Goal: Task Accomplishment & Management: Use online tool/utility

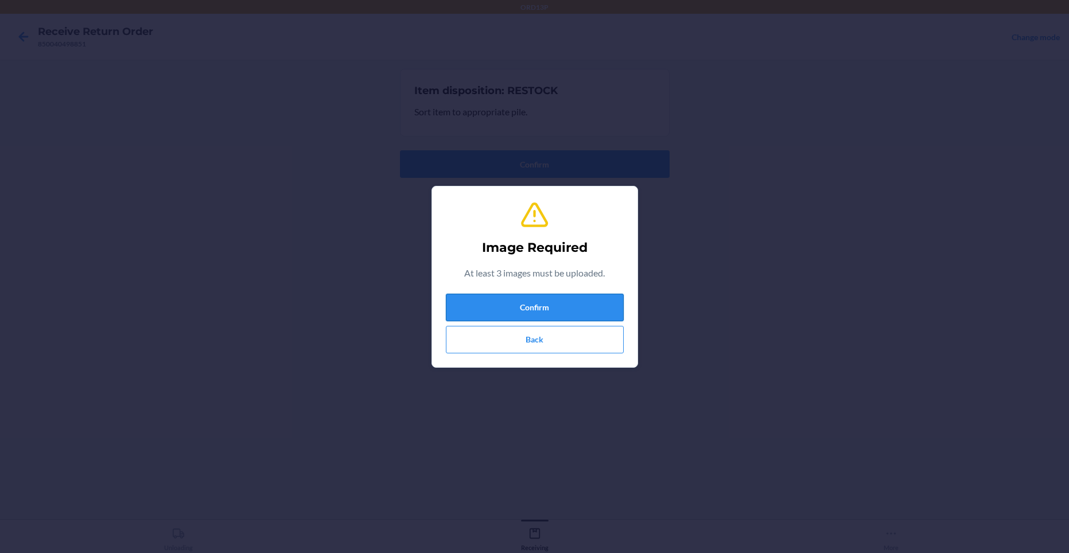
click at [531, 309] on button "Confirm" at bounding box center [535, 308] width 178 height 28
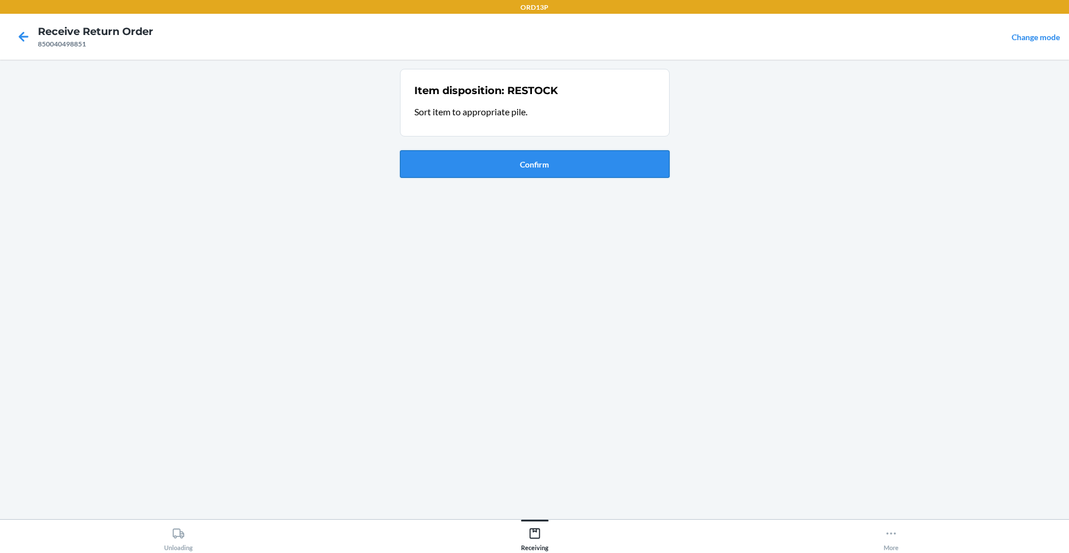
click at [531, 173] on button "Confirm" at bounding box center [535, 164] width 270 height 28
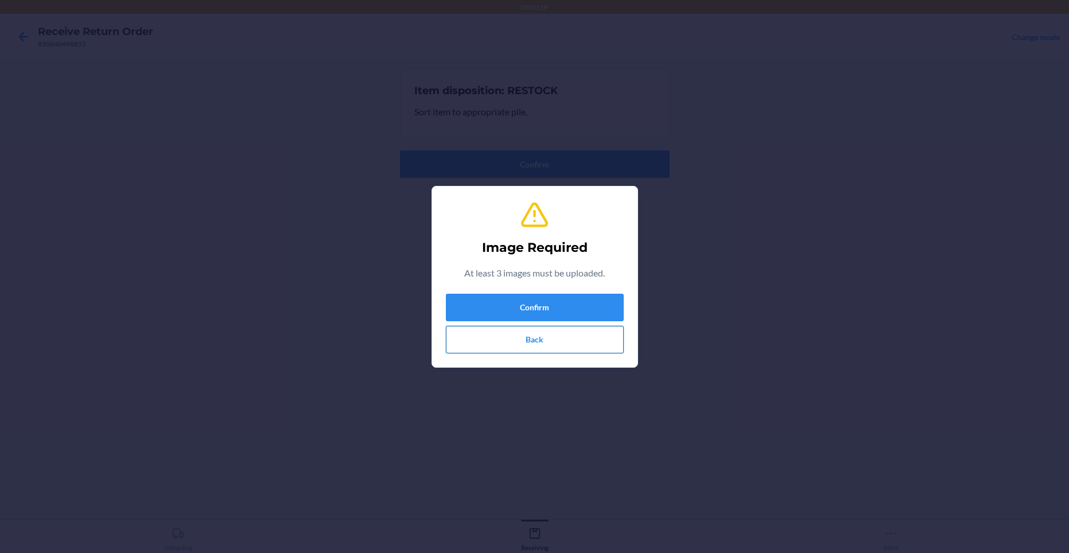
click at [553, 345] on button "Back" at bounding box center [535, 340] width 178 height 28
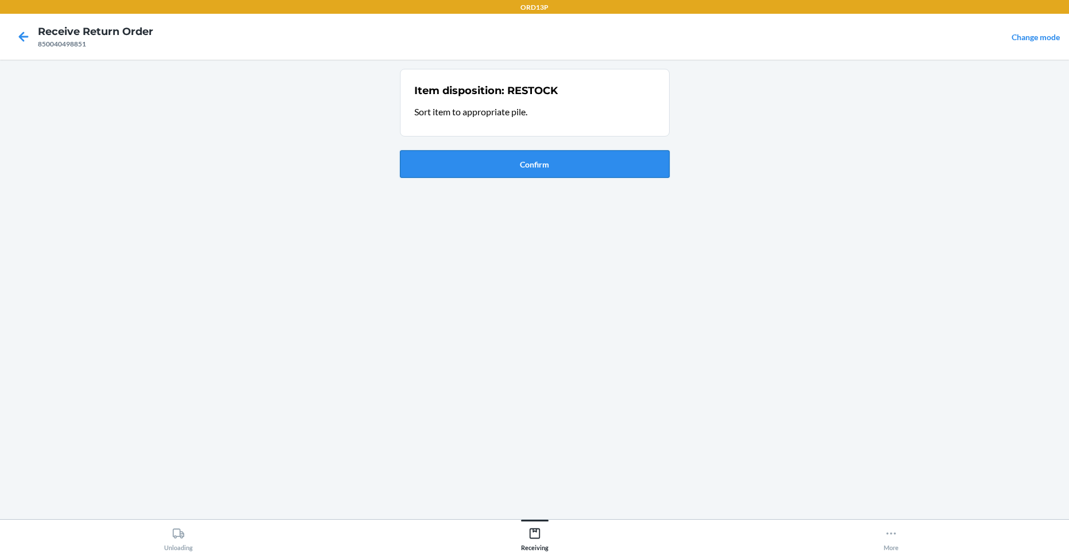
click at [552, 168] on button "Confirm" at bounding box center [535, 164] width 270 height 28
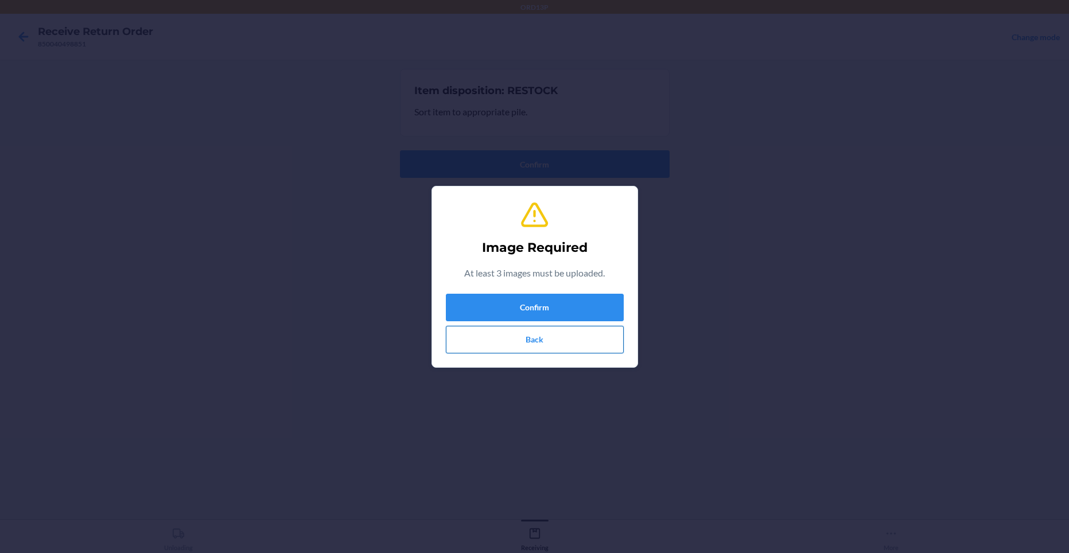
click at [468, 340] on button "Back" at bounding box center [535, 340] width 178 height 28
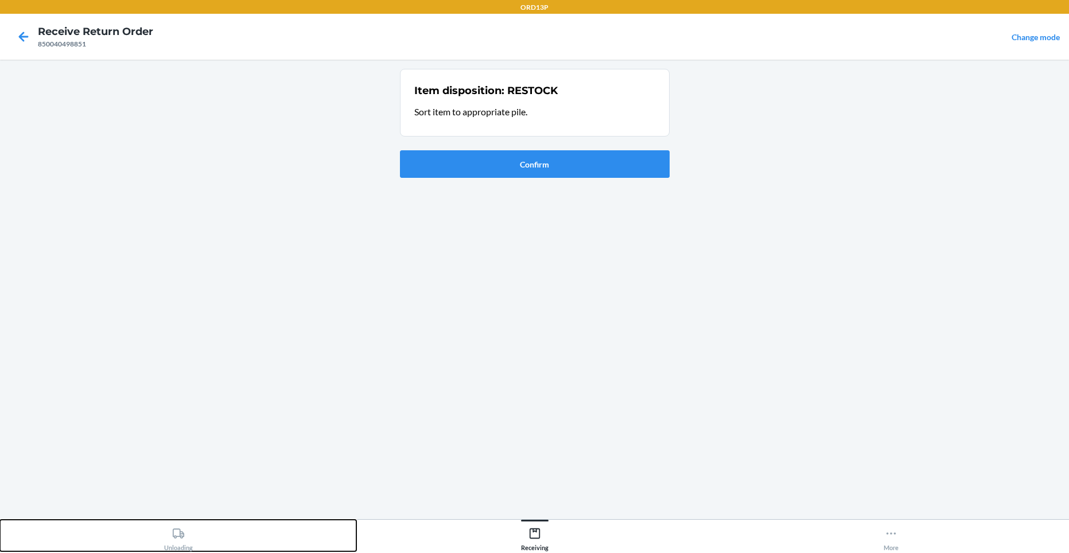
click at [167, 535] on div "Unloading" at bounding box center [178, 536] width 29 height 29
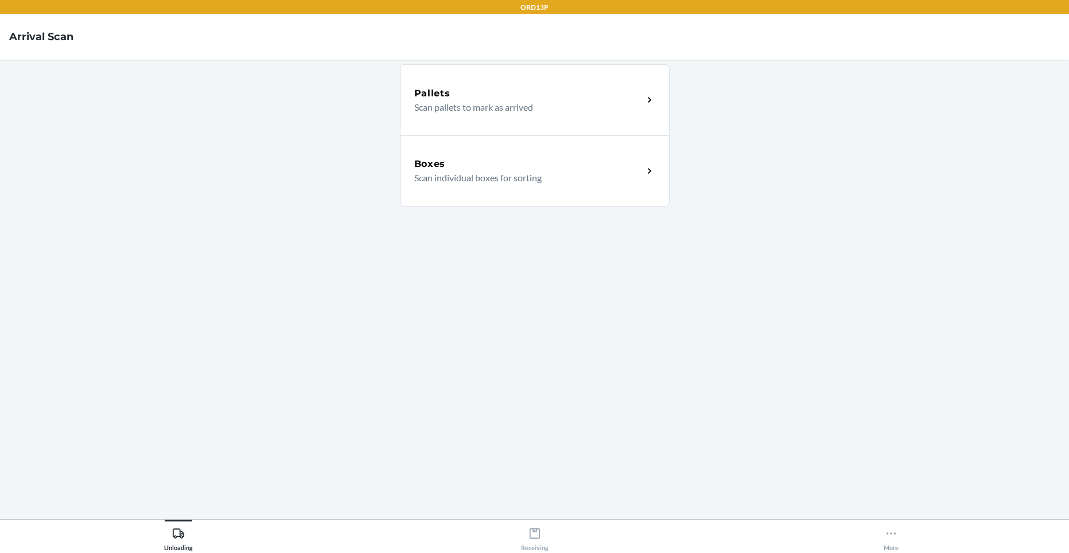
click at [554, 170] on div "Boxes" at bounding box center [528, 164] width 229 height 14
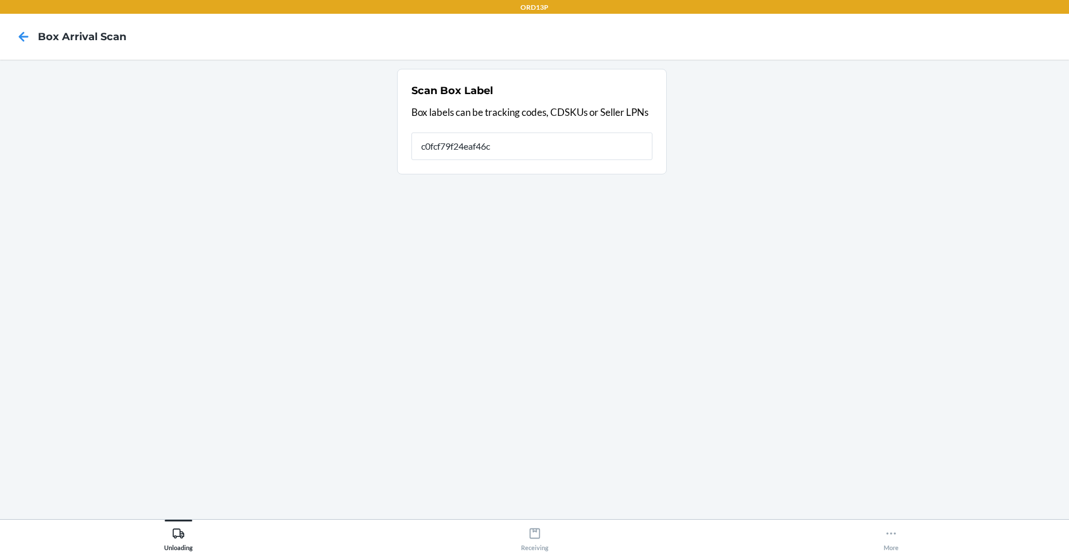
type input "c0fcf79f24eaf46c4"
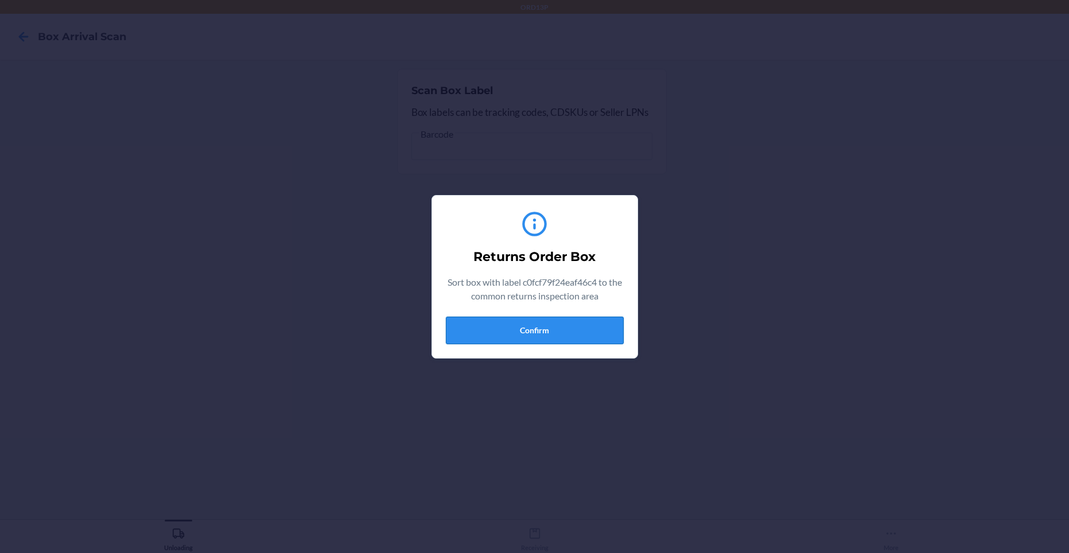
type input "c0fcf79f24eaf46c4++++++++++++++++++++++++++++++++++++++++++++++++++++++++++++++…"
click at [547, 328] on button "Confirm" at bounding box center [535, 331] width 178 height 28
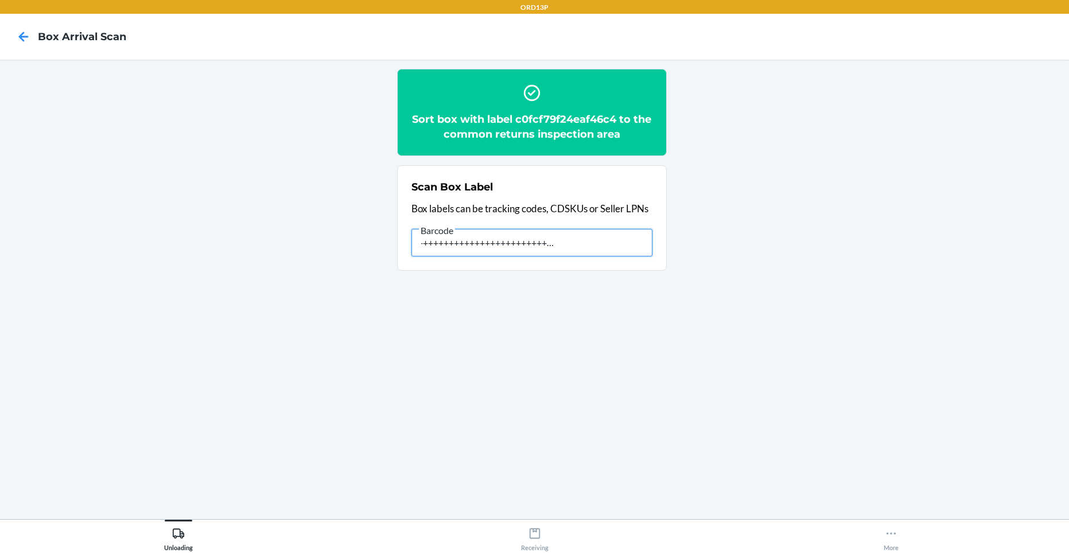
scroll to position [0, 79]
click at [592, 244] on input "+++++++++++++++++++++++++++++++++++++++++++++++++++++" at bounding box center [531, 243] width 241 height 28
drag, startPoint x: 583, startPoint y: 249, endPoint x: 591, endPoint y: 247, distance: 8.5
click at [590, 247] on input "++++++" at bounding box center [531, 243] width 241 height 28
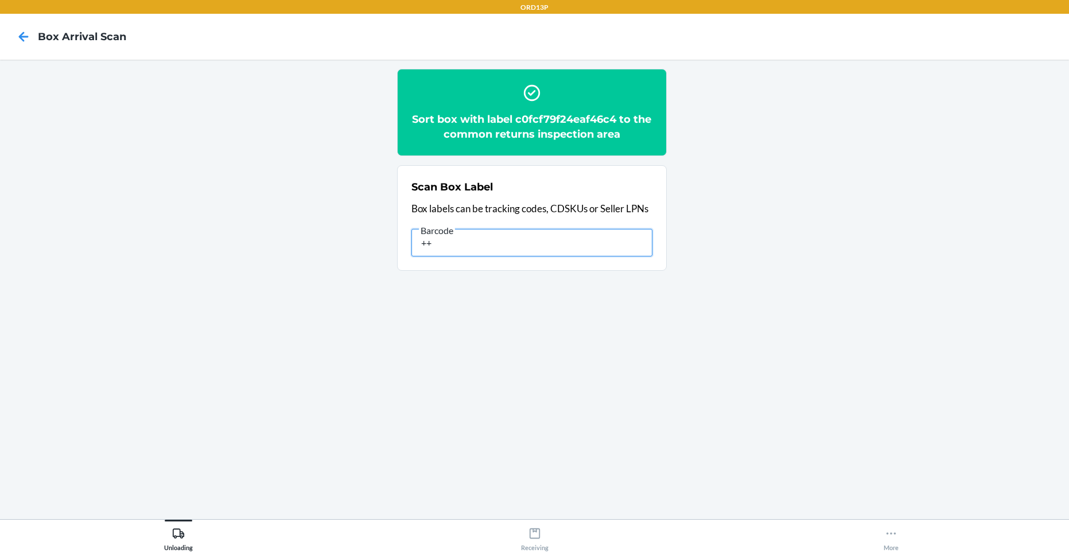
type input "+"
type input "c0fcf79f24eaf46c4"
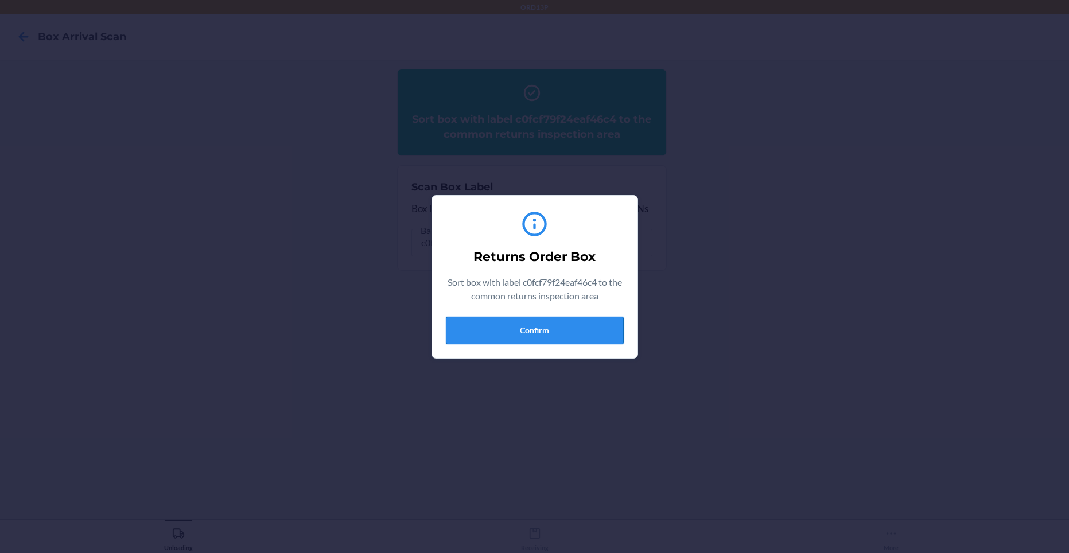
click at [540, 327] on button "Confirm" at bounding box center [535, 331] width 178 height 28
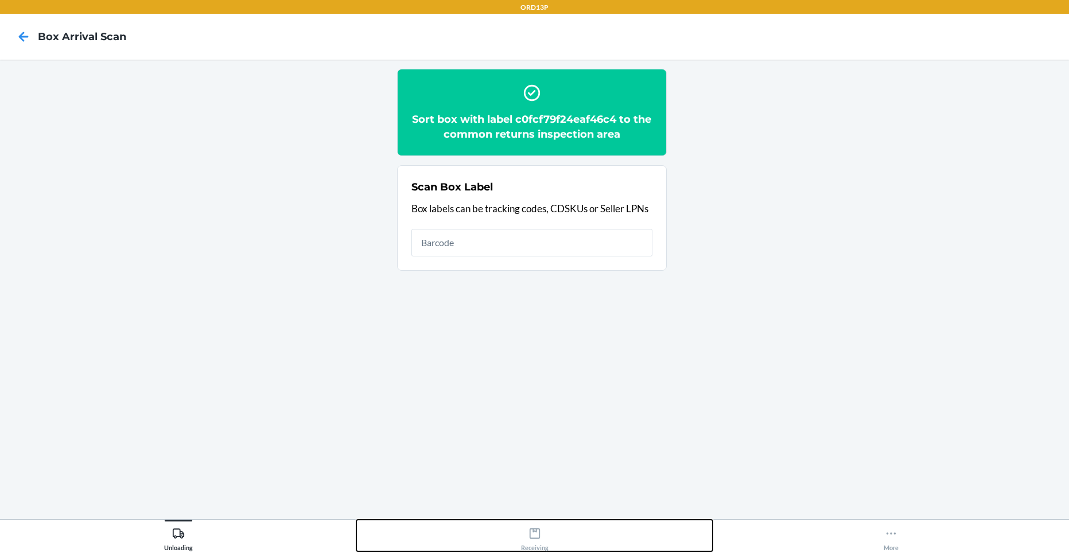
click at [529, 539] on icon at bounding box center [534, 533] width 13 height 13
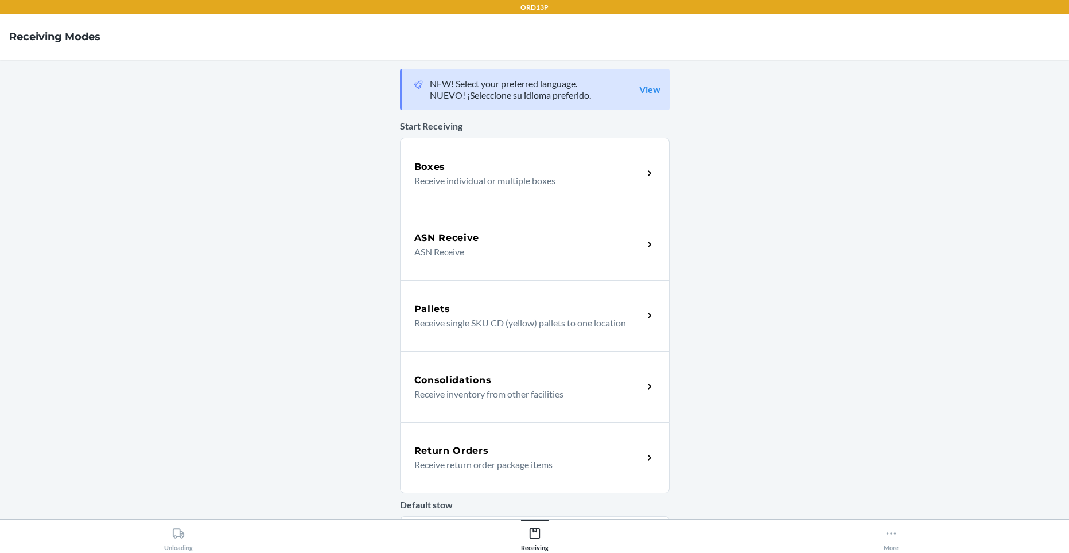
click at [556, 449] on div "Return Orders" at bounding box center [528, 451] width 229 height 14
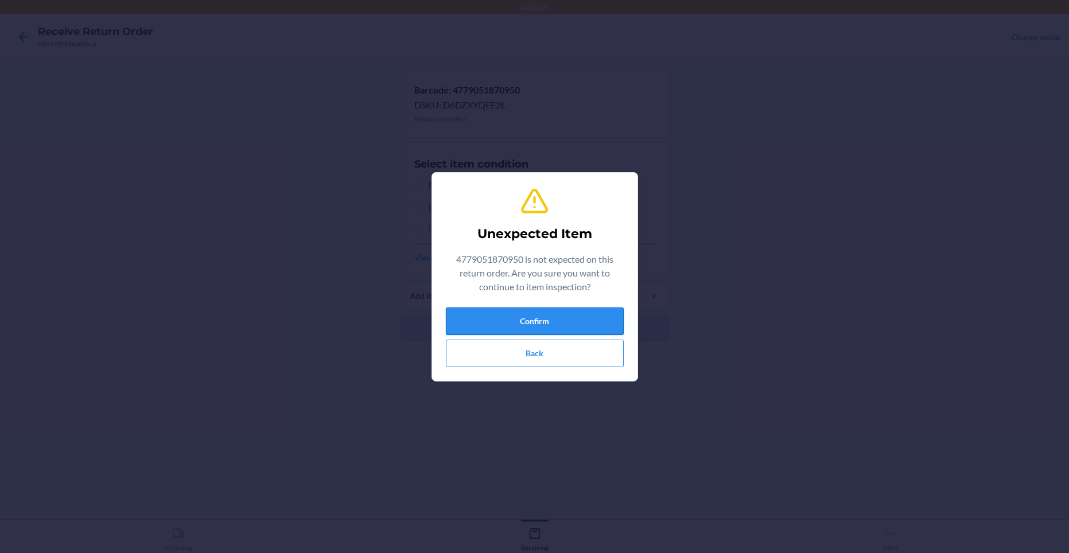
click at [513, 324] on button "Confirm" at bounding box center [535, 321] width 178 height 28
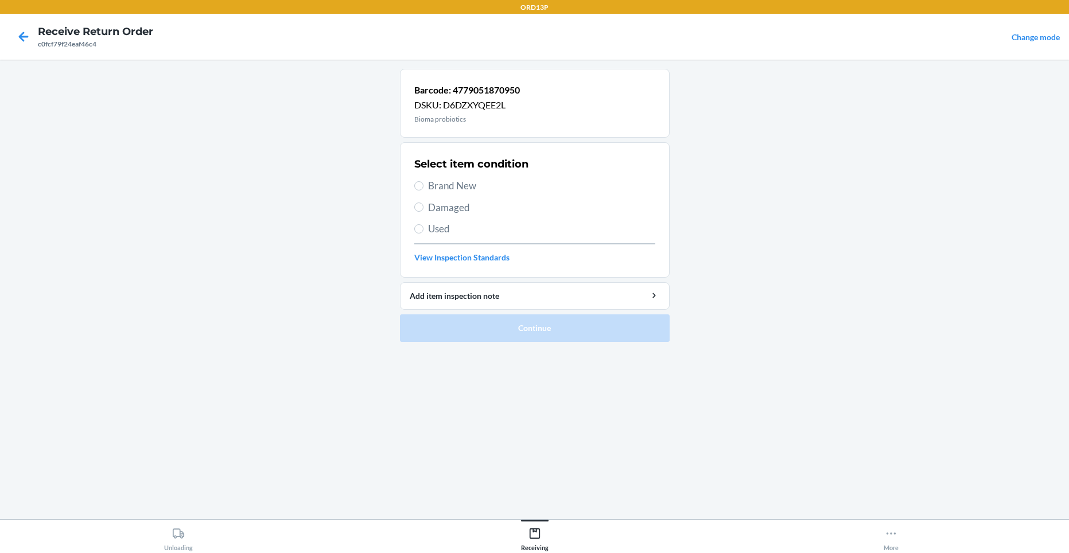
click at [508, 183] on span "Brand New" at bounding box center [541, 185] width 227 height 15
click at [423, 183] on input "Brand New" at bounding box center [418, 185] width 9 height 9
radio input "true"
click at [436, 184] on span "Brand New" at bounding box center [541, 185] width 227 height 15
click at [423, 184] on input "Brand New" at bounding box center [418, 185] width 9 height 9
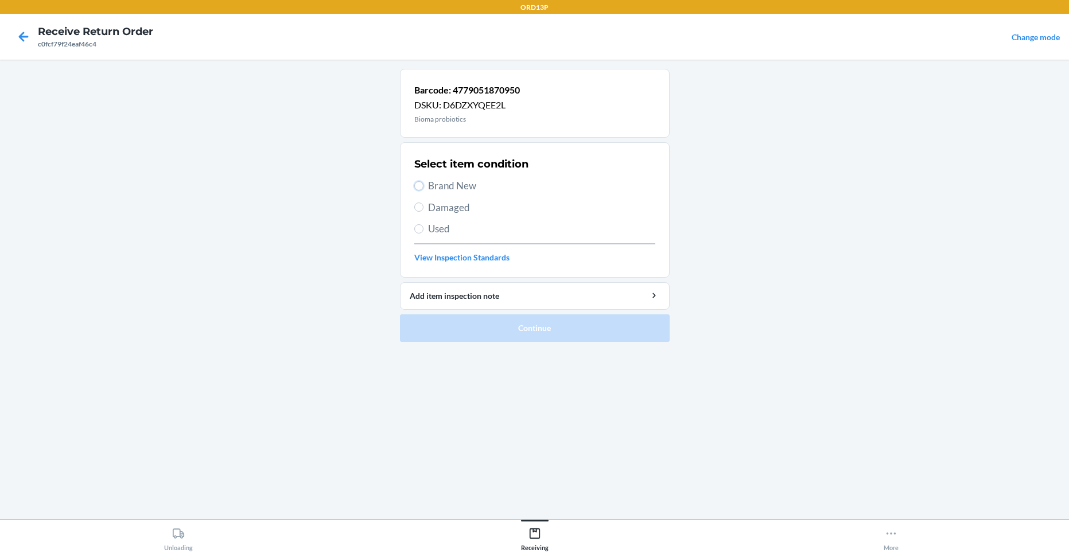
radio input "true"
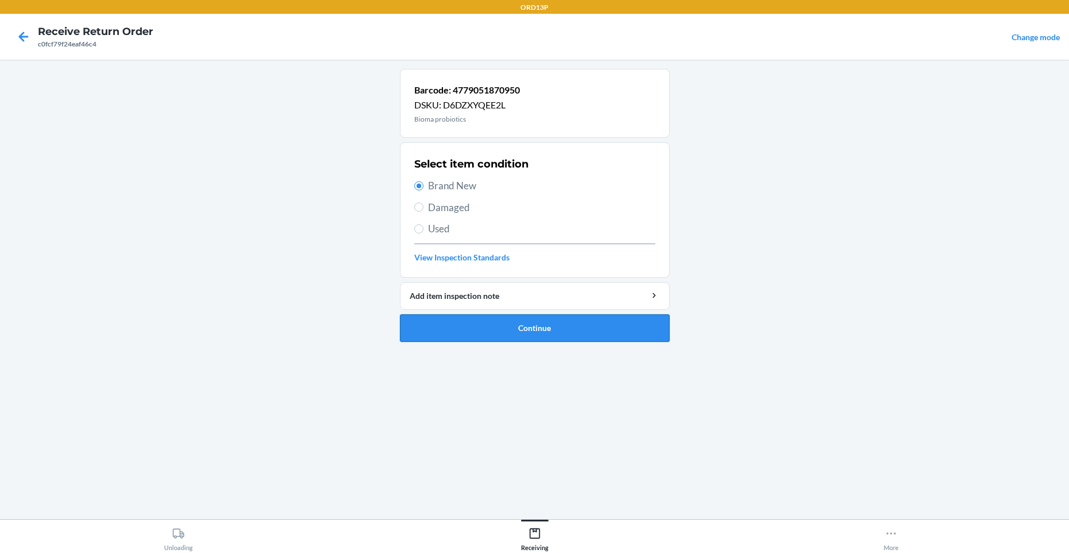
click at [436, 330] on button "Continue" at bounding box center [535, 328] width 270 height 28
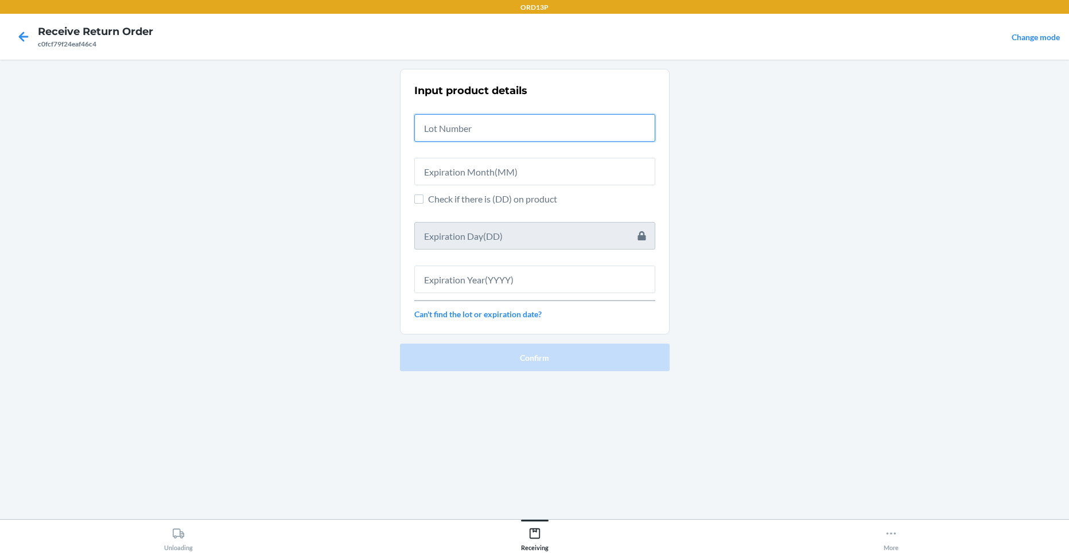
click at [539, 119] on input "text" at bounding box center [534, 128] width 241 height 28
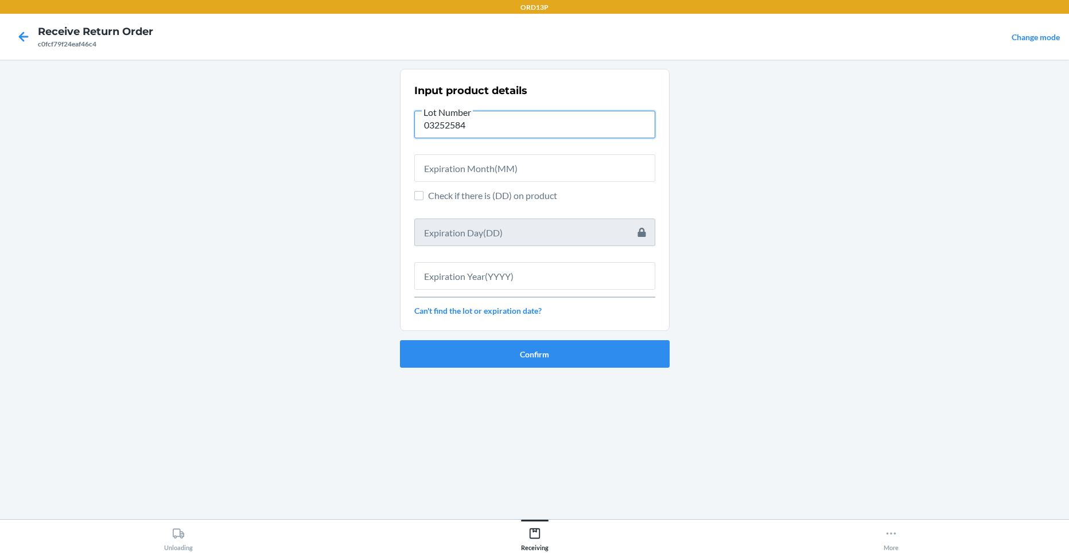
type input "03252584"
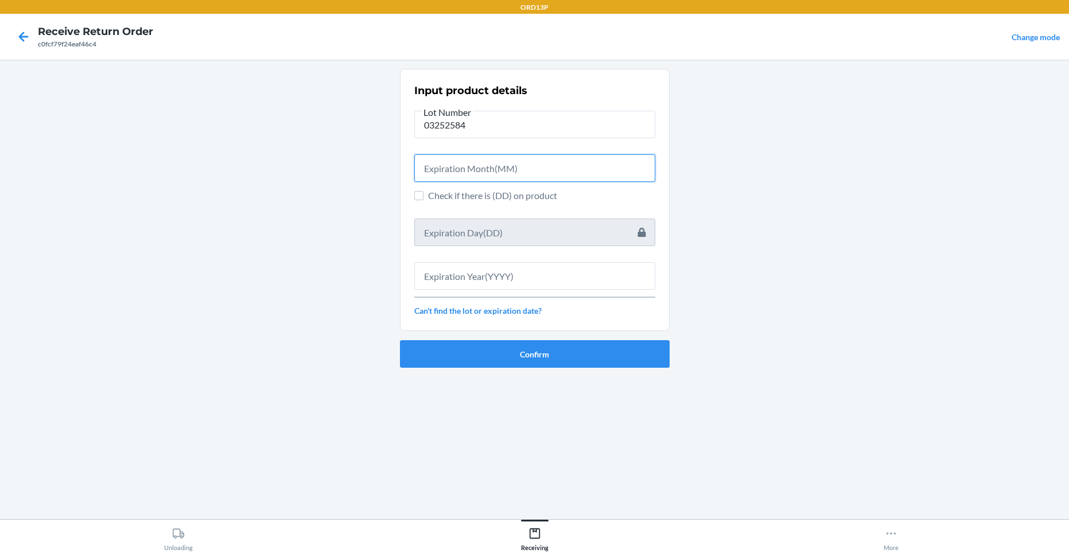
click at [527, 167] on input "text" at bounding box center [534, 168] width 241 height 28
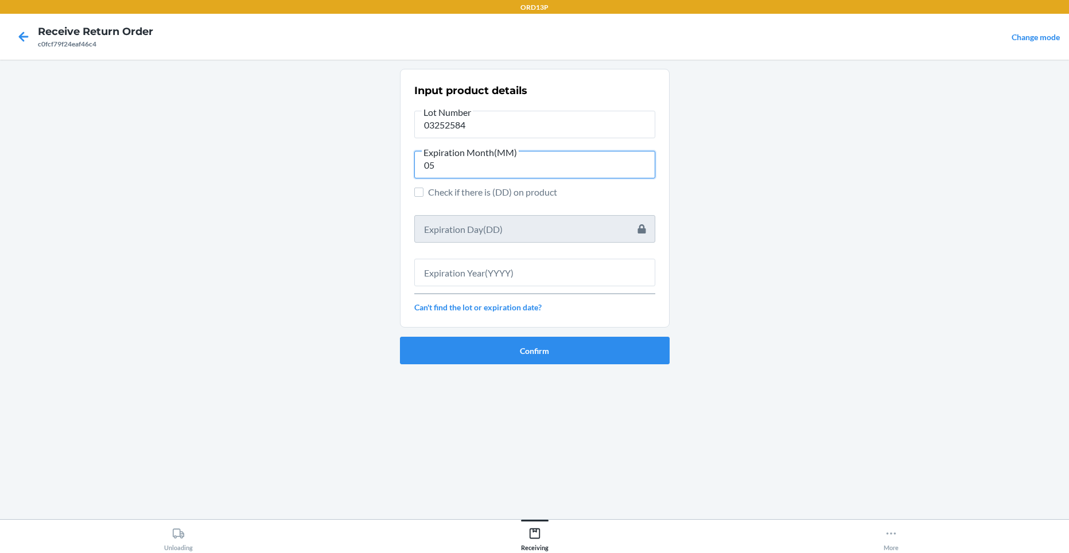
type input "05"
click at [509, 285] on input "text" at bounding box center [534, 273] width 241 height 28
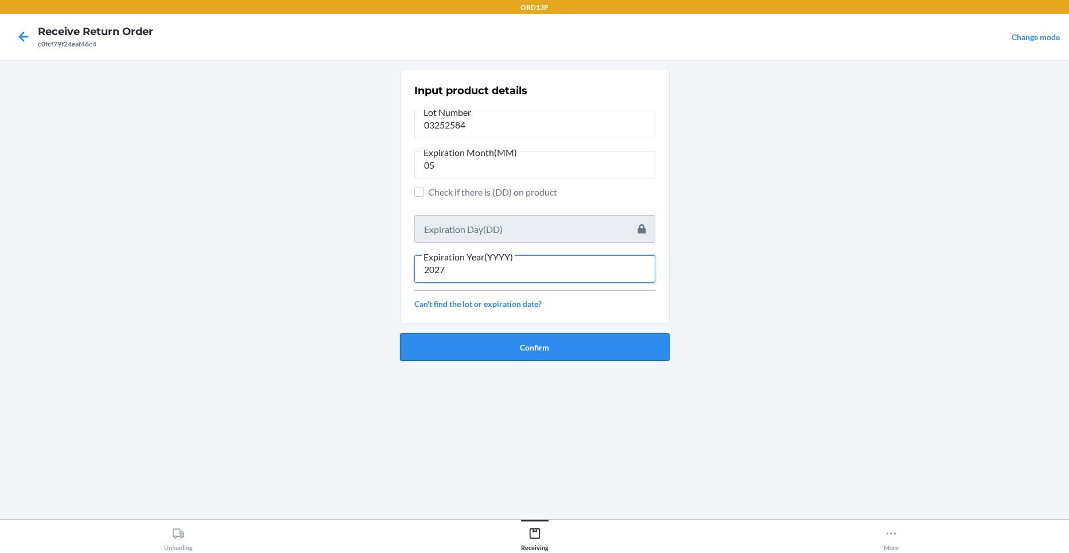
type input "2027"
click at [496, 345] on button "Confirm" at bounding box center [535, 347] width 270 height 28
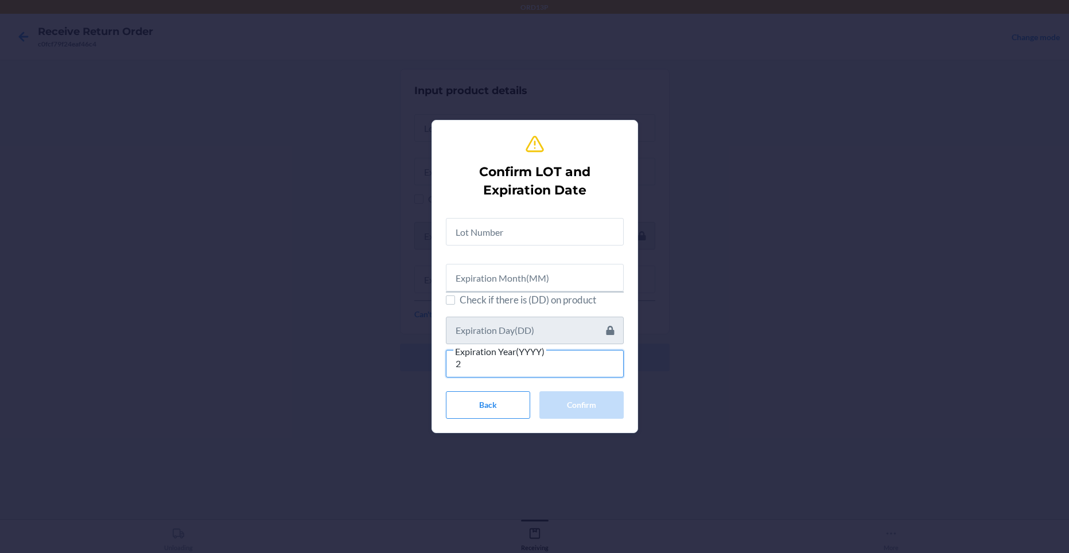
type input "2"
click at [543, 228] on input "text" at bounding box center [535, 232] width 178 height 28
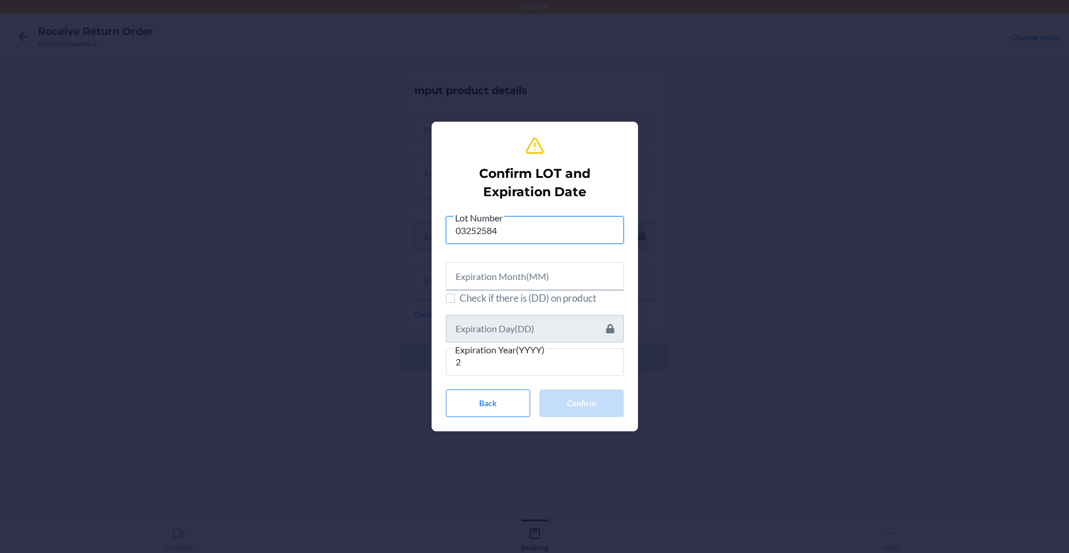
type input "03252584"
drag, startPoint x: 514, startPoint y: 264, endPoint x: 508, endPoint y: 271, distance: 8.5
click at [513, 264] on input "text" at bounding box center [535, 276] width 178 height 28
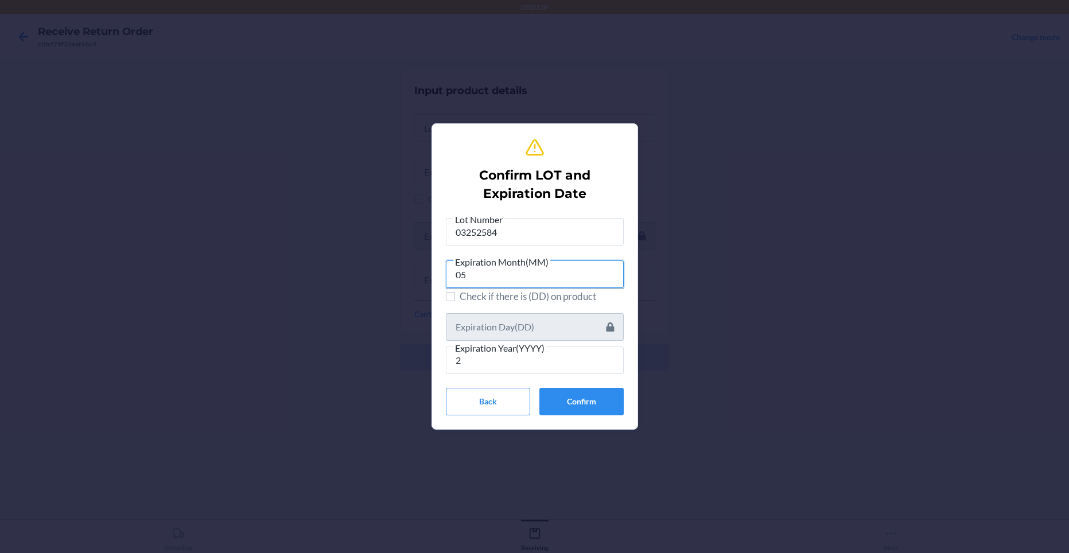
type input "05"
click at [492, 355] on input "2" at bounding box center [535, 360] width 178 height 28
type input "2027"
click at [611, 411] on button "Confirm" at bounding box center [581, 402] width 84 height 28
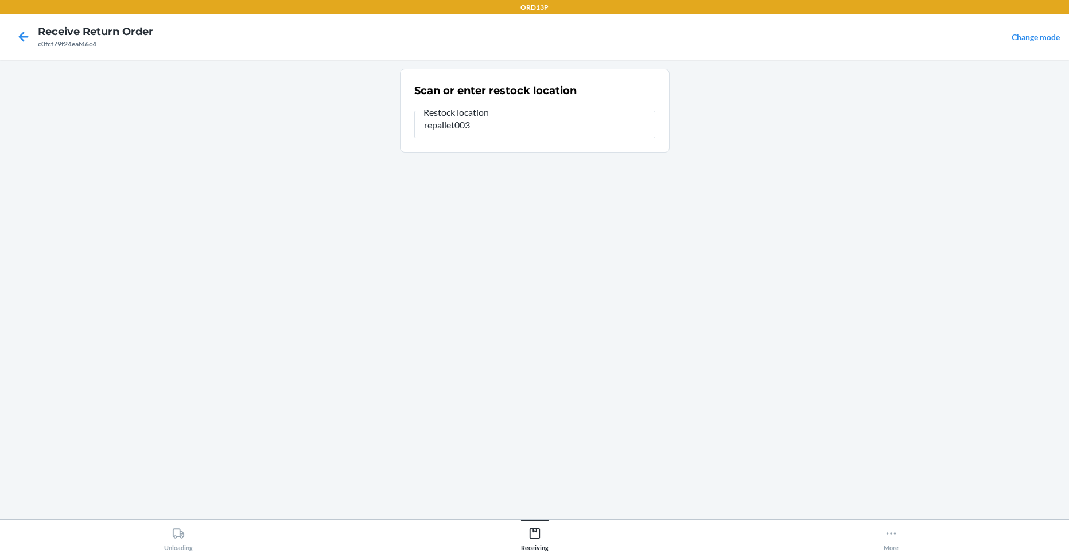
type input "repallet003"
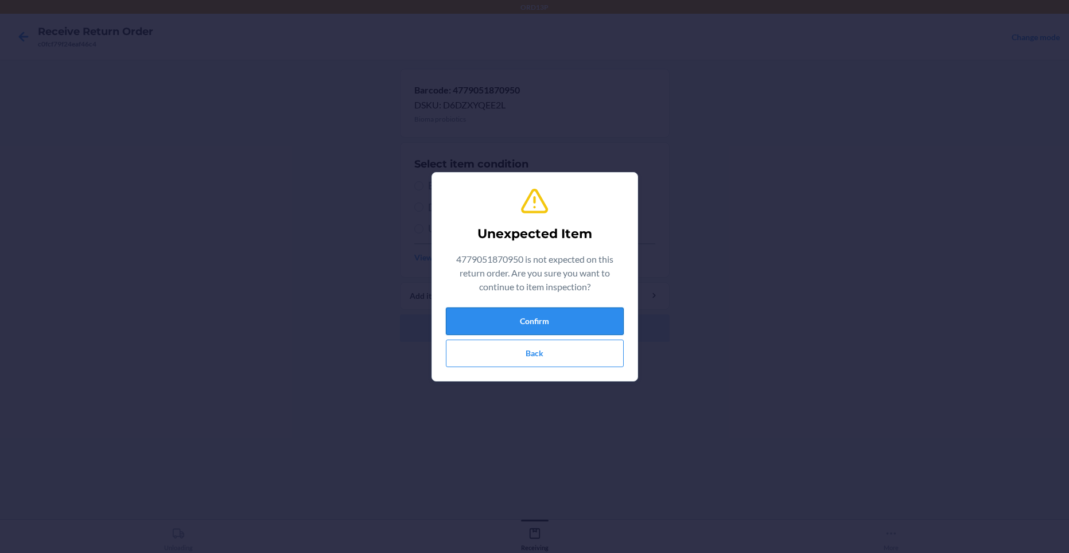
click at [602, 323] on button "Confirm" at bounding box center [535, 321] width 178 height 28
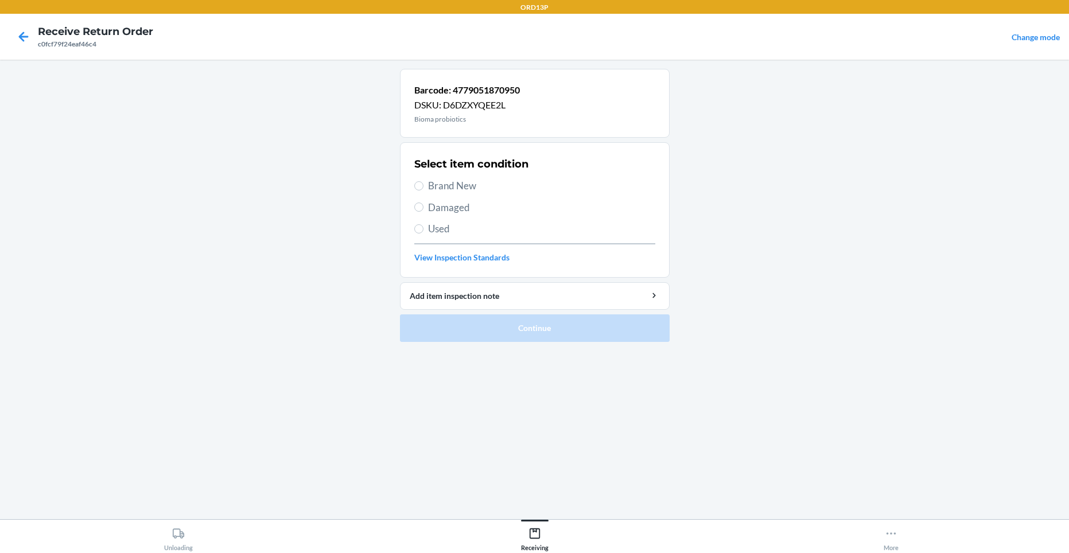
click at [460, 181] on span "Brand New" at bounding box center [541, 185] width 227 height 15
click at [423, 181] on input "Brand New" at bounding box center [418, 185] width 9 height 9
radio input "true"
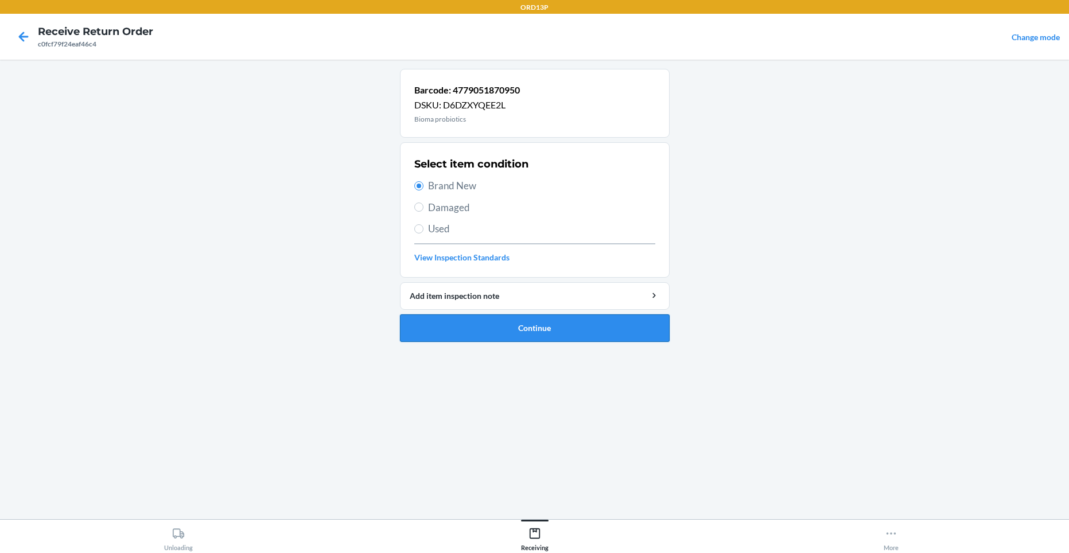
click at [488, 329] on button "Continue" at bounding box center [535, 328] width 270 height 28
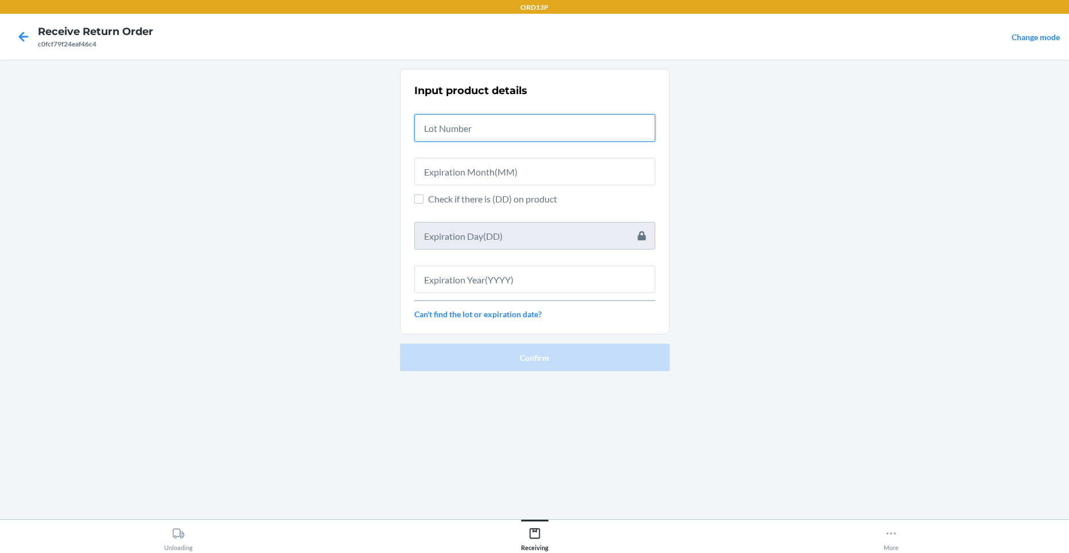
click at [546, 132] on input "text" at bounding box center [534, 128] width 241 height 28
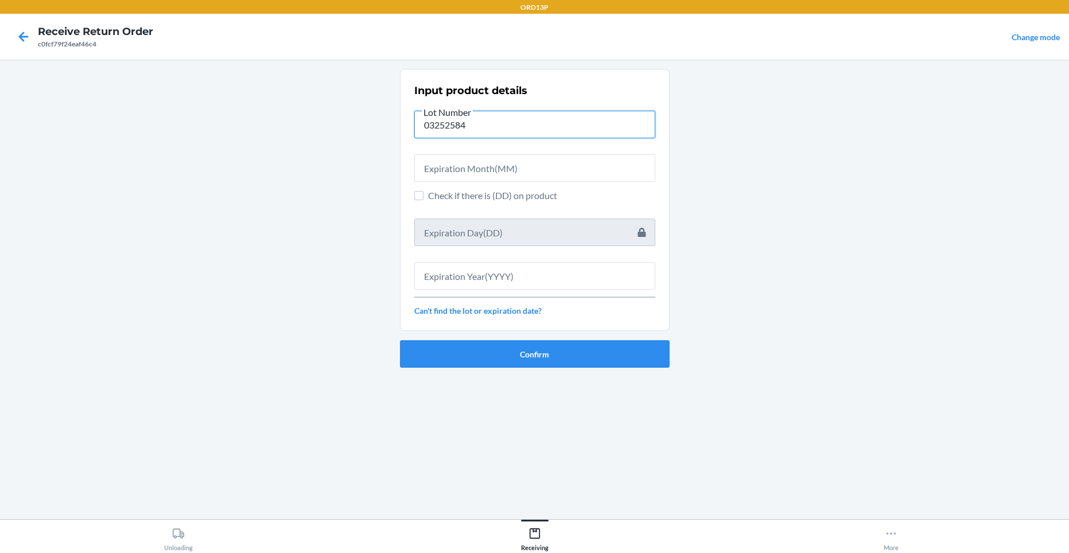
type input "03252584"
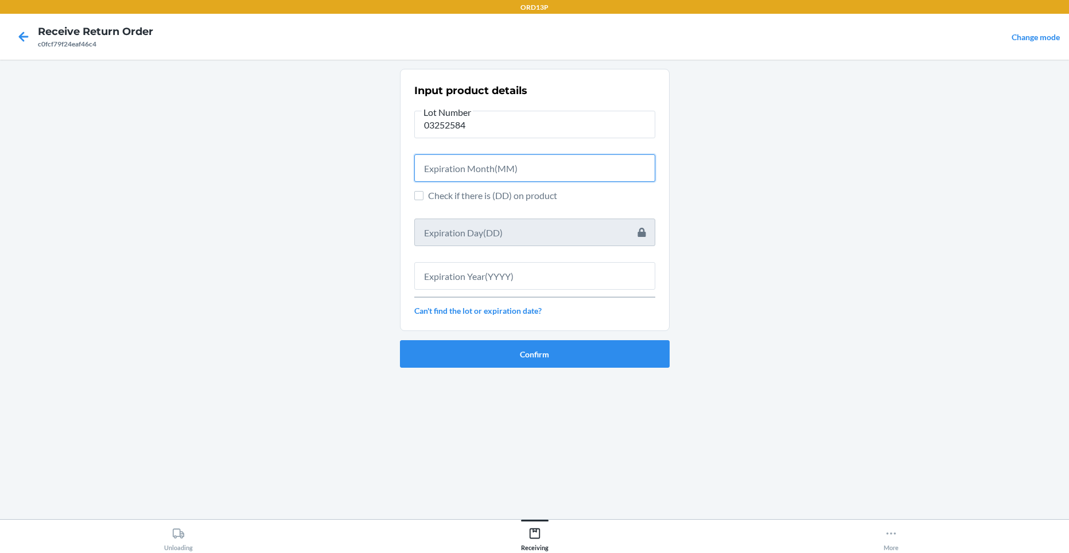
click at [545, 165] on input "text" at bounding box center [534, 168] width 241 height 28
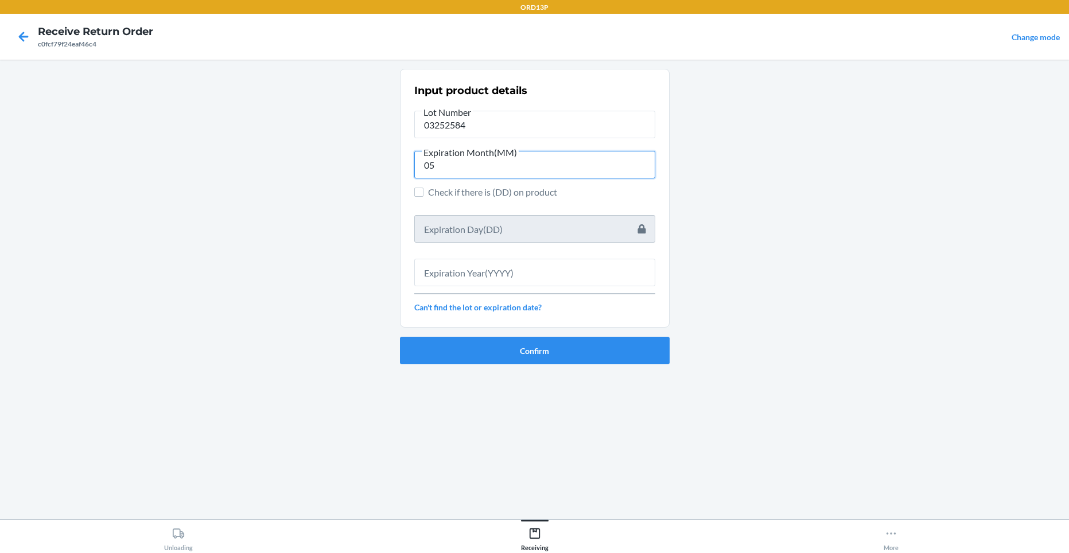
type input "05"
click at [543, 271] on input "text" at bounding box center [534, 273] width 241 height 28
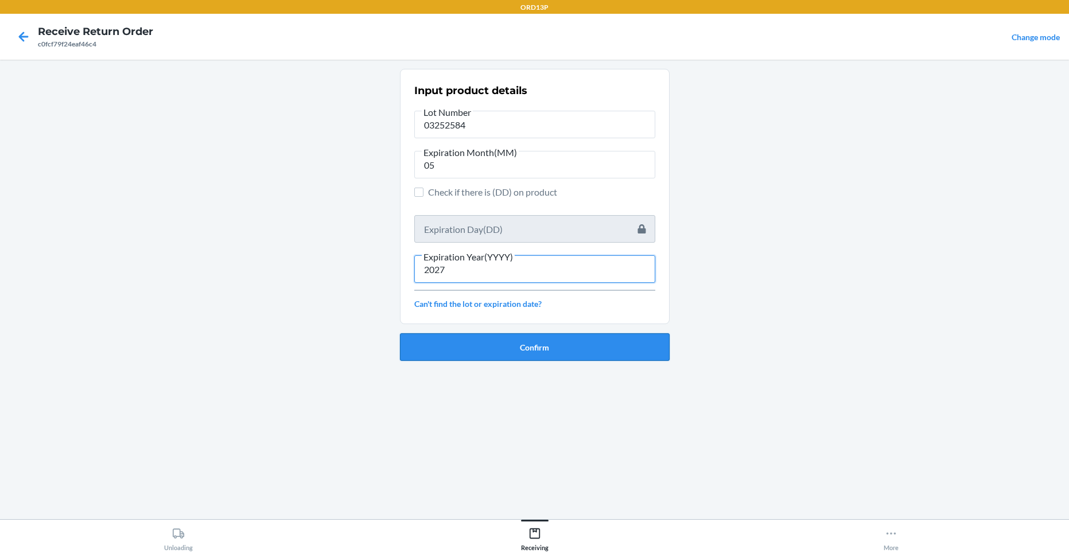
type input "2027"
click at [501, 344] on button "Confirm" at bounding box center [535, 347] width 270 height 28
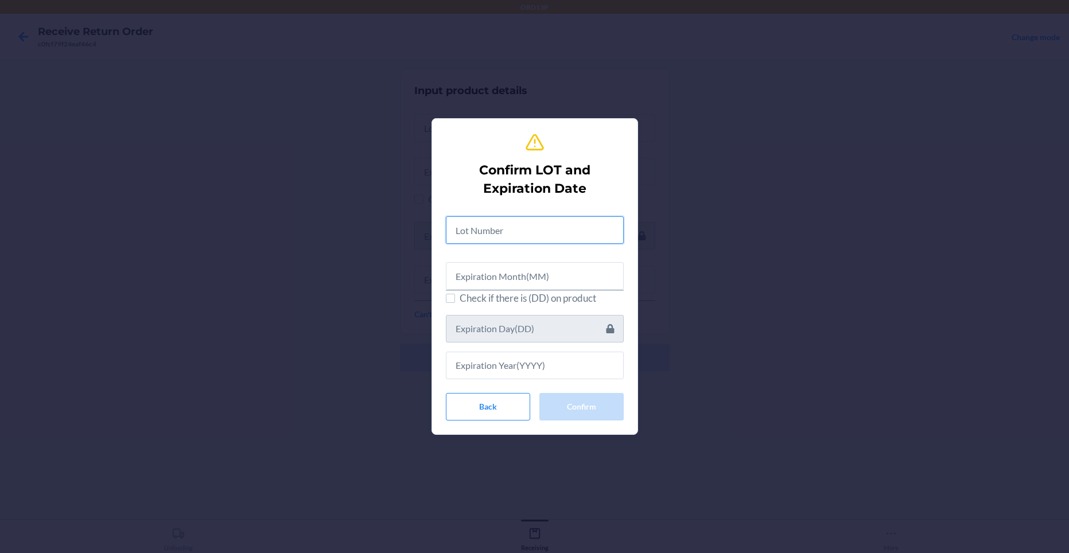
click at [545, 230] on input "text" at bounding box center [535, 230] width 178 height 28
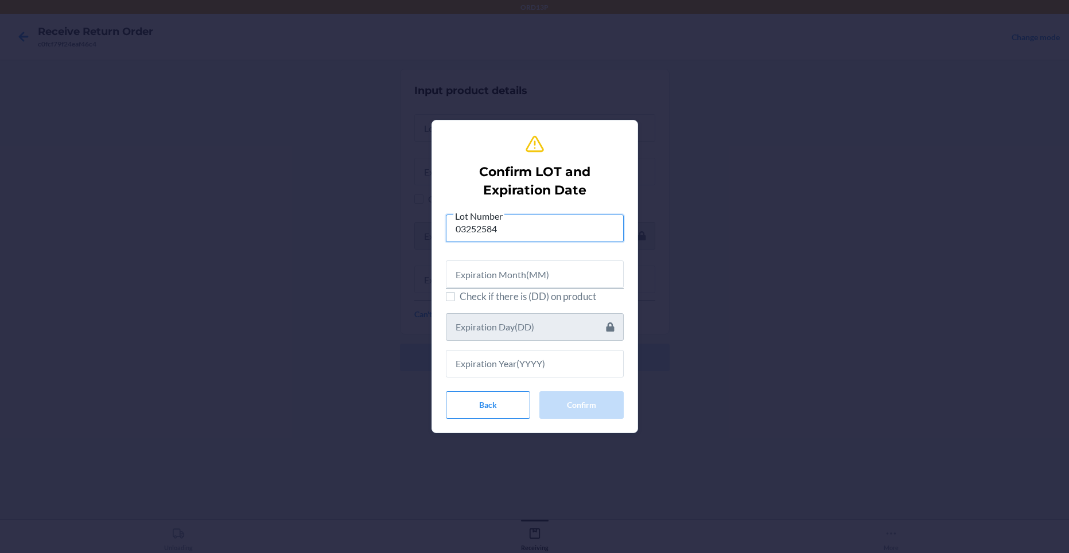
type input "03252584"
click at [542, 260] on div at bounding box center [535, 269] width 178 height 37
click at [540, 280] on input "text" at bounding box center [535, 274] width 178 height 28
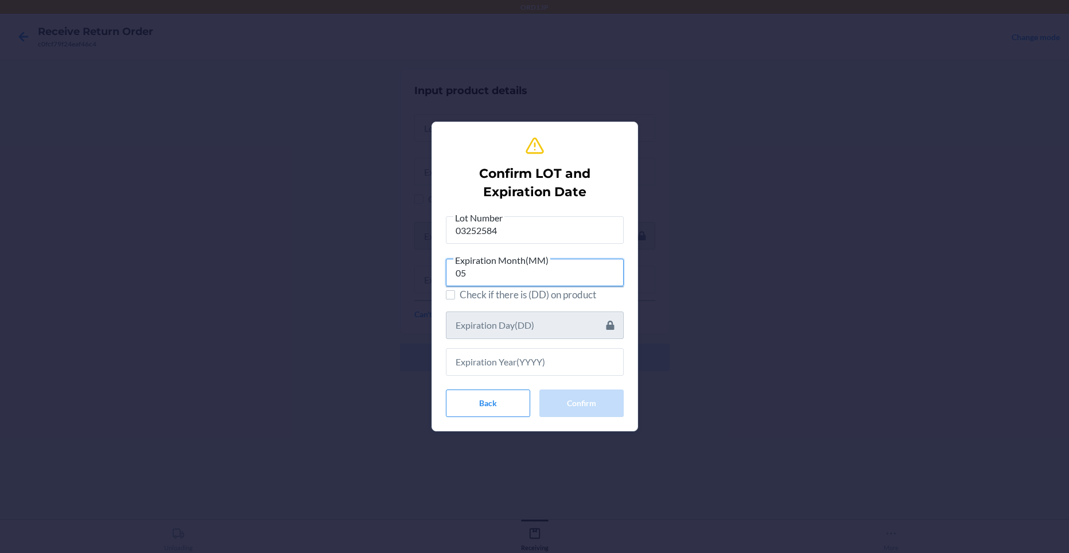
type input "05"
click at [492, 368] on input "text" at bounding box center [535, 362] width 178 height 28
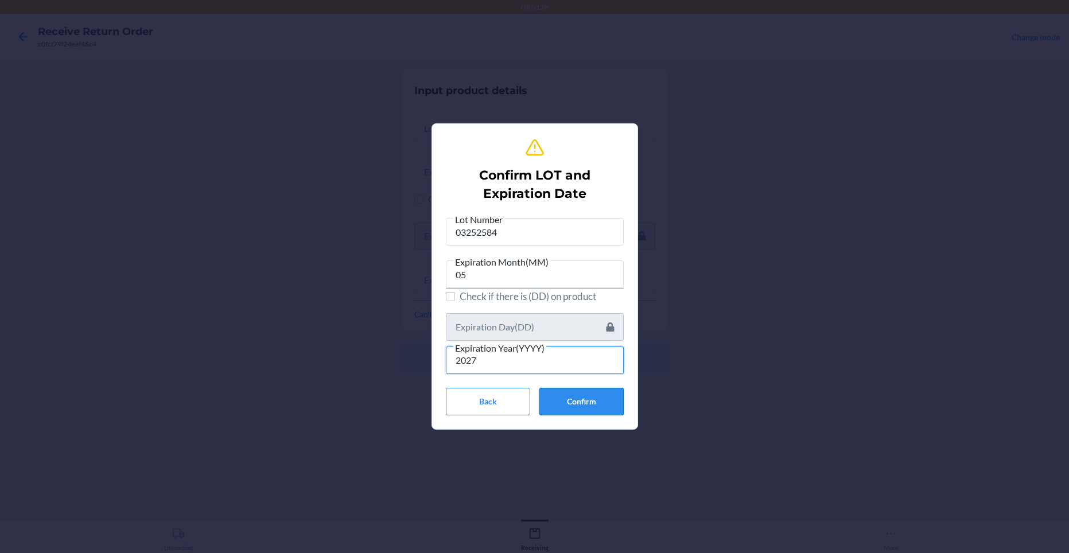
type input "2027"
click at [603, 410] on button "Confirm" at bounding box center [581, 402] width 84 height 28
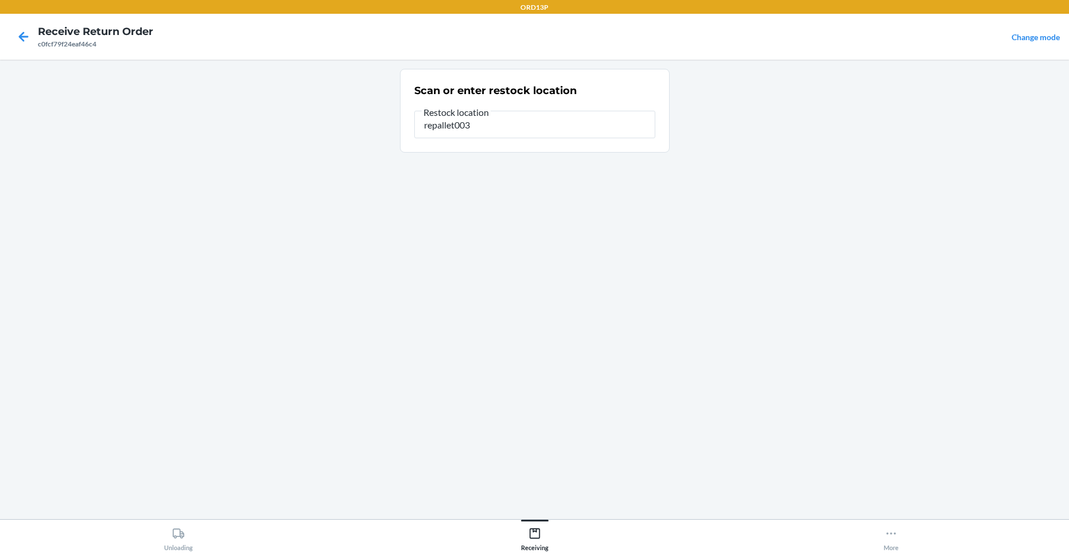
type input "repallet003"
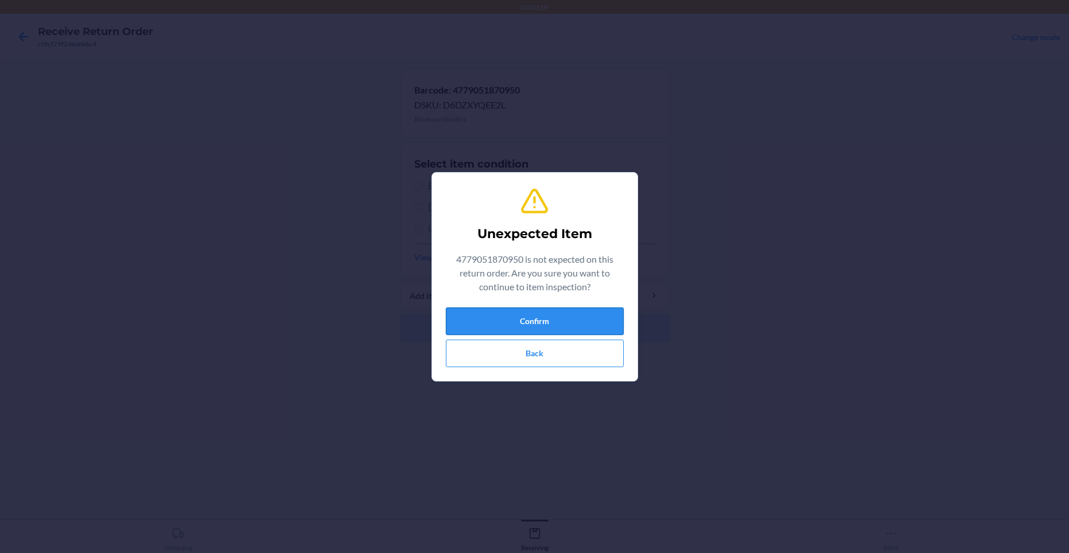
click at [588, 320] on button "Confirm" at bounding box center [535, 321] width 178 height 28
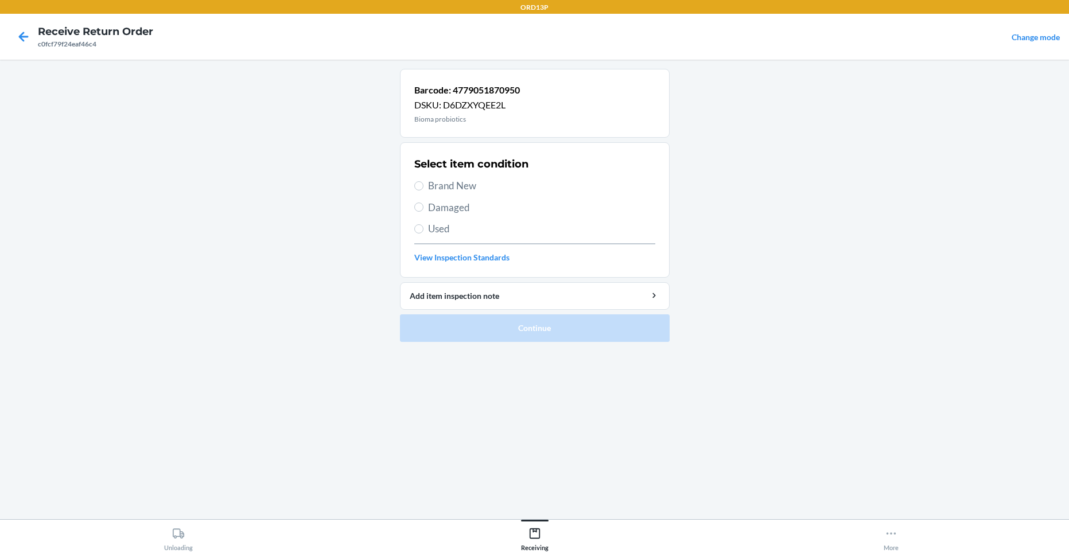
click at [531, 170] on div "Select item condition" at bounding box center [534, 164] width 241 height 15
click at [529, 185] on span "Brand New" at bounding box center [541, 185] width 227 height 15
click at [423, 185] on input "Brand New" at bounding box center [418, 185] width 9 height 9
radio input "true"
click at [490, 189] on span "Brand New" at bounding box center [541, 185] width 227 height 15
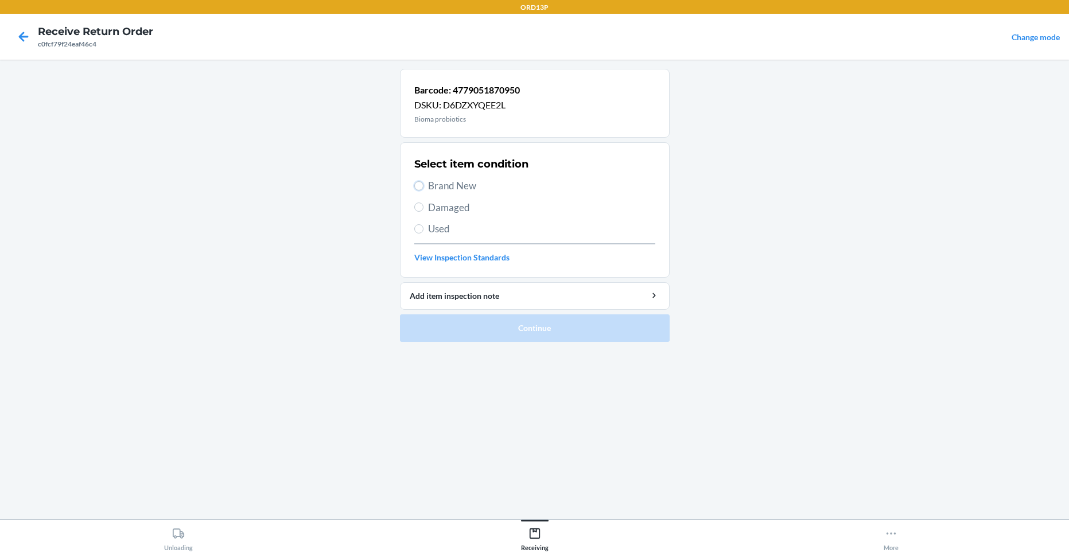
click at [423, 189] on input "Brand New" at bounding box center [418, 185] width 9 height 9
radio input "true"
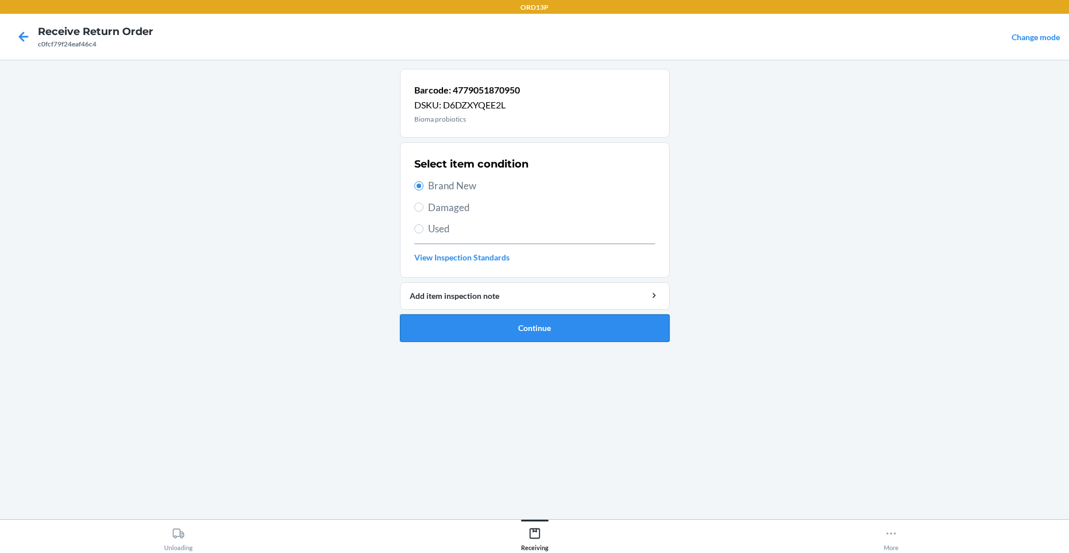
click at [448, 322] on button "Continue" at bounding box center [535, 328] width 270 height 28
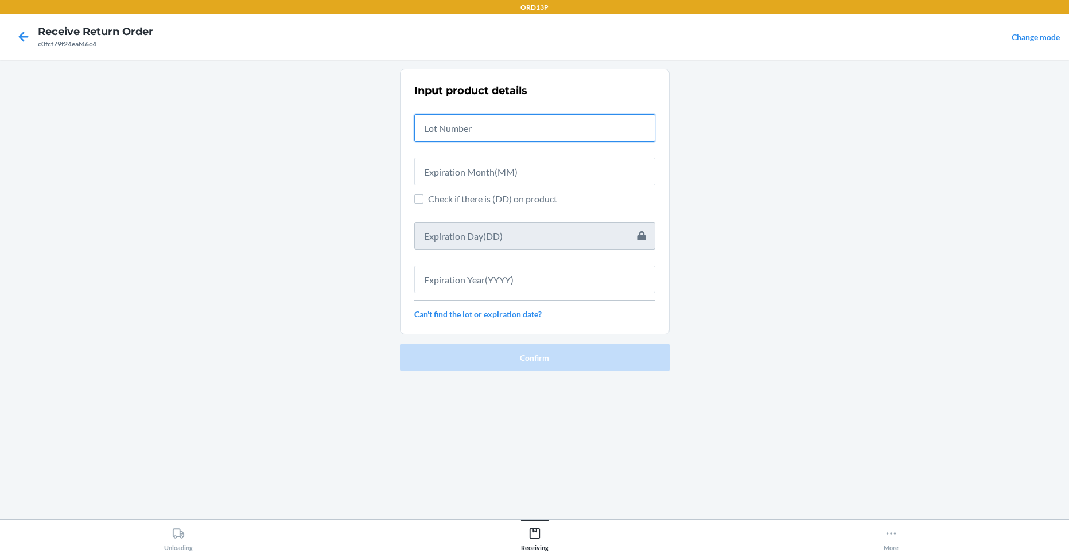
click at [517, 118] on input "text" at bounding box center [534, 128] width 241 height 28
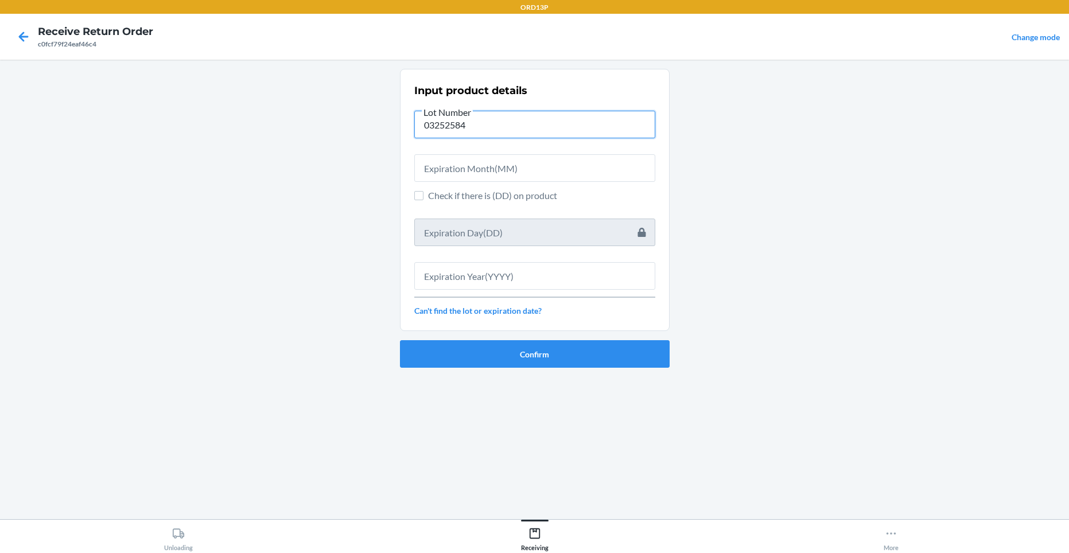
type input "03252584"
click at [498, 192] on span "Check if there is (DD) on product" at bounding box center [541, 196] width 227 height 14
click at [423, 192] on input "Check if there is (DD) on product" at bounding box center [418, 195] width 9 height 9
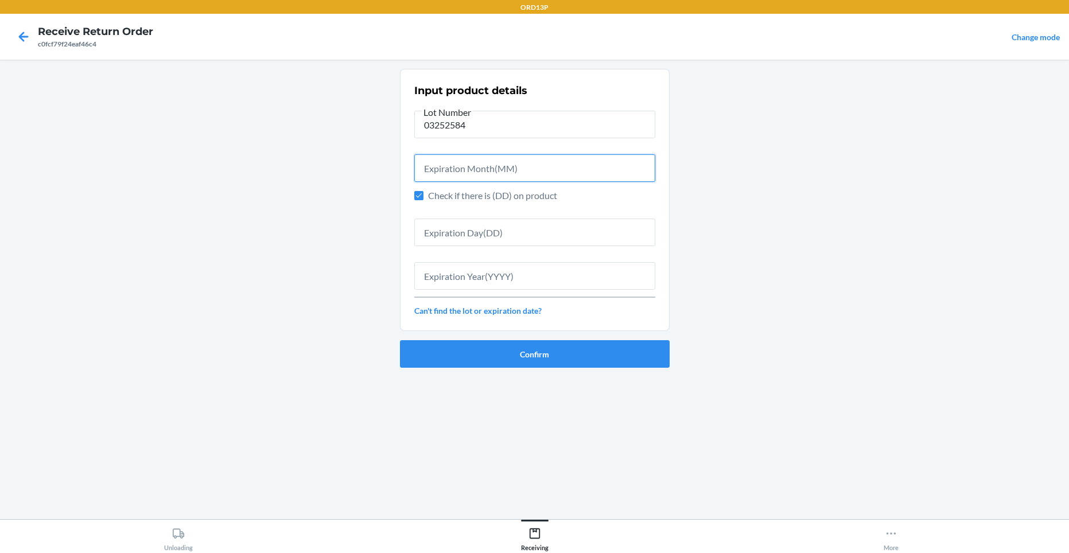
click at [509, 176] on input "text" at bounding box center [534, 168] width 241 height 28
click at [422, 202] on div "Input product details Lot Number 03252584 Check if there is (DD) on product Can…" at bounding box center [534, 200] width 241 height 240
click at [425, 193] on label "Check if there is (DD) on product" at bounding box center [534, 196] width 241 height 14
click at [423, 193] on input "Check if there is (DD) on product" at bounding box center [418, 195] width 9 height 9
checkbox input "false"
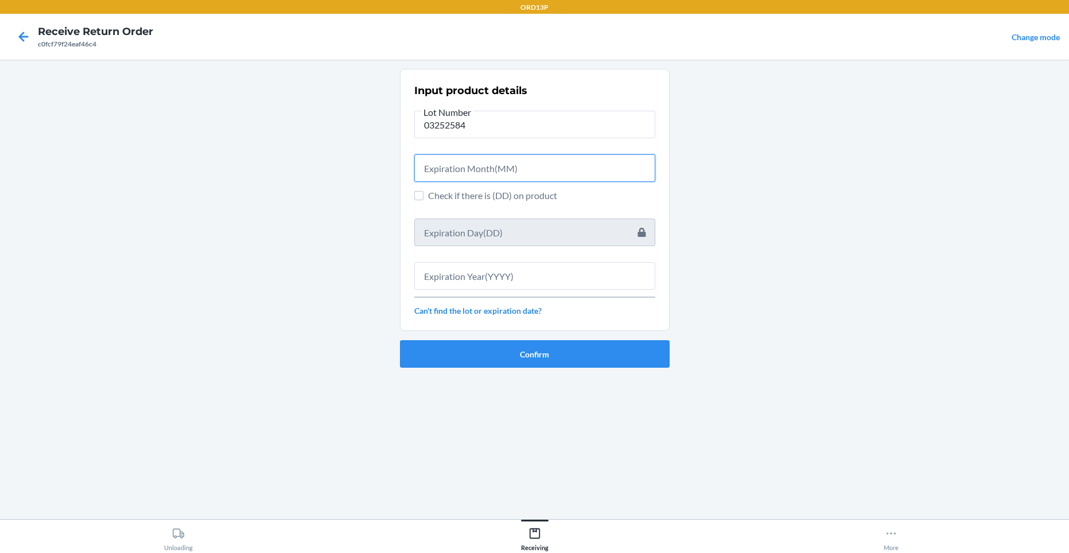
click at [443, 172] on input "text" at bounding box center [534, 168] width 241 height 28
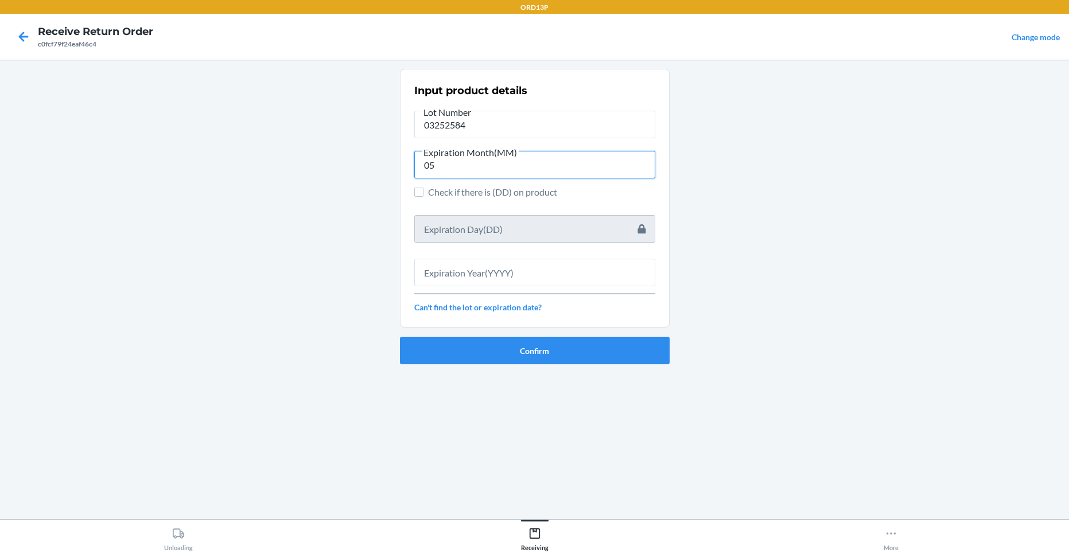
type input "05"
click at [448, 264] on input "text" at bounding box center [534, 273] width 241 height 28
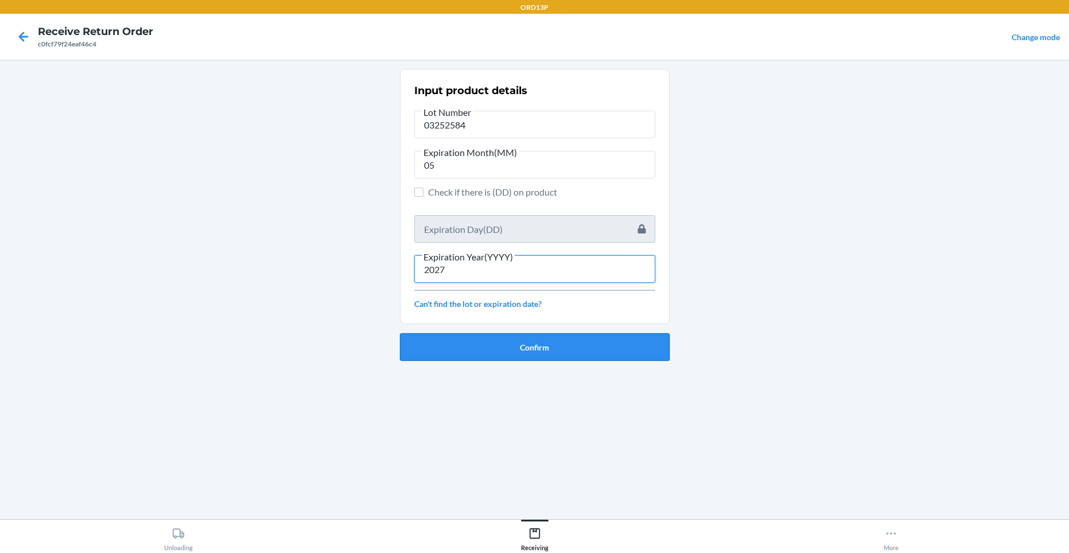
type input "2027"
click at [436, 342] on button "Confirm" at bounding box center [535, 347] width 270 height 28
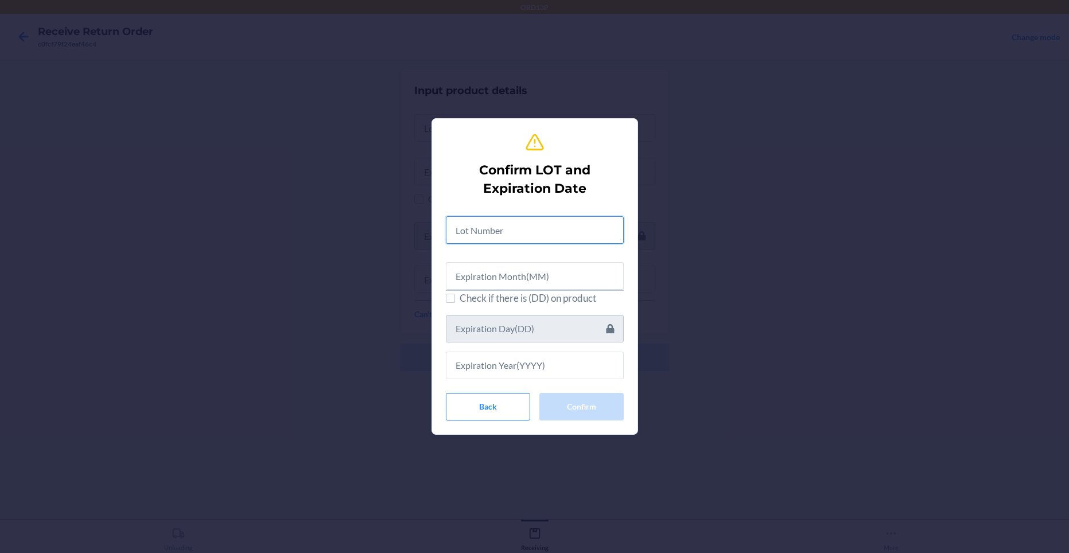
click at [509, 240] on input "text" at bounding box center [535, 230] width 178 height 28
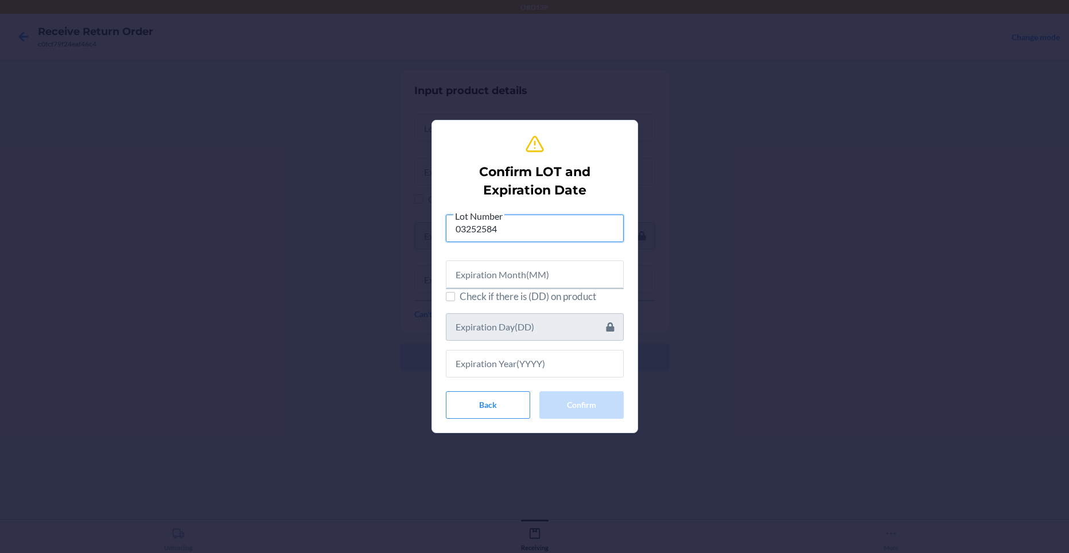
type input "03252584"
click at [505, 271] on input "text" at bounding box center [535, 274] width 178 height 28
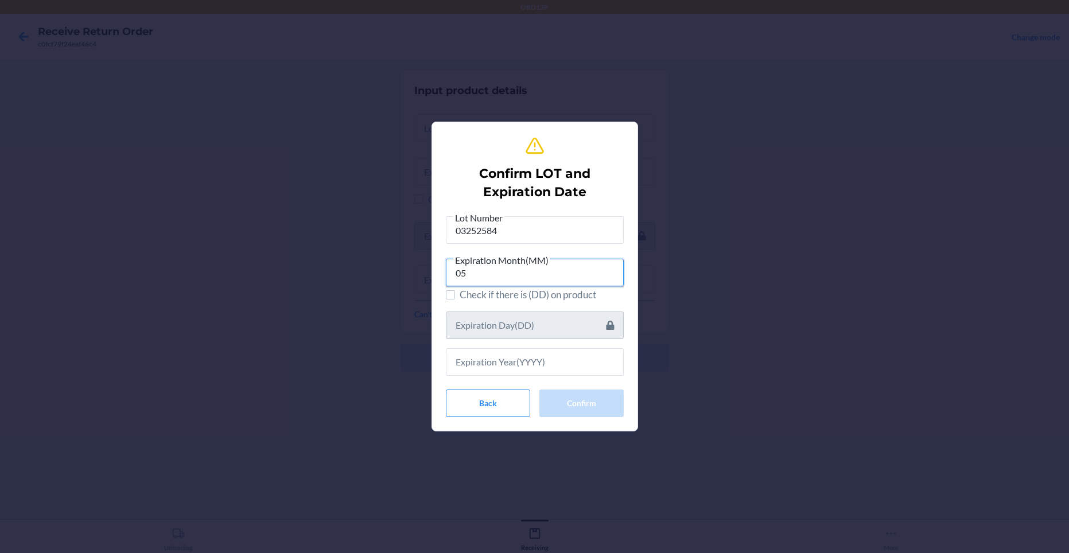
type input "05"
click at [505, 360] on input "text" at bounding box center [535, 362] width 178 height 28
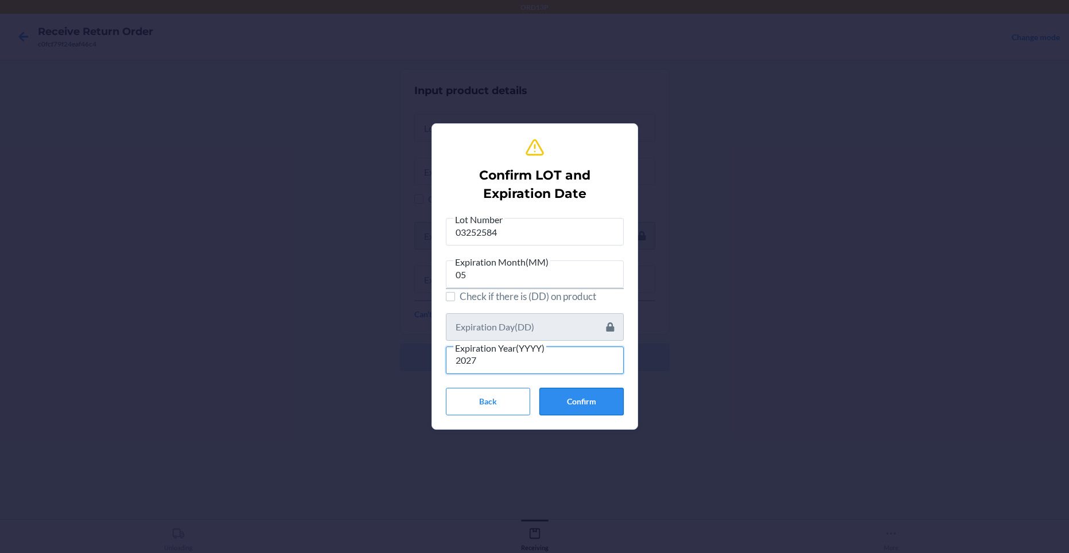
type input "2027"
click at [563, 411] on button "Confirm" at bounding box center [581, 402] width 84 height 28
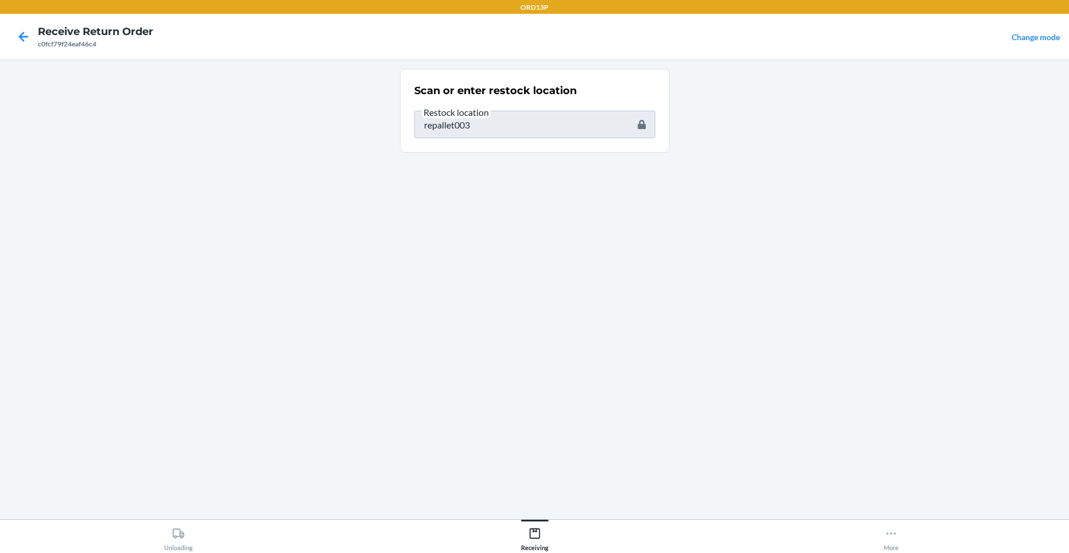
type input "4779051870950"
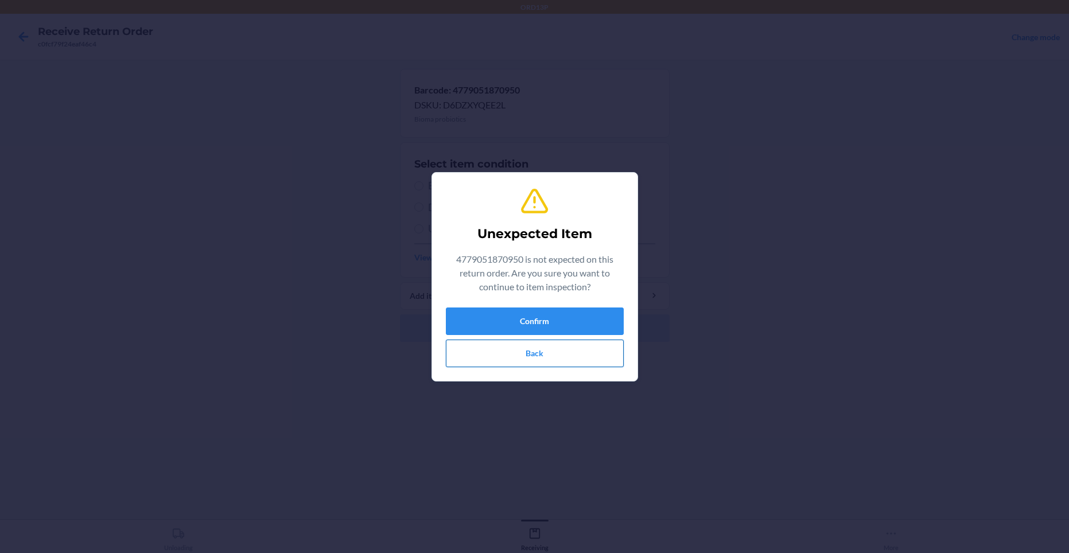
click at [552, 355] on button "Back" at bounding box center [535, 354] width 178 height 28
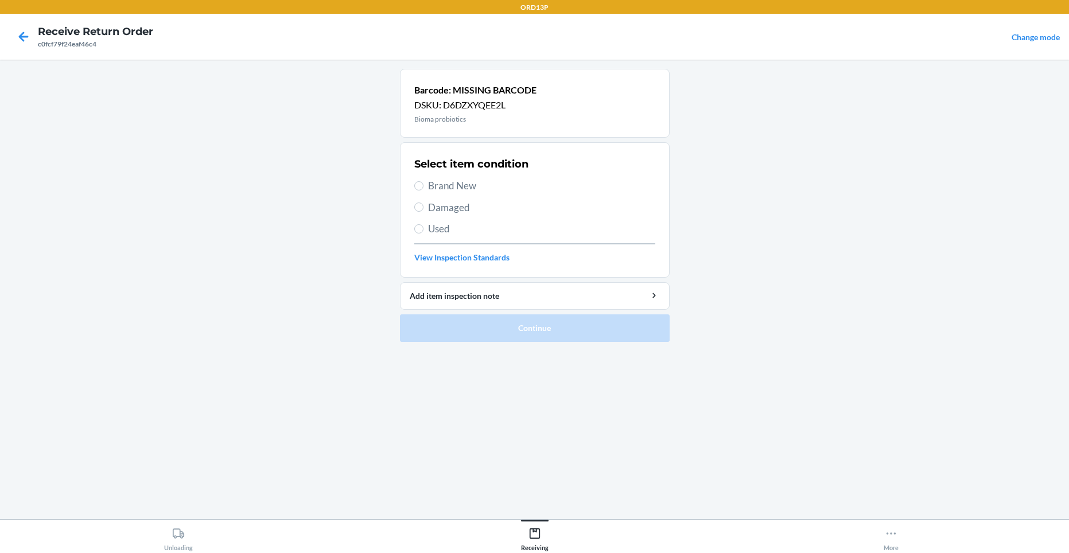
click at [483, 186] on span "Brand New" at bounding box center [541, 185] width 227 height 15
click at [423, 186] on input "Brand New" at bounding box center [418, 185] width 9 height 9
radio input "true"
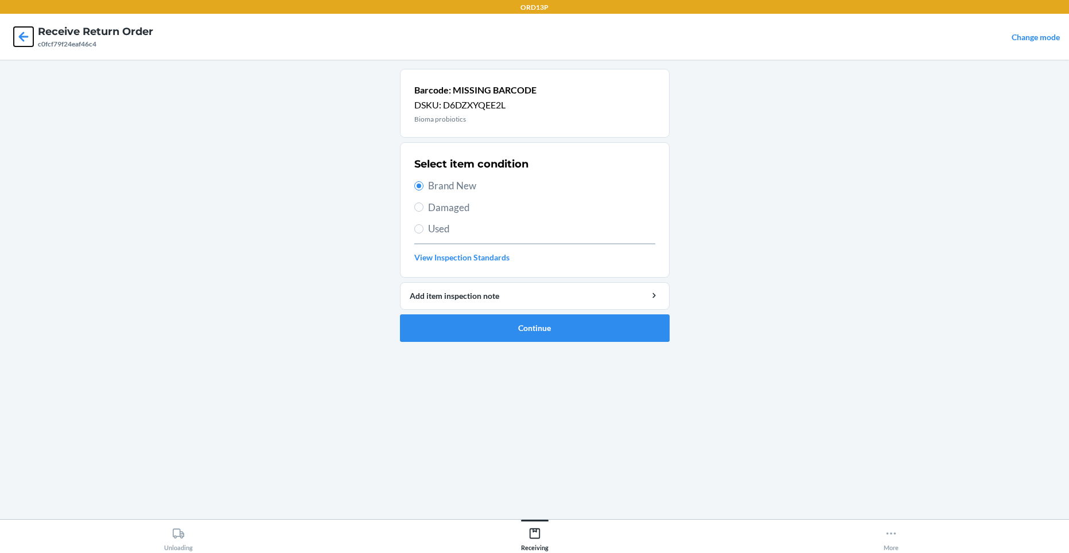
click at [26, 34] on icon at bounding box center [24, 37] width 20 height 20
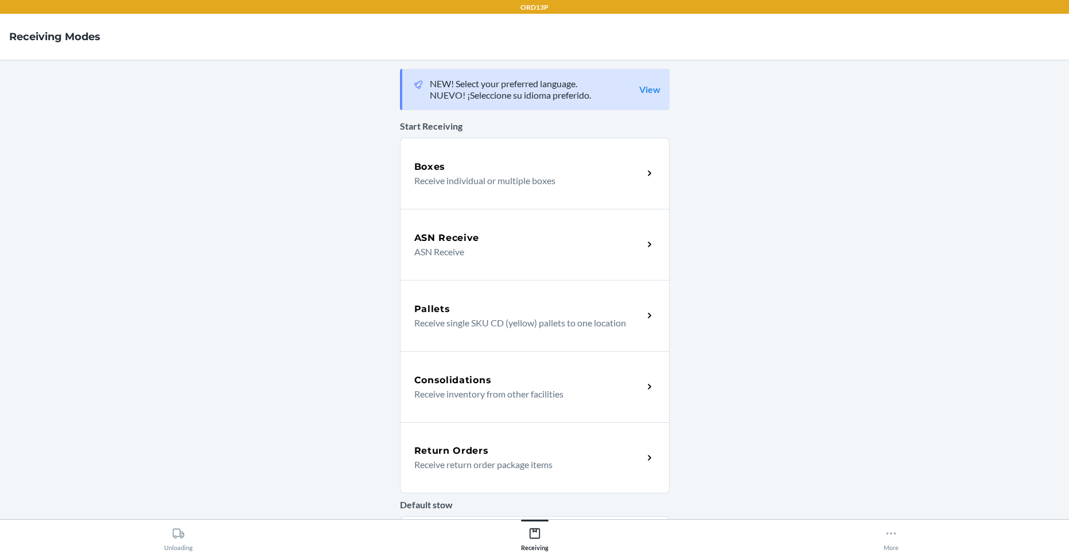
click at [459, 461] on p "Receive return order package items" at bounding box center [524, 465] width 220 height 14
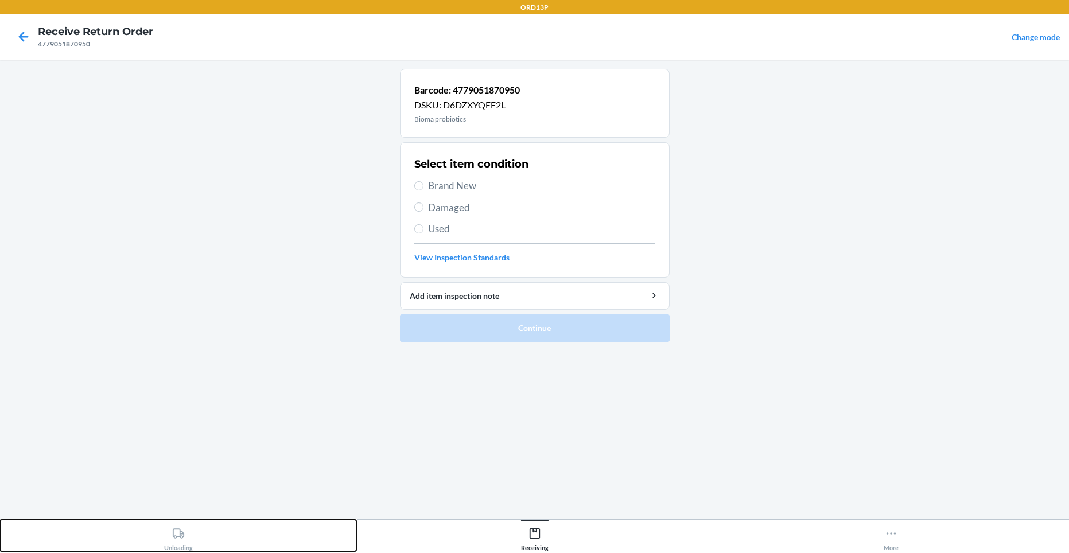
click at [174, 532] on icon at bounding box center [178, 533] width 13 height 13
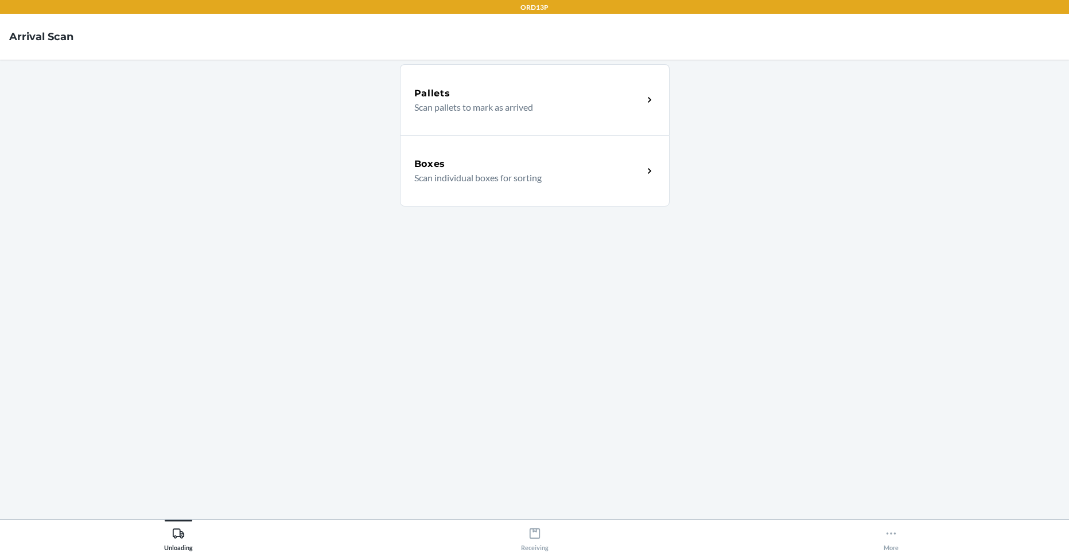
click at [461, 181] on p "Scan individual boxes for sorting" at bounding box center [524, 178] width 220 height 14
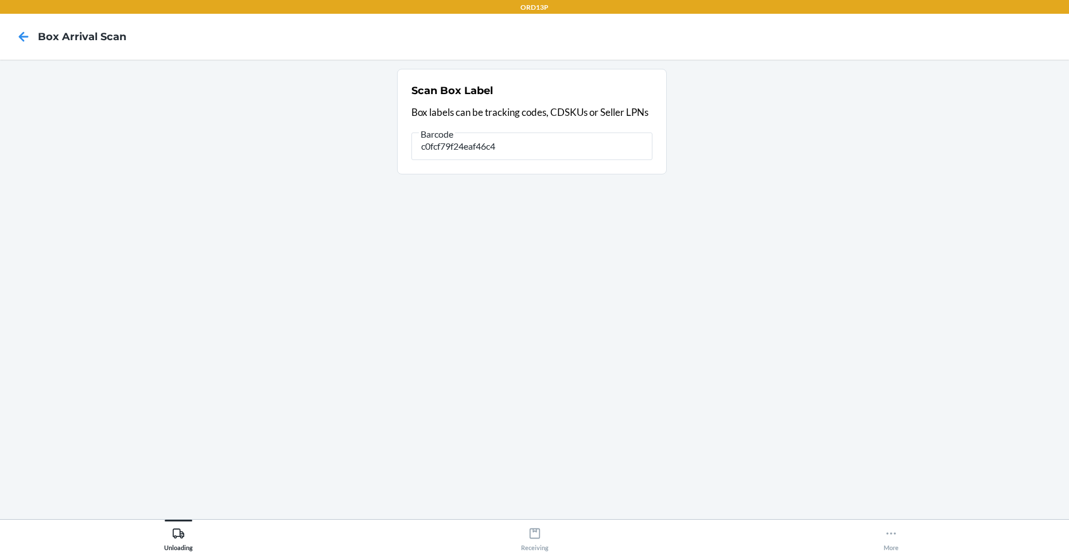
type input "c0fcf79f24eaf46c4"
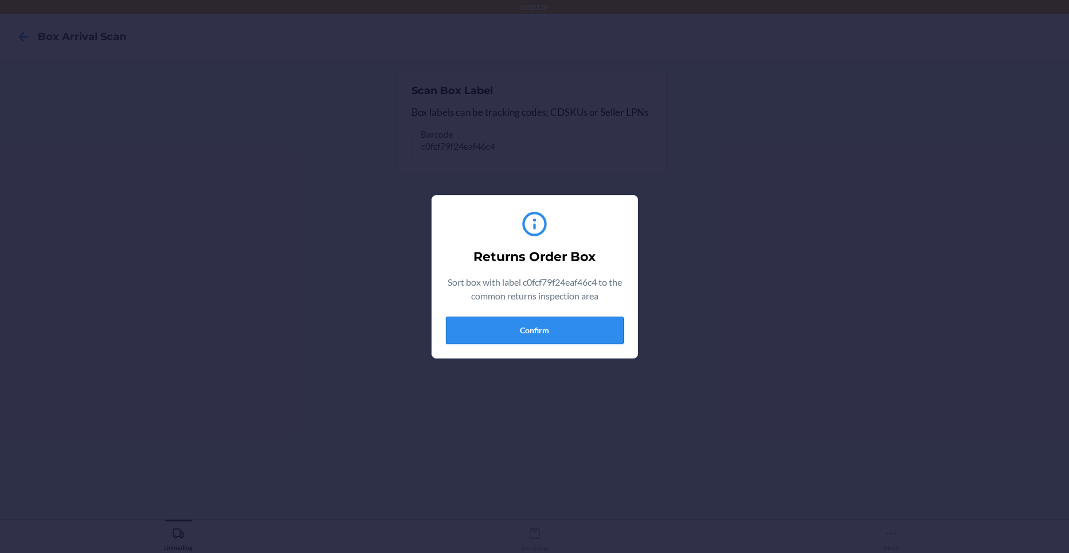
click at [510, 326] on button "Confirm" at bounding box center [535, 331] width 178 height 28
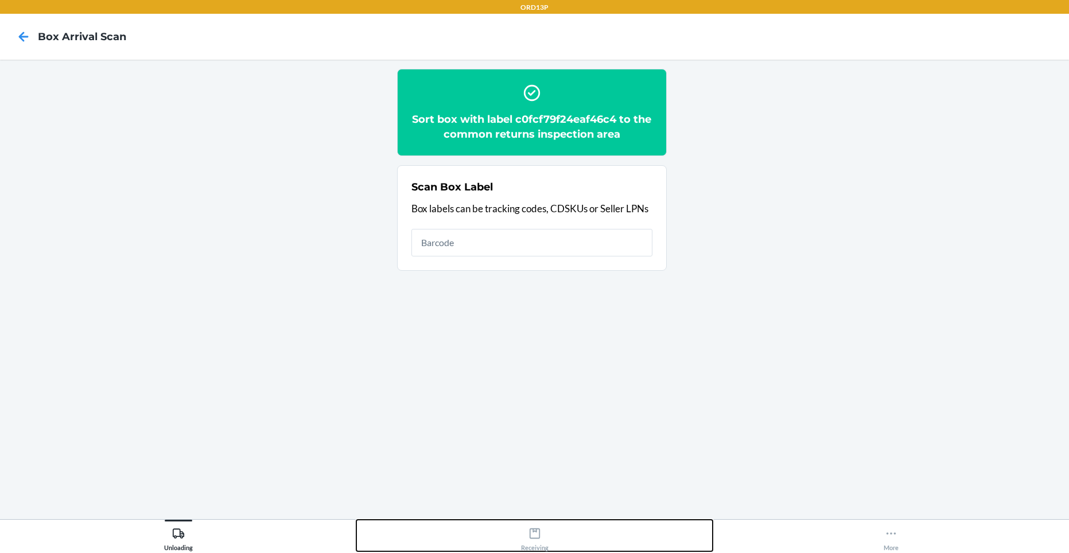
click at [530, 532] on icon at bounding box center [534, 533] width 10 height 10
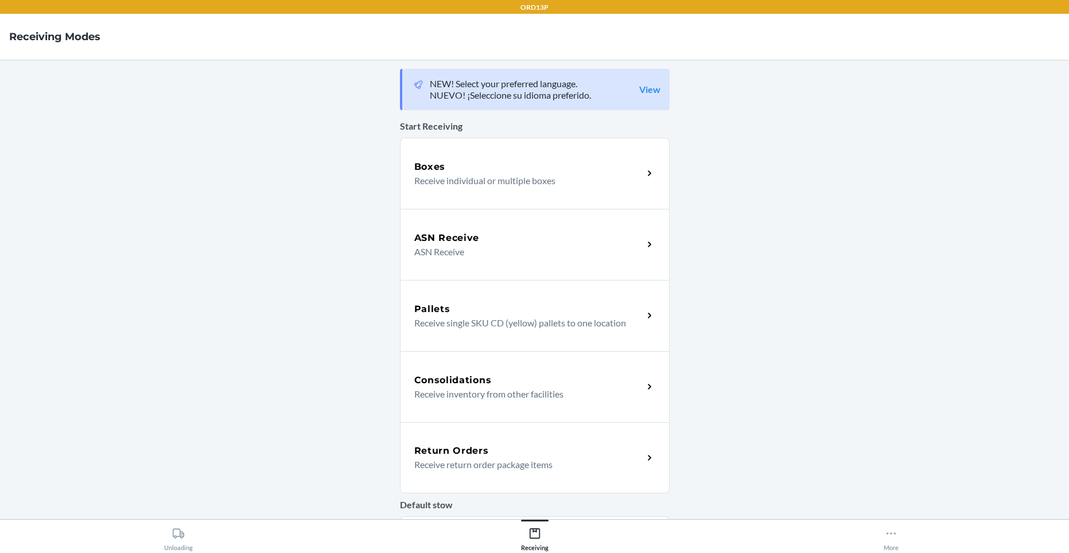
click at [524, 446] on div "Return Orders" at bounding box center [528, 451] width 229 height 14
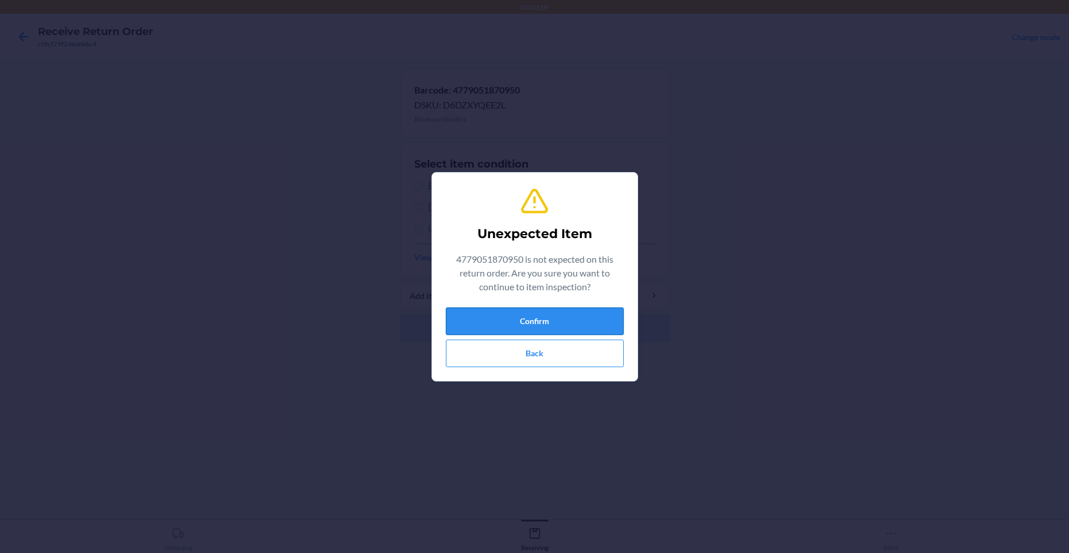
click at [522, 314] on button "Confirm" at bounding box center [535, 321] width 178 height 28
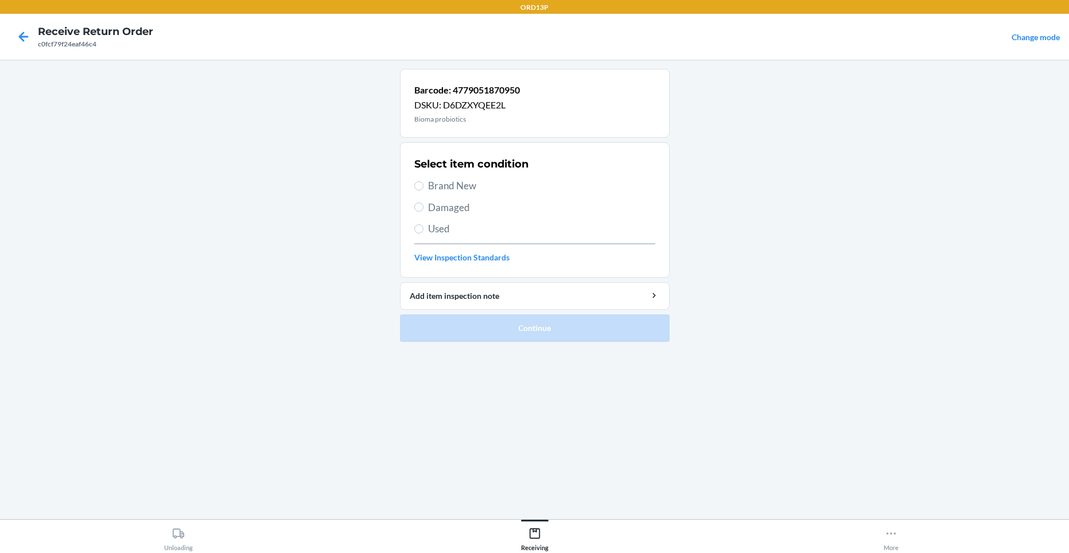
click at [460, 189] on span "Brand New" at bounding box center [541, 185] width 227 height 15
click at [423, 189] on input "Brand New" at bounding box center [418, 185] width 9 height 9
radio input "true"
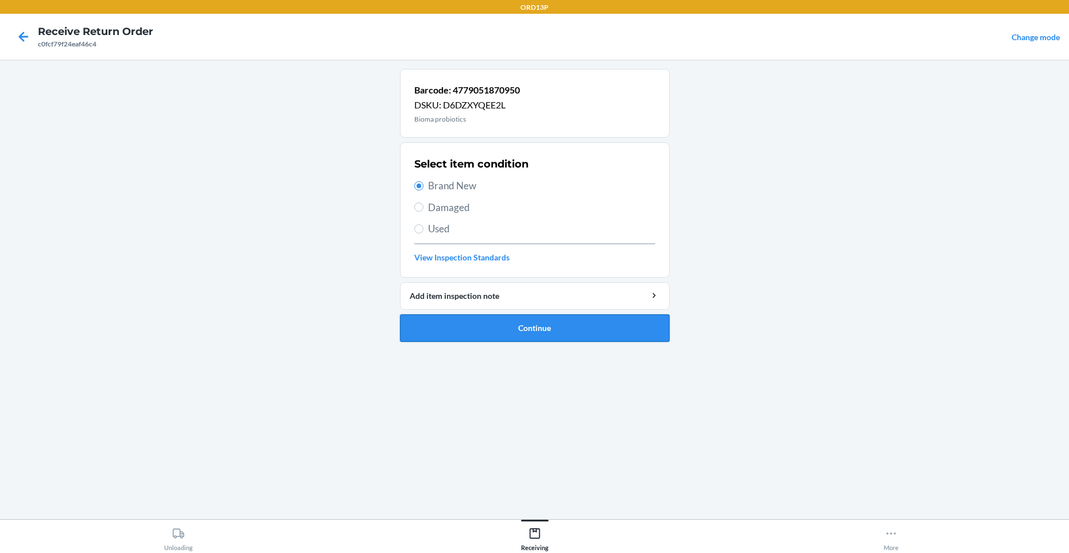
click at [473, 326] on button "Continue" at bounding box center [535, 328] width 270 height 28
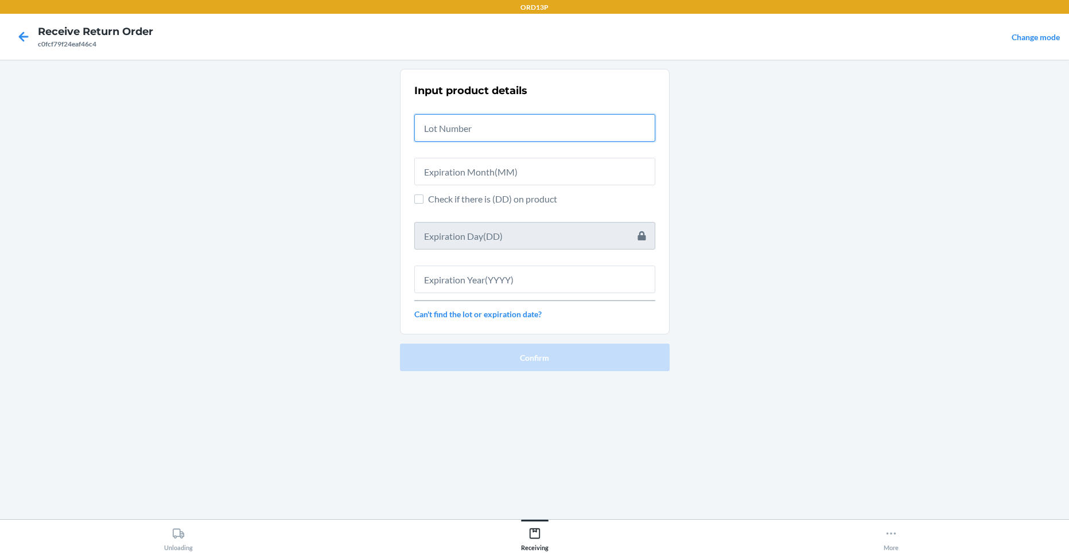
click at [541, 125] on input "text" at bounding box center [534, 128] width 241 height 28
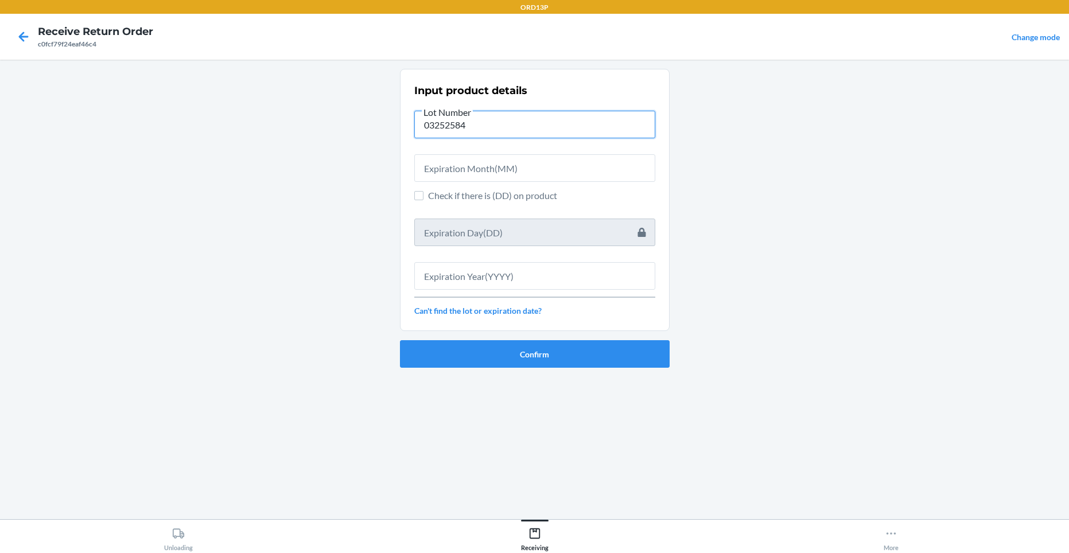
type input "03252584"
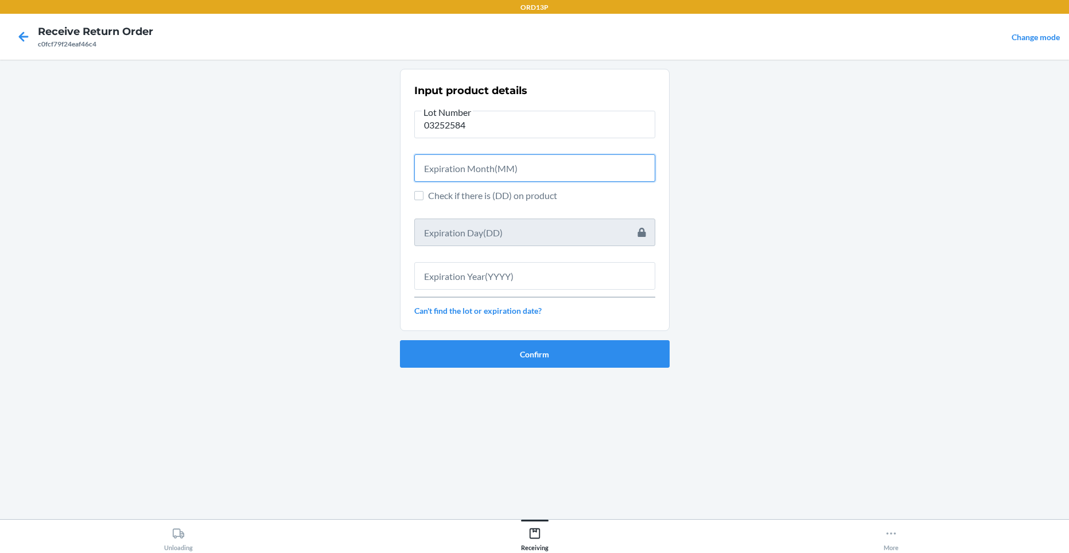
click at [507, 167] on input "text" at bounding box center [534, 168] width 241 height 28
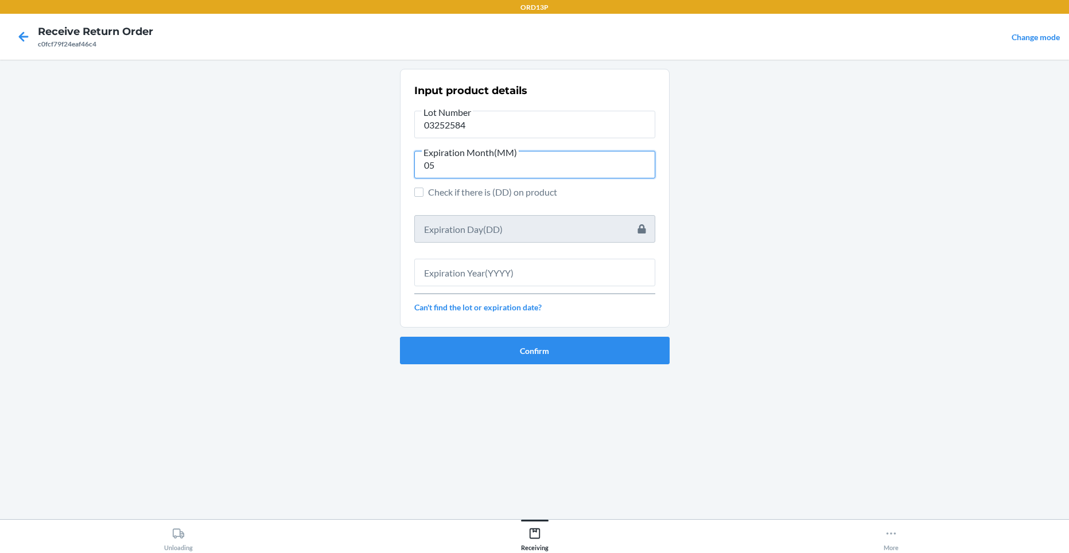
type input "05"
click at [486, 277] on input "text" at bounding box center [534, 273] width 241 height 28
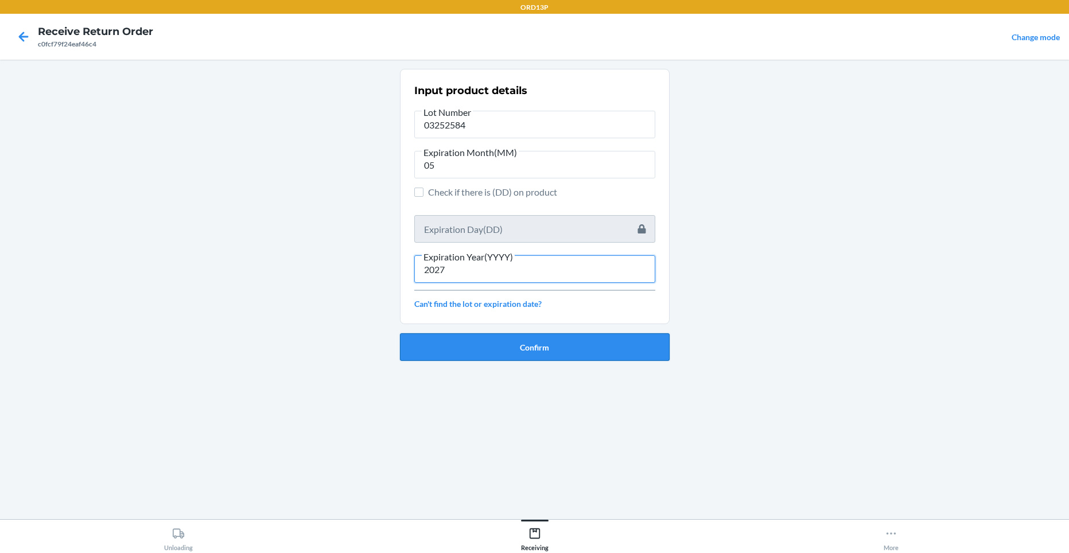
type input "2027"
click at [560, 352] on button "Confirm" at bounding box center [535, 347] width 270 height 28
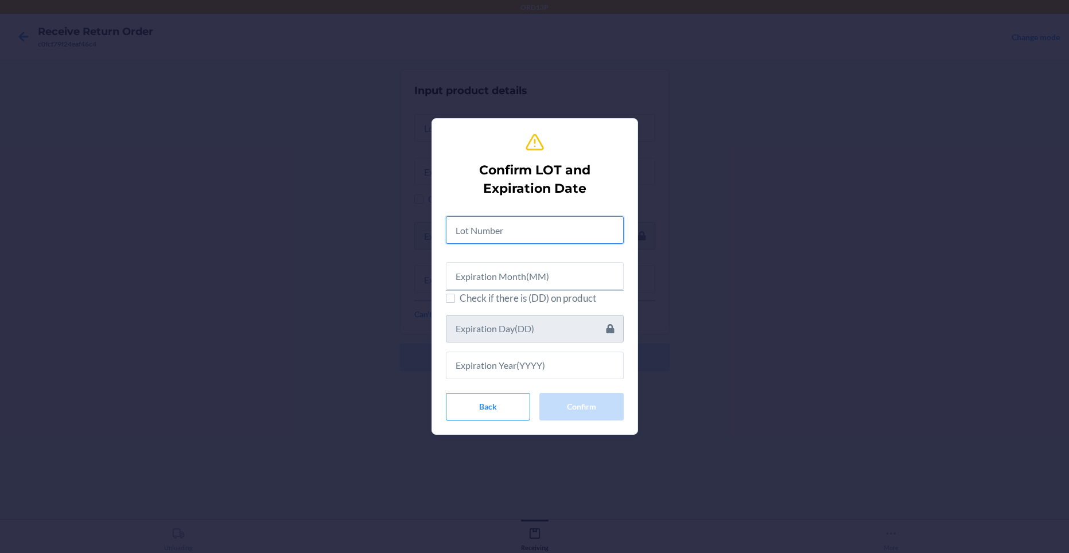
click at [526, 232] on input "text" at bounding box center [535, 230] width 178 height 28
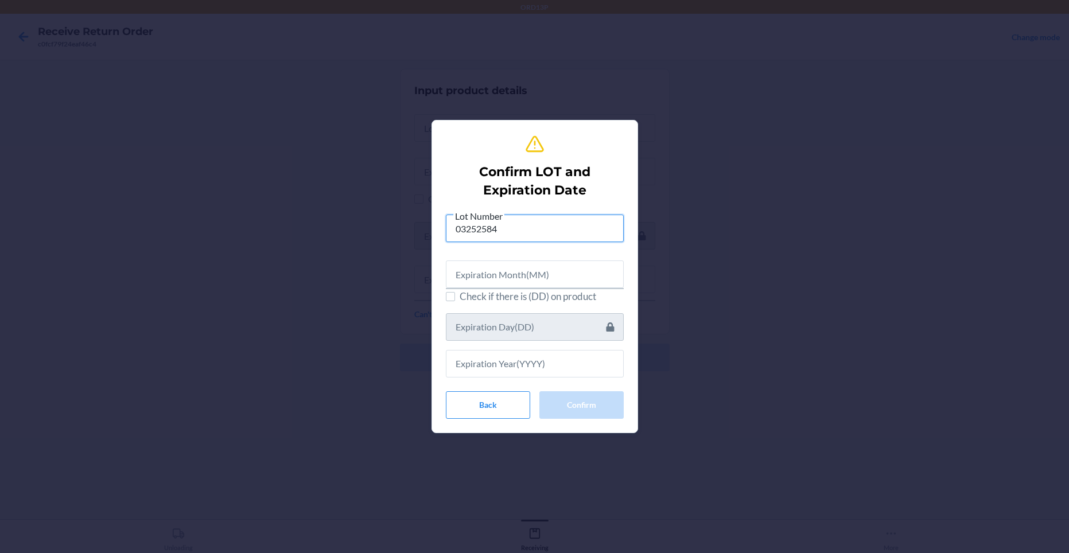
type input "03252584"
drag, startPoint x: 518, startPoint y: 285, endPoint x: 528, endPoint y: 274, distance: 14.2
click at [528, 274] on input "text" at bounding box center [535, 274] width 178 height 28
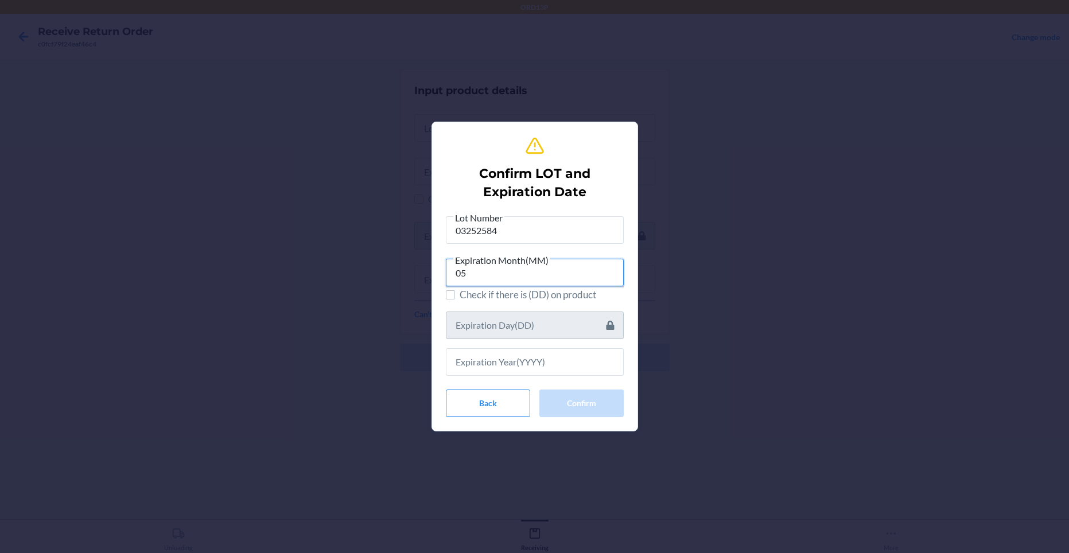
type input "05"
click at [510, 360] on input "text" at bounding box center [535, 362] width 178 height 28
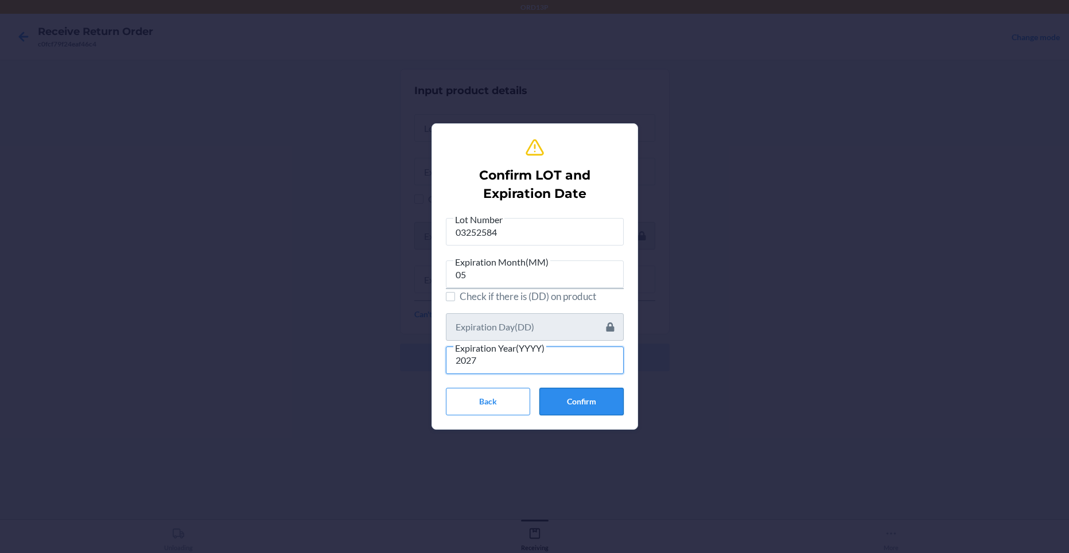
type input "2027"
click at [572, 409] on button "Confirm" at bounding box center [581, 402] width 84 height 28
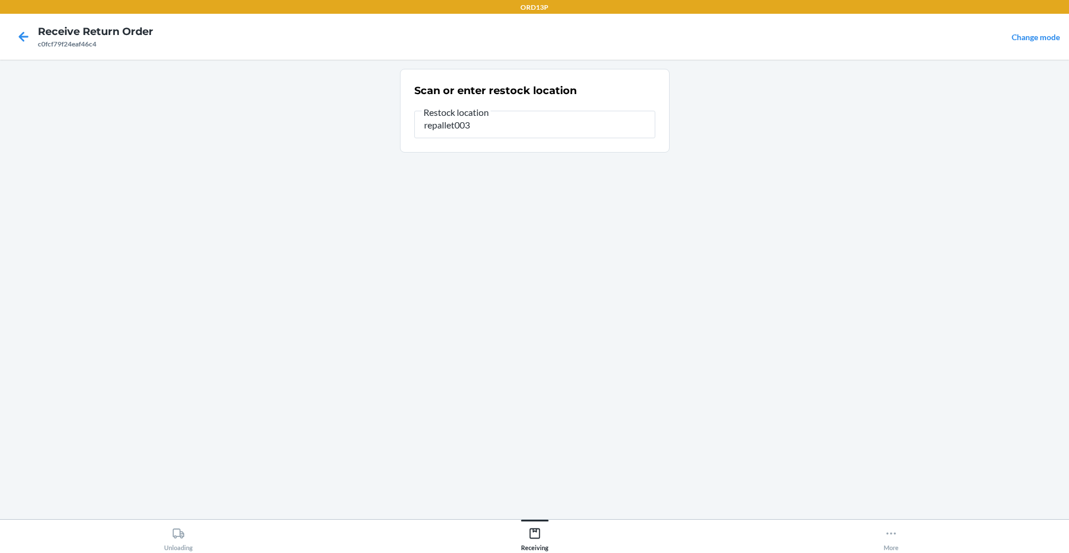
type input "repallet003"
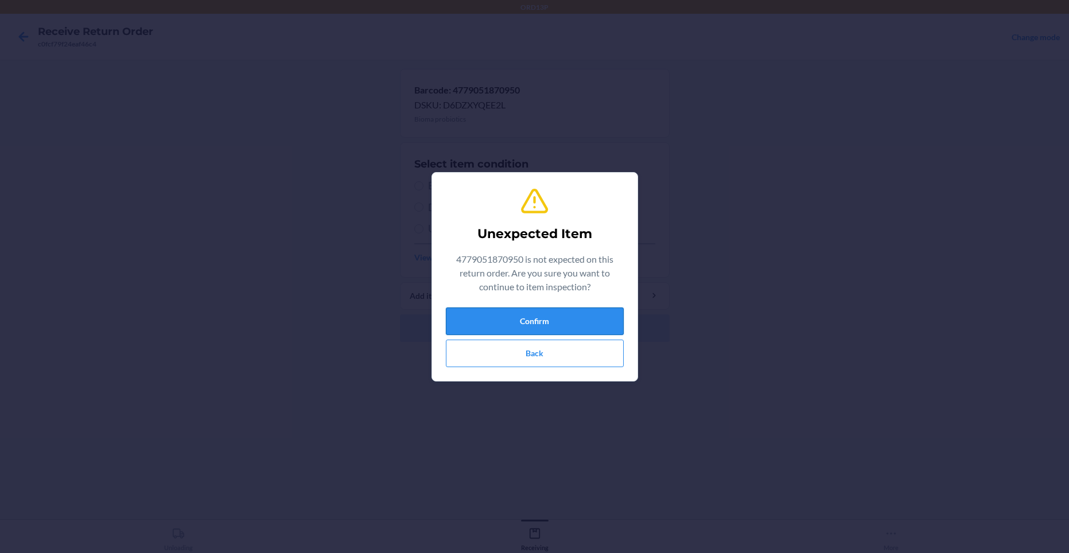
click at [456, 317] on button "Confirm" at bounding box center [535, 321] width 178 height 28
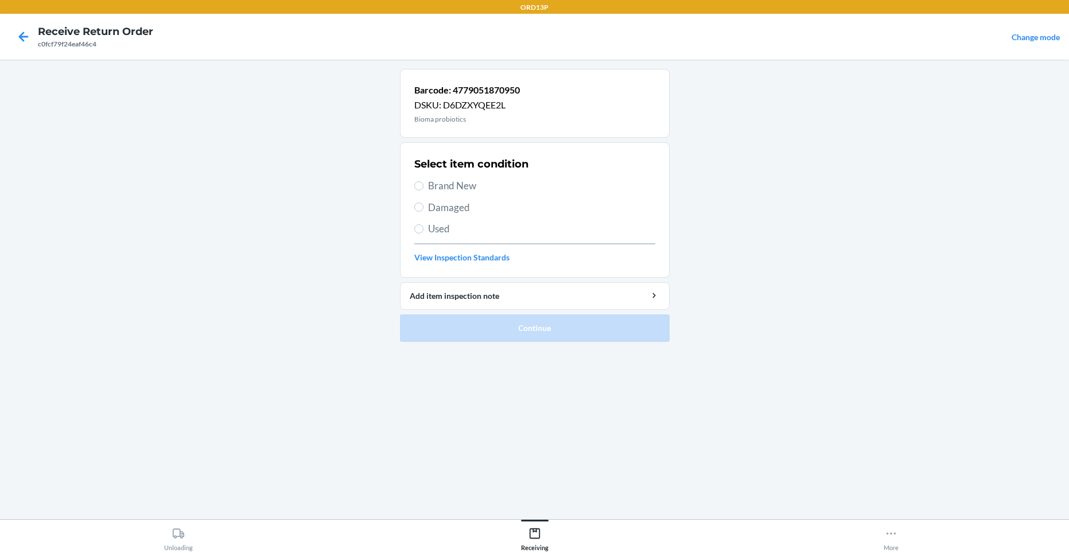
click at [439, 182] on span "Brand New" at bounding box center [541, 185] width 227 height 15
click at [423, 182] on input "Brand New" at bounding box center [418, 185] width 9 height 9
radio input "true"
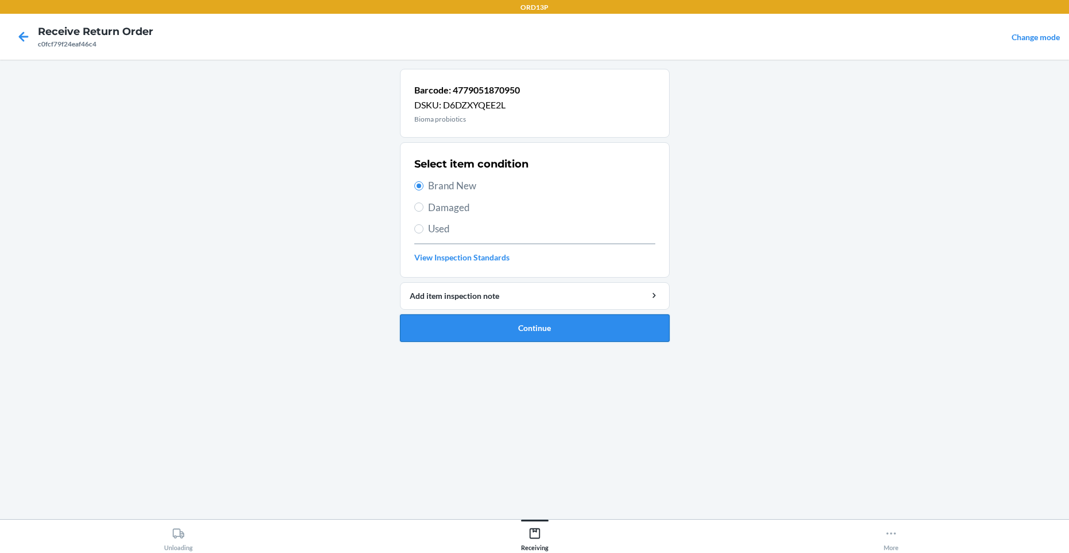
click at [427, 332] on button "Continue" at bounding box center [535, 328] width 270 height 28
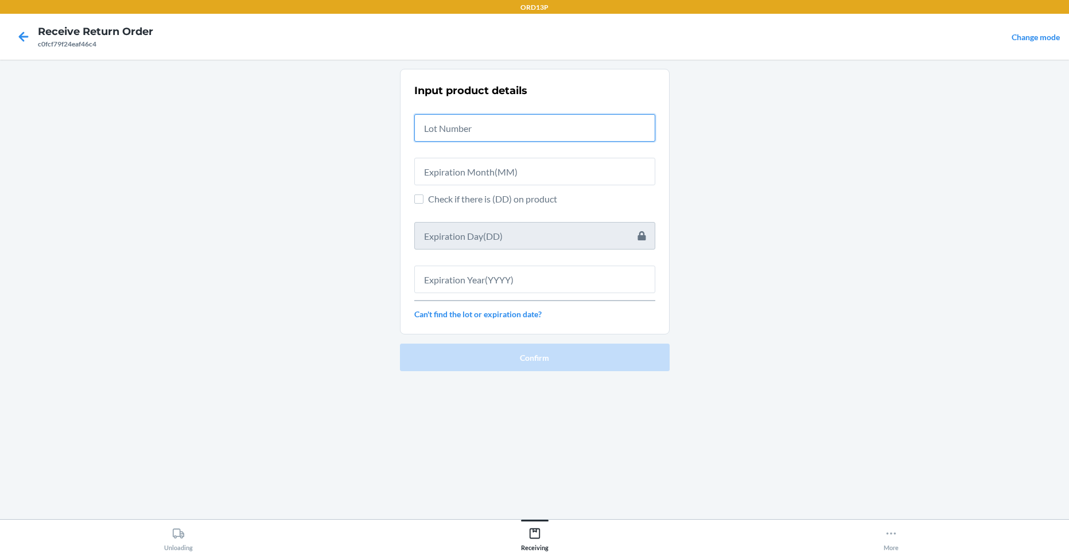
click at [489, 127] on input "text" at bounding box center [534, 128] width 241 height 28
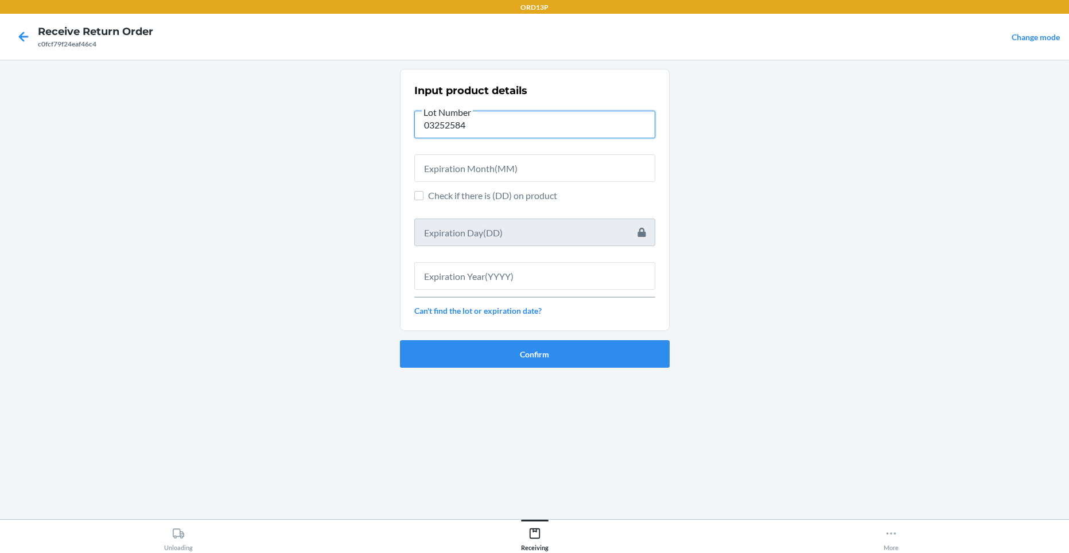
type input "03252584"
drag, startPoint x: 444, startPoint y: 192, endPoint x: 459, endPoint y: 169, distance: 27.5
click at [445, 188] on div "Input product details Lot Number 03252584 Check if there is (DD) on product Can…" at bounding box center [534, 200] width 241 height 240
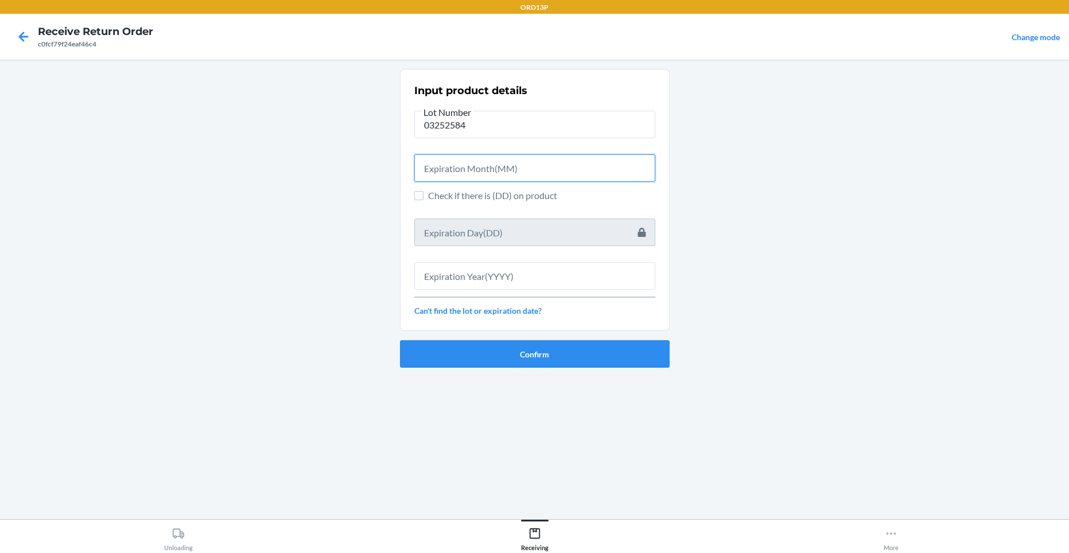
click at [459, 169] on input "text" at bounding box center [534, 168] width 241 height 28
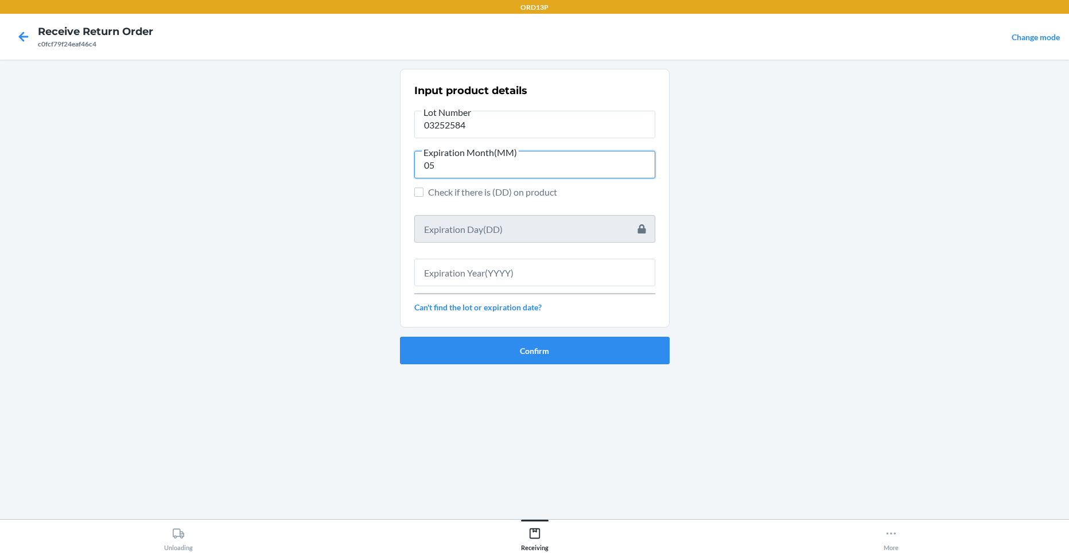
type input "05"
click at [479, 264] on input "text" at bounding box center [534, 273] width 241 height 28
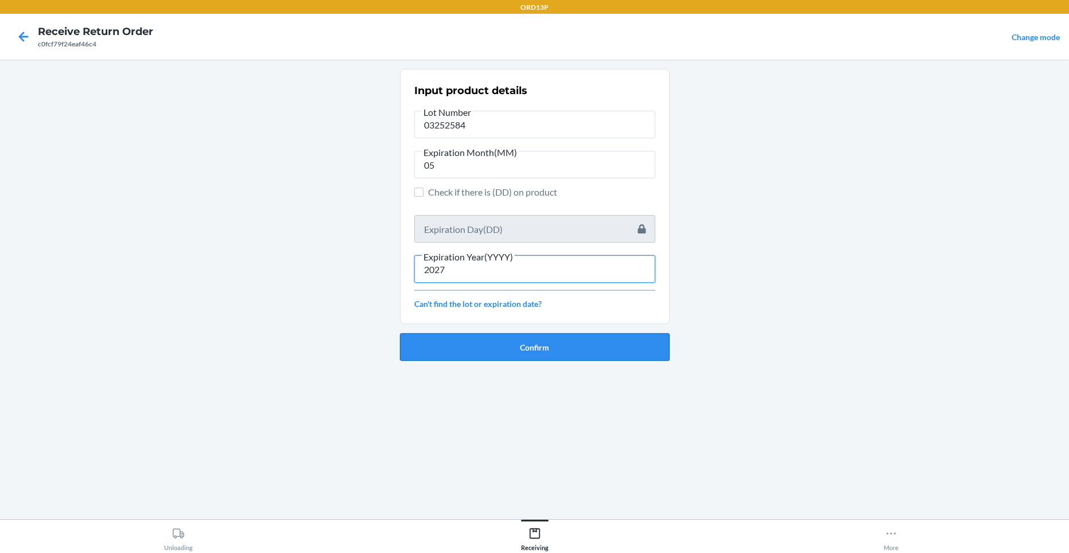
type input "2027"
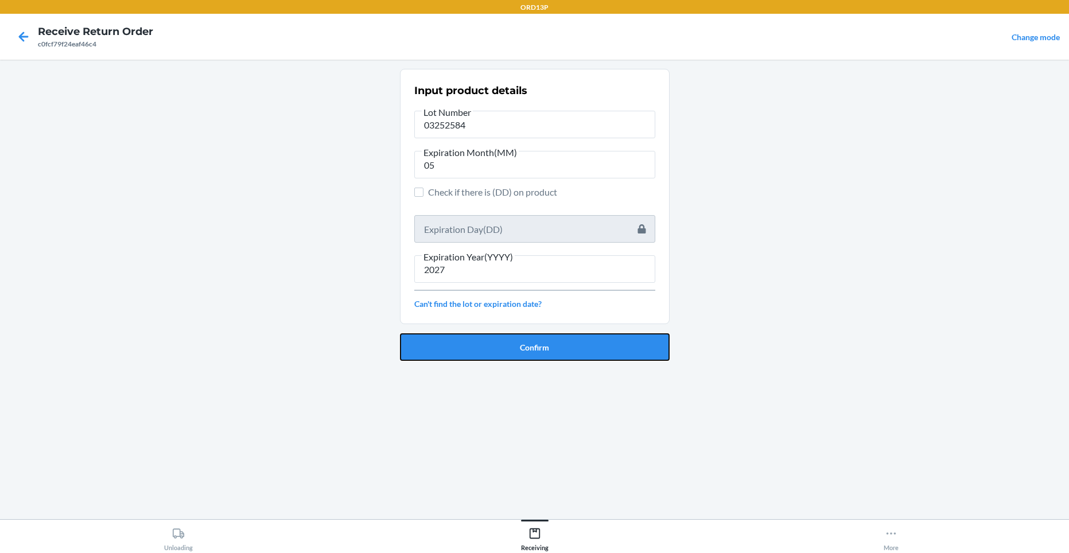
drag, startPoint x: 400, startPoint y: 345, endPoint x: 405, endPoint y: 341, distance: 7.0
click at [403, 342] on button "Confirm" at bounding box center [535, 347] width 270 height 28
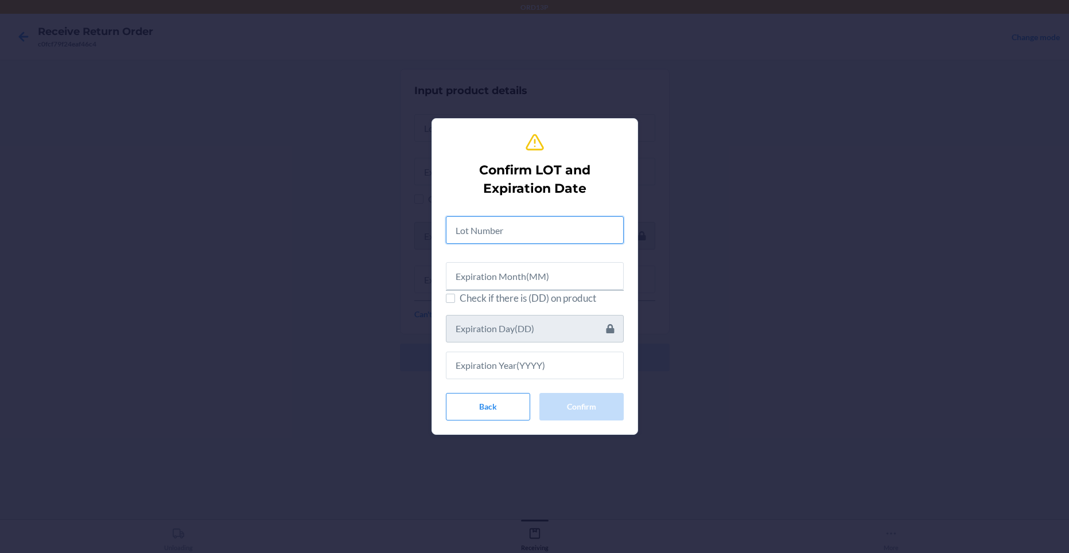
click at [510, 221] on input "text" at bounding box center [535, 230] width 178 height 28
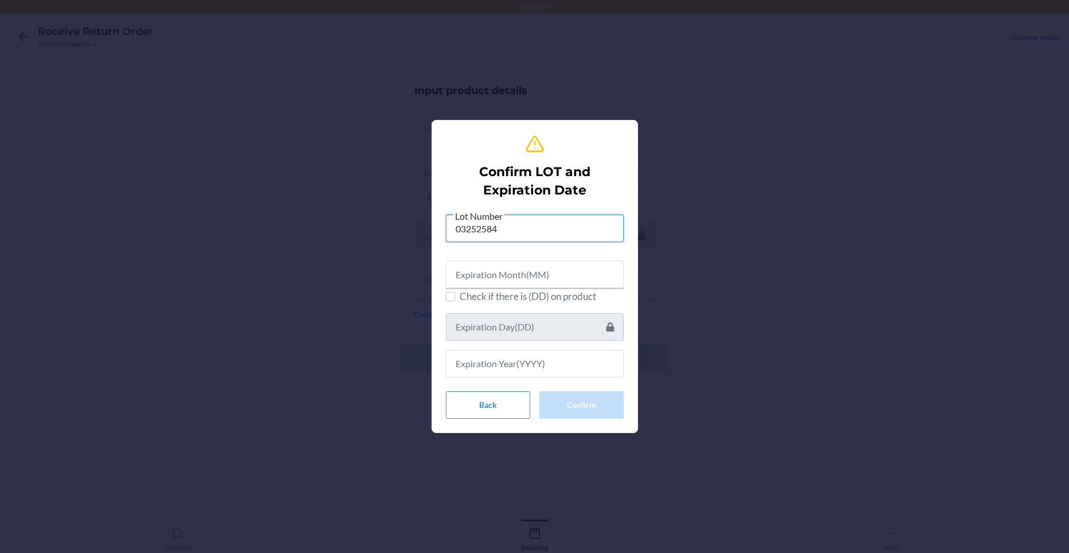
type input "03252584"
drag, startPoint x: 428, startPoint y: 321, endPoint x: 435, endPoint y: 322, distance: 7.0
click at [435, 322] on section "Confirm LOT and Expiration Date Lot Number 03252584 Check if there is (DD) on p…" at bounding box center [534, 276] width 206 height 313
click at [597, 270] on input "text" at bounding box center [535, 274] width 178 height 28
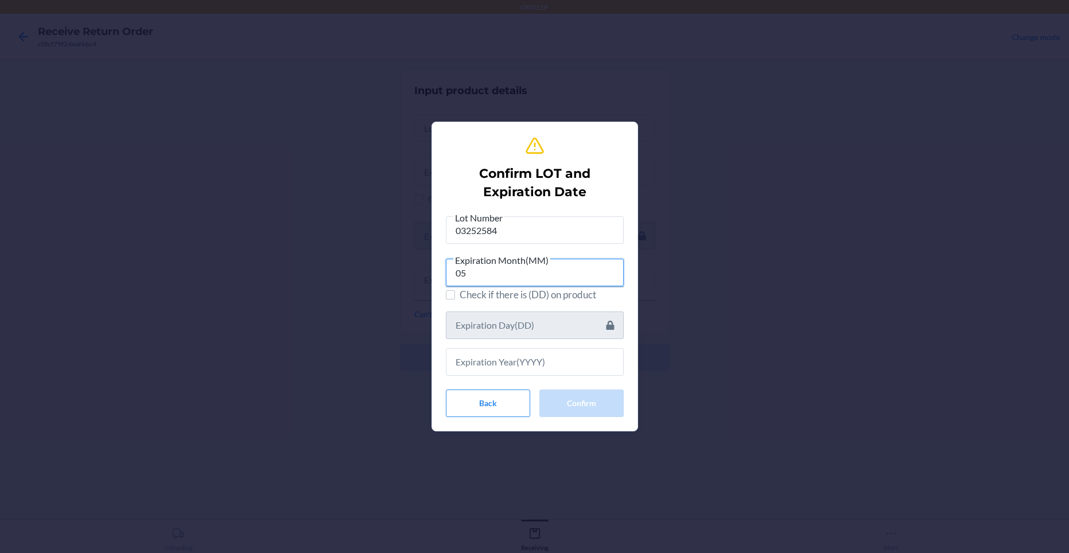
type input "05"
click at [501, 372] on input "text" at bounding box center [535, 362] width 178 height 28
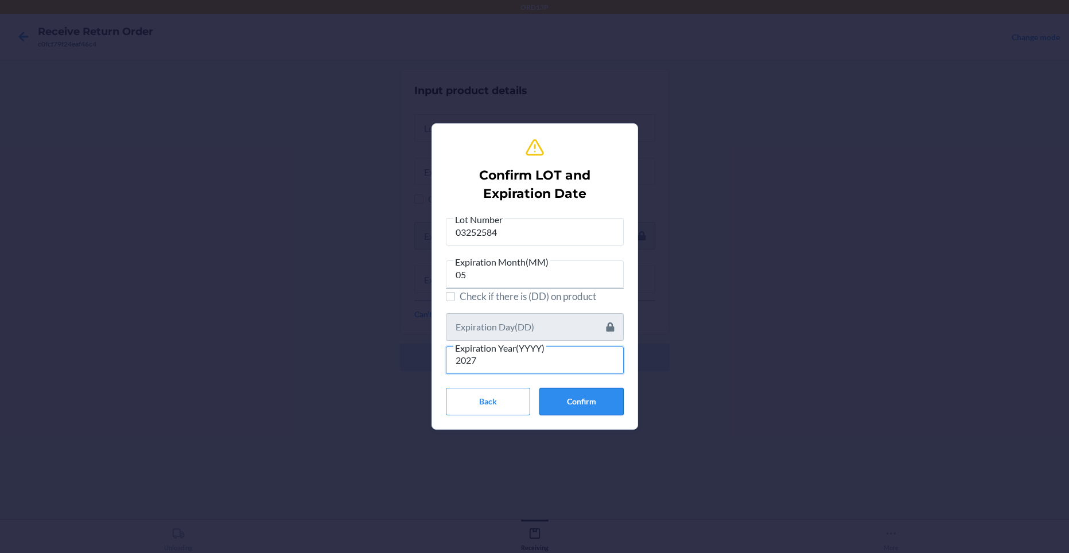
type input "2027"
click at [602, 411] on button "Confirm" at bounding box center [581, 402] width 84 height 28
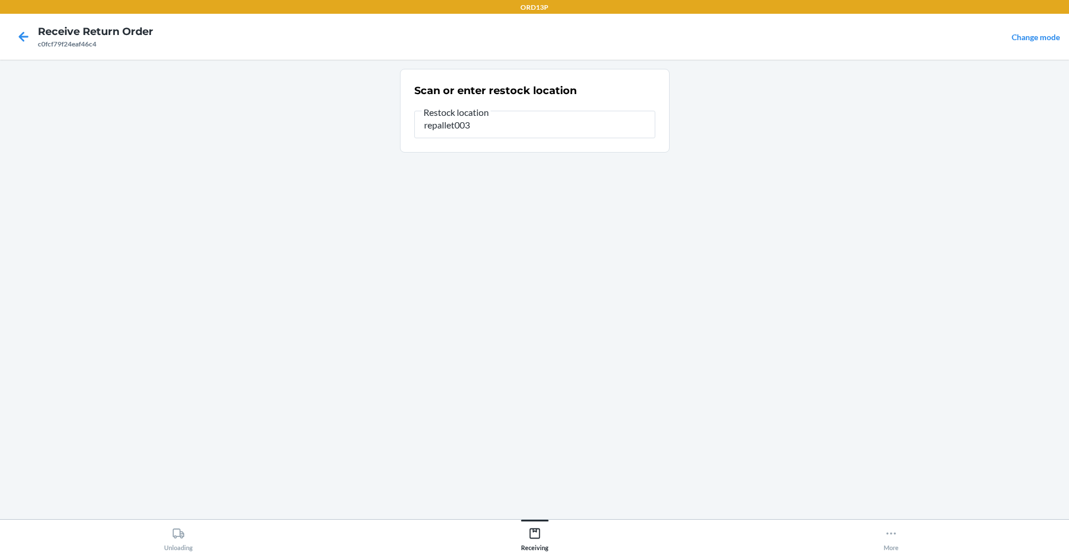
type input "repallet003"
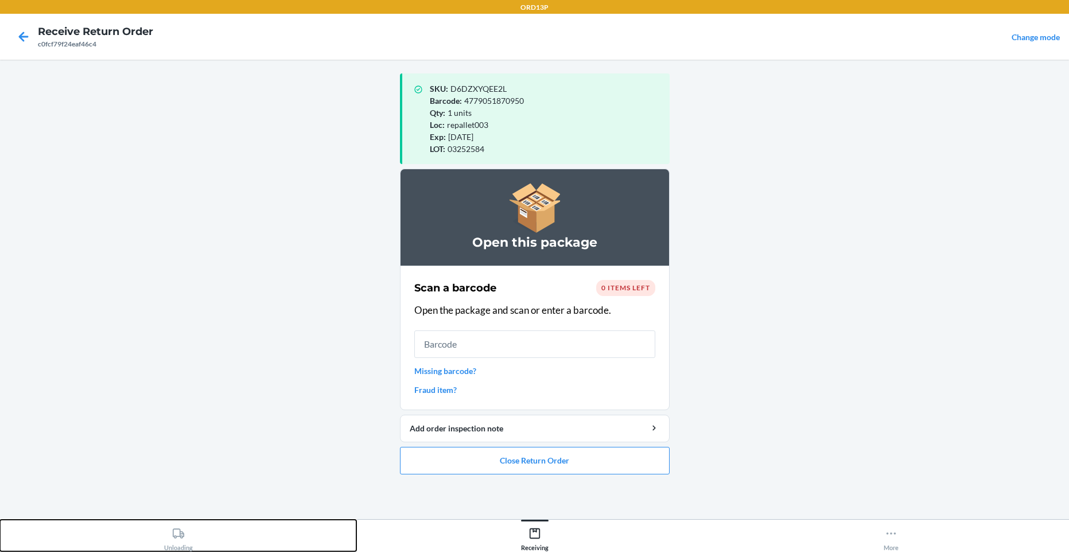
click at [173, 535] on icon at bounding box center [177, 533] width 11 height 10
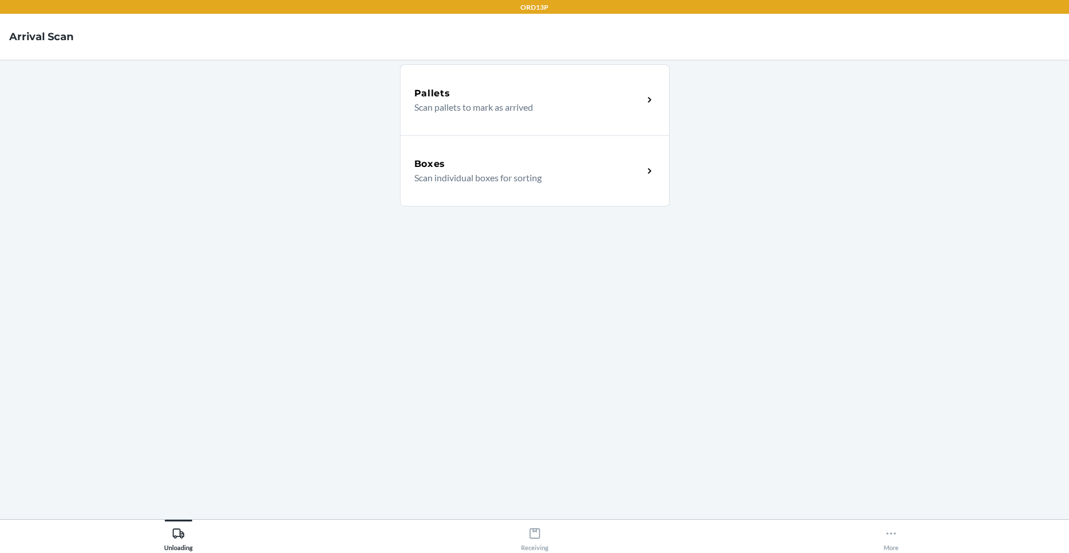
click at [483, 175] on p "Scan individual boxes for sorting" at bounding box center [524, 178] width 220 height 14
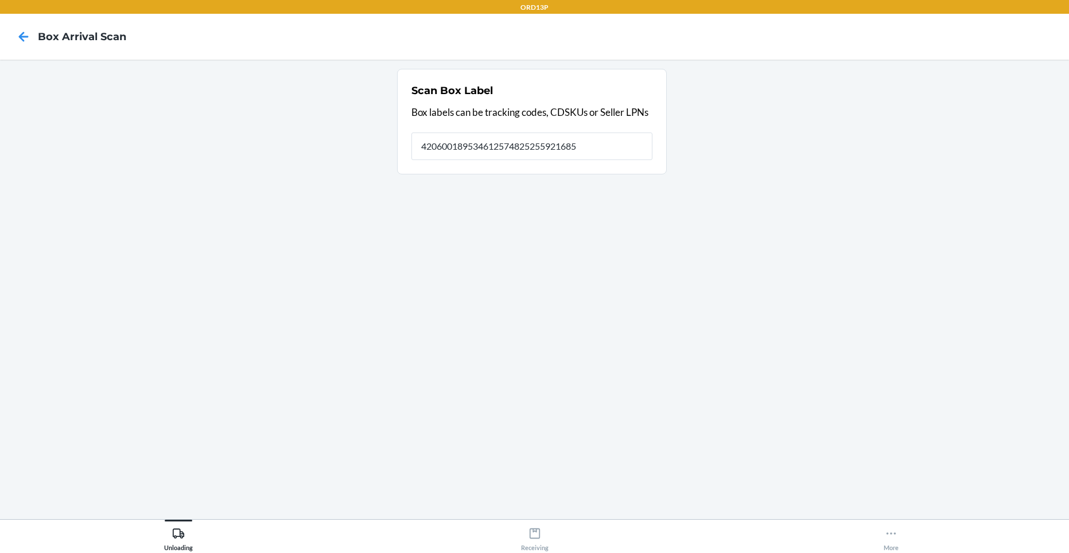
type input "420600189534612574825255921685"
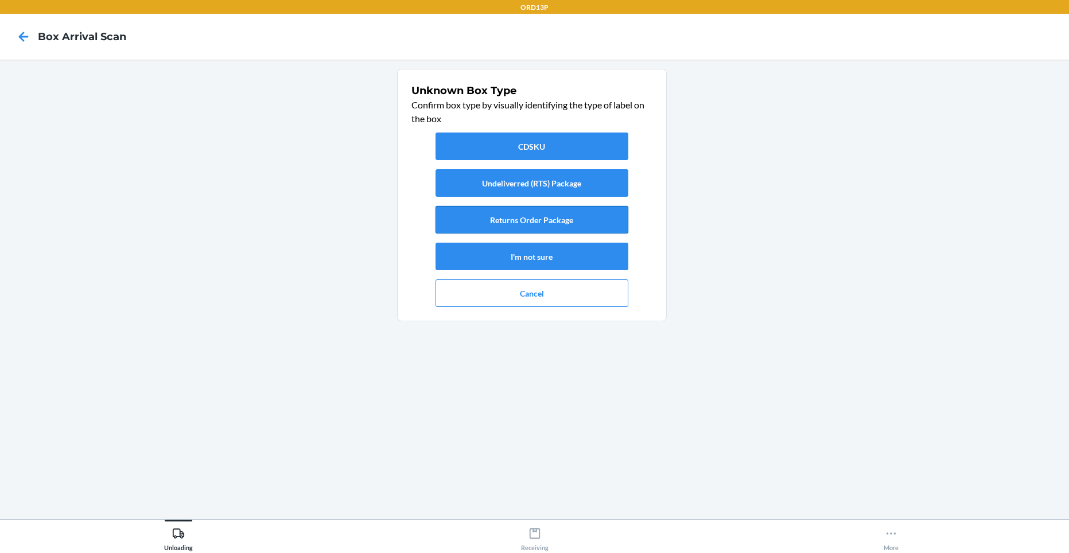
click at [500, 217] on button "Returns Order Package" at bounding box center [531, 220] width 193 height 28
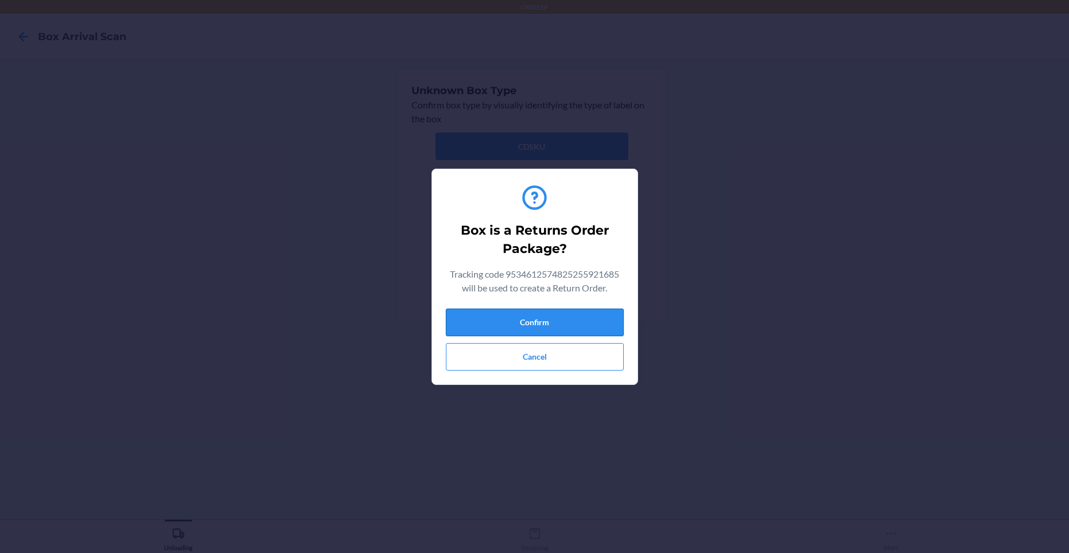
click at [563, 317] on button "Confirm" at bounding box center [535, 323] width 178 height 28
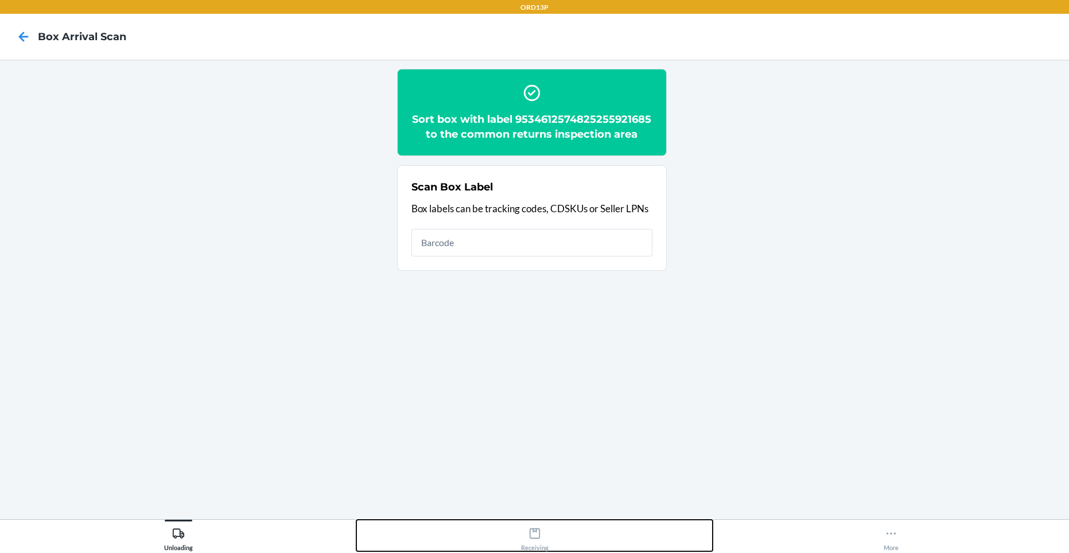
click at [533, 541] on div "Receiving" at bounding box center [535, 536] width 28 height 29
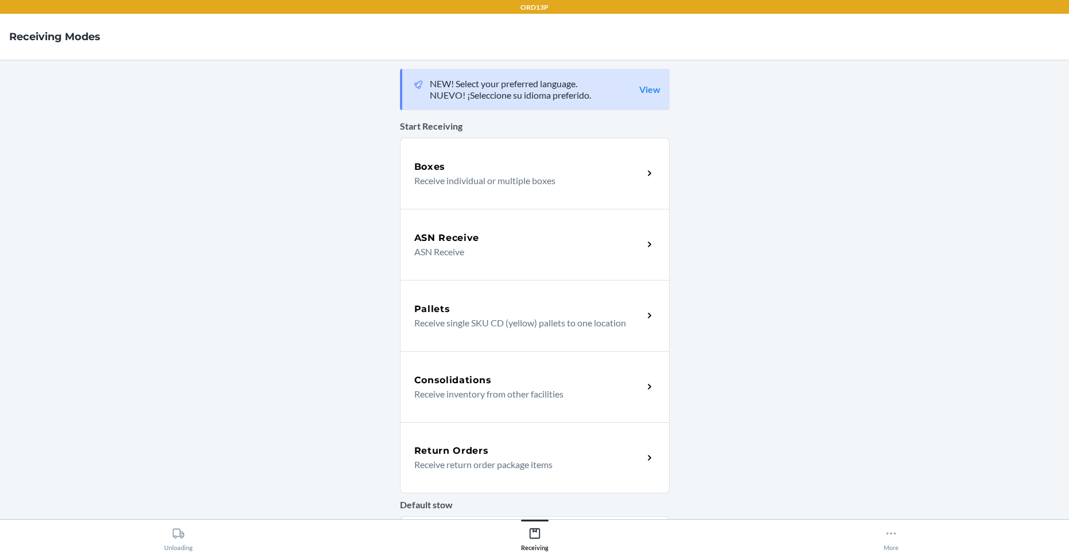
click at [545, 466] on p "Receive return order package items" at bounding box center [524, 465] width 220 height 14
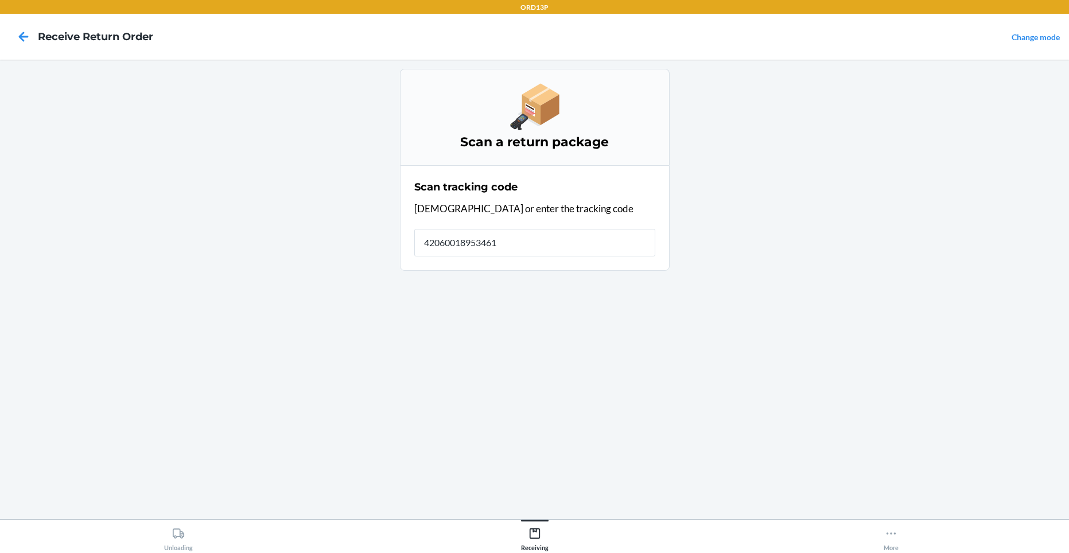
type input "420600189534612"
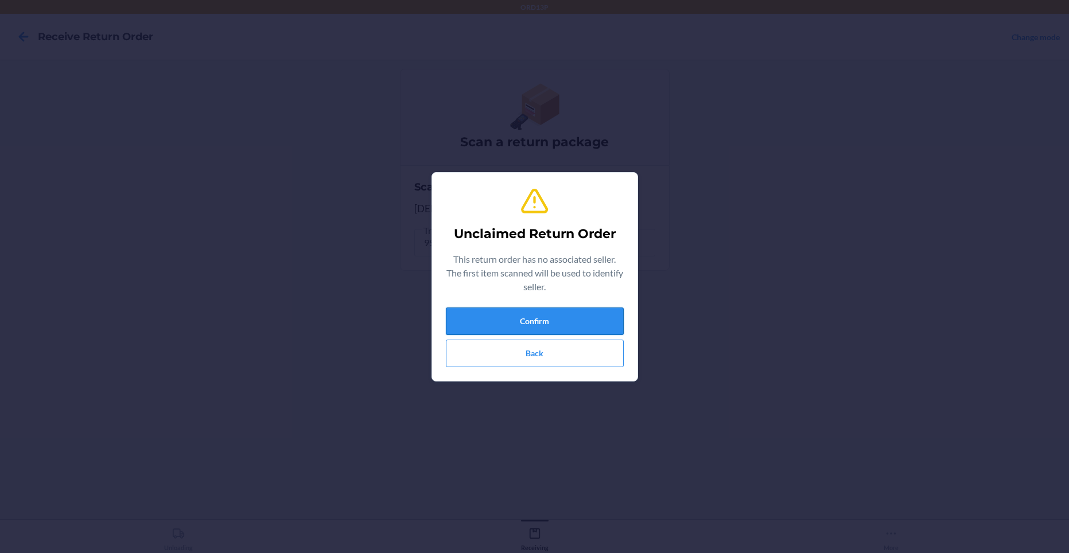
click at [547, 324] on button "Confirm" at bounding box center [535, 321] width 178 height 28
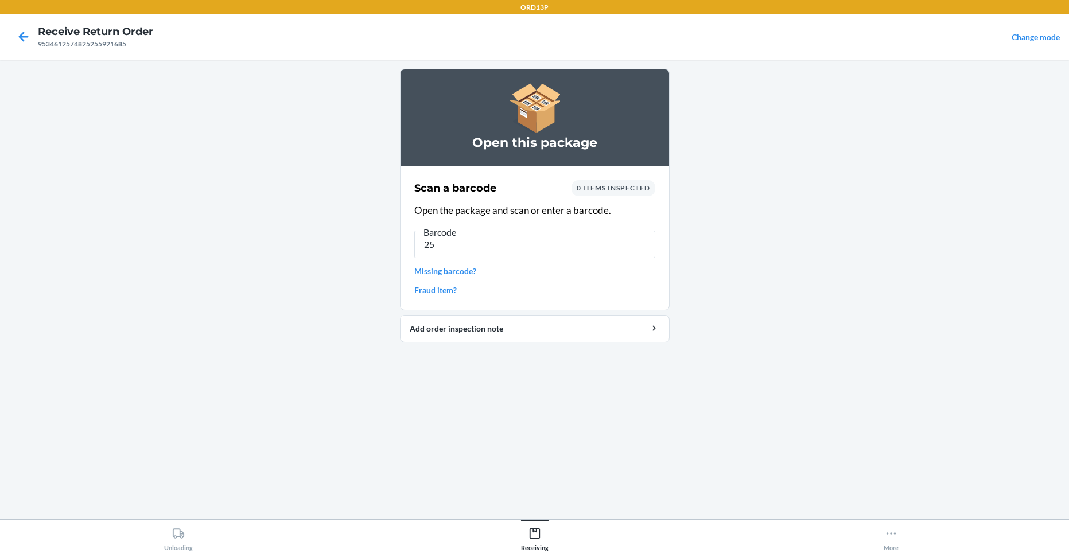
type input "2"
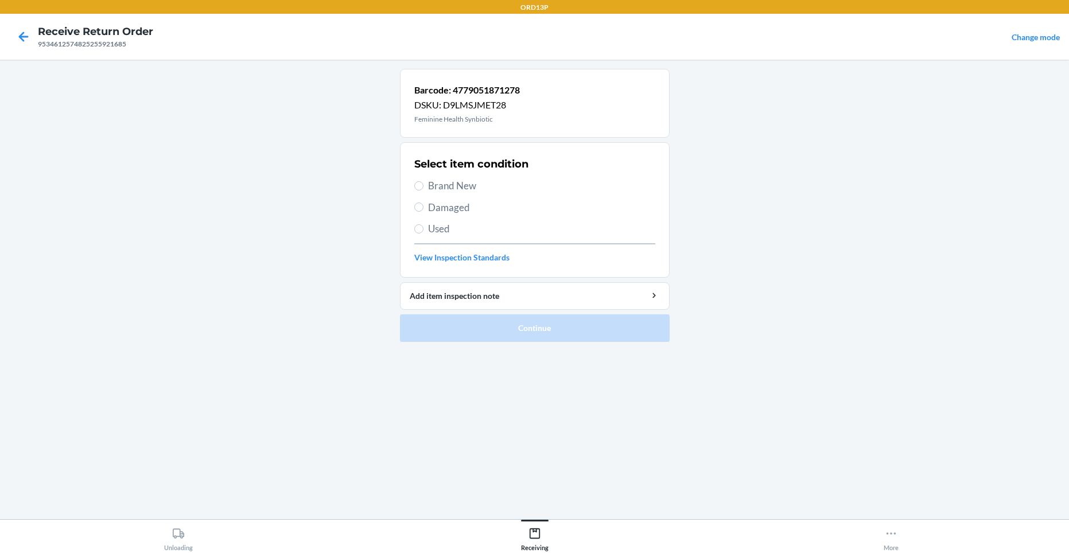
click at [455, 189] on span "Brand New" at bounding box center [541, 185] width 227 height 15
click at [423, 189] on input "Brand New" at bounding box center [418, 185] width 9 height 9
radio input "true"
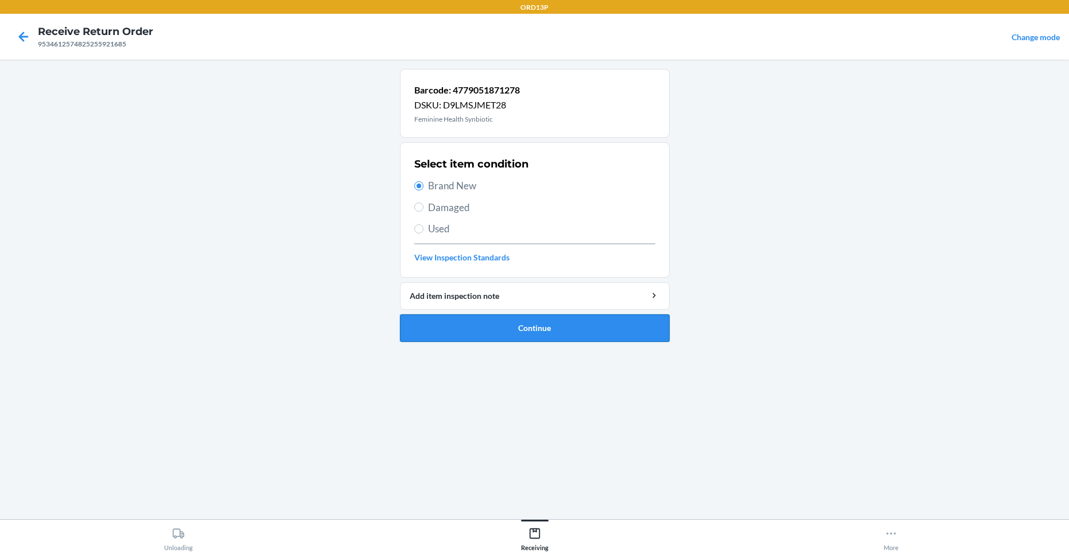
click at [485, 319] on button "Continue" at bounding box center [535, 328] width 270 height 28
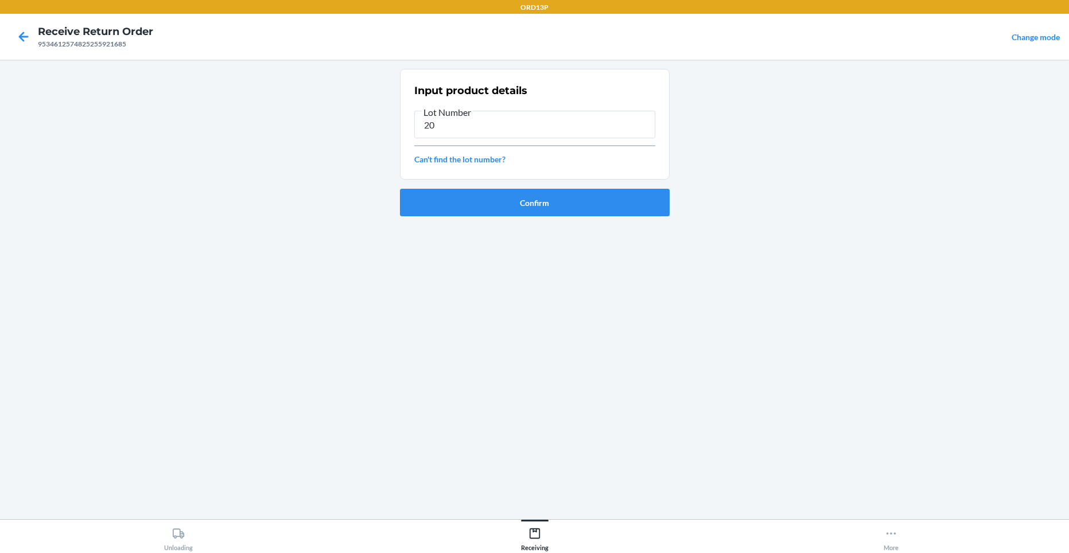
type input "2"
type input "2503201"
click at [471, 193] on button "Confirm" at bounding box center [535, 203] width 270 height 28
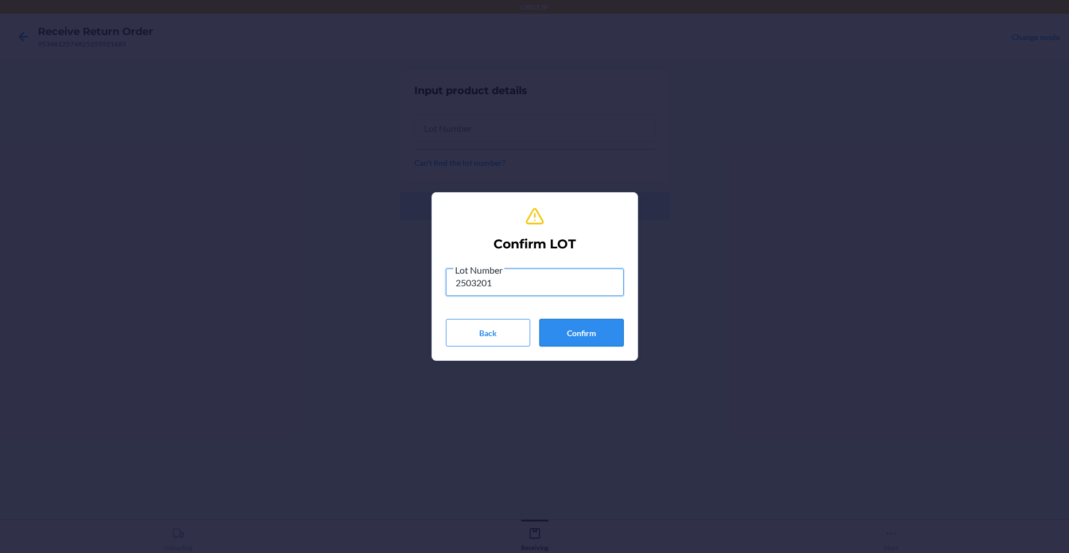
type input "2503201"
click at [615, 332] on button "Confirm" at bounding box center [581, 333] width 84 height 28
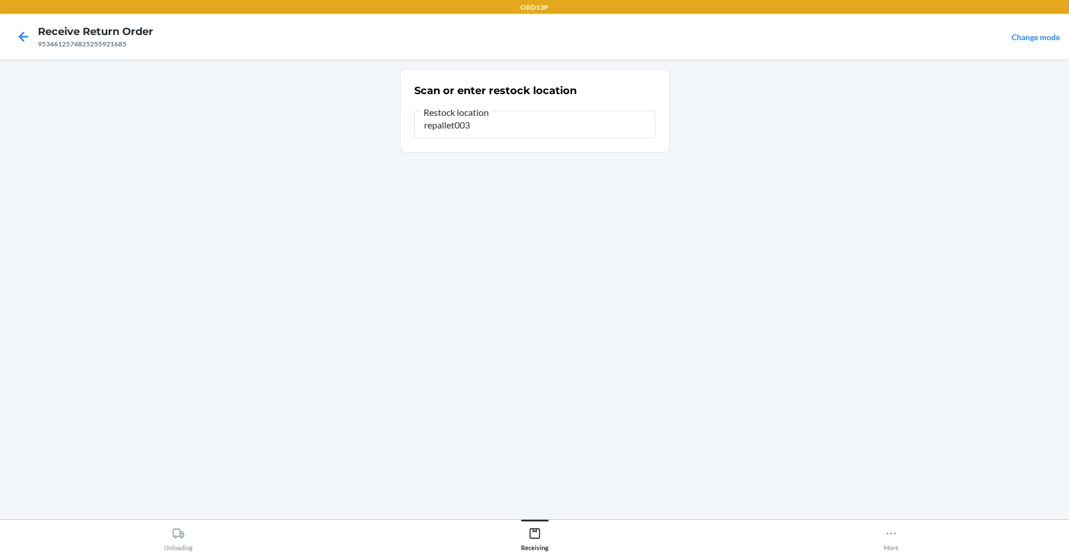
type input "repallet003"
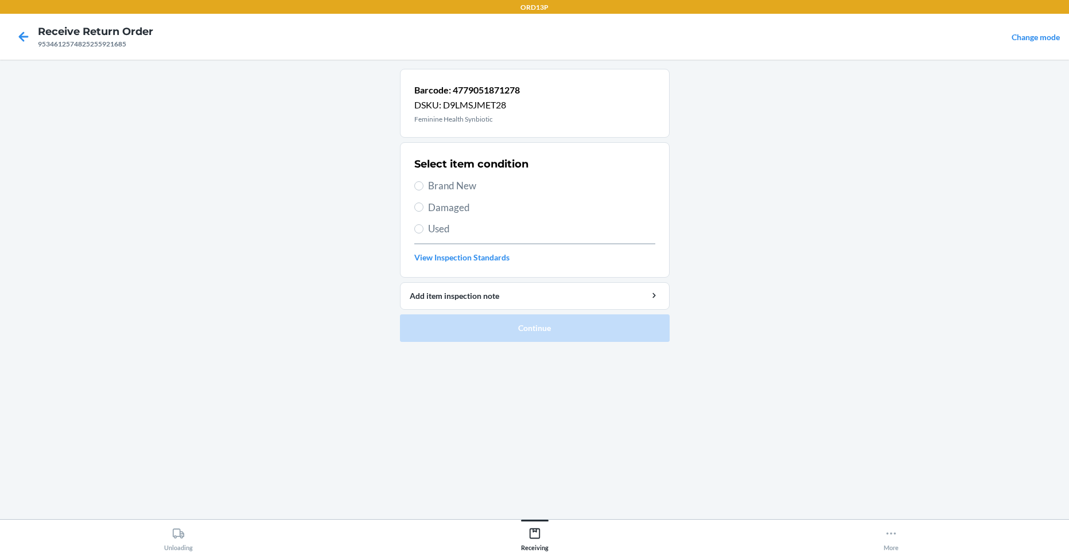
click at [450, 182] on span "Brand New" at bounding box center [541, 185] width 227 height 15
click at [423, 182] on input "Brand New" at bounding box center [418, 185] width 9 height 9
radio input "true"
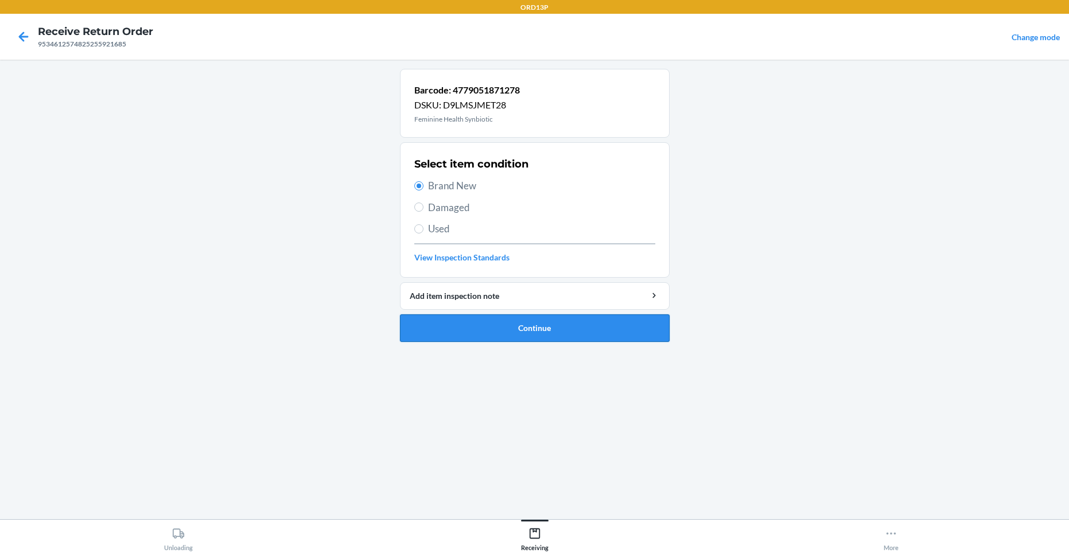
click at [551, 338] on button "Continue" at bounding box center [535, 328] width 270 height 28
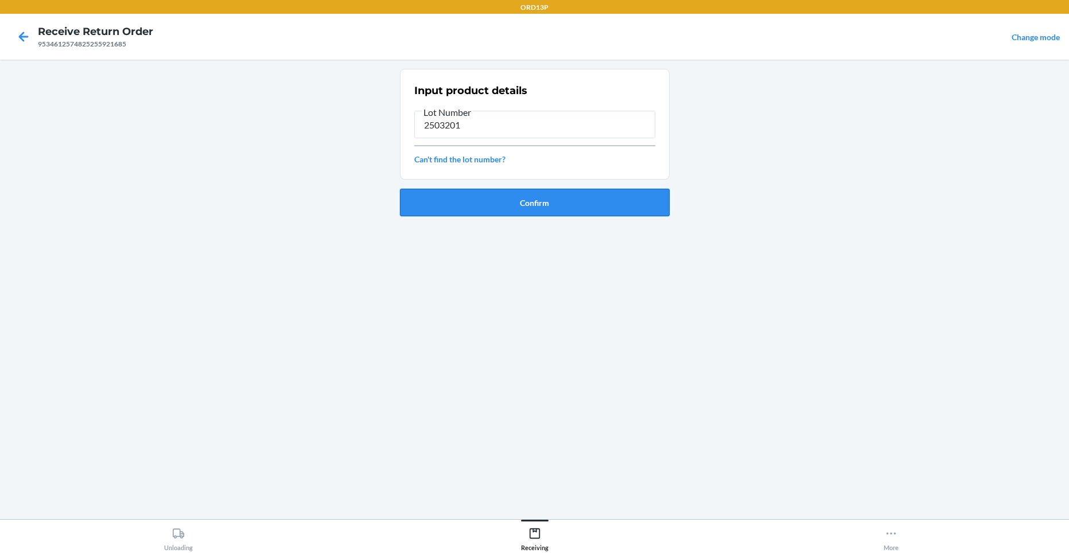
type input "2503201"
click at [582, 203] on button "Confirm" at bounding box center [535, 203] width 270 height 28
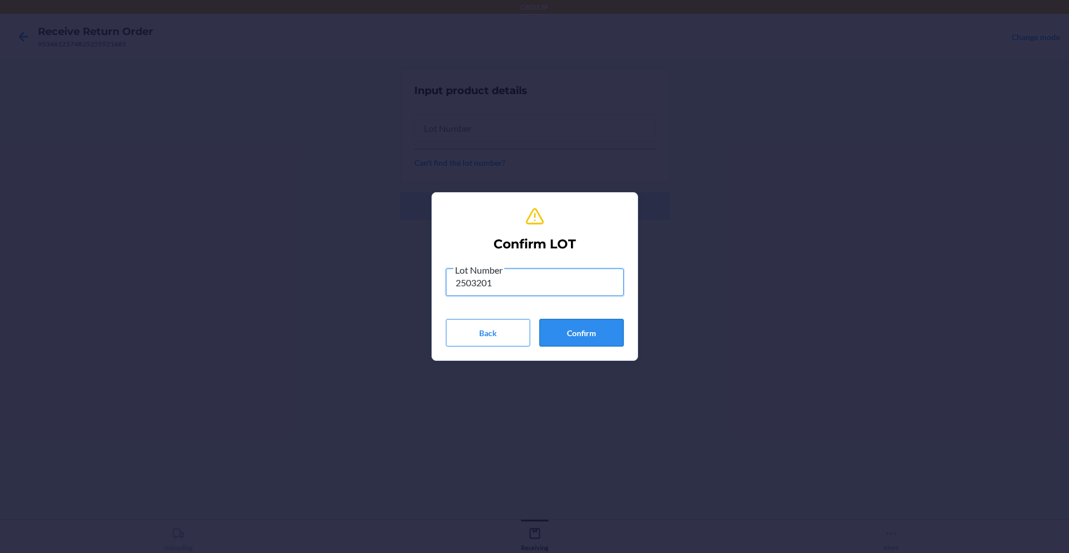
type input "2503201"
click at [563, 327] on button "Confirm" at bounding box center [581, 333] width 84 height 28
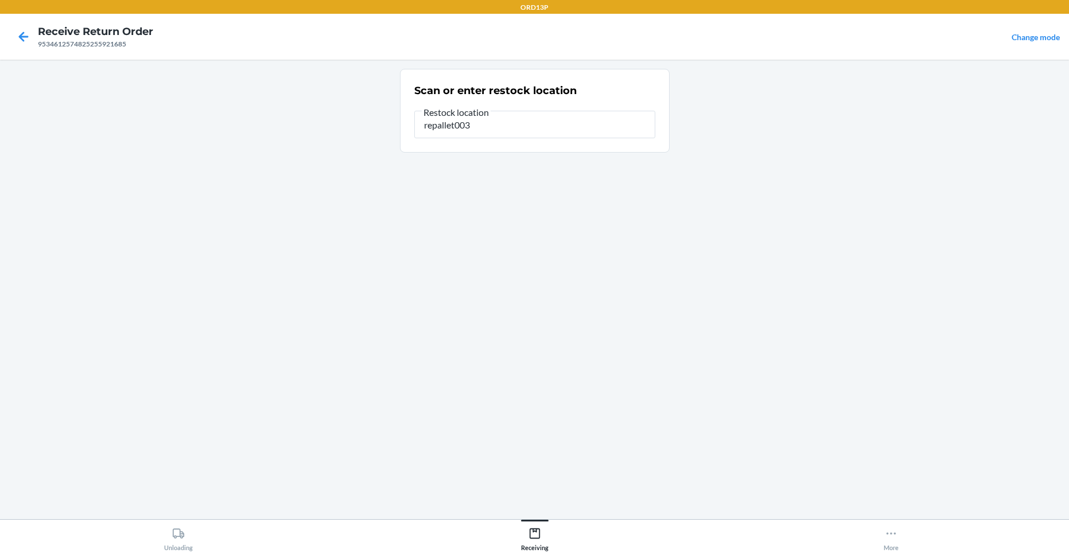
type input "repallet003"
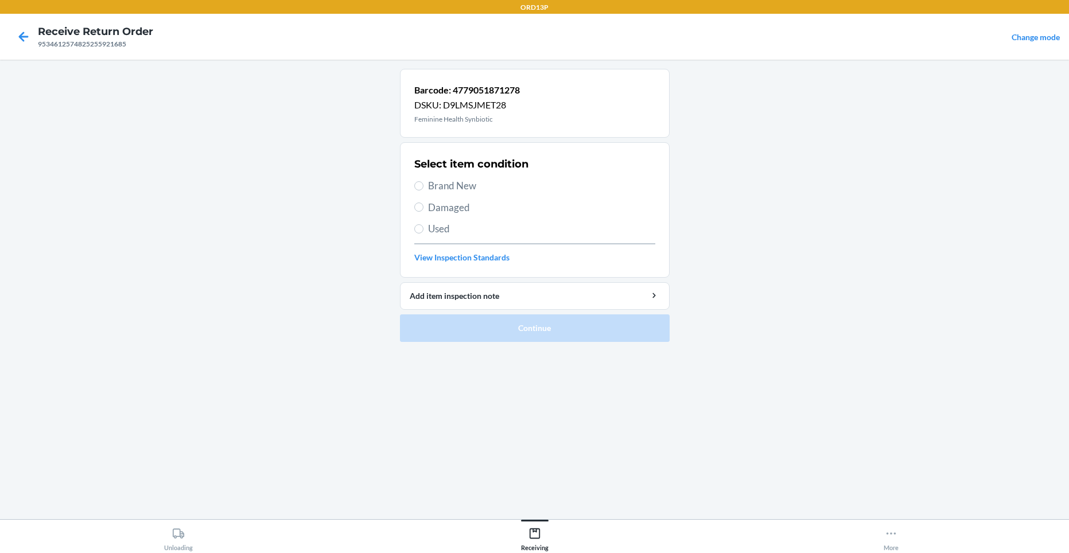
click at [516, 185] on span "Brand New" at bounding box center [541, 185] width 227 height 15
click at [423, 185] on input "Brand New" at bounding box center [418, 185] width 9 height 9
radio input "true"
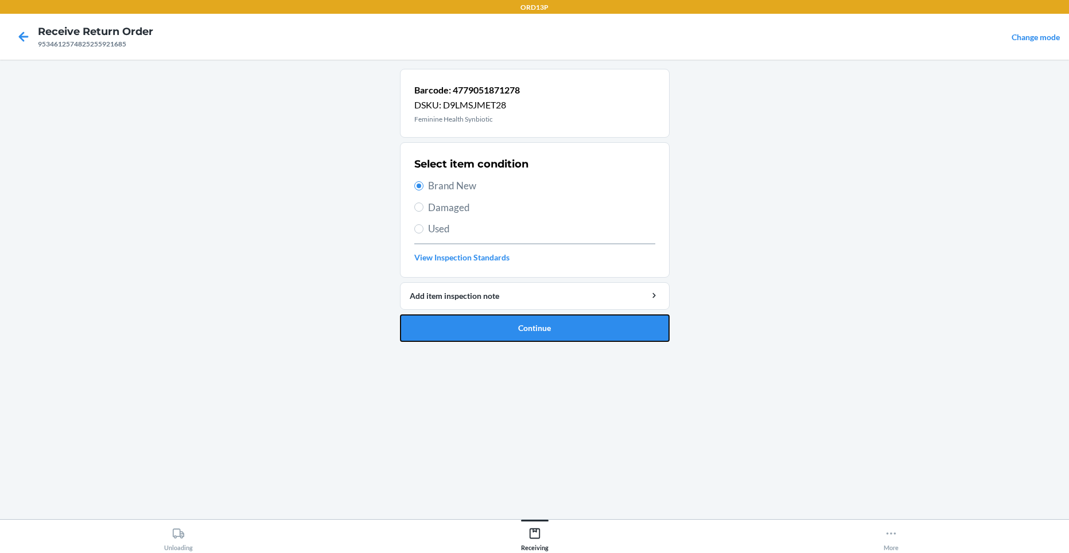
click at [488, 332] on button "Continue" at bounding box center [535, 328] width 270 height 28
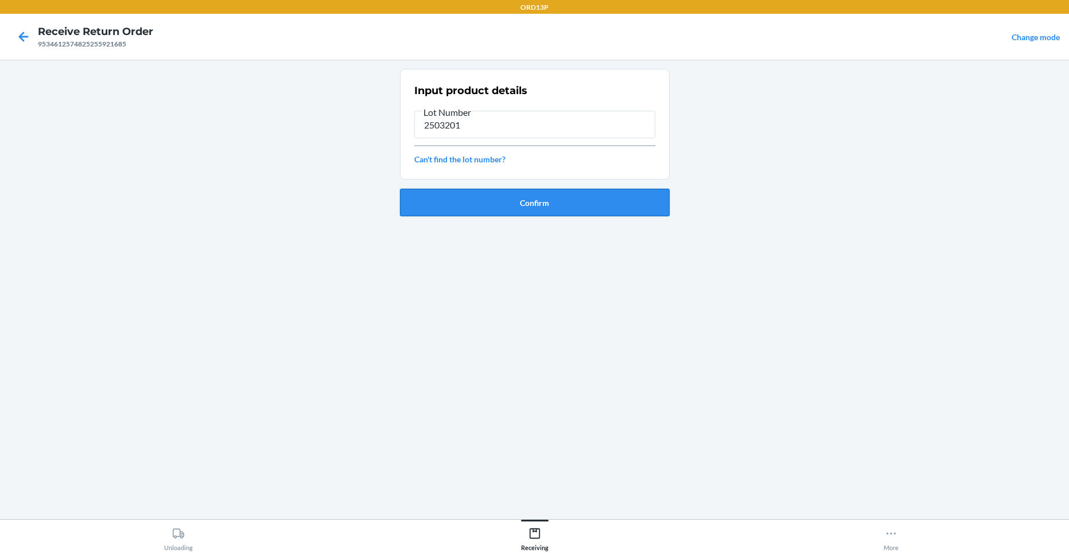
type input "2503201"
click at [587, 209] on button "Confirm" at bounding box center [535, 203] width 270 height 28
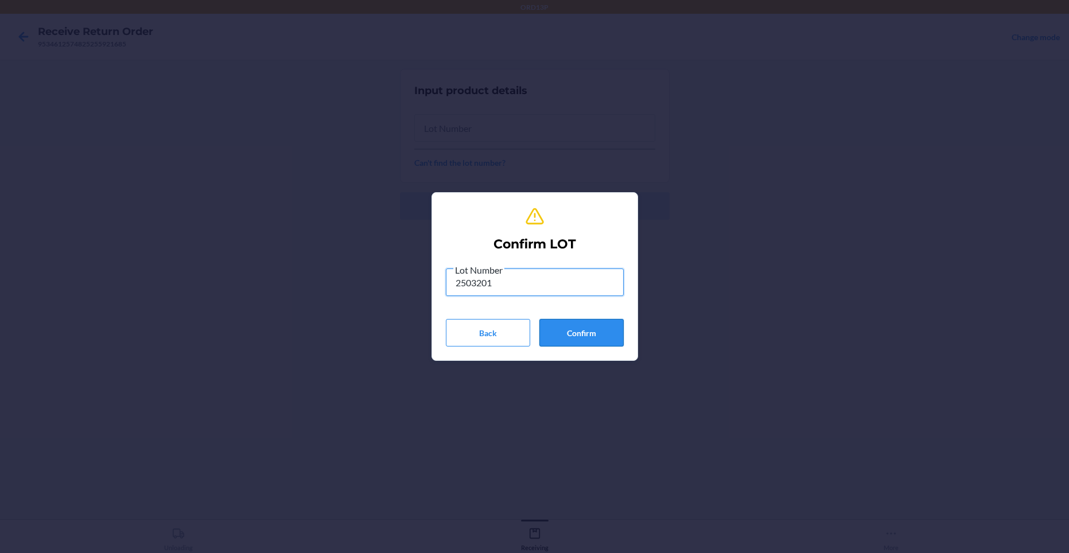
type input "2503201"
click at [551, 329] on button "Confirm" at bounding box center [581, 333] width 84 height 28
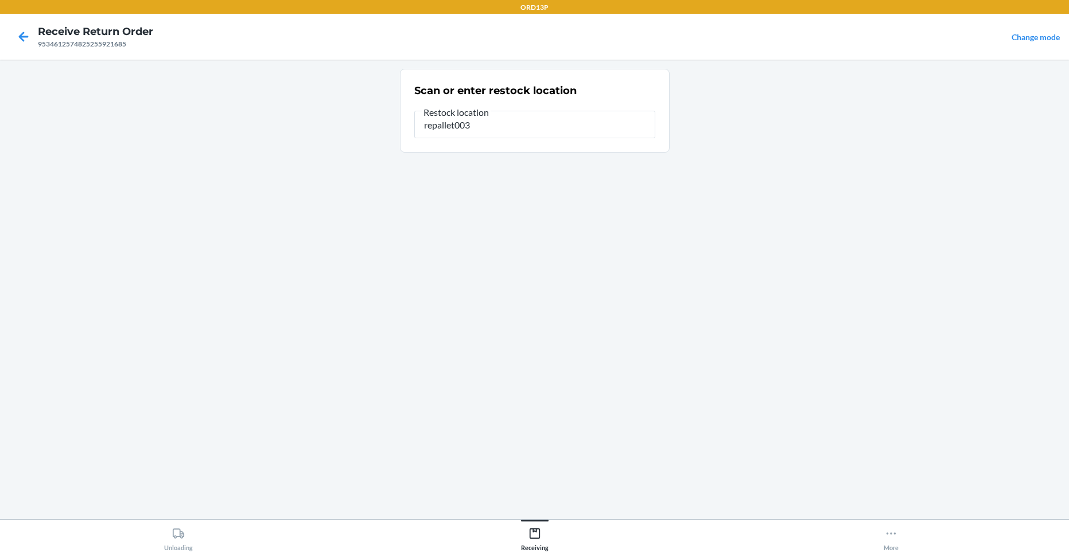
type input "repallet003"
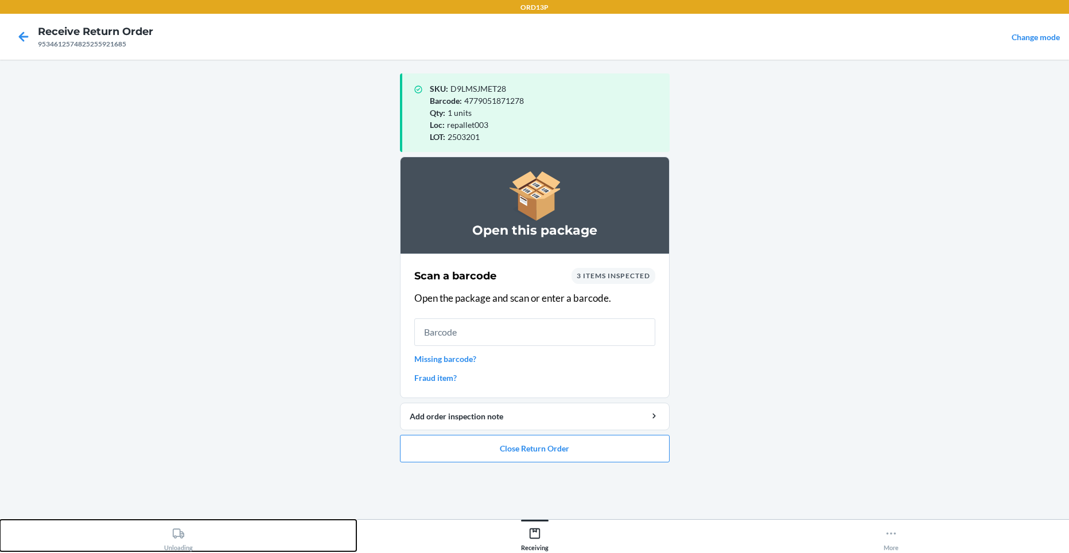
click at [176, 535] on icon at bounding box center [178, 533] width 13 height 13
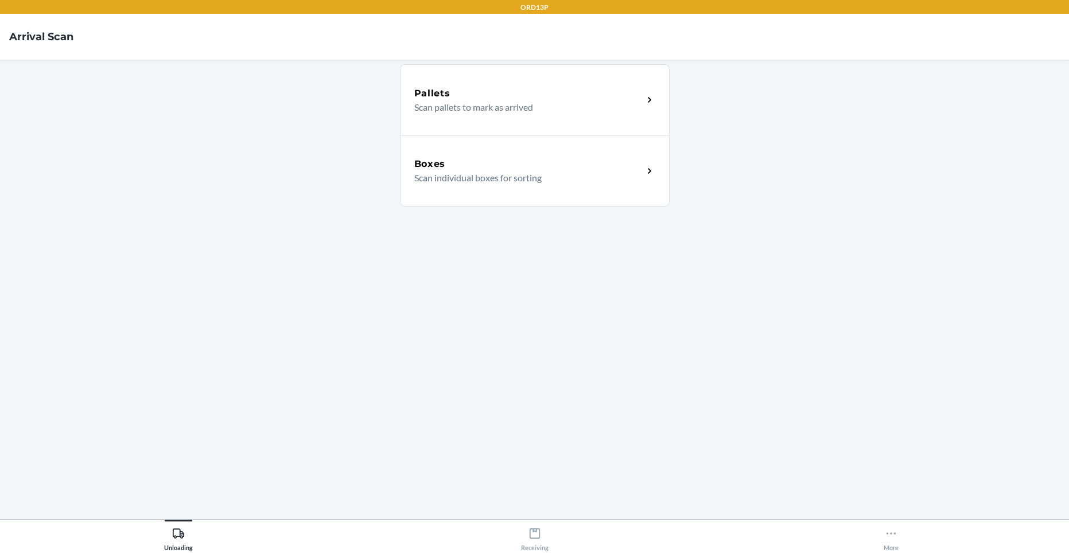
click at [438, 180] on p "Scan individual boxes for sorting" at bounding box center [524, 178] width 220 height 14
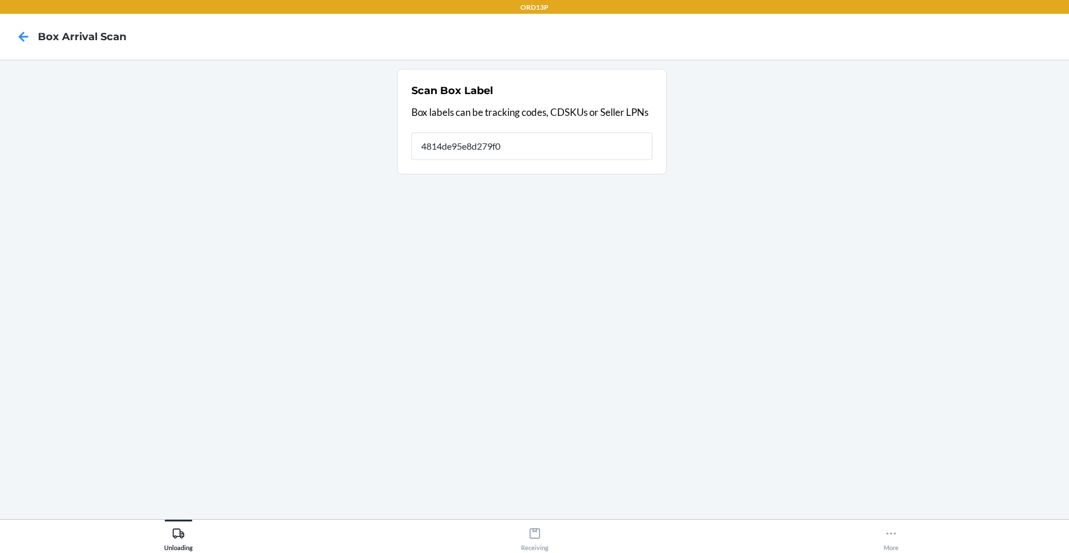
type input "4814de95e8d279f02"
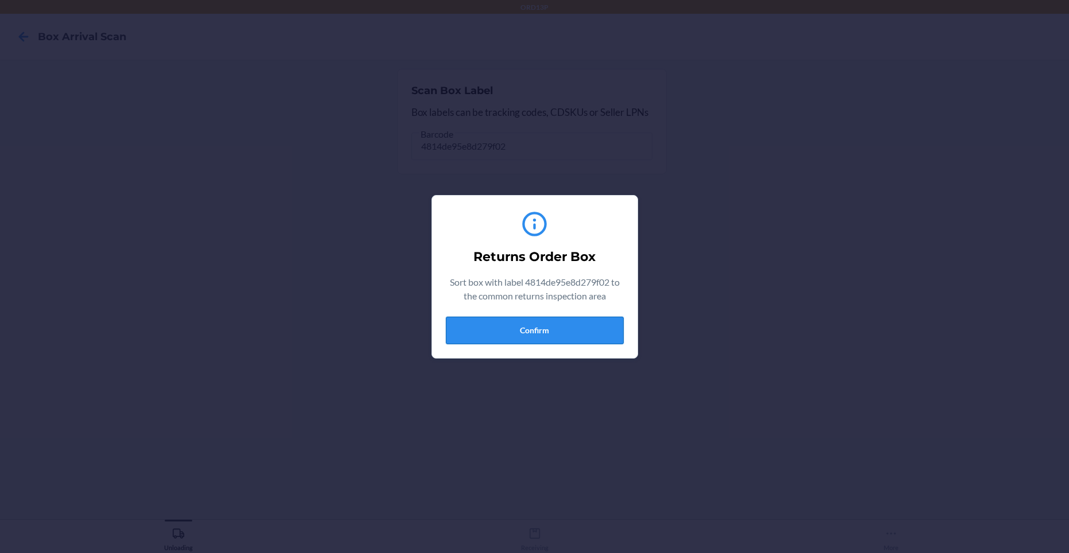
click at [486, 332] on button "Confirm" at bounding box center [535, 331] width 178 height 28
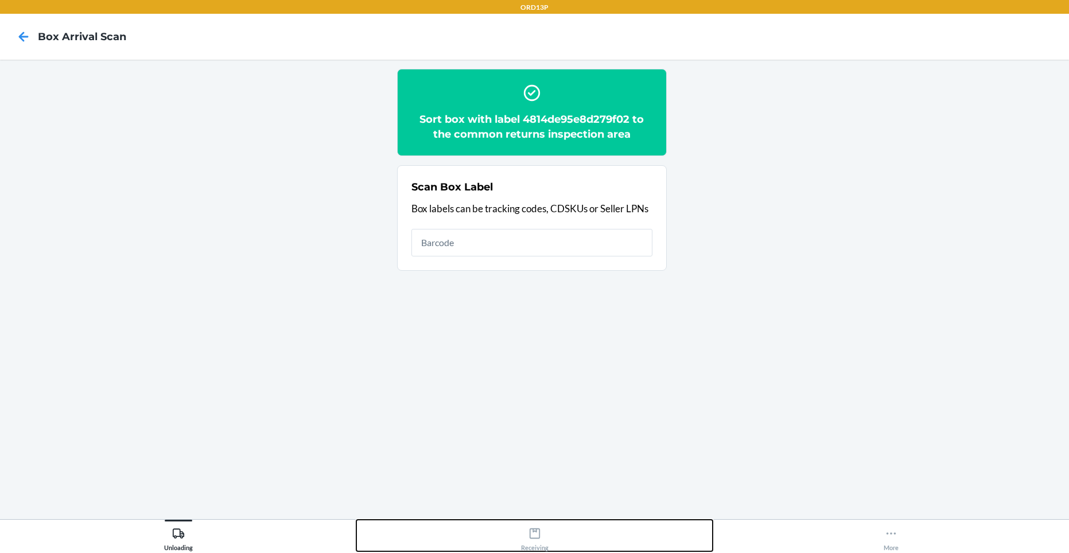
click at [527, 531] on div "Receiving" at bounding box center [535, 536] width 28 height 29
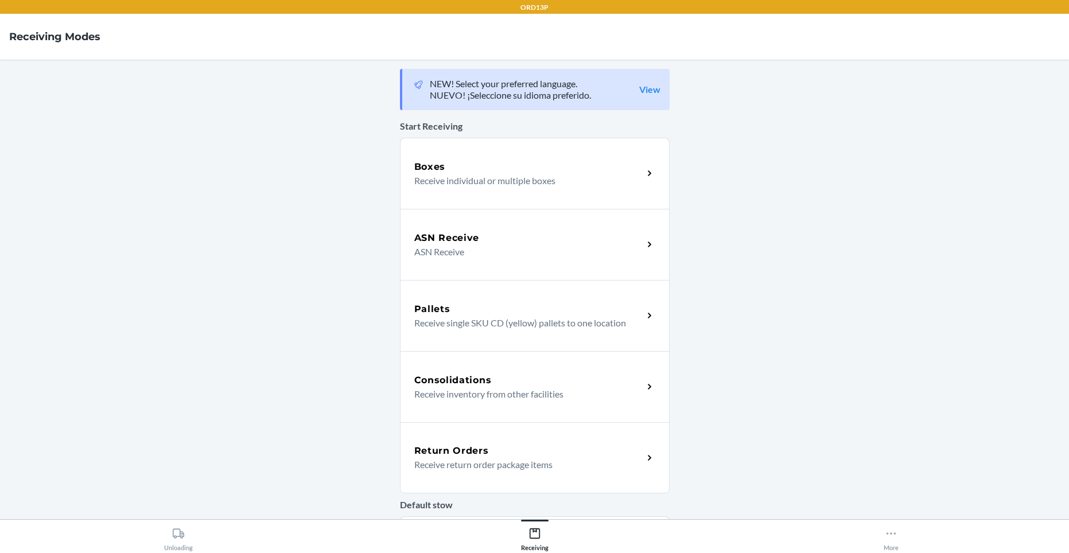
click at [511, 450] on div "Return Orders" at bounding box center [528, 451] width 229 height 14
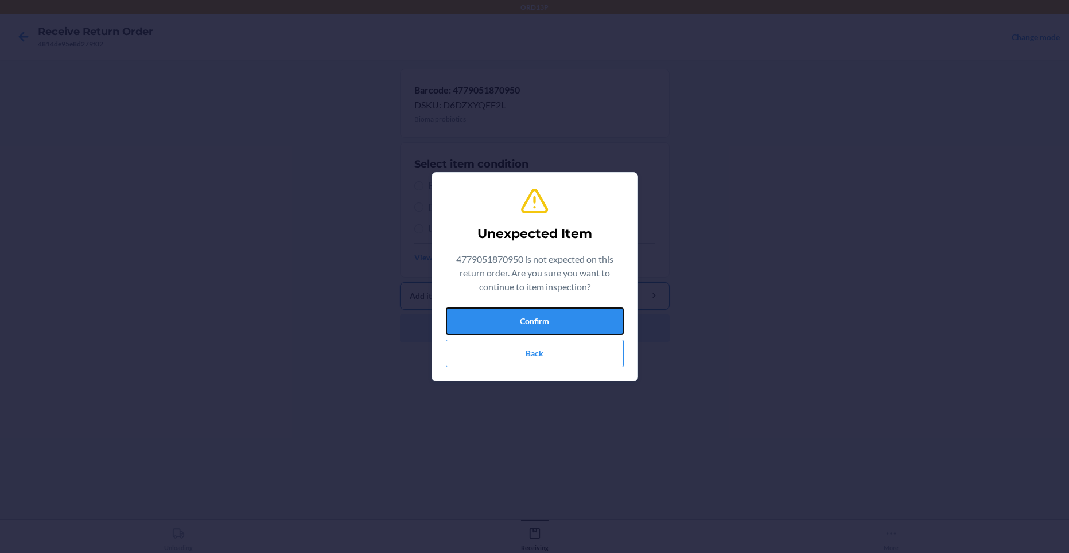
drag, startPoint x: 505, startPoint y: 319, endPoint x: 501, endPoint y: 295, distance: 24.4
click at [505, 319] on button "Confirm" at bounding box center [535, 321] width 178 height 28
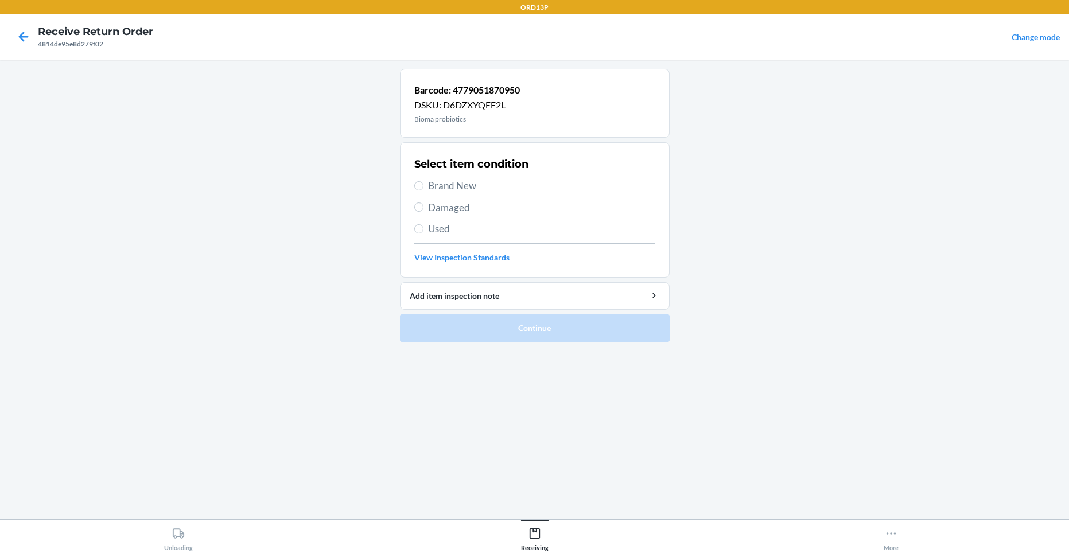
click at [496, 180] on span "Brand New" at bounding box center [541, 185] width 227 height 15
click at [423, 181] on input "Brand New" at bounding box center [418, 185] width 9 height 9
radio input "true"
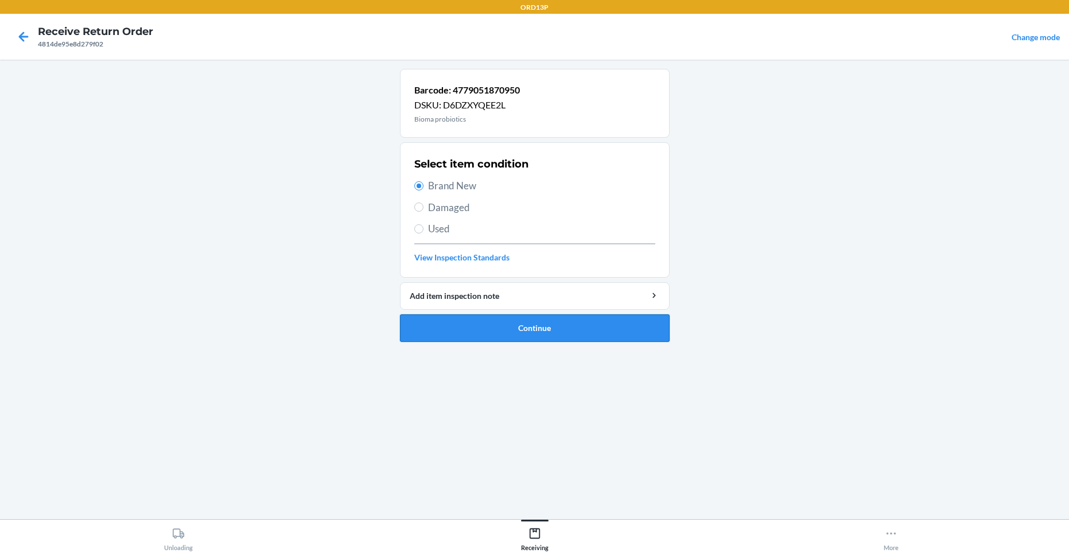
click at [447, 325] on button "Continue" at bounding box center [535, 328] width 270 height 28
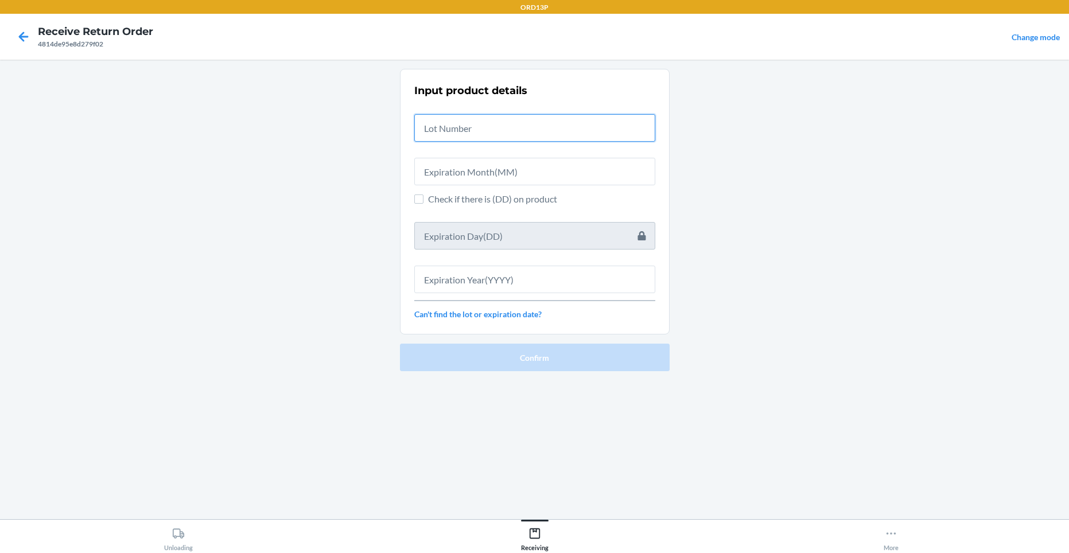
click at [474, 129] on input "text" at bounding box center [534, 128] width 241 height 28
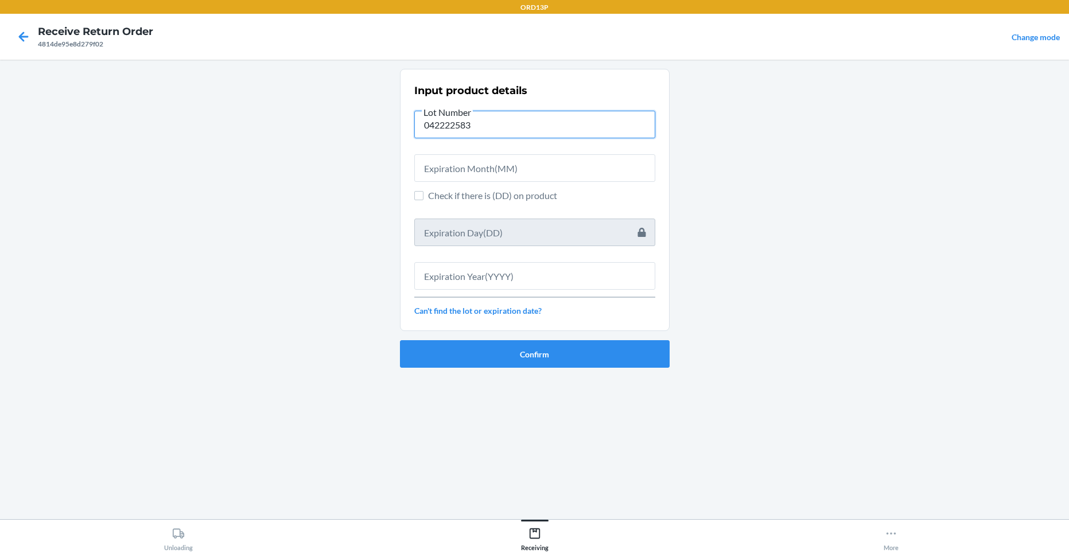
type input "042222583"
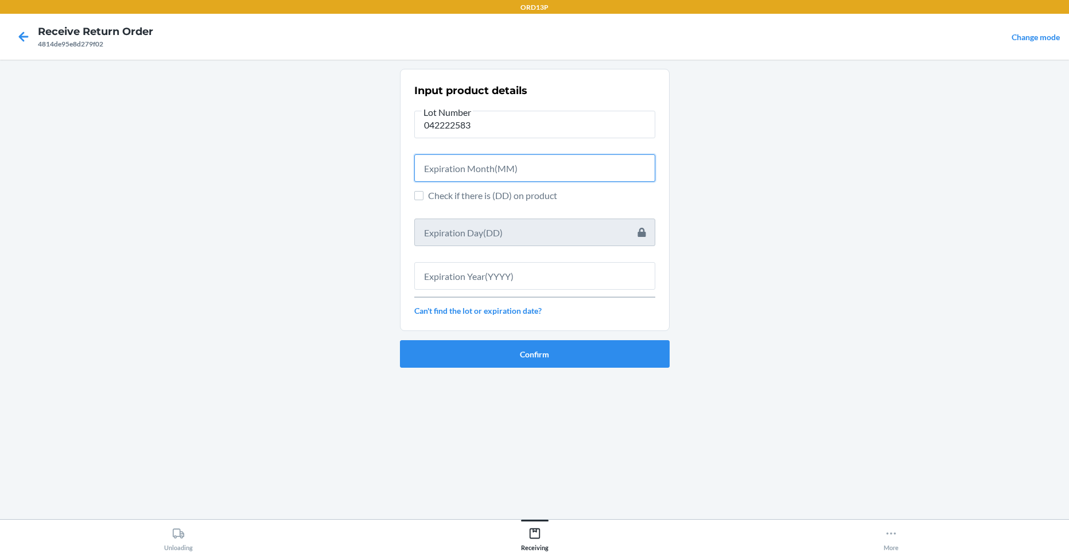
click at [456, 176] on input "text" at bounding box center [534, 168] width 241 height 28
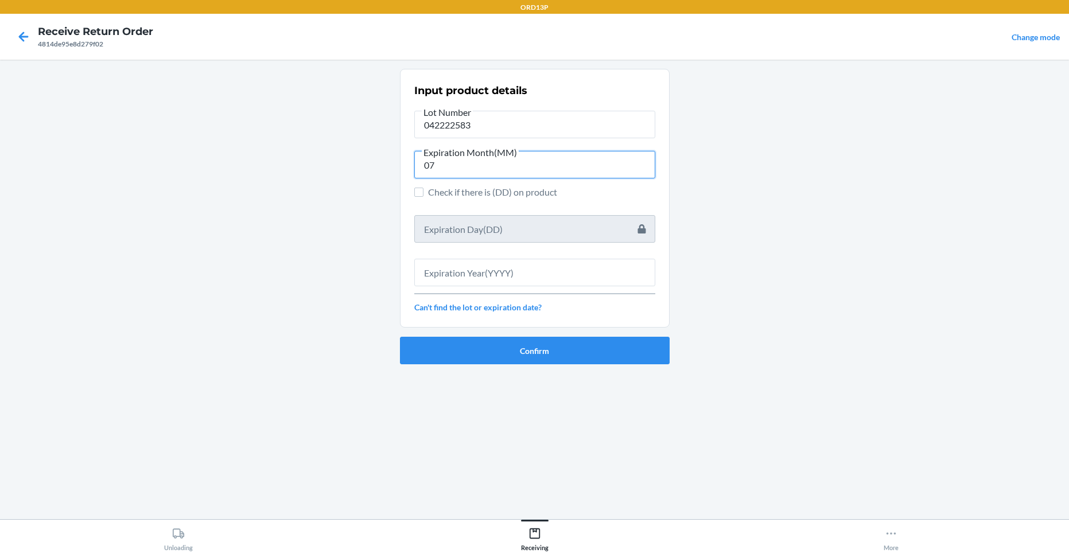
type input "07"
click at [470, 287] on div "Input product details Lot Number 042222583 Expiration Month(MM) 07 Check if the…" at bounding box center [534, 198] width 241 height 237
click at [485, 276] on input "text" at bounding box center [534, 273] width 241 height 28
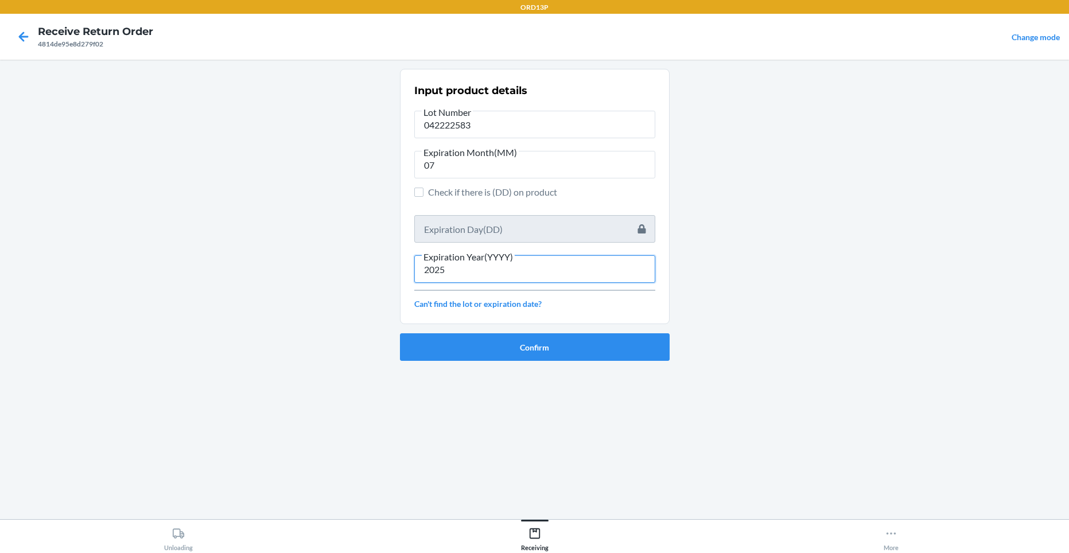
type input "2025"
click at [26, 40] on icon at bounding box center [24, 37] width 20 height 20
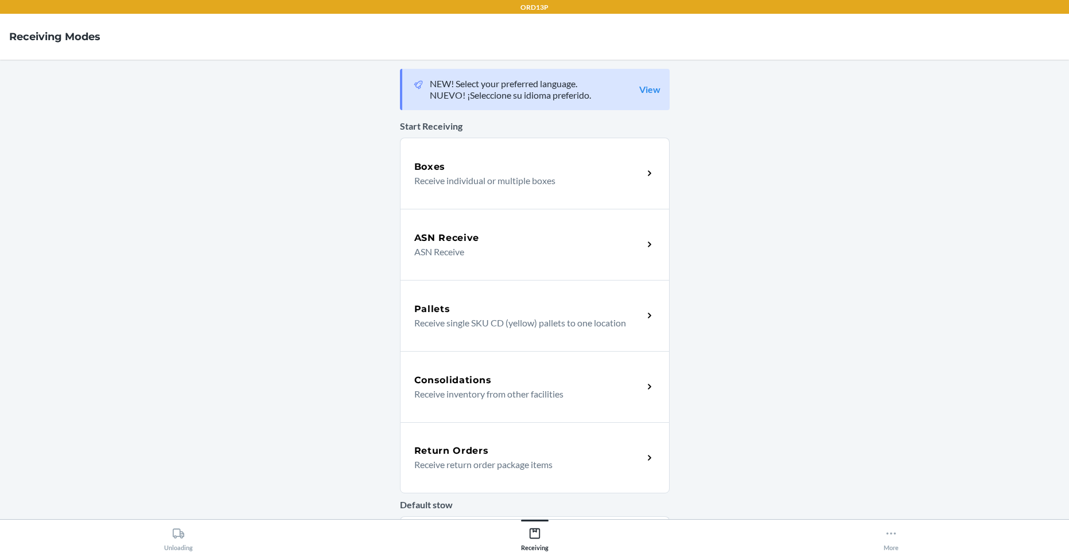
click at [436, 454] on h5 "Return Orders" at bounding box center [451, 451] width 75 height 14
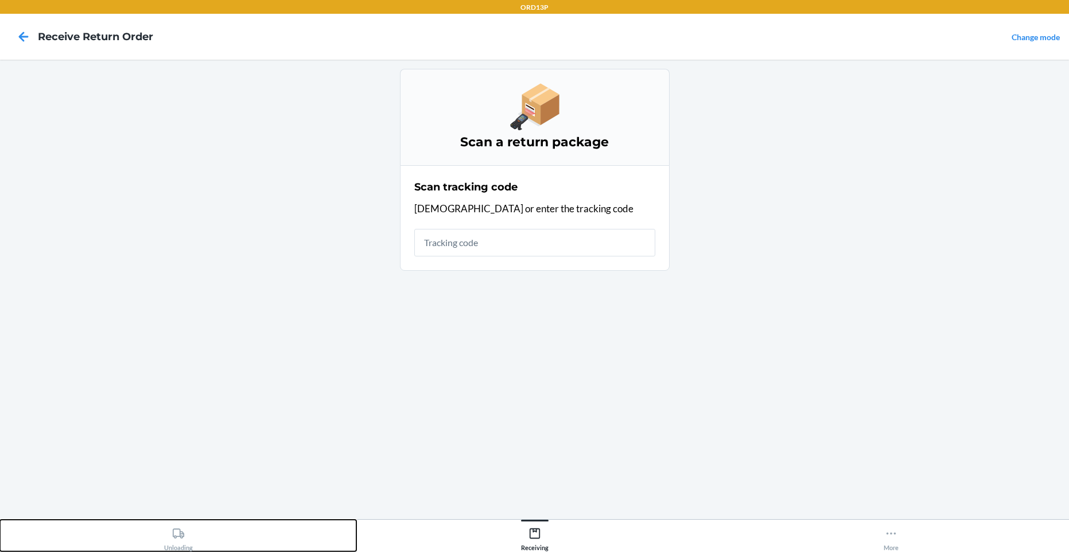
click at [177, 534] on icon at bounding box center [178, 533] width 13 height 13
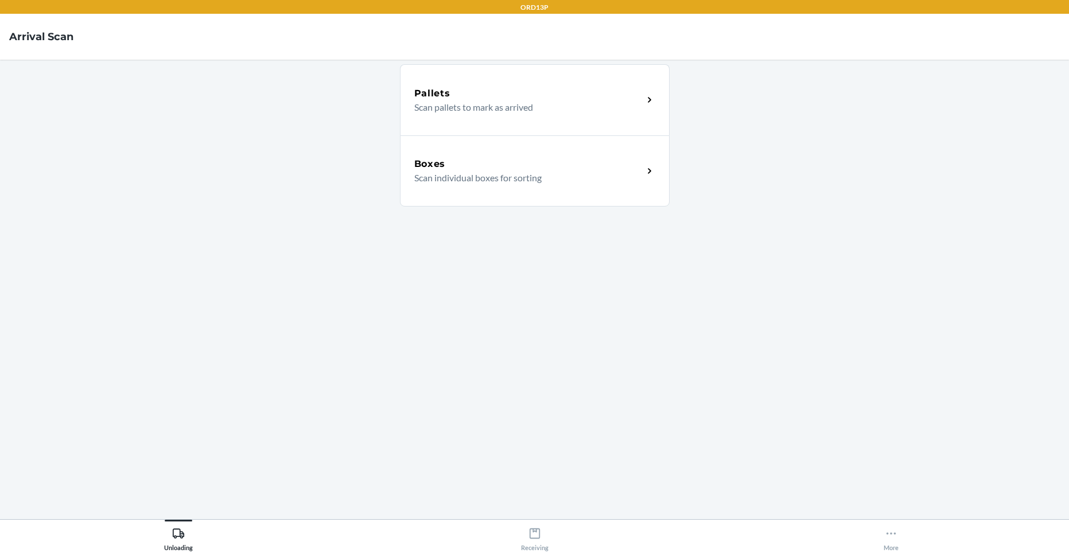
click at [462, 167] on div "Boxes" at bounding box center [528, 164] width 229 height 14
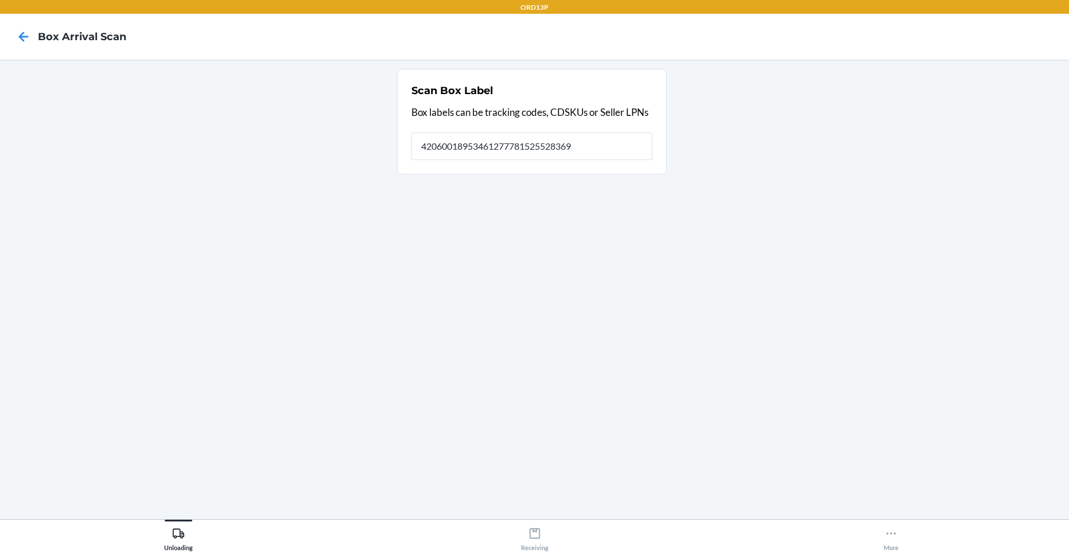
type input "420600189534612777815255283697"
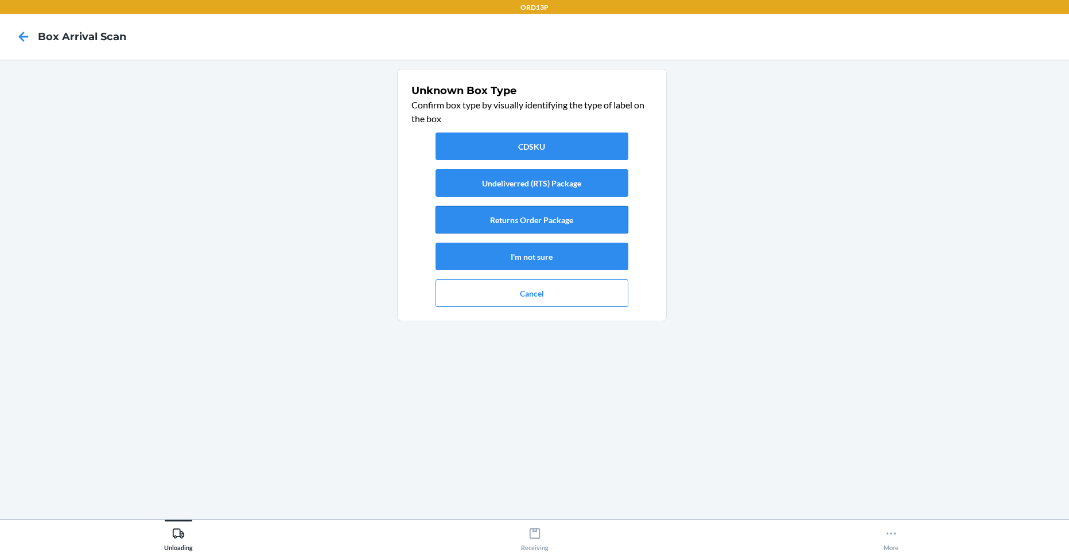
click at [466, 219] on button "Returns Order Package" at bounding box center [531, 220] width 193 height 28
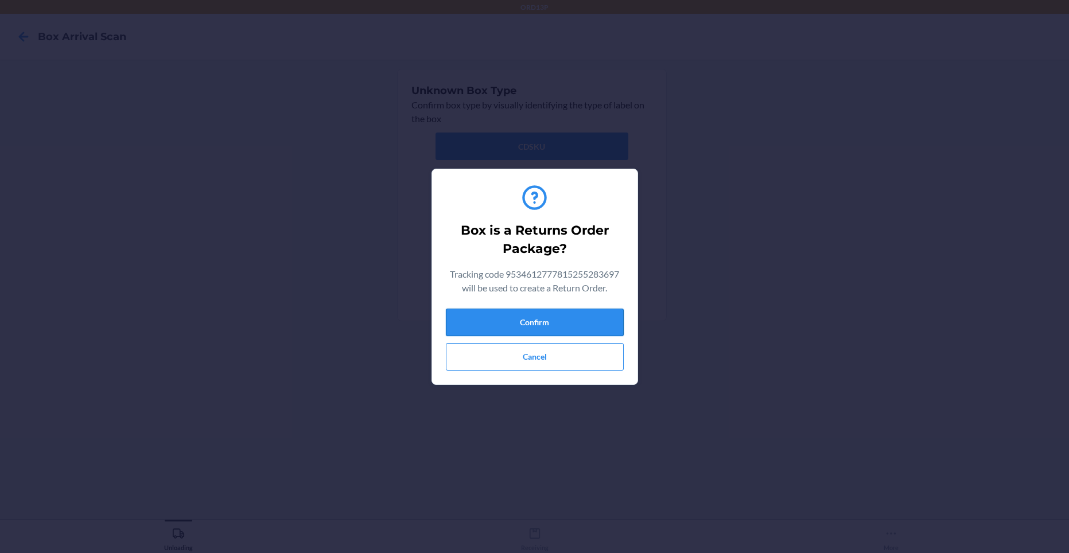
click at [552, 326] on button "Confirm" at bounding box center [535, 323] width 178 height 28
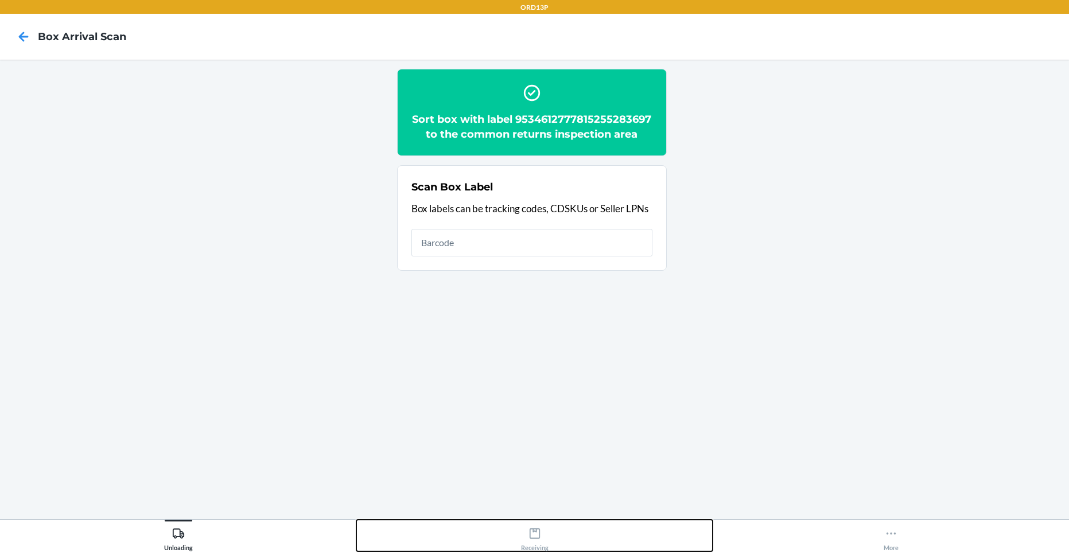
click at [532, 532] on icon at bounding box center [534, 533] width 13 height 13
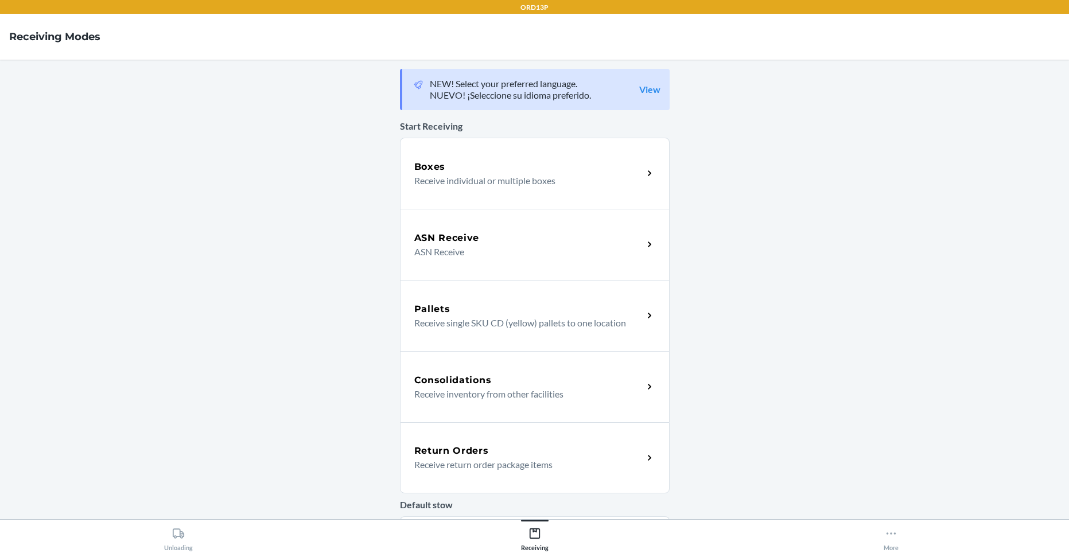
click at [527, 459] on p "Receive return order package items" at bounding box center [524, 465] width 220 height 14
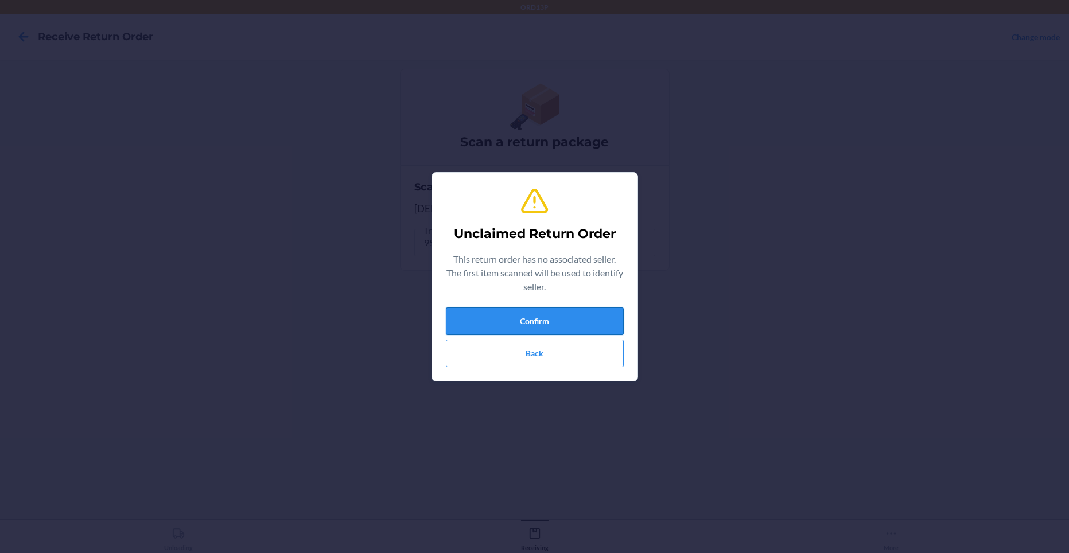
click at [550, 319] on button "Confirm" at bounding box center [535, 321] width 178 height 28
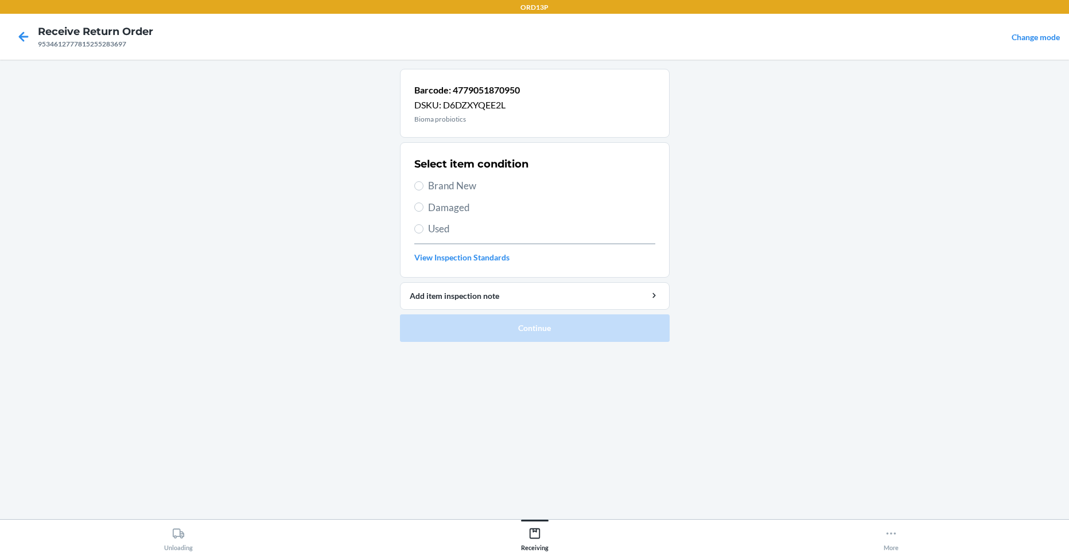
click at [454, 182] on span "Brand New" at bounding box center [541, 185] width 227 height 15
click at [423, 182] on input "Brand New" at bounding box center [418, 185] width 9 height 9
radio input "true"
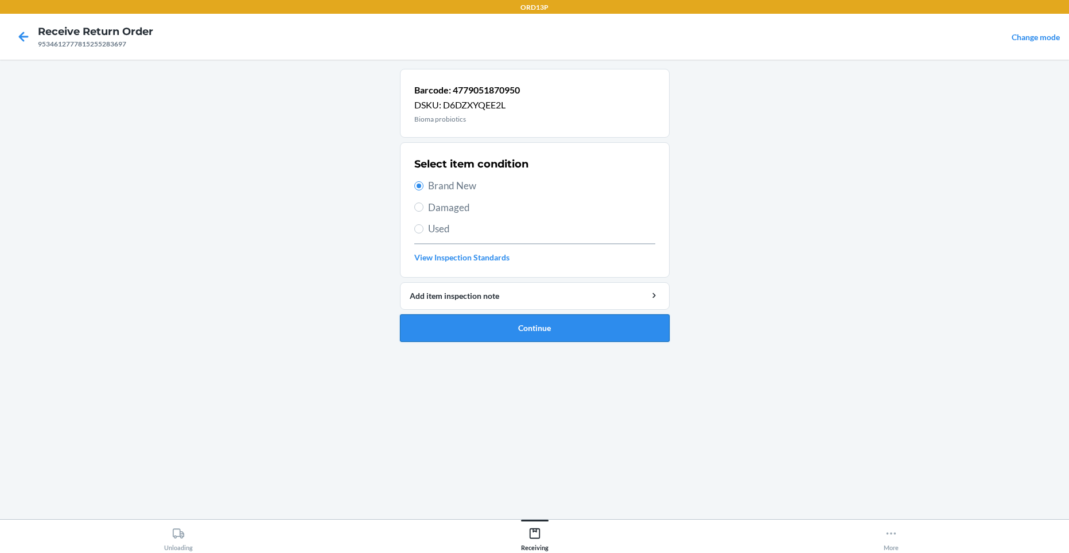
click at [423, 325] on button "Continue" at bounding box center [535, 328] width 270 height 28
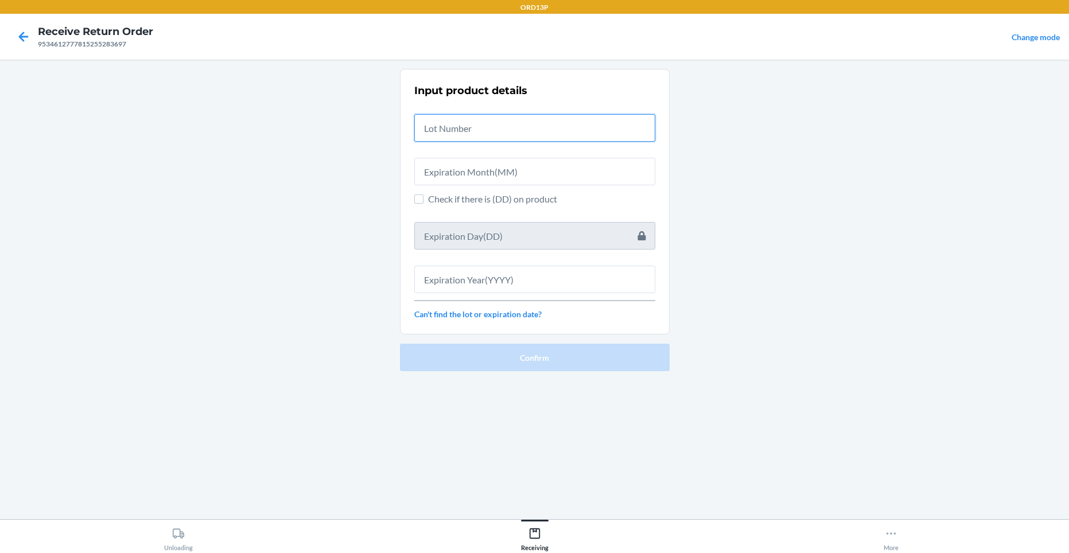
click at [520, 121] on input "text" at bounding box center [534, 128] width 241 height 28
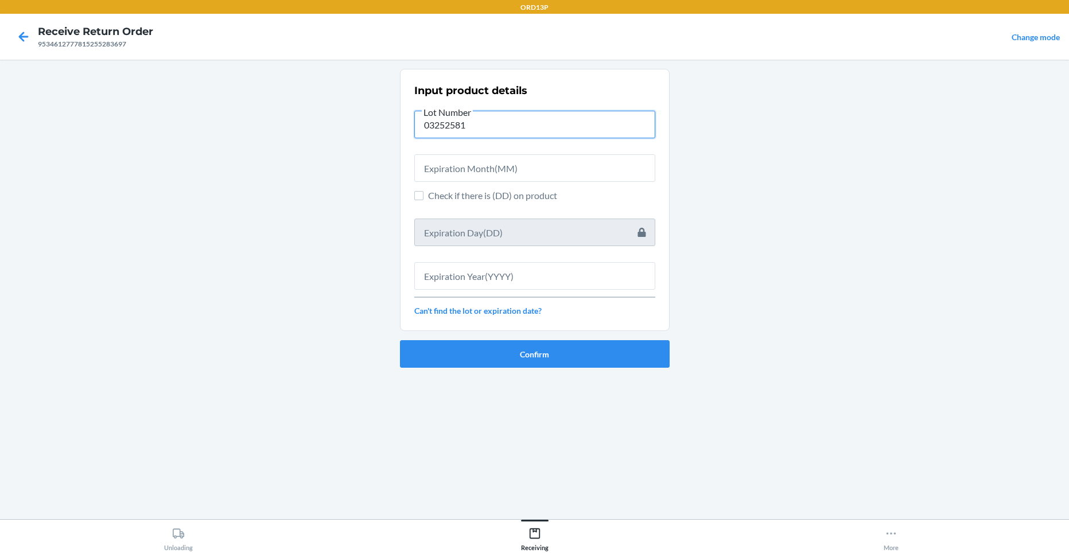
type input "03252581"
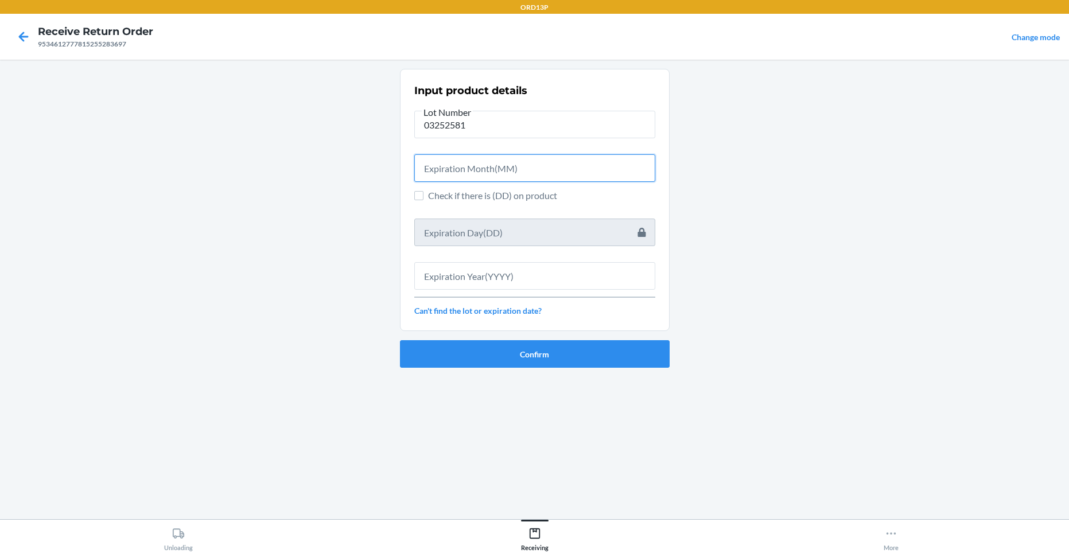
click at [483, 166] on input "text" at bounding box center [534, 168] width 241 height 28
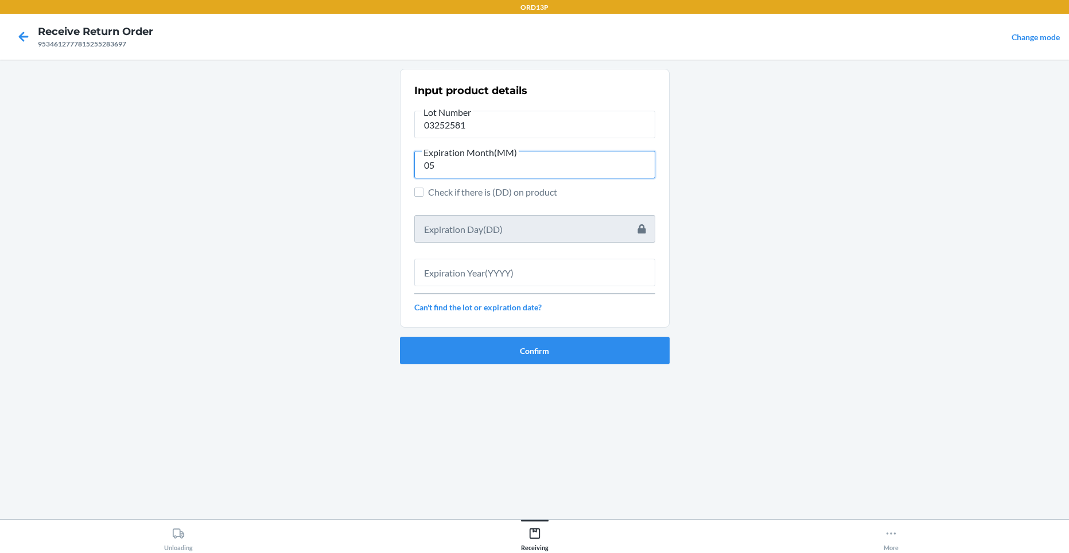
type input "05"
click at [453, 273] on input "text" at bounding box center [534, 273] width 241 height 28
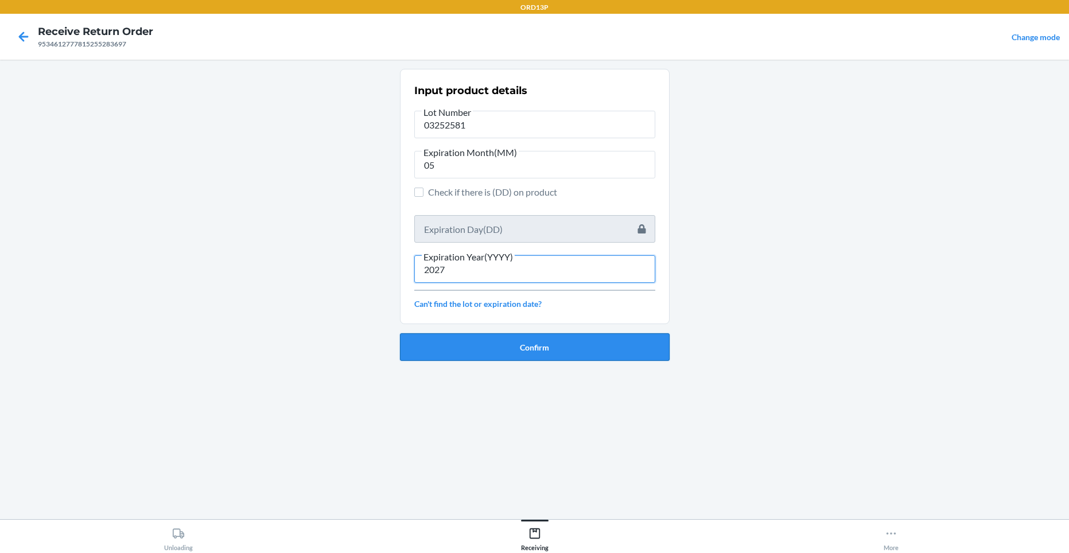
type input "2027"
click at [423, 336] on button "Confirm" at bounding box center [535, 347] width 270 height 28
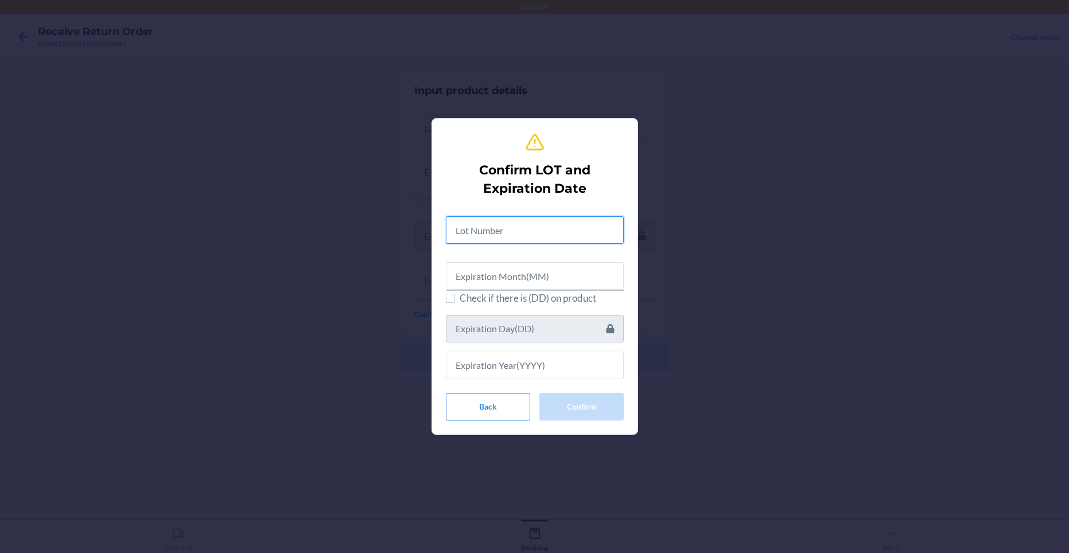
click at [482, 232] on input "text" at bounding box center [535, 230] width 178 height 28
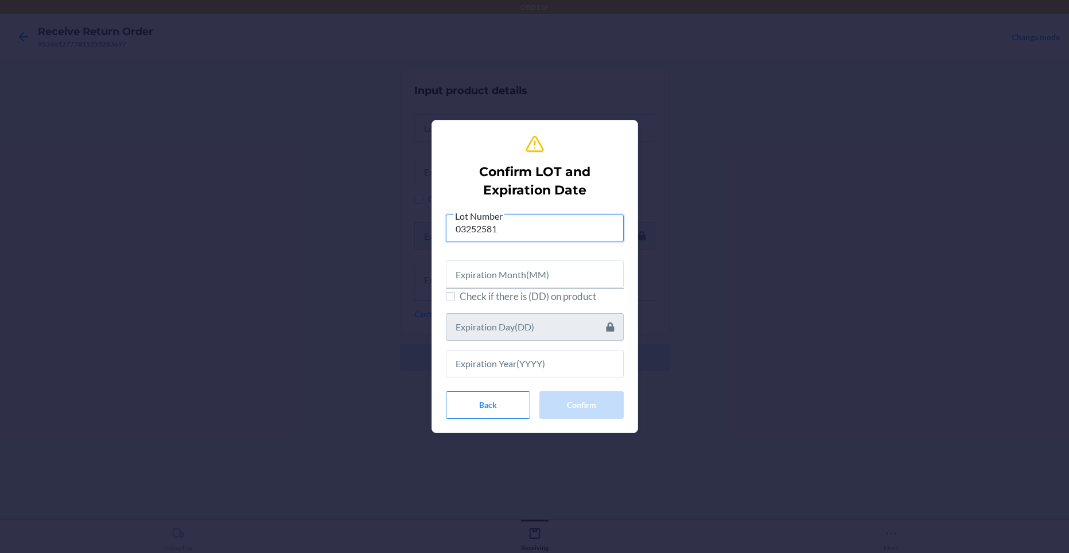
type input "03252581"
click at [462, 270] on input "text" at bounding box center [535, 274] width 178 height 28
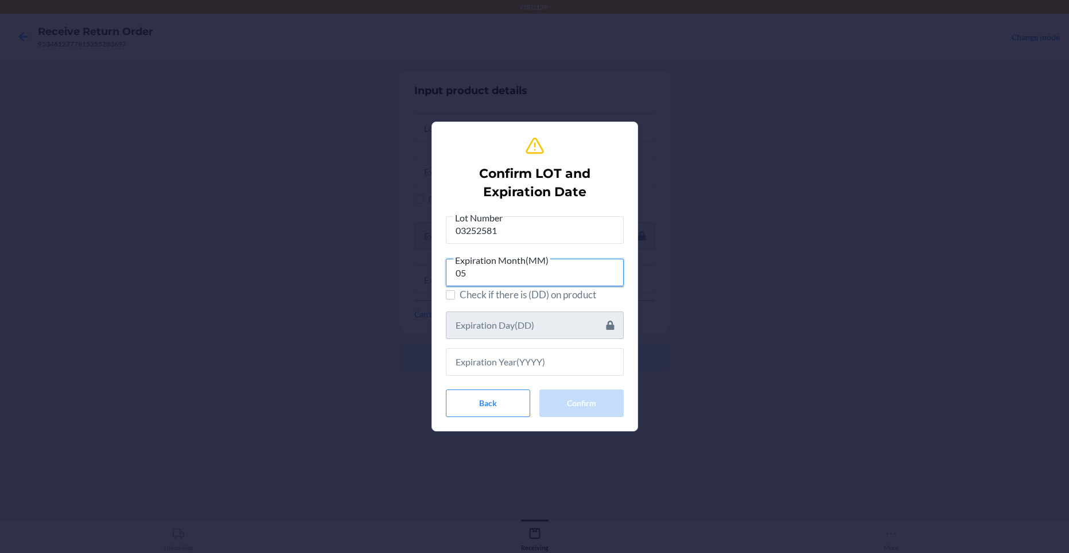
type input "05"
drag, startPoint x: 450, startPoint y: 365, endPoint x: 456, endPoint y: 363, distance: 6.0
click at [452, 365] on input "text" at bounding box center [535, 362] width 178 height 28
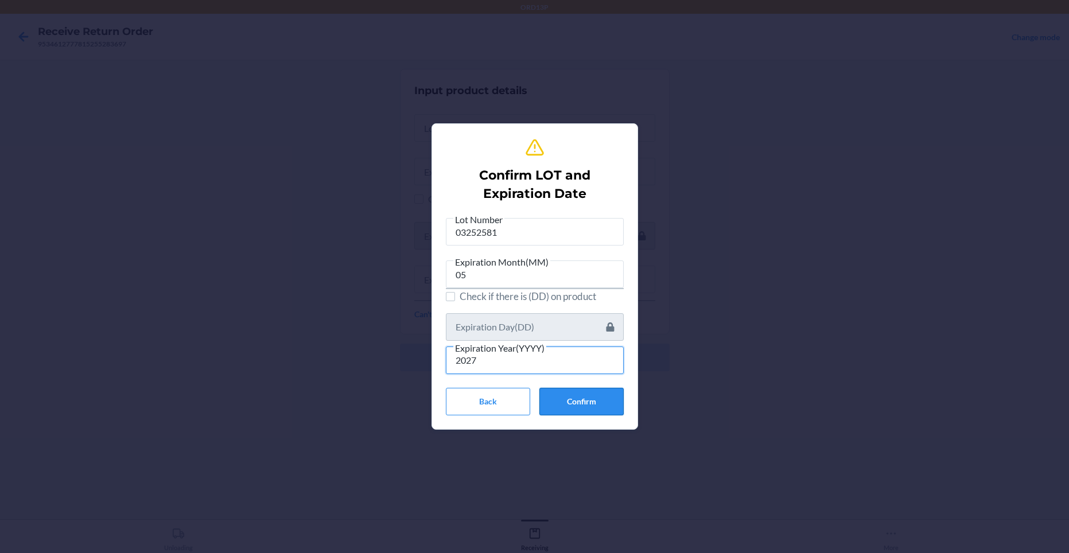
type input "2027"
click at [586, 401] on button "Confirm" at bounding box center [581, 402] width 84 height 28
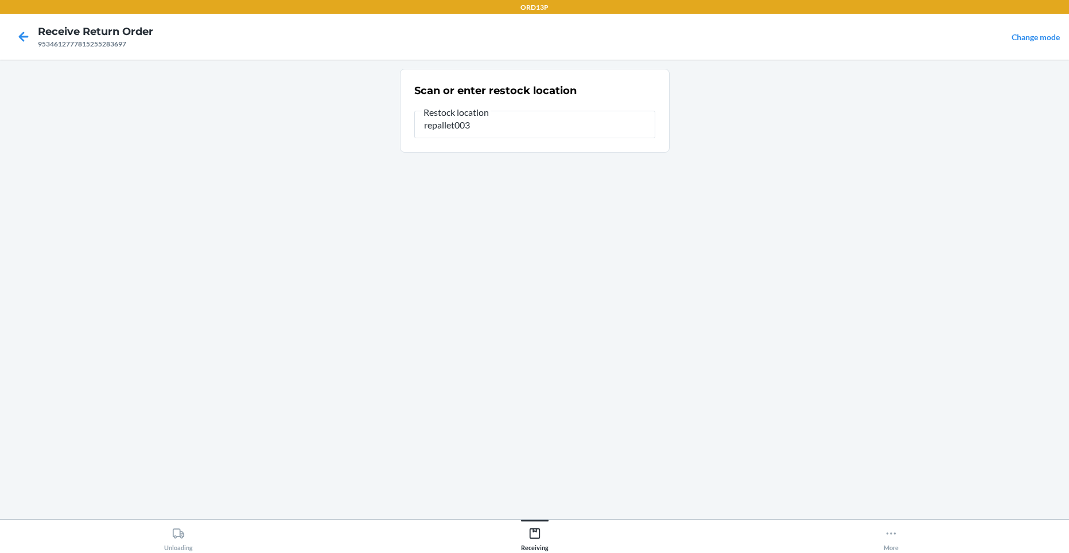
type input "repallet003"
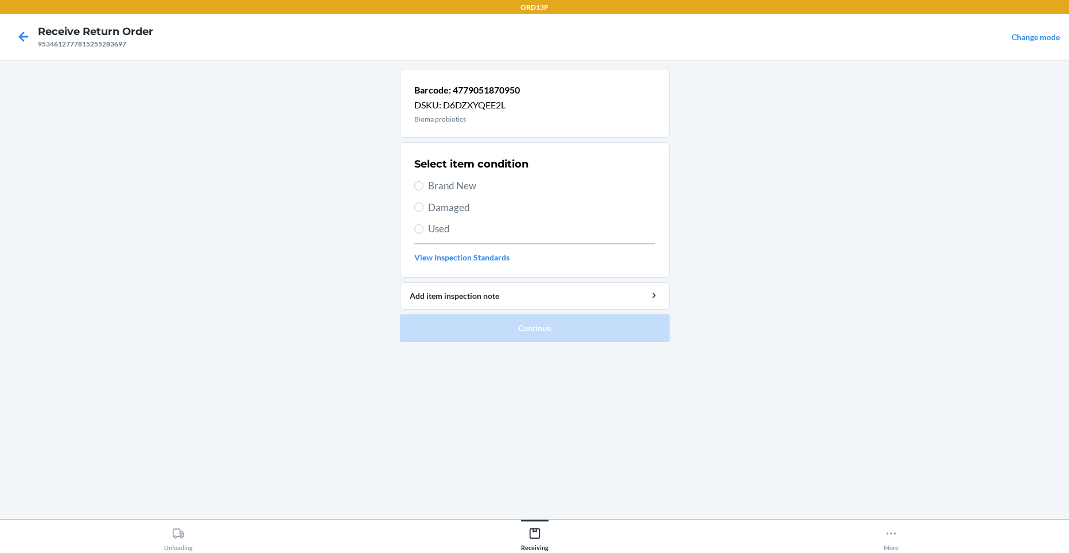
click at [450, 186] on span "Brand New" at bounding box center [541, 185] width 227 height 15
click at [423, 186] on input "Brand New" at bounding box center [418, 185] width 9 height 9
radio input "true"
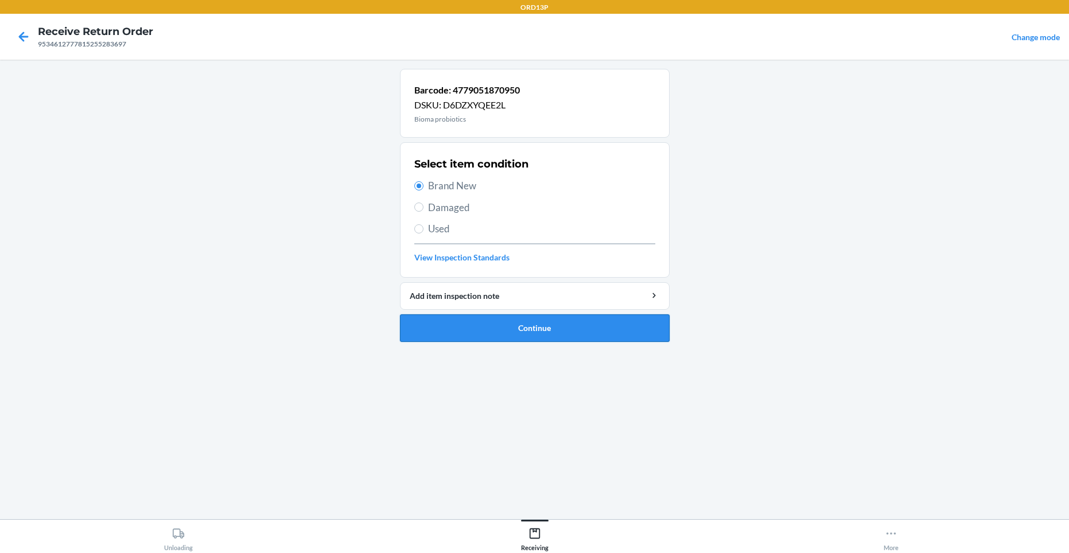
click at [465, 325] on button "Continue" at bounding box center [535, 328] width 270 height 28
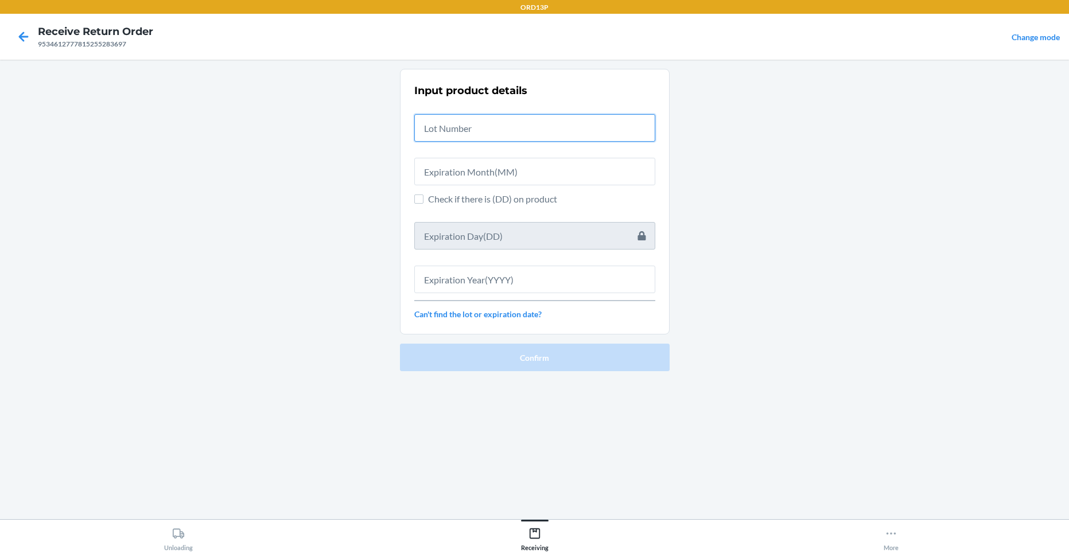
click at [511, 129] on input "text" at bounding box center [534, 128] width 241 height 28
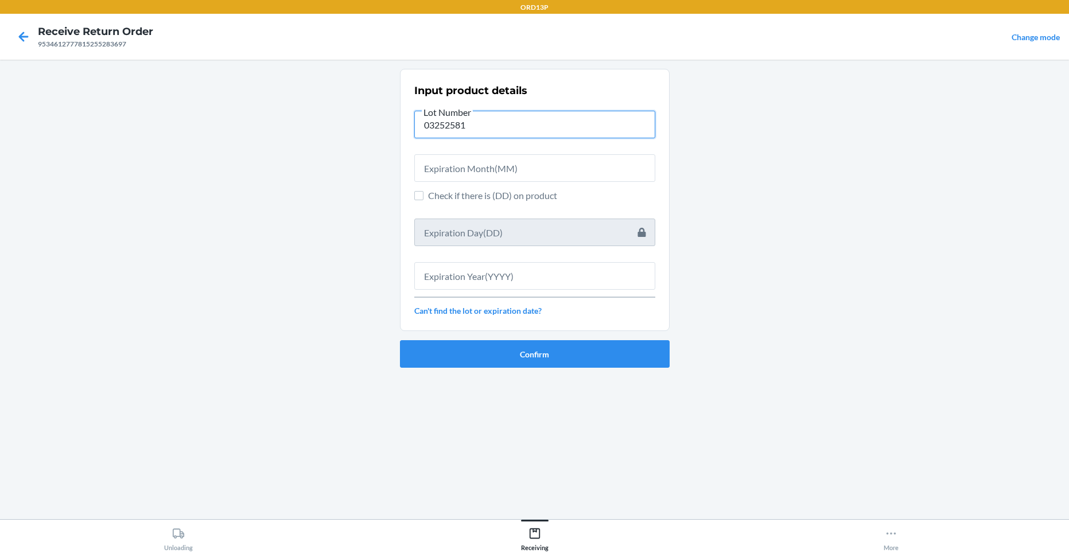
type input "03252581"
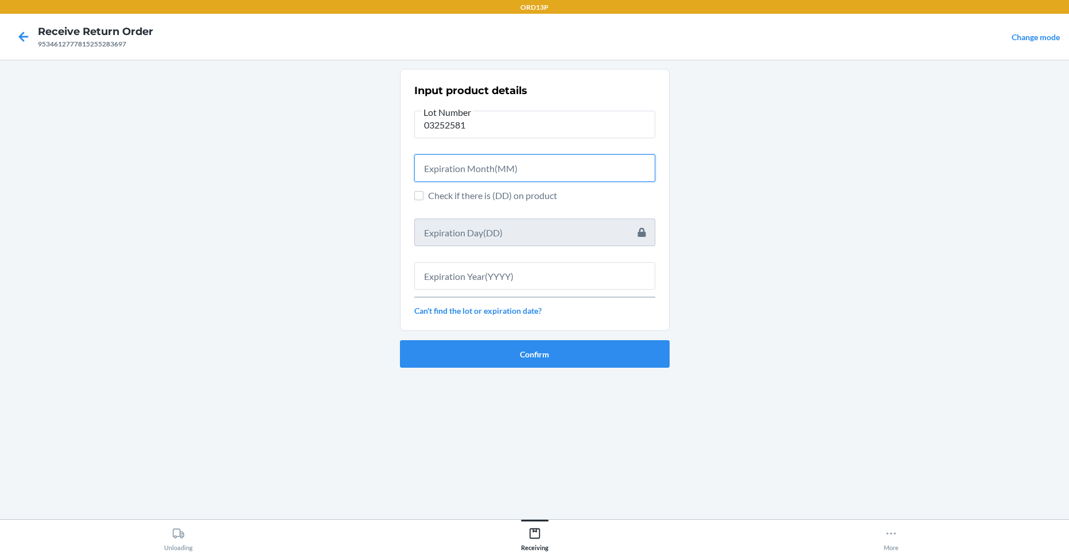
click at [471, 175] on input "text" at bounding box center [534, 168] width 241 height 28
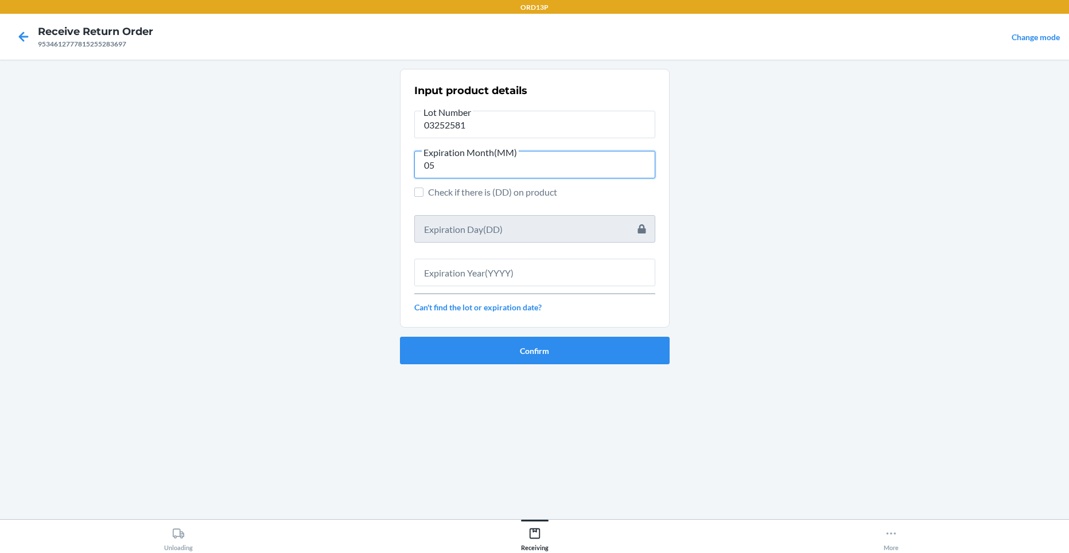
type input "05"
click at [445, 278] on input "text" at bounding box center [534, 273] width 241 height 28
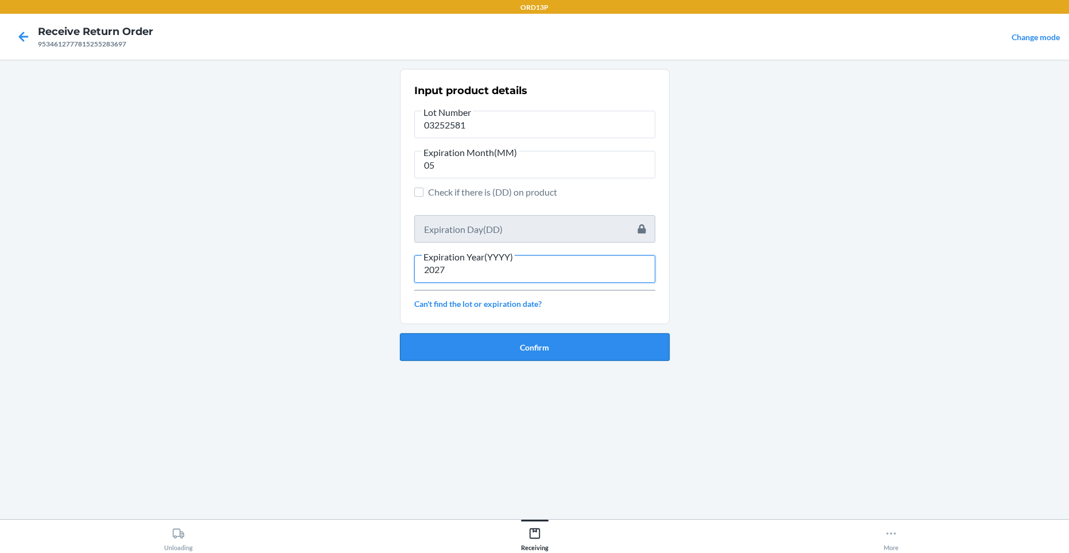
type input "2027"
click at [434, 353] on button "Confirm" at bounding box center [535, 347] width 270 height 28
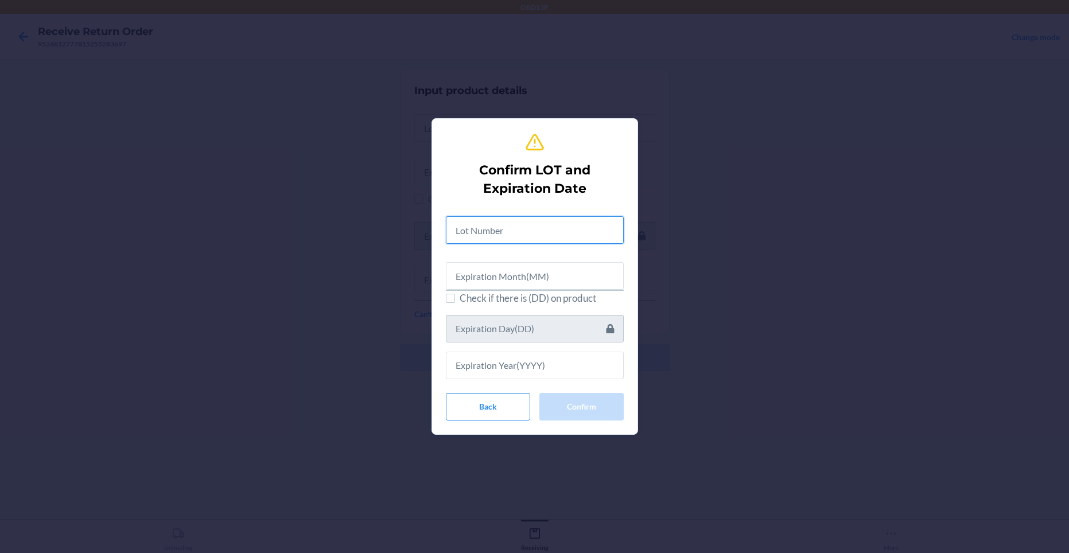
click at [537, 232] on input "text" at bounding box center [535, 230] width 178 height 28
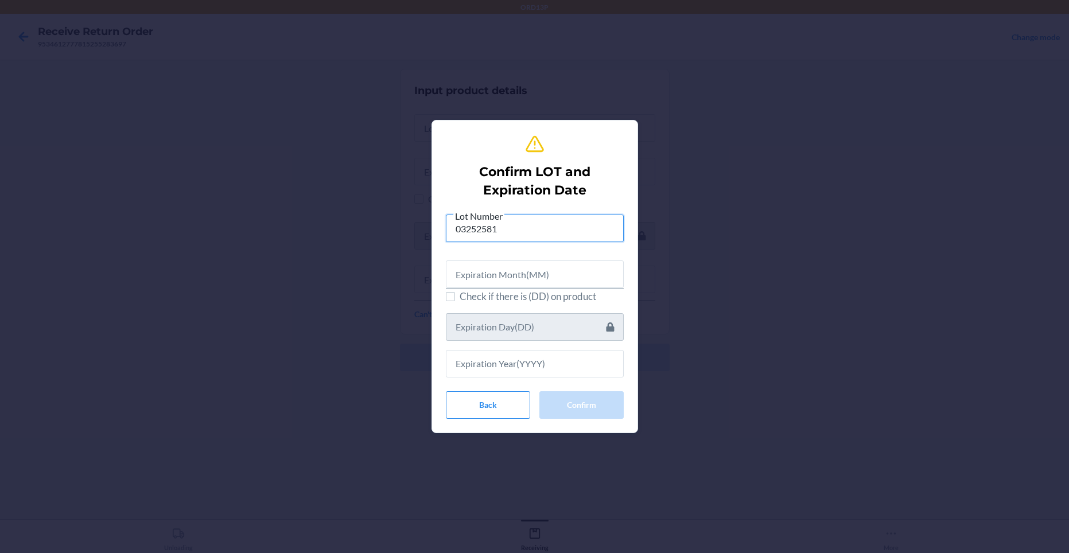
type input "03252581"
click at [517, 274] on input "text" at bounding box center [535, 274] width 178 height 28
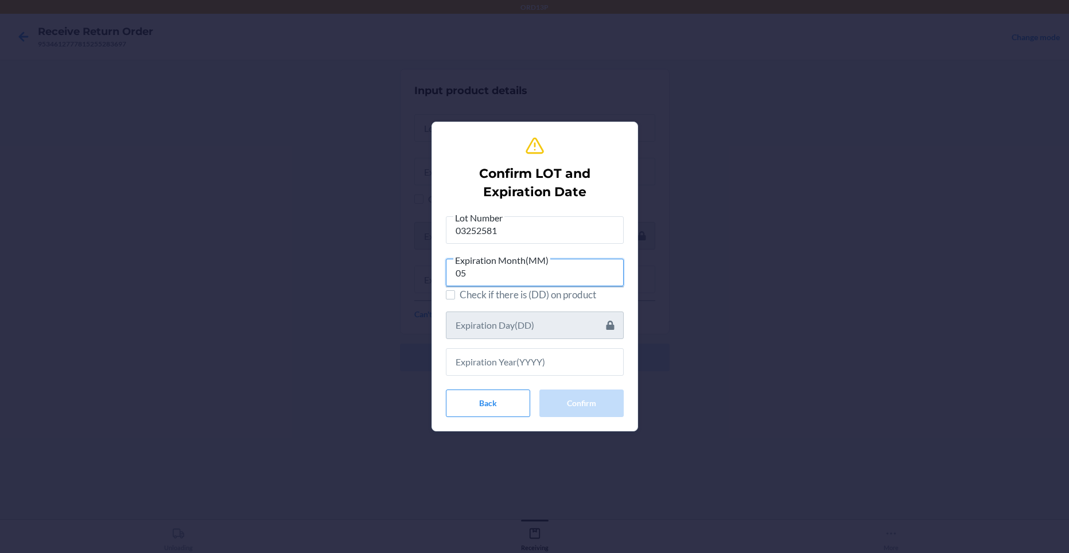
type input "05"
click at [507, 368] on input "text" at bounding box center [535, 362] width 178 height 28
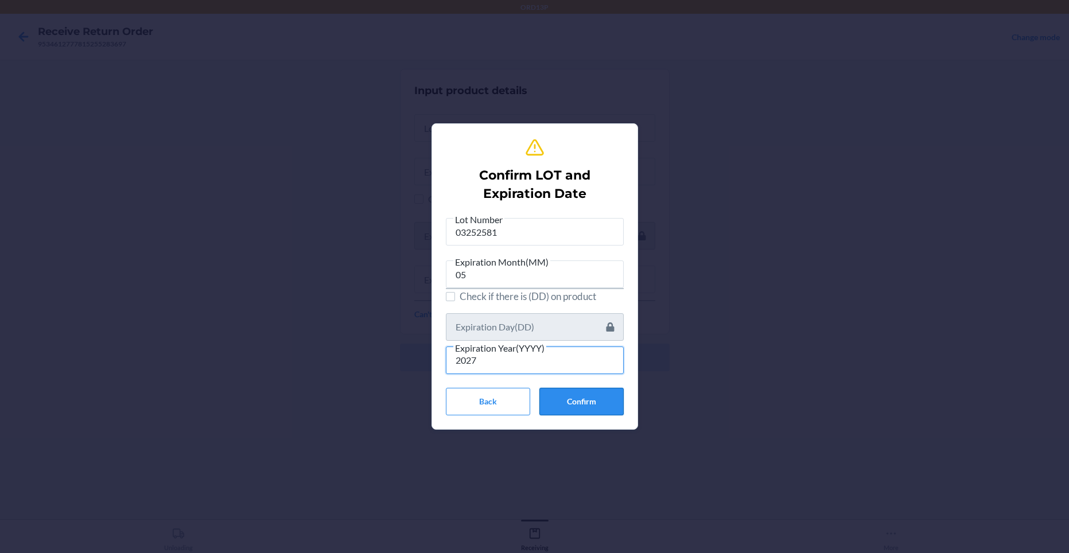
type input "2027"
click at [584, 396] on button "Confirm" at bounding box center [581, 402] width 84 height 28
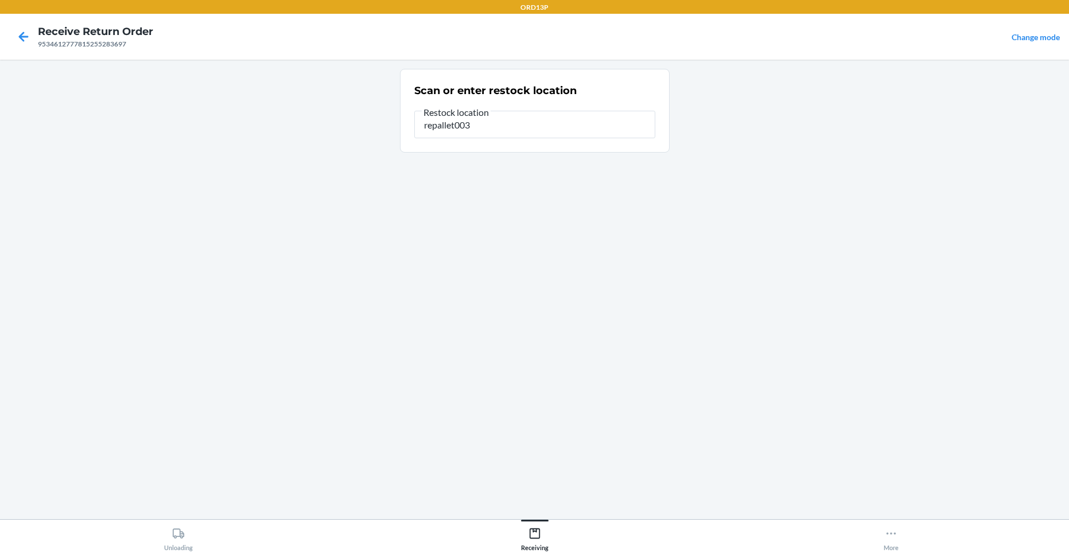
type input "repallet003"
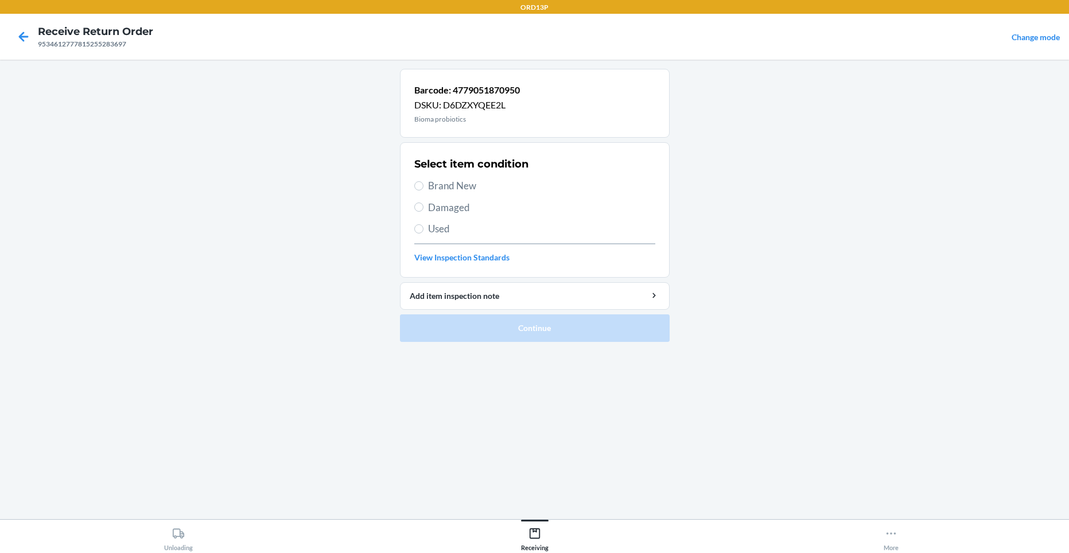
click at [520, 186] on span "Brand New" at bounding box center [541, 185] width 227 height 15
click at [423, 186] on input "Brand New" at bounding box center [418, 185] width 9 height 9
radio input "true"
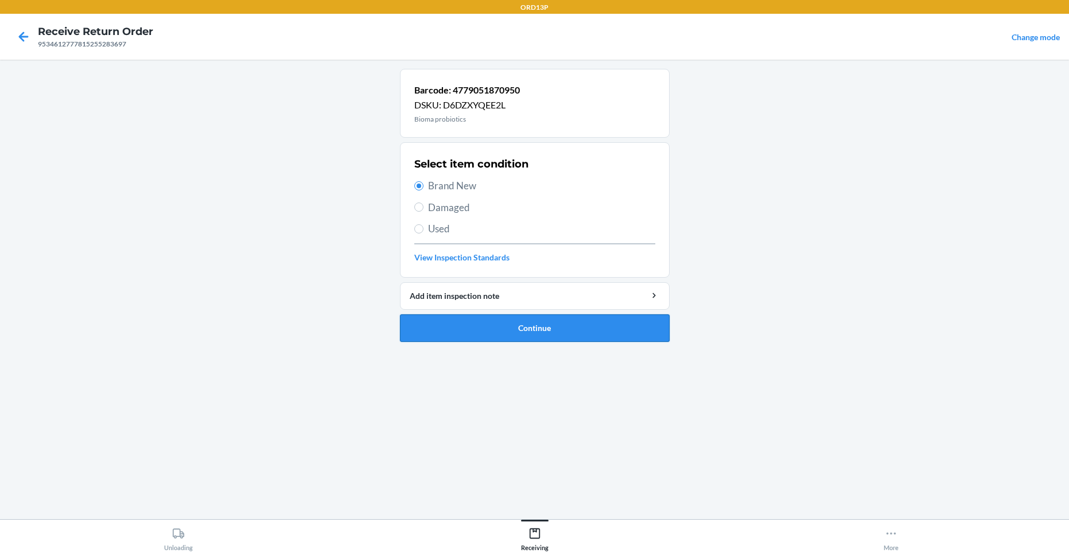
click at [465, 323] on button "Continue" at bounding box center [535, 328] width 270 height 28
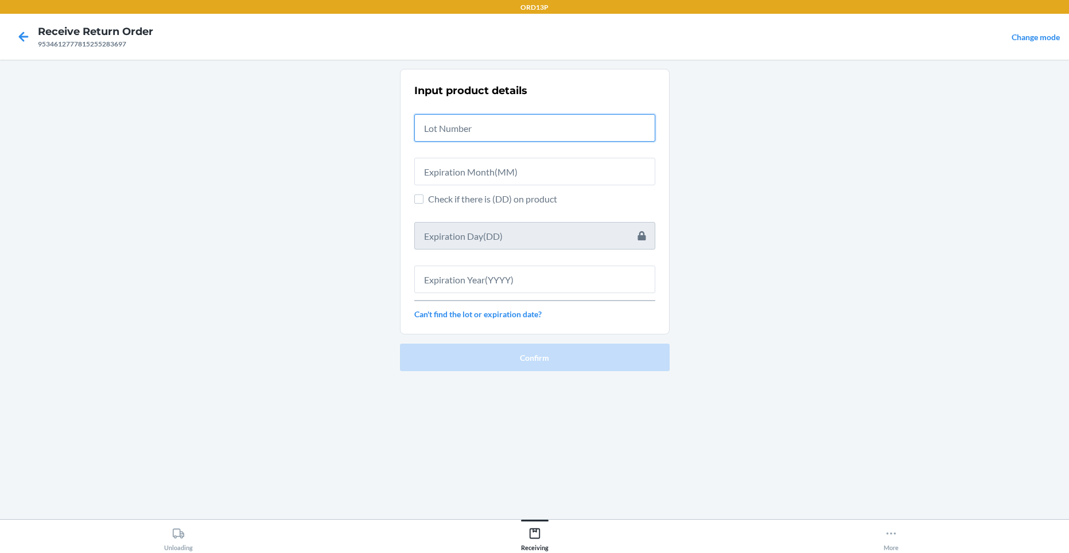
click at [483, 135] on input "text" at bounding box center [534, 128] width 241 height 28
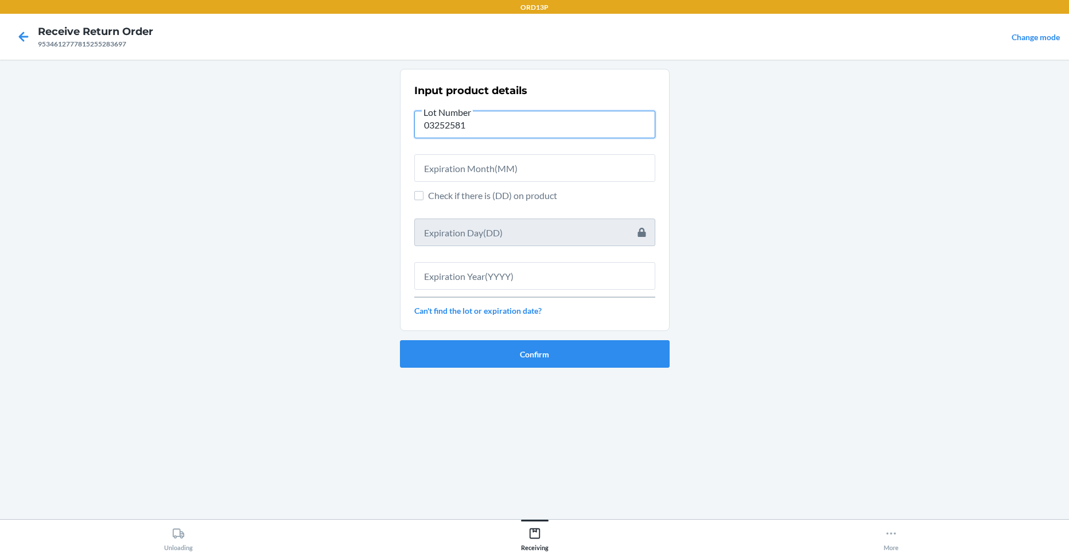
type input "03252581"
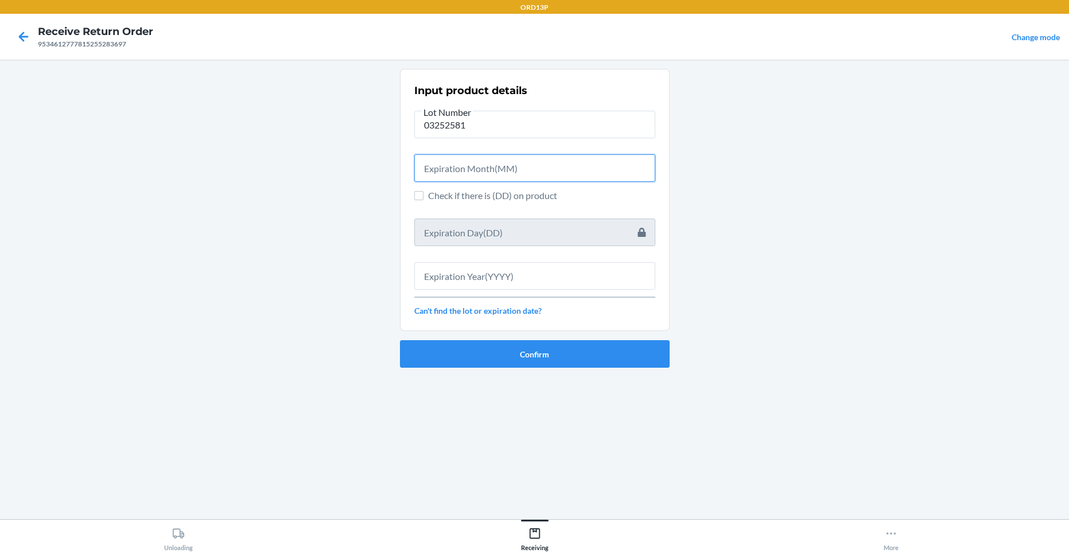
click at [481, 173] on input "text" at bounding box center [534, 168] width 241 height 28
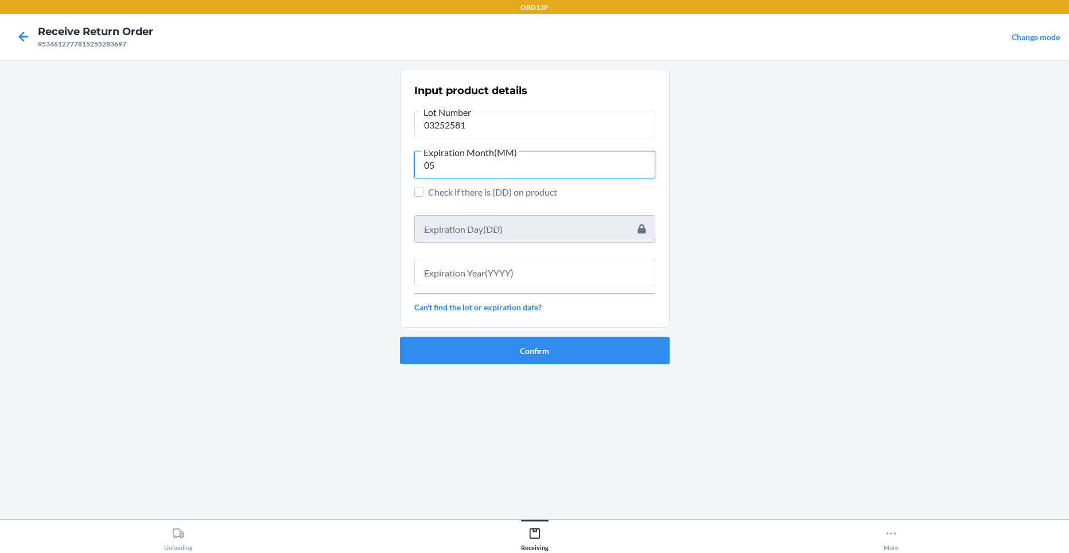
type input "05"
click at [469, 276] on input "text" at bounding box center [534, 273] width 241 height 28
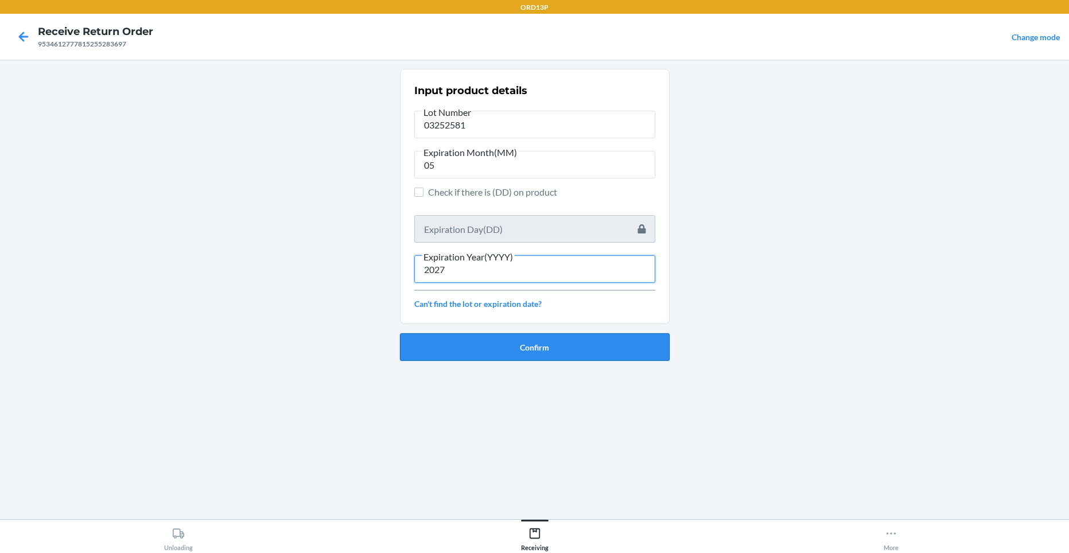
type input "2027"
click at [460, 350] on button "Confirm" at bounding box center [535, 347] width 270 height 28
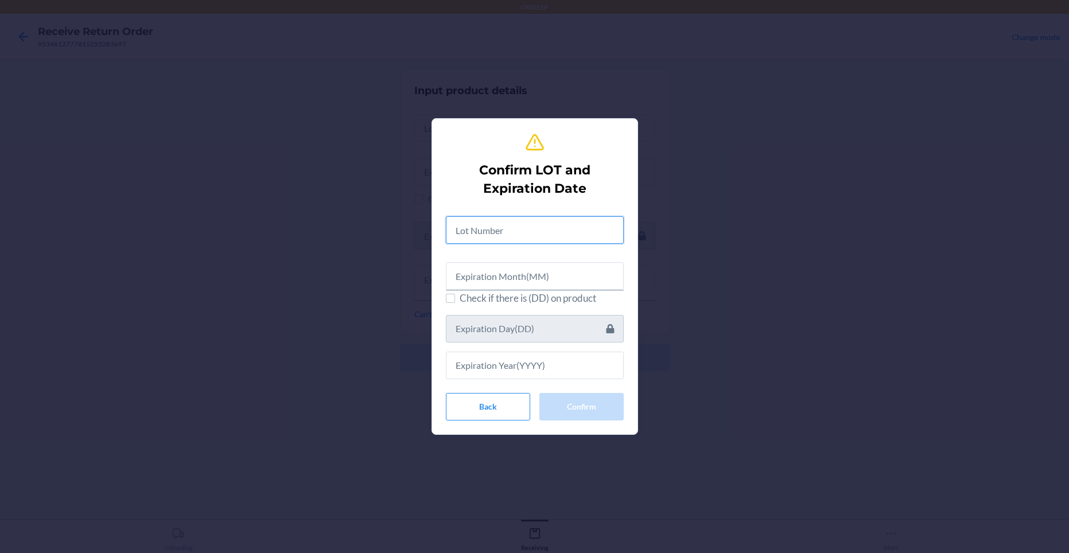
click at [493, 235] on input "text" at bounding box center [535, 230] width 178 height 28
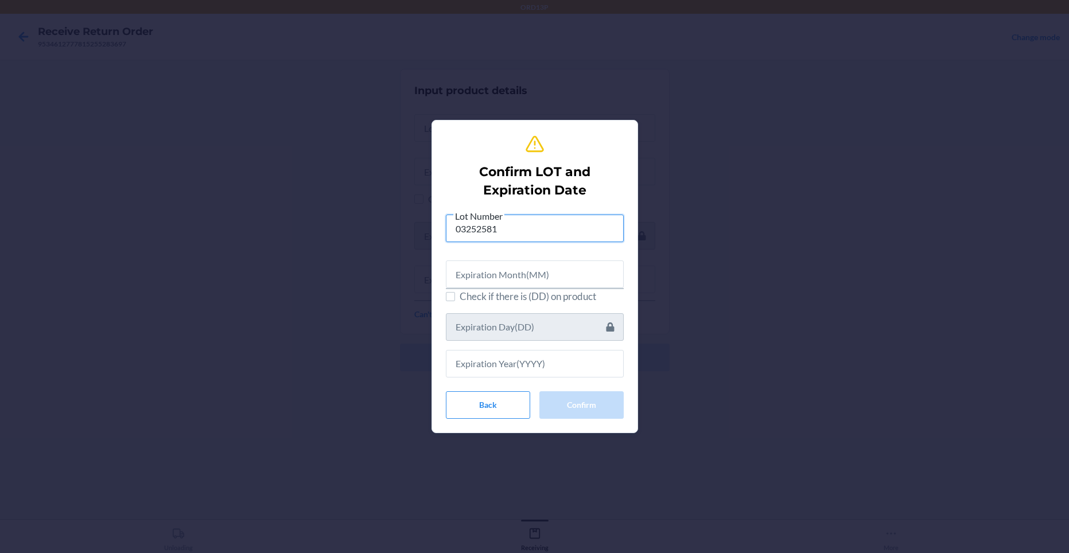
type input "03252581"
click at [486, 268] on input "text" at bounding box center [535, 274] width 178 height 28
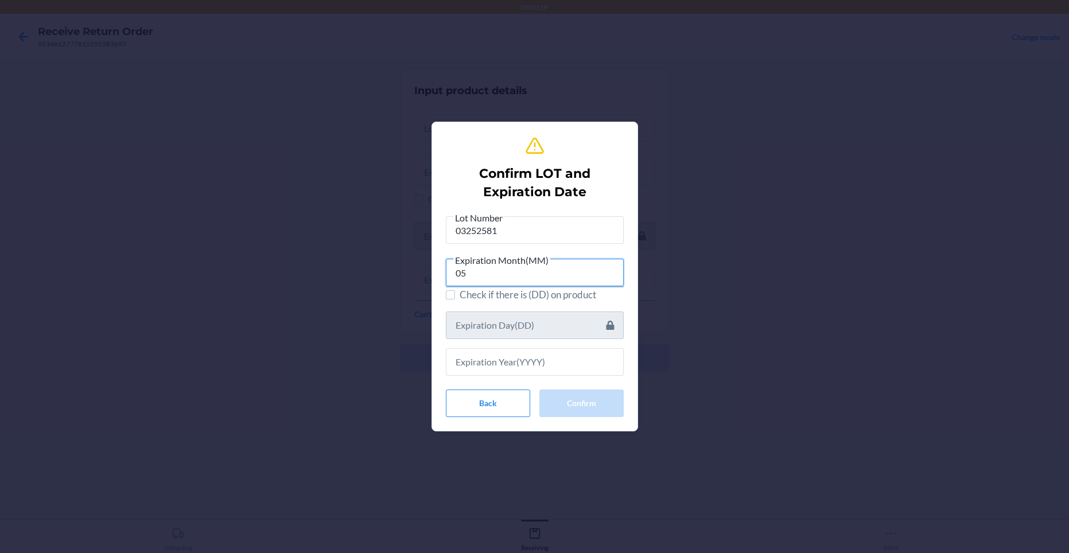
type input "05"
click at [559, 364] on input "text" at bounding box center [535, 362] width 178 height 28
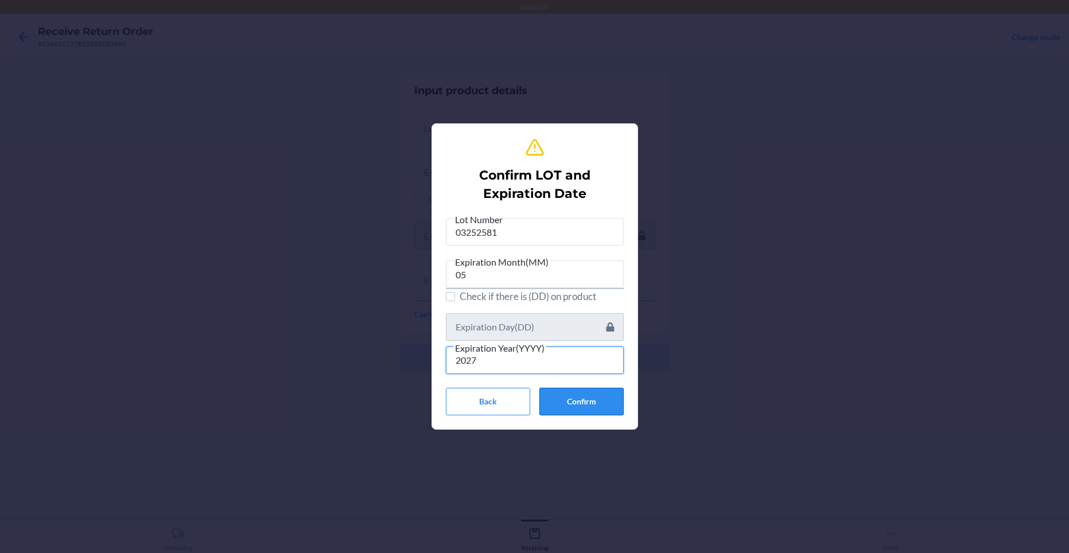
type input "2027"
click at [591, 404] on button "Confirm" at bounding box center [581, 402] width 84 height 28
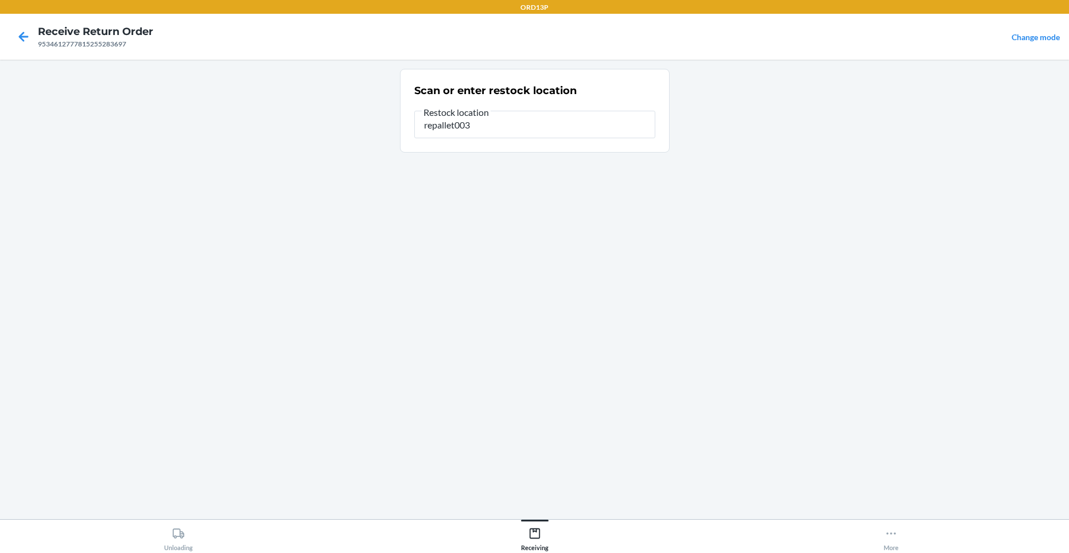
type input "repallet003"
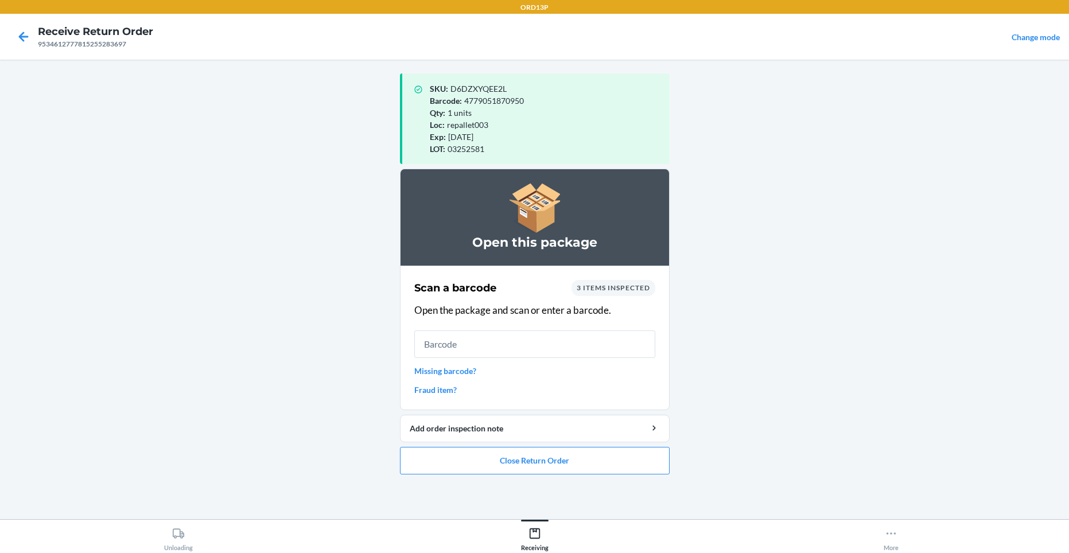
drag, startPoint x: 329, startPoint y: 85, endPoint x: 84, endPoint y: 396, distance: 396.5
click at [84, 396] on main "SKU : D6DZXYQEE2L Barcode : 4779051870950 Qty : 1 units Loc : repallet003 Exp :…" at bounding box center [534, 289] width 1069 height 459
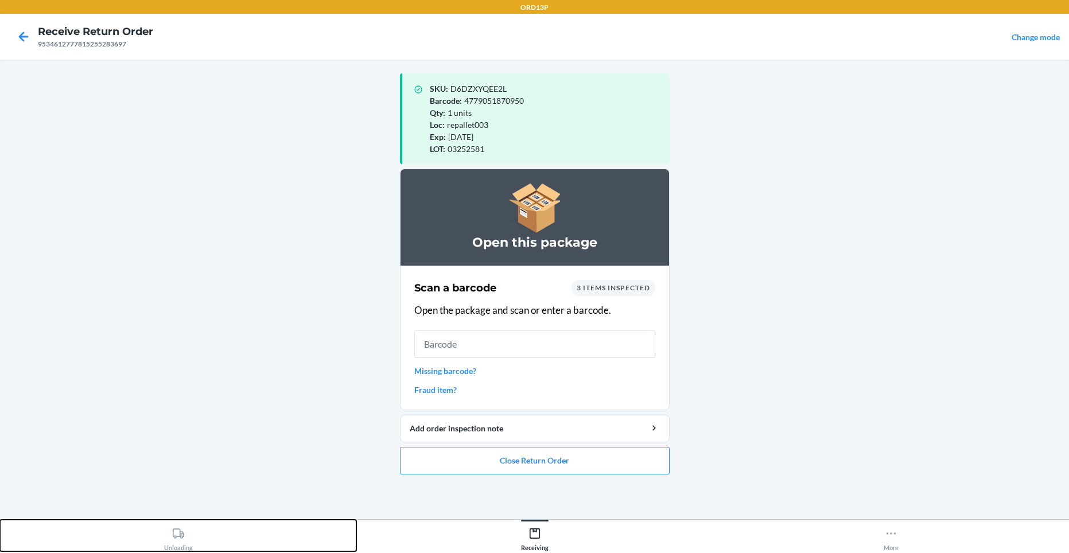
click at [175, 535] on icon at bounding box center [178, 533] width 13 height 13
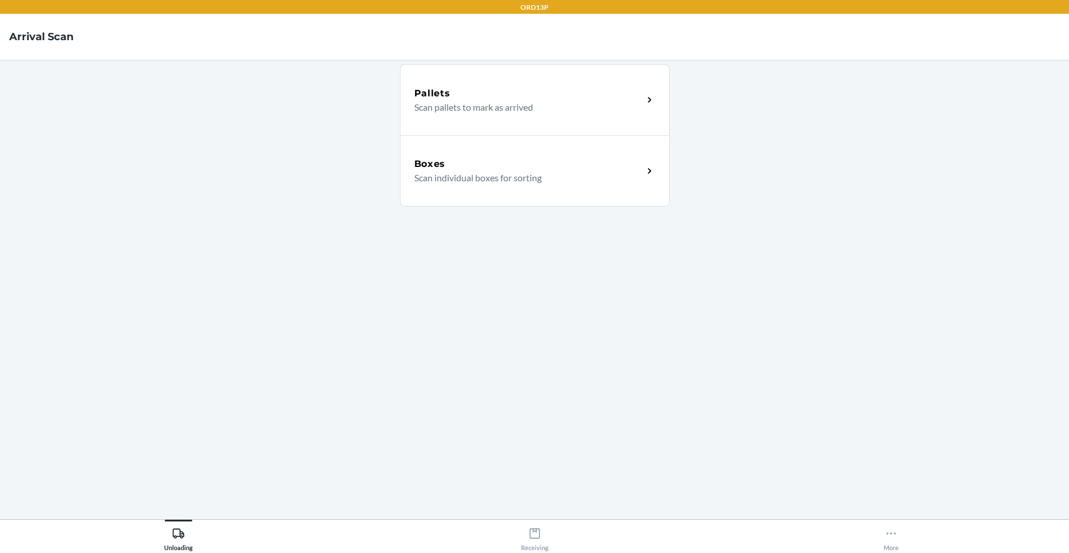
click at [505, 167] on div "Boxes" at bounding box center [528, 164] width 229 height 14
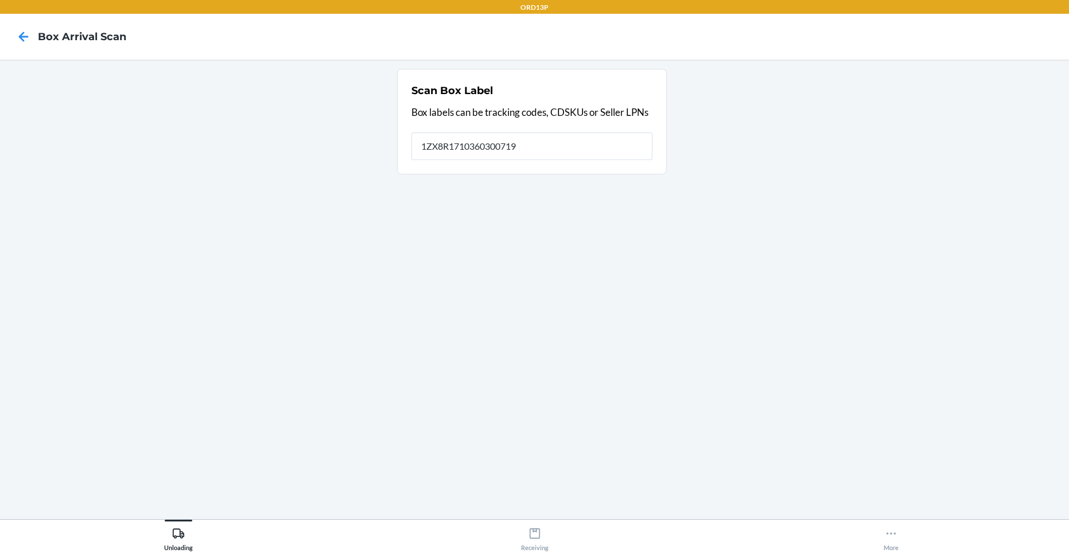
type input "1ZX8R1710360300719"
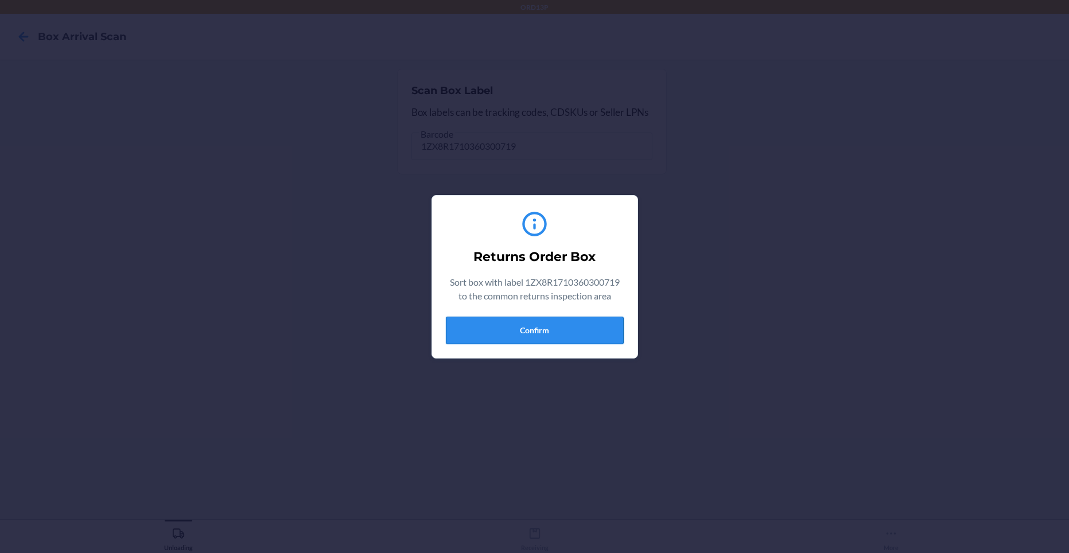
click at [522, 328] on button "Confirm" at bounding box center [535, 331] width 178 height 28
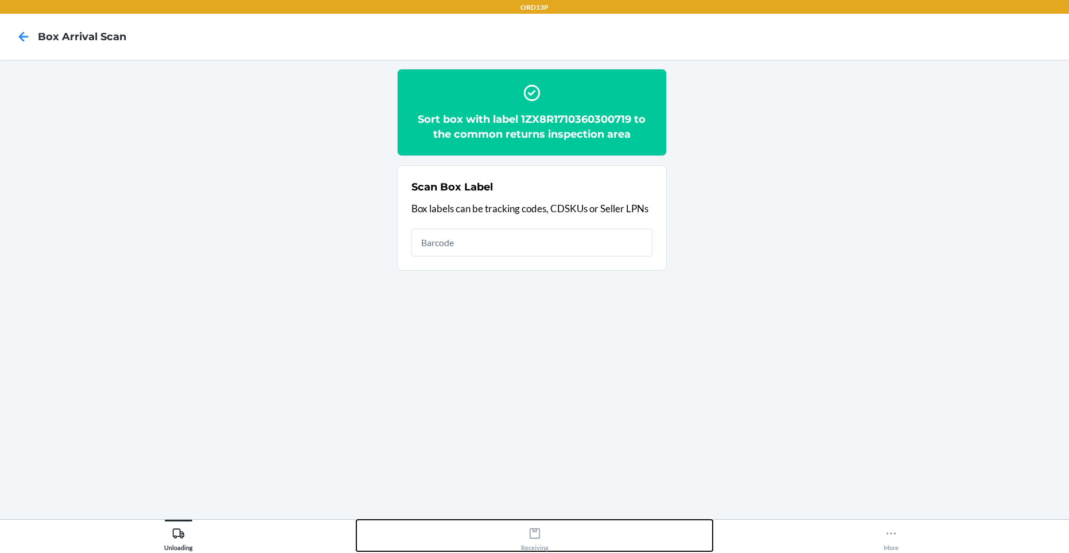
click at [529, 542] on div "Receiving" at bounding box center [535, 536] width 28 height 29
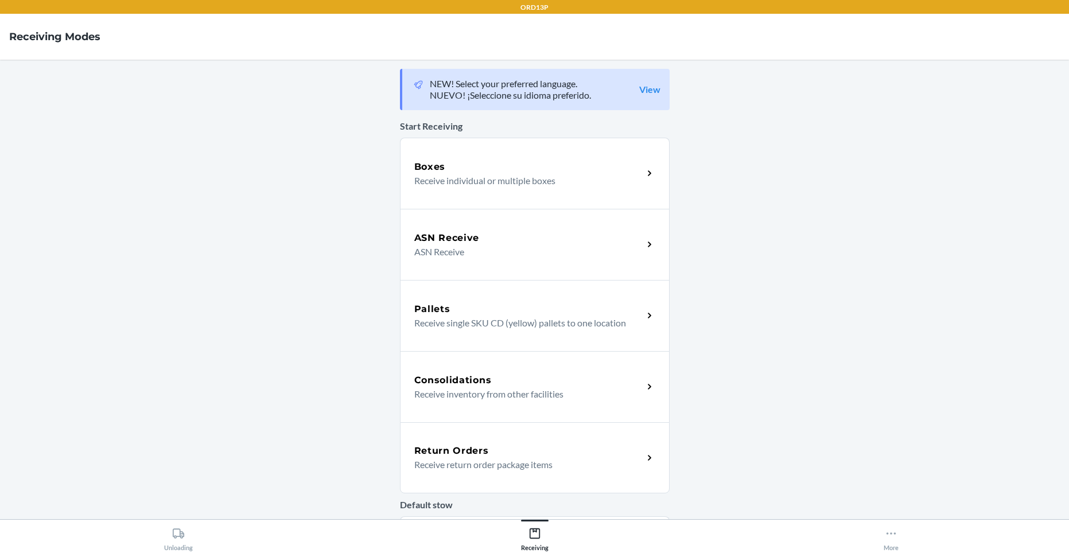
click at [451, 460] on p "Receive return order package items" at bounding box center [524, 465] width 220 height 14
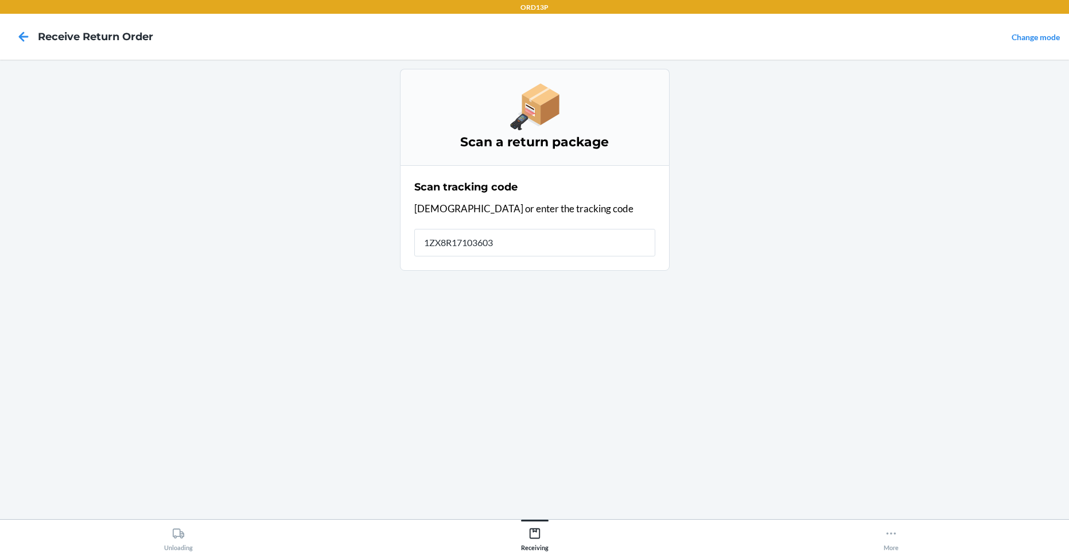
type input "1ZX8R171036030"
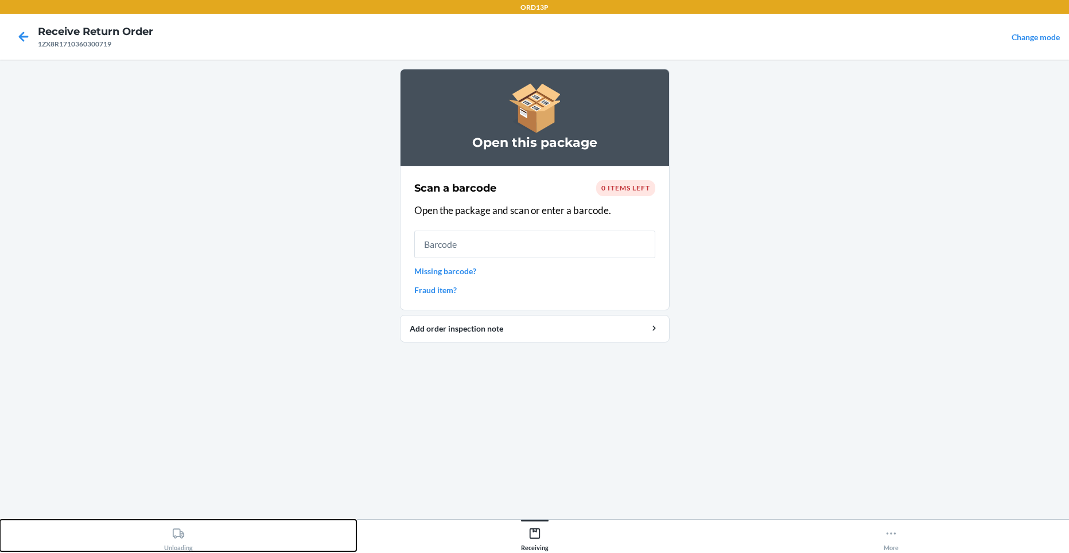
click at [171, 535] on div "Unloading" at bounding box center [178, 536] width 29 height 29
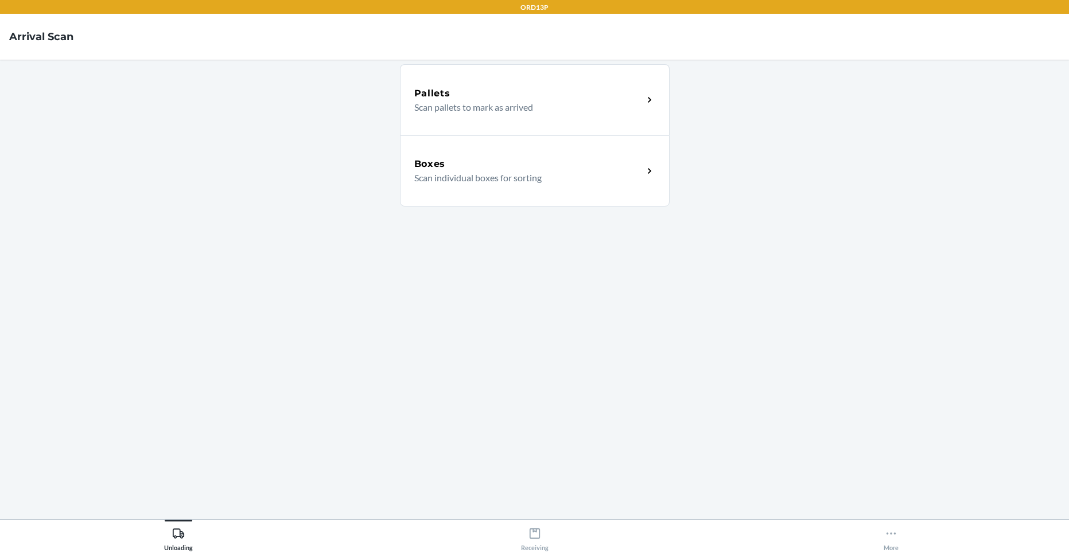
click at [510, 179] on p "Scan individual boxes for sorting" at bounding box center [524, 178] width 220 height 14
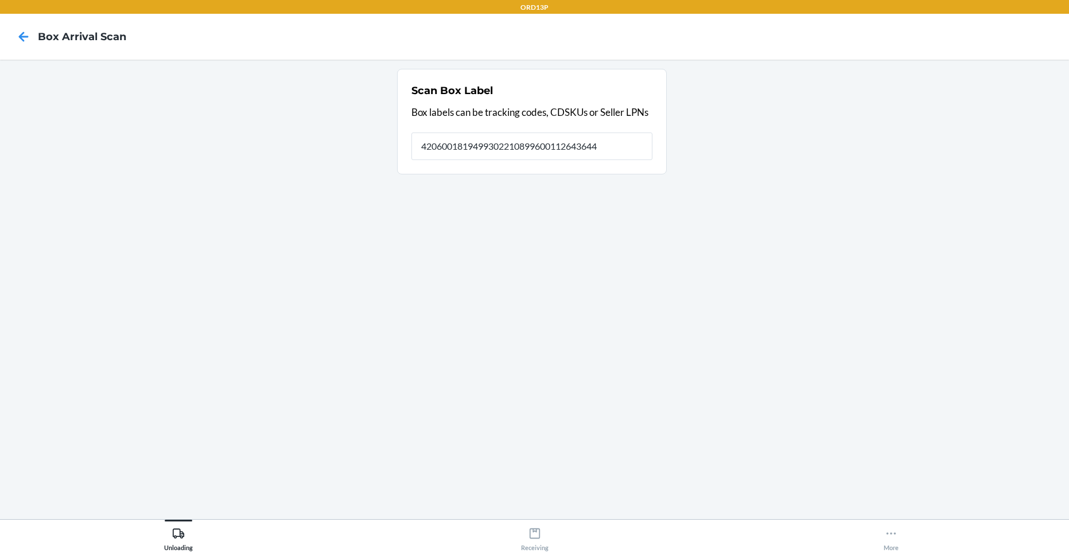
type input "4206001819499302210899600112643644"
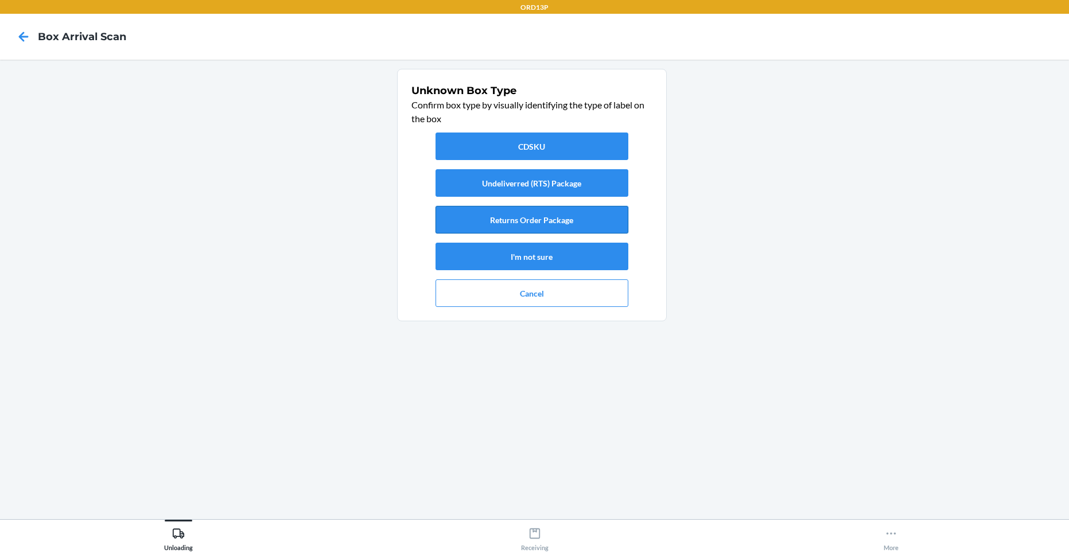
click at [534, 221] on button "Returns Order Package" at bounding box center [531, 220] width 193 height 28
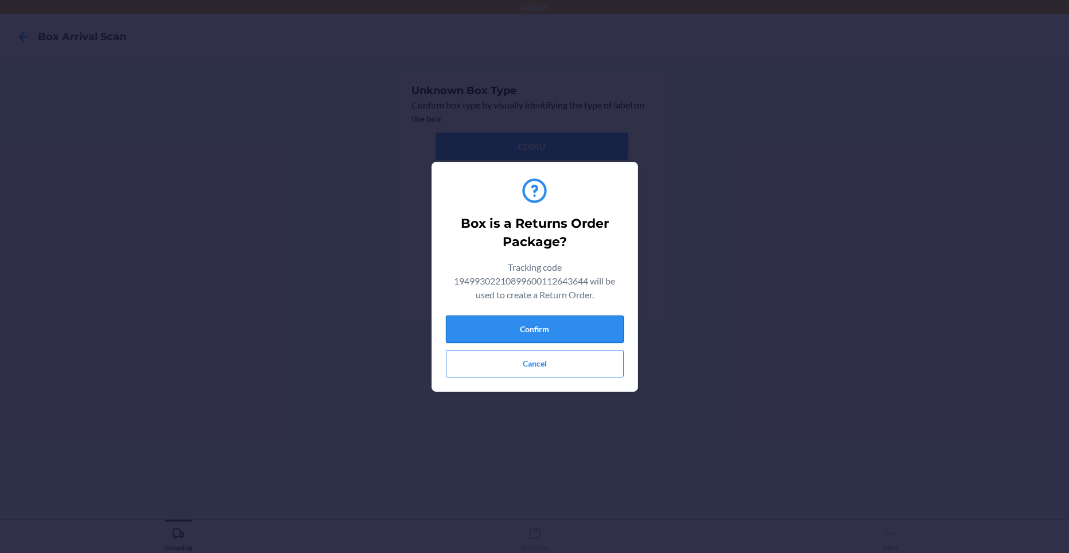
click at [491, 326] on button "Confirm" at bounding box center [535, 329] width 178 height 28
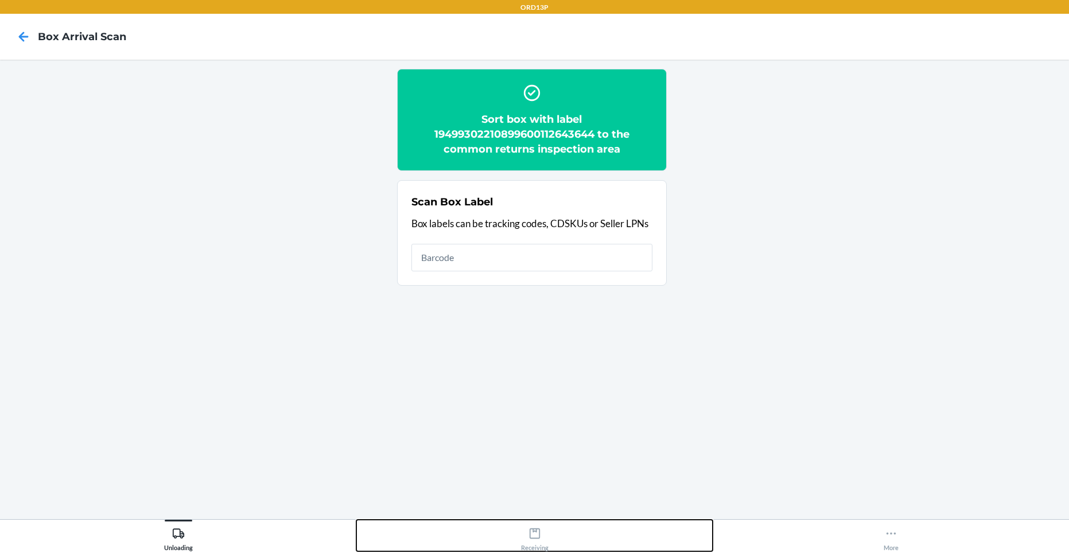
click at [535, 531] on icon at bounding box center [534, 533] width 13 height 13
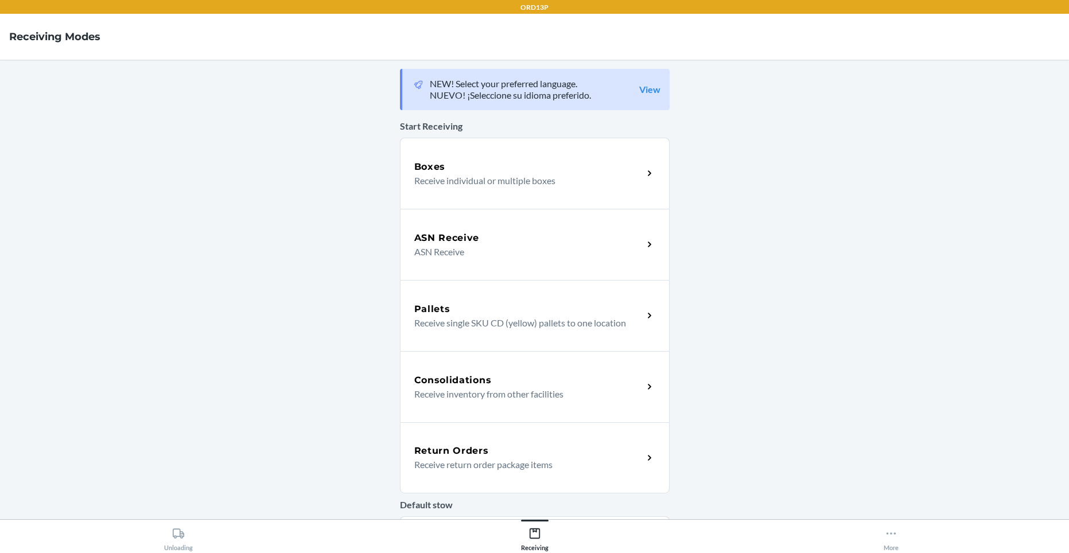
click at [462, 452] on h5 "Return Orders" at bounding box center [451, 451] width 75 height 14
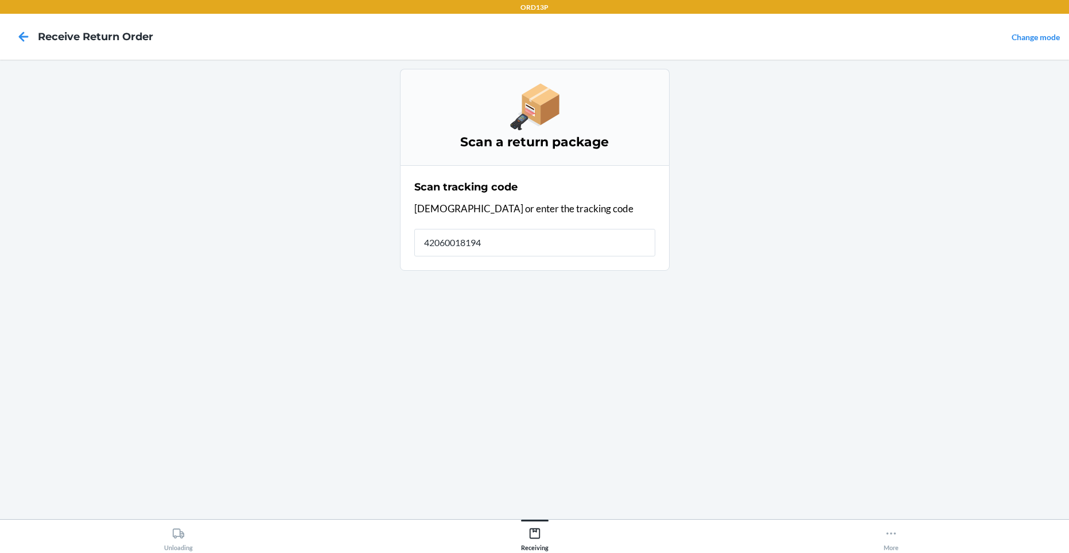
type input "420600181949"
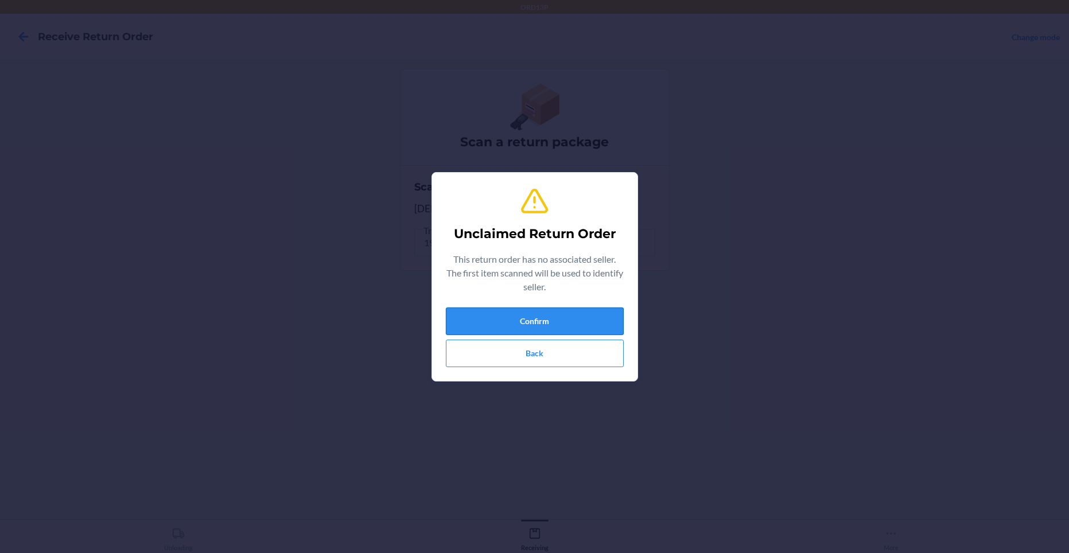
click at [460, 326] on button "Confirm" at bounding box center [535, 321] width 178 height 28
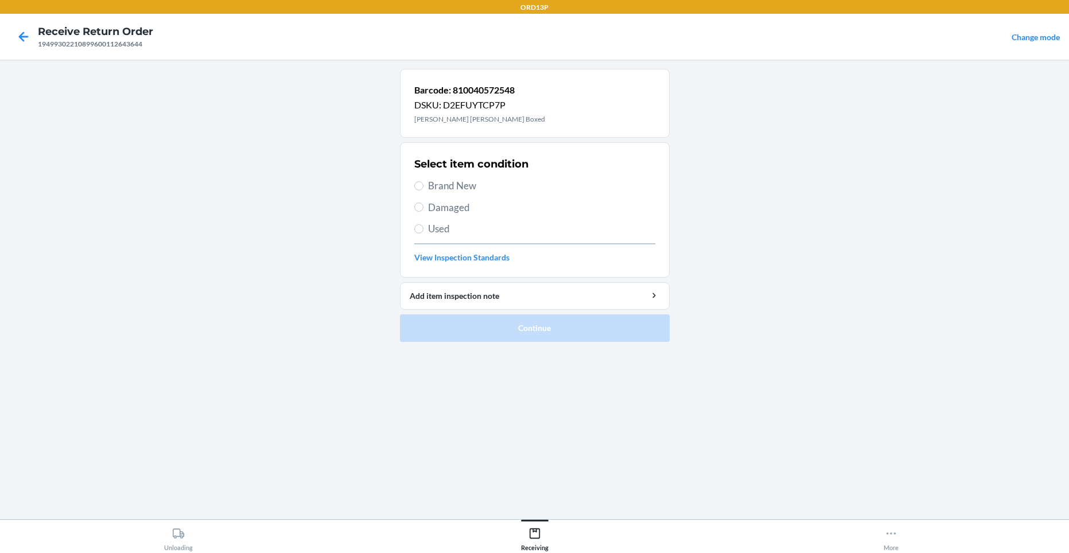
click at [478, 197] on div "Select item condition Brand New Damaged Used View Inspection Standards" at bounding box center [534, 210] width 241 height 114
click at [478, 191] on span "Brand New" at bounding box center [541, 185] width 227 height 15
click at [423, 190] on input "Brand New" at bounding box center [418, 185] width 9 height 9
radio input "true"
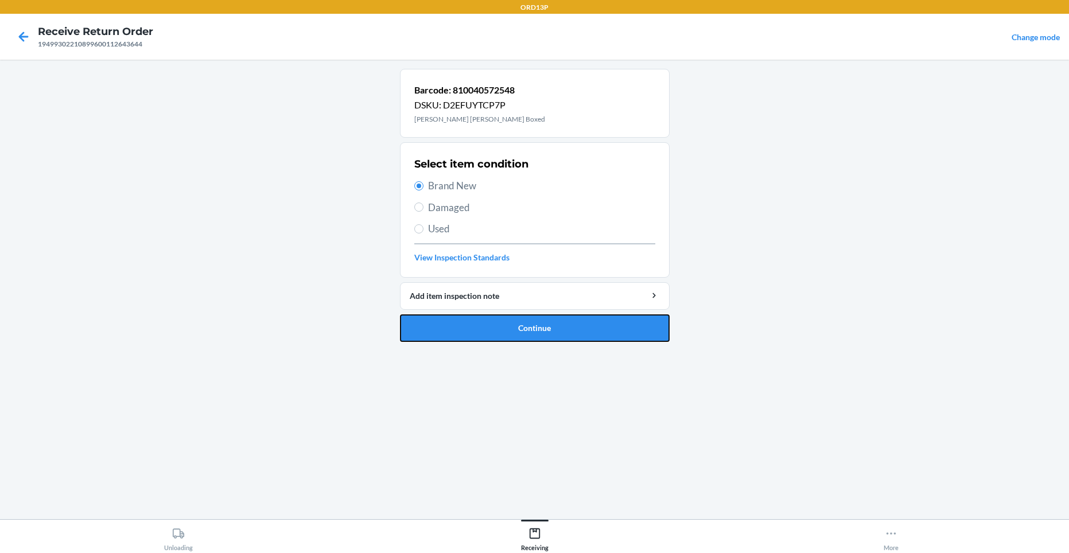
click at [522, 323] on button "Continue" at bounding box center [535, 328] width 270 height 28
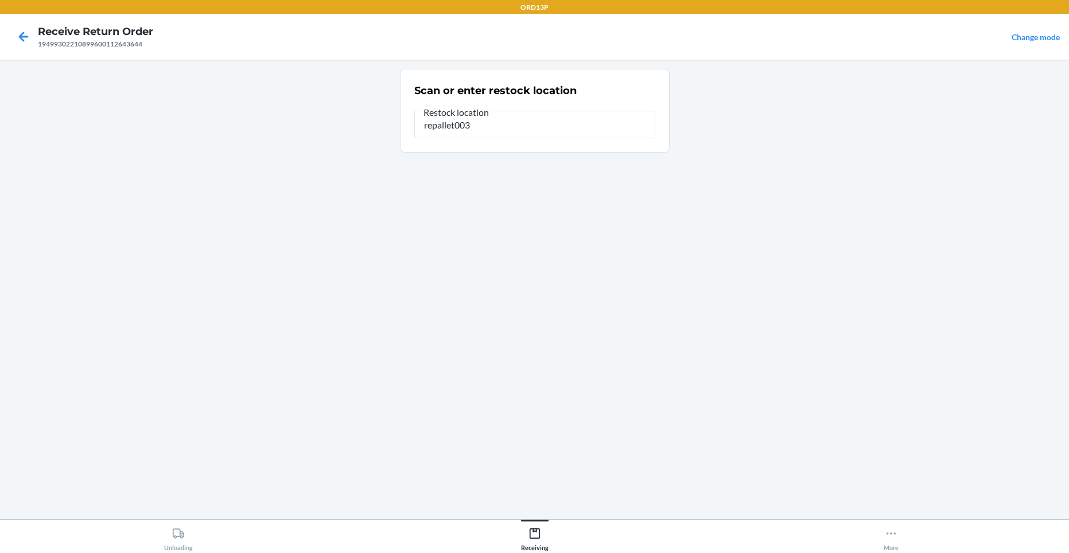
type input "repallet003"
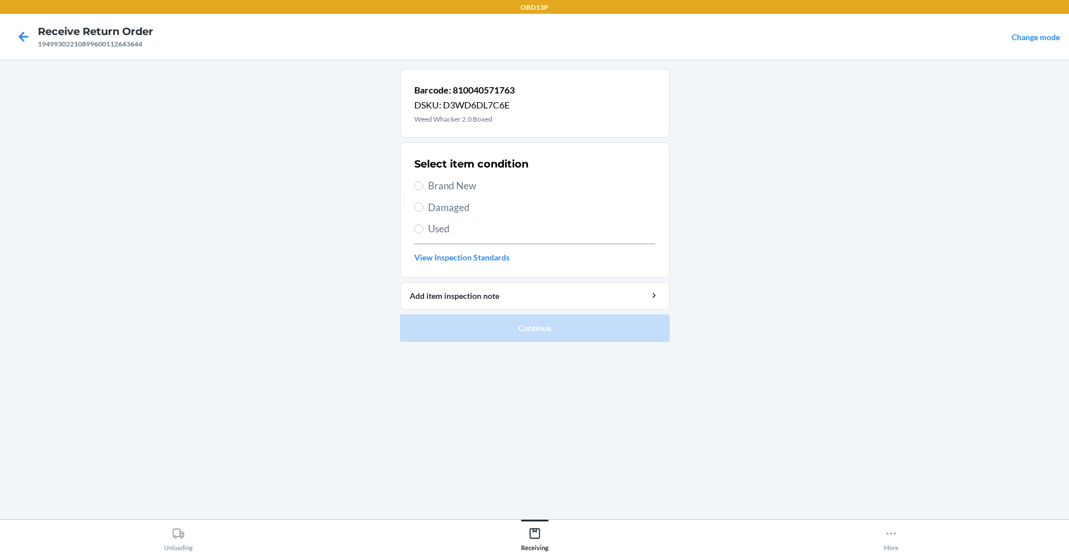
drag, startPoint x: 586, startPoint y: 83, endPoint x: 510, endPoint y: 106, distance: 78.6
drag, startPoint x: 510, startPoint y: 106, endPoint x: 43, endPoint y: 157, distance: 470.2
click at [43, 157] on main "Barcode: 810040571763 DSKU: D3WD6DL7C6E Weed Whacker 2.0 Boxed Select item cond…" at bounding box center [534, 289] width 1069 height 459
click at [454, 183] on span "Brand New" at bounding box center [541, 185] width 227 height 15
click at [423, 183] on input "Brand New" at bounding box center [418, 185] width 9 height 9
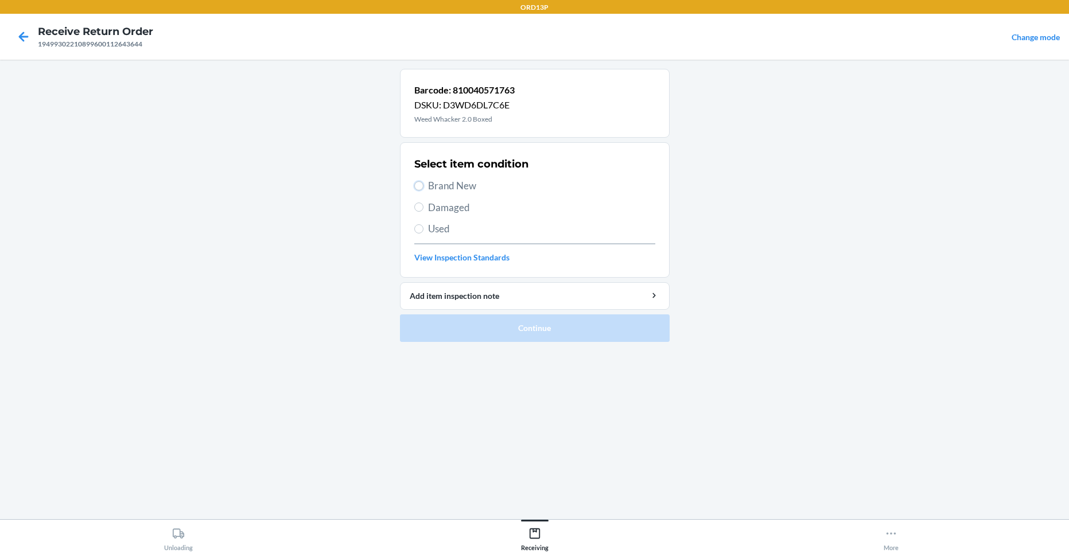
radio input "true"
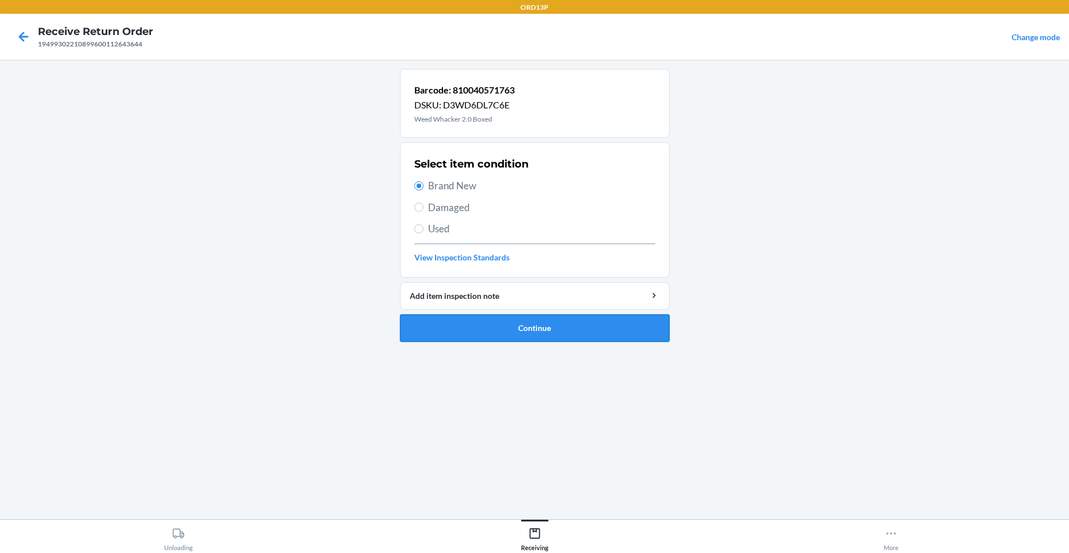
click at [520, 333] on button "Continue" at bounding box center [535, 328] width 270 height 28
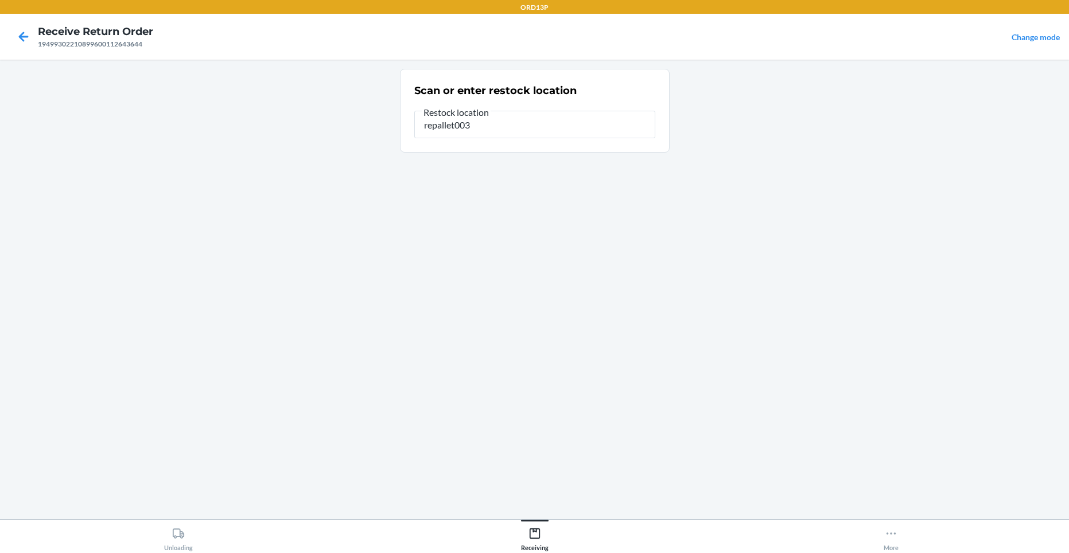
type input "repallet003"
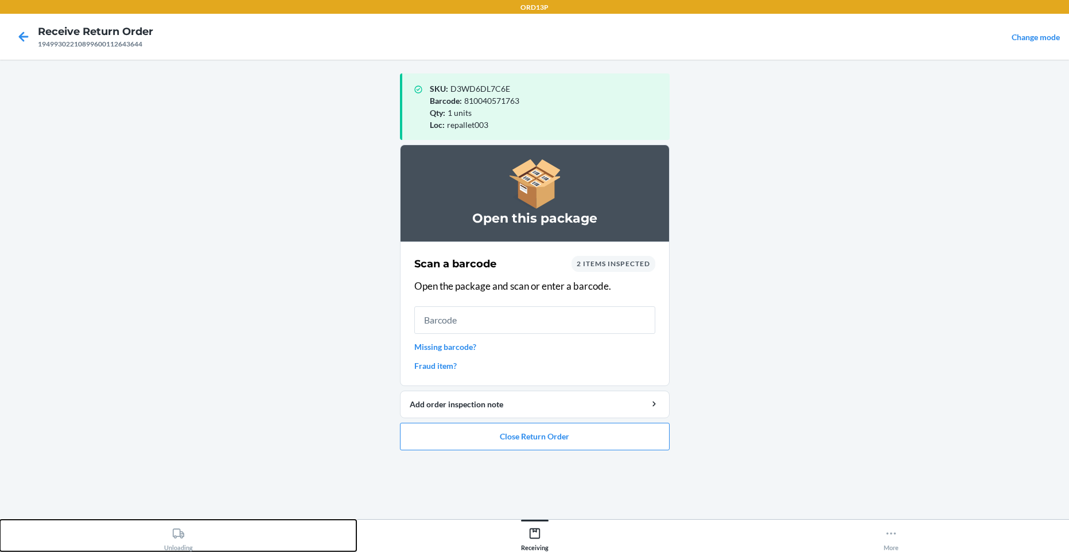
click at [184, 532] on icon at bounding box center [178, 533] width 13 height 13
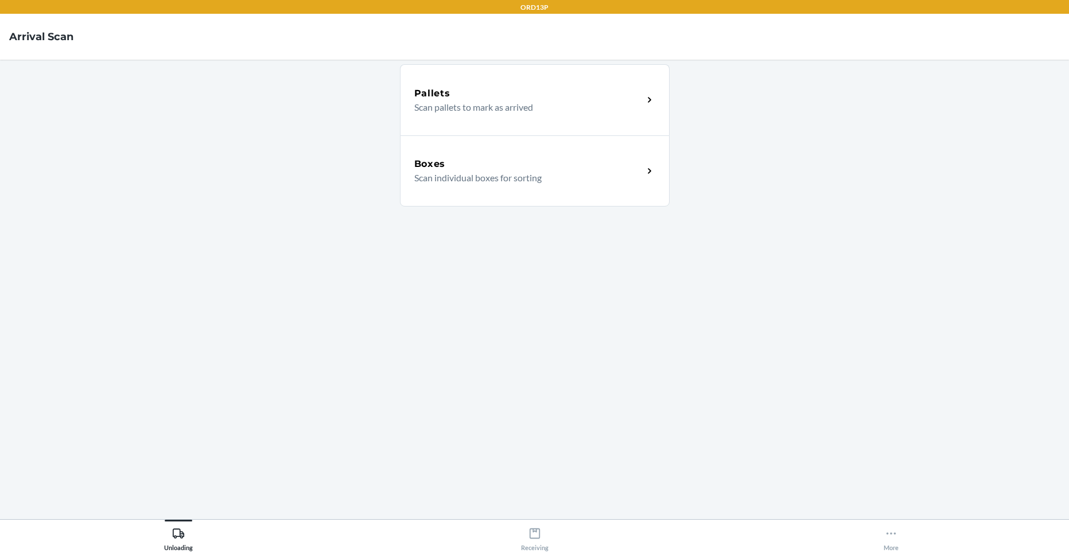
click at [513, 170] on div "Boxes" at bounding box center [528, 164] width 229 height 14
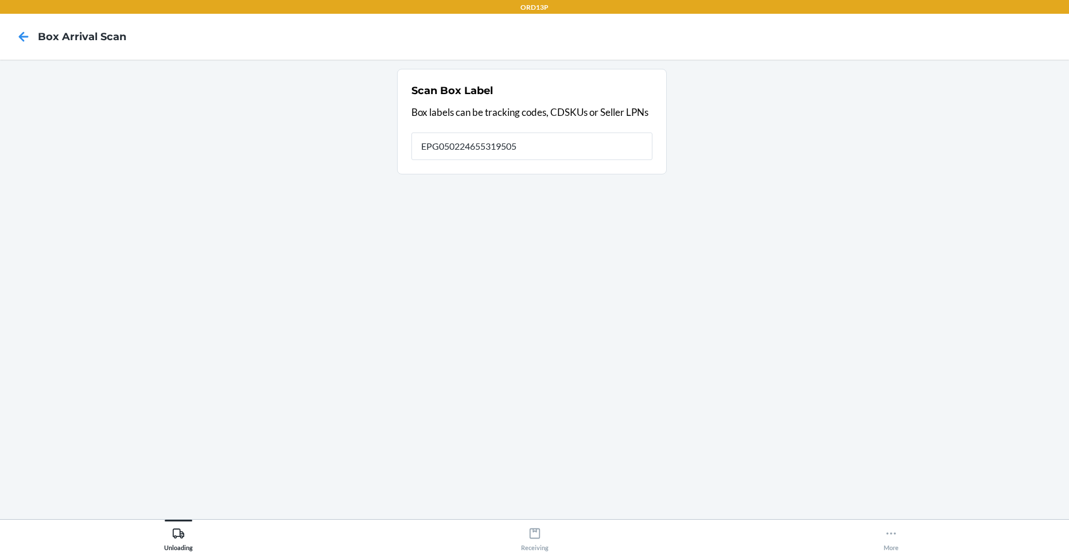
type input "EPG050224655319505"
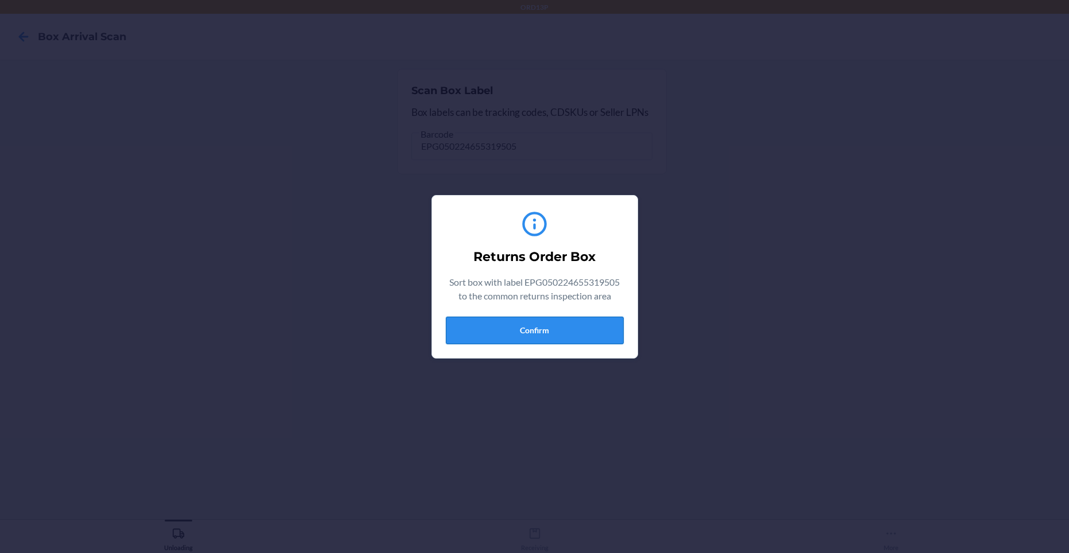
click at [524, 326] on button "Confirm" at bounding box center [535, 331] width 178 height 28
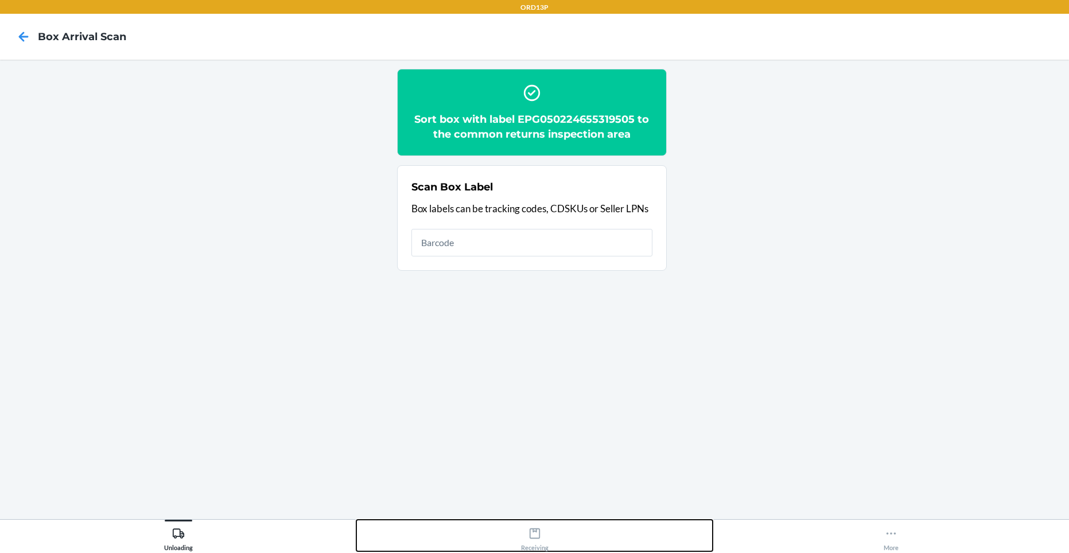
click at [532, 535] on icon at bounding box center [534, 533] width 13 height 13
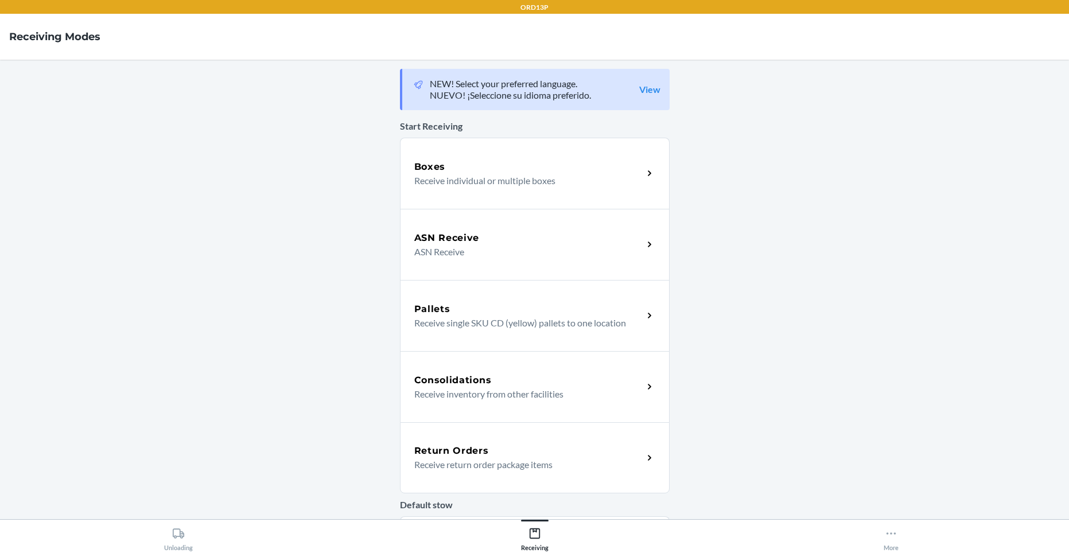
click at [477, 464] on p "Receive return order package items" at bounding box center [524, 465] width 220 height 14
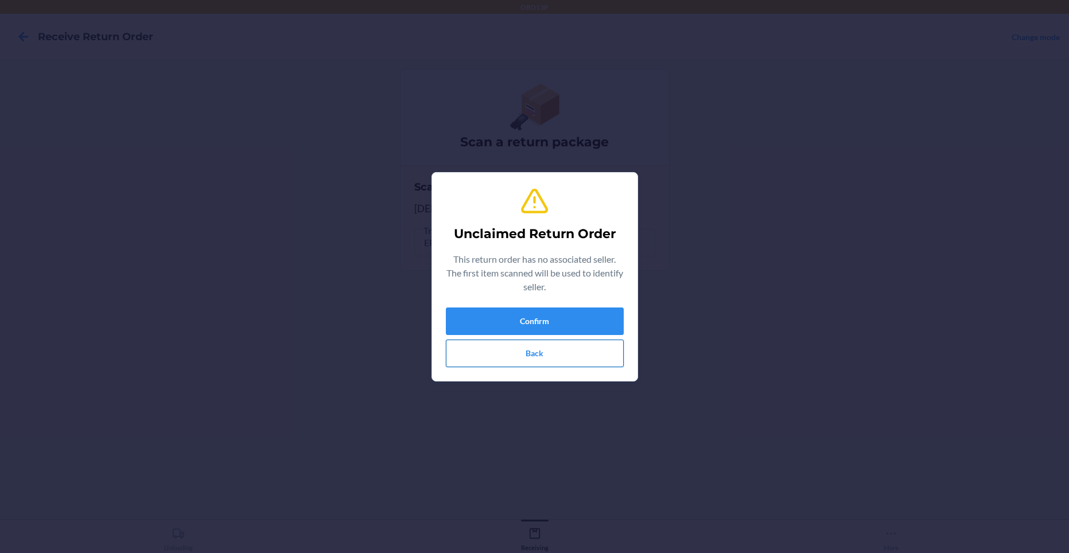
click at [459, 356] on button "Back" at bounding box center [535, 354] width 178 height 28
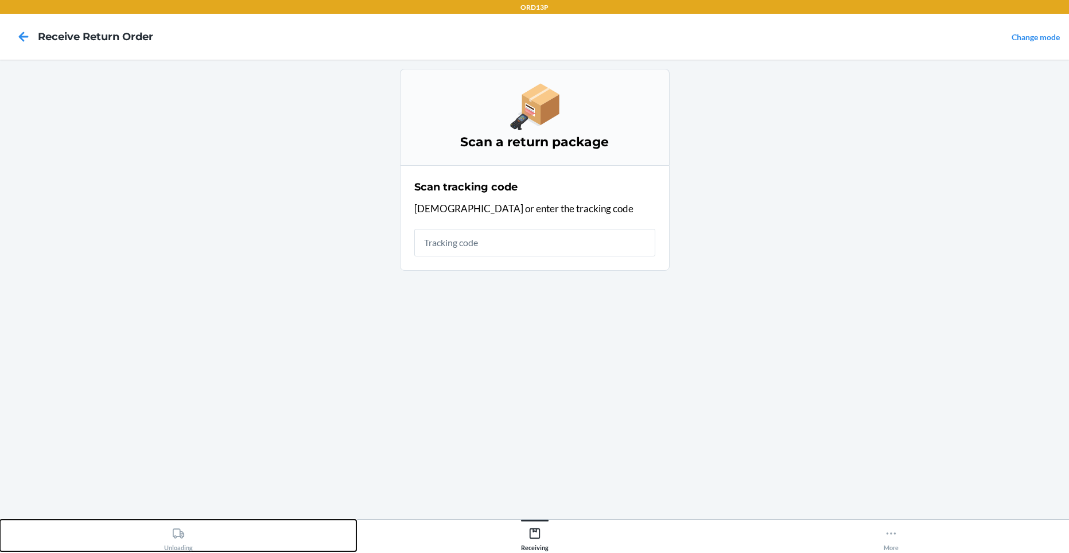
click at [184, 530] on icon at bounding box center [178, 533] width 13 height 13
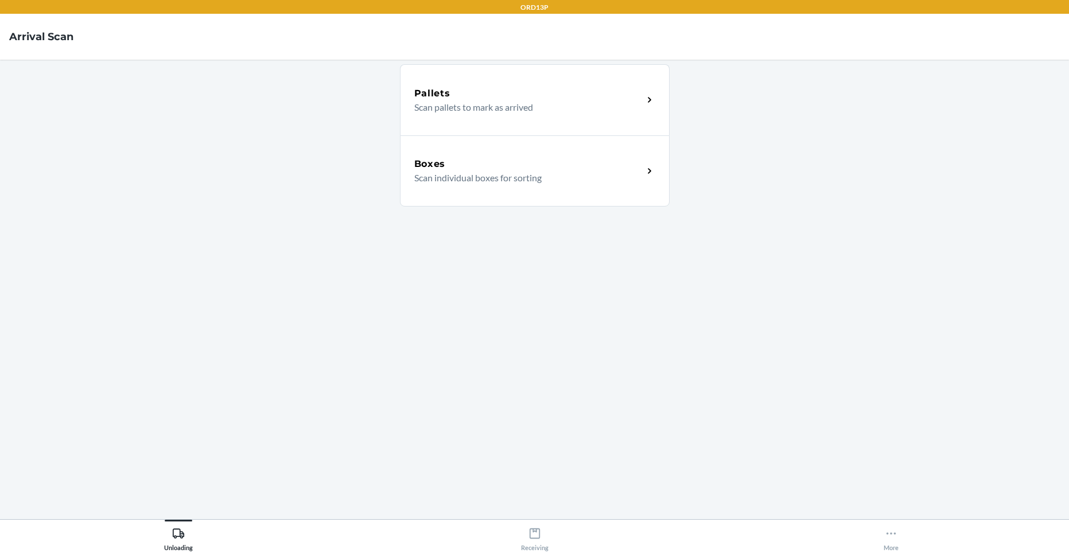
click at [500, 178] on p "Scan individual boxes for sorting" at bounding box center [524, 178] width 220 height 14
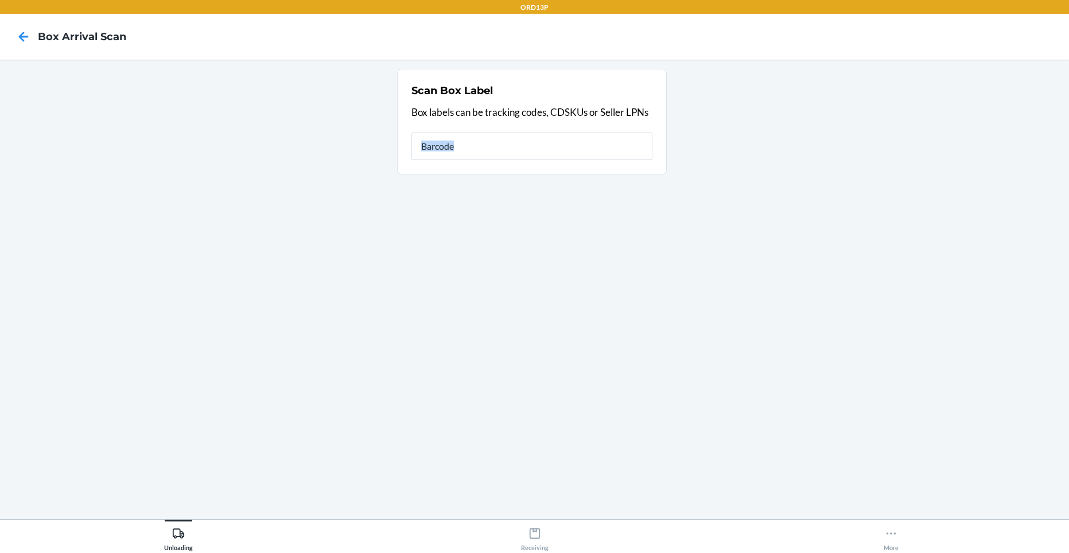
click at [500, 178] on ol "Scan Box Label Box labels can be tracking codes, CDSKUs or Seller LPNs" at bounding box center [534, 126] width 275 height 115
drag, startPoint x: 500, startPoint y: 178, endPoint x: 434, endPoint y: 217, distance: 77.1
click at [434, 217] on section "Scan Box Label Box labels can be tracking codes, CDSKUs or Seller LPNs" at bounding box center [534, 289] width 1050 height 441
type input "a5cc6eb931f8eb846"
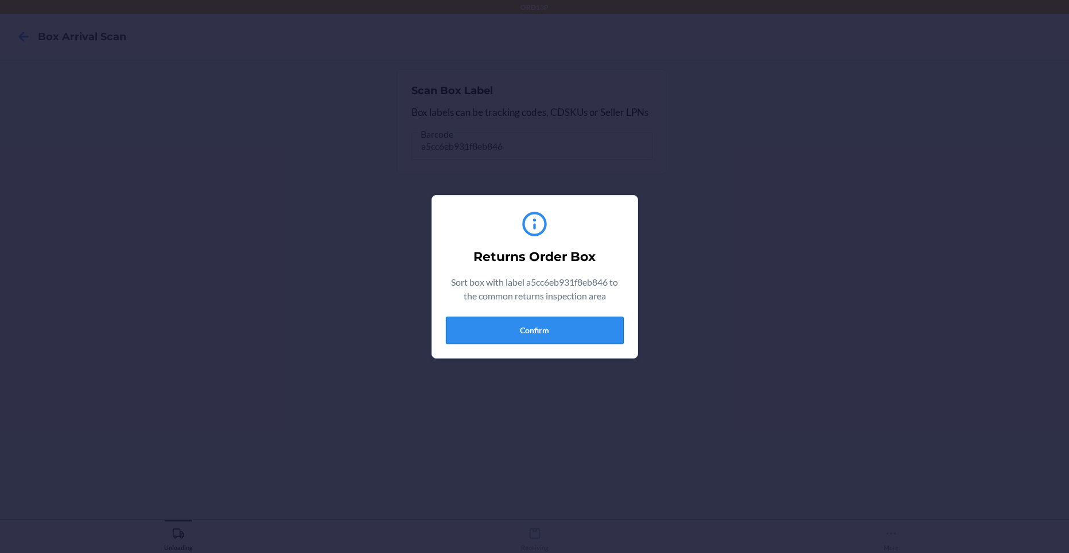
click at [493, 325] on button "Confirm" at bounding box center [535, 331] width 178 height 28
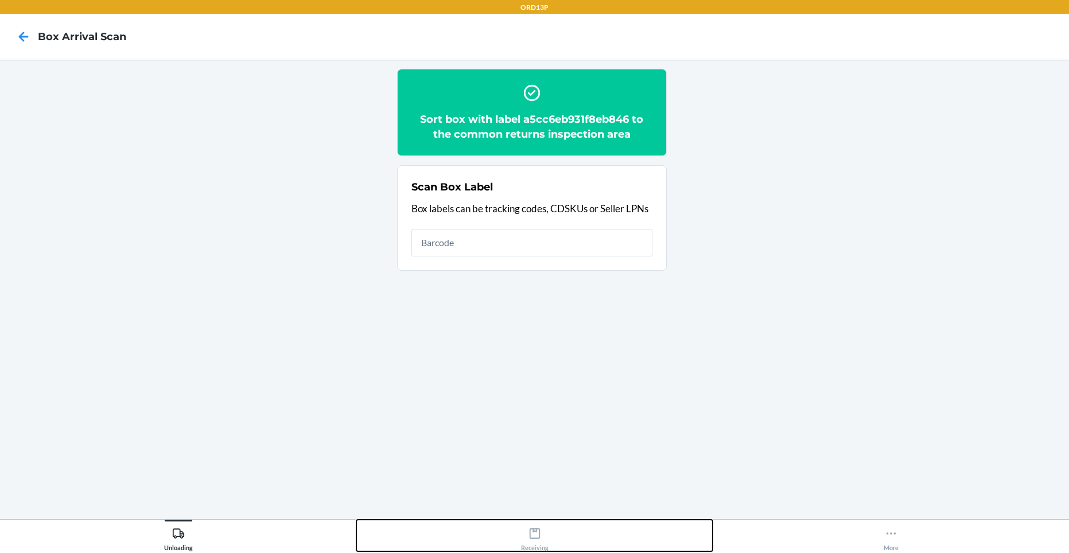
click at [543, 540] on div "Receiving" at bounding box center [535, 536] width 28 height 29
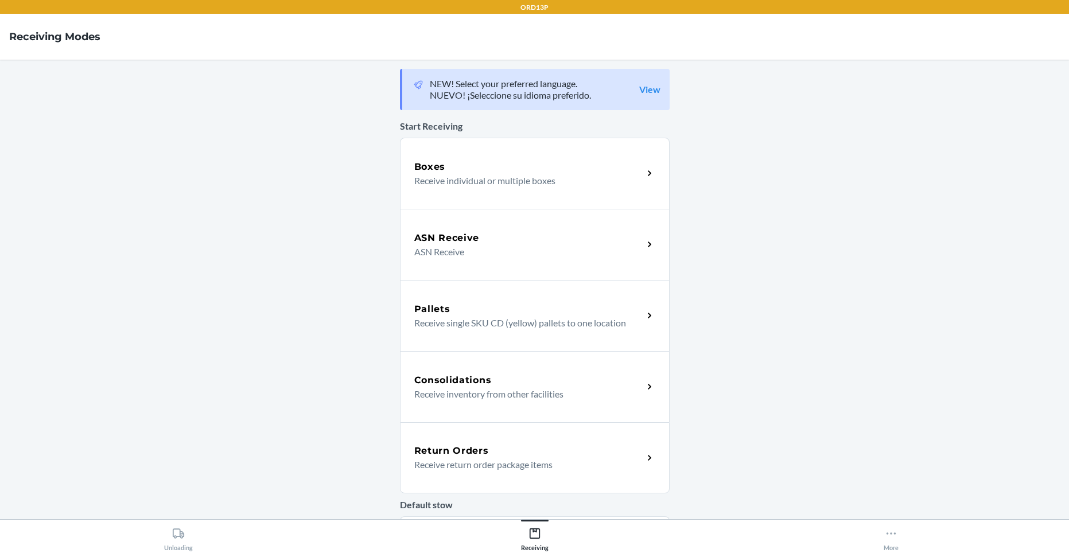
click at [514, 475] on div "Return Orders Receive return order package items" at bounding box center [535, 457] width 270 height 71
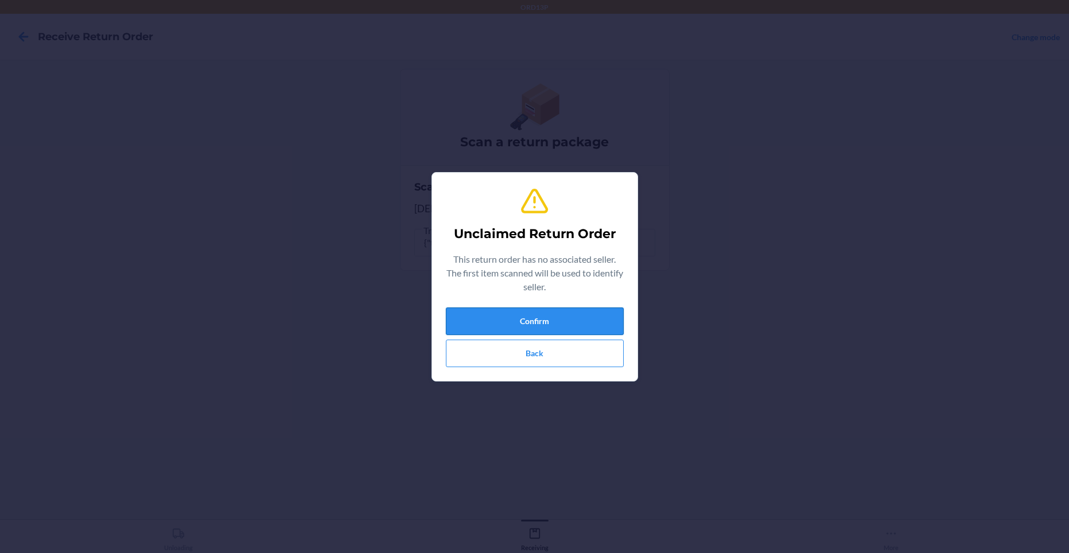
click at [555, 315] on button "Confirm" at bounding box center [535, 321] width 178 height 28
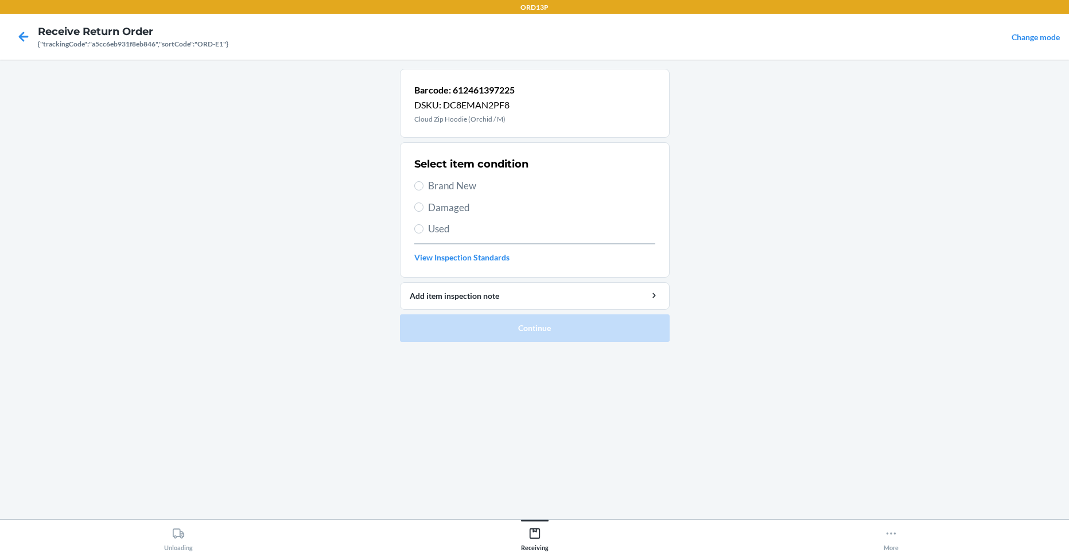
click at [427, 189] on label "Brand New" at bounding box center [534, 185] width 241 height 15
click at [423, 189] on input "Brand New" at bounding box center [418, 185] width 9 height 9
radio input "true"
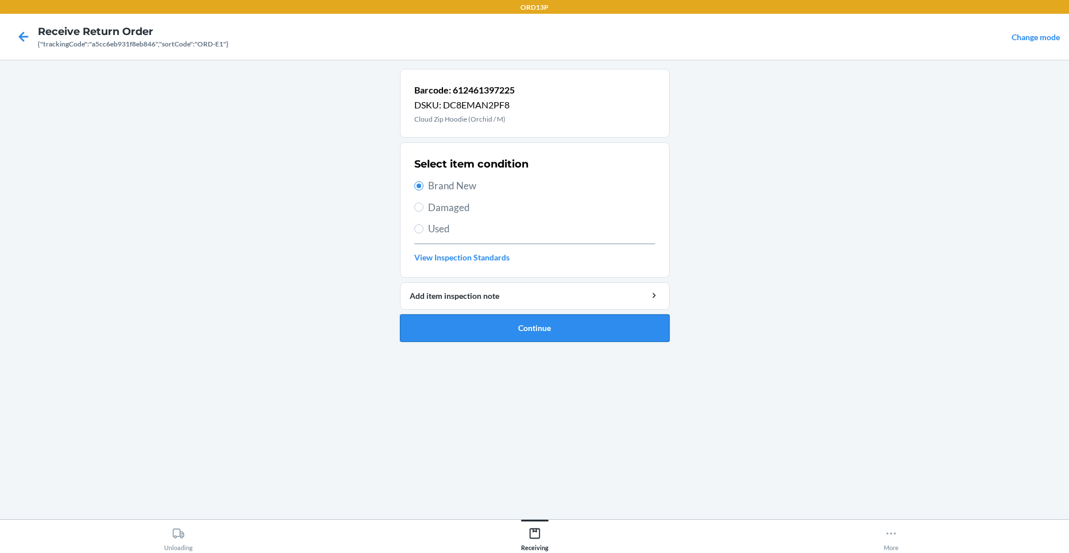
click at [483, 322] on button "Continue" at bounding box center [535, 328] width 270 height 28
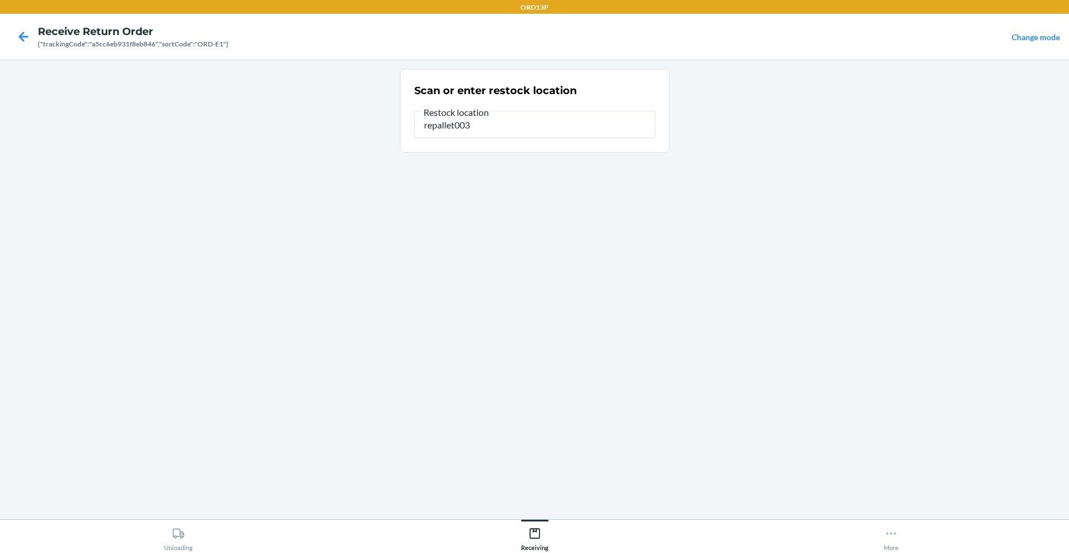
type input "repallet003"
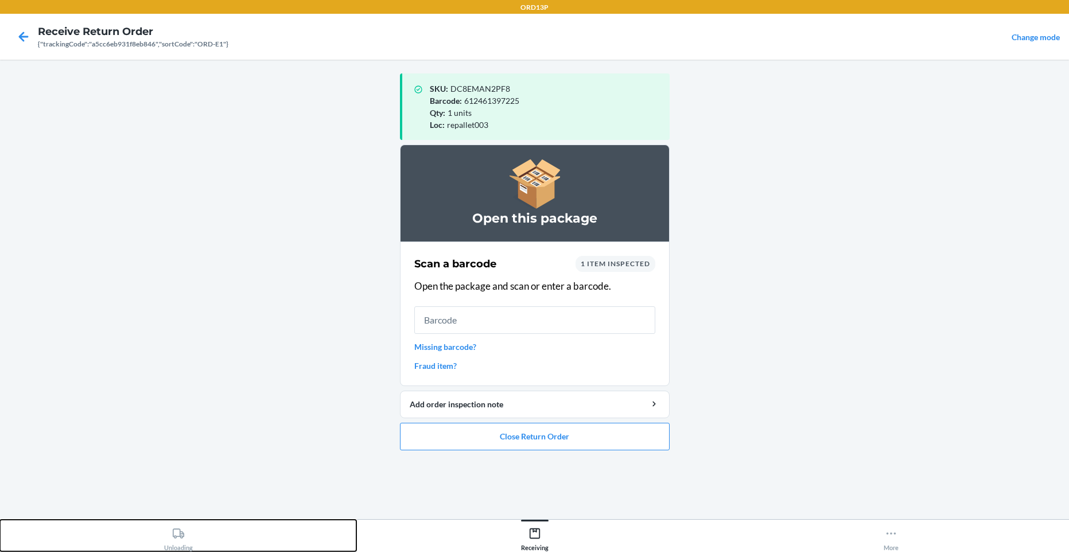
click at [180, 545] on div "Unloading" at bounding box center [178, 536] width 29 height 29
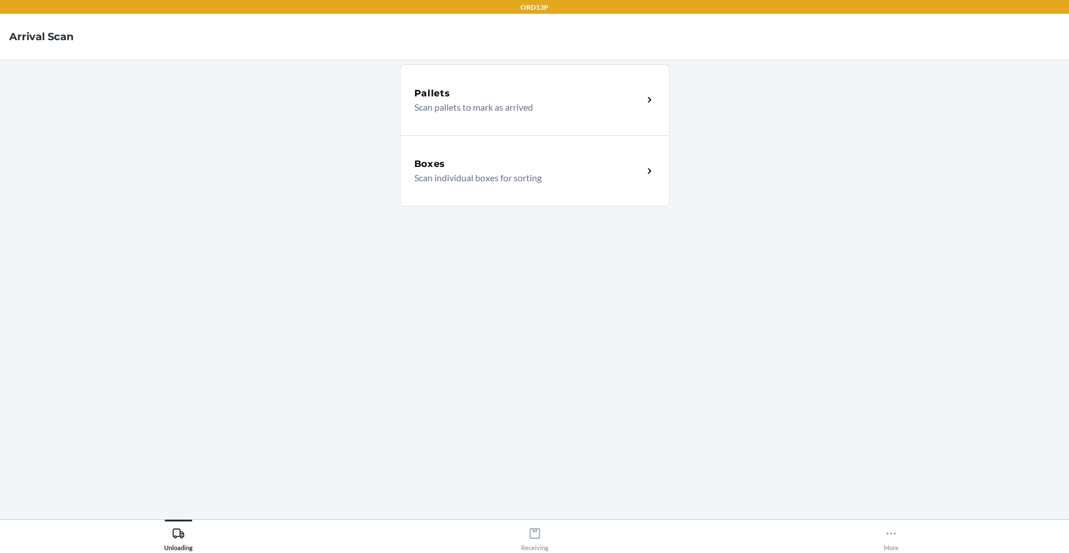
click at [450, 181] on p "Scan individual boxes for sorting" at bounding box center [524, 178] width 220 height 14
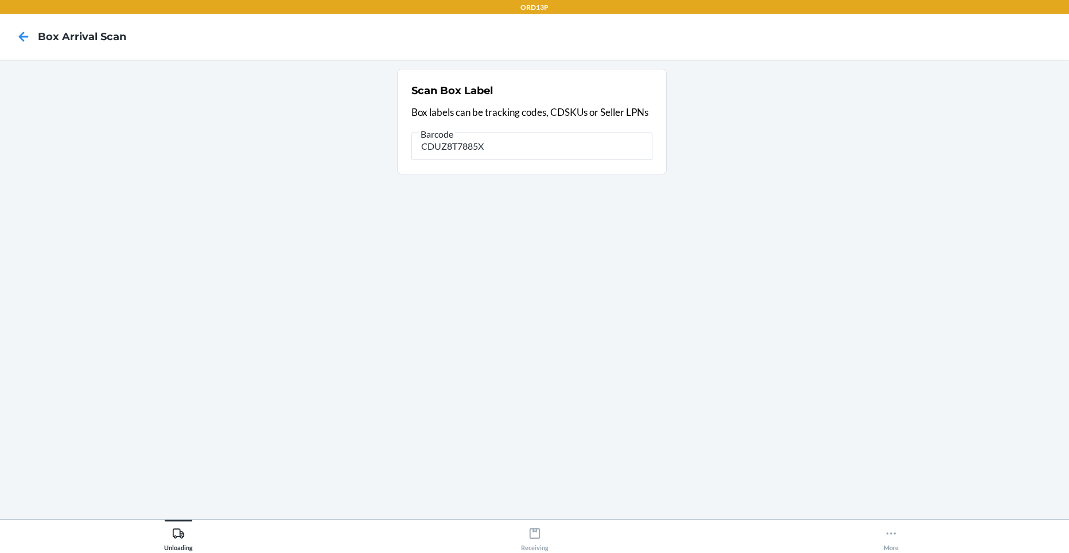
type input "CDUZ8T7885X"
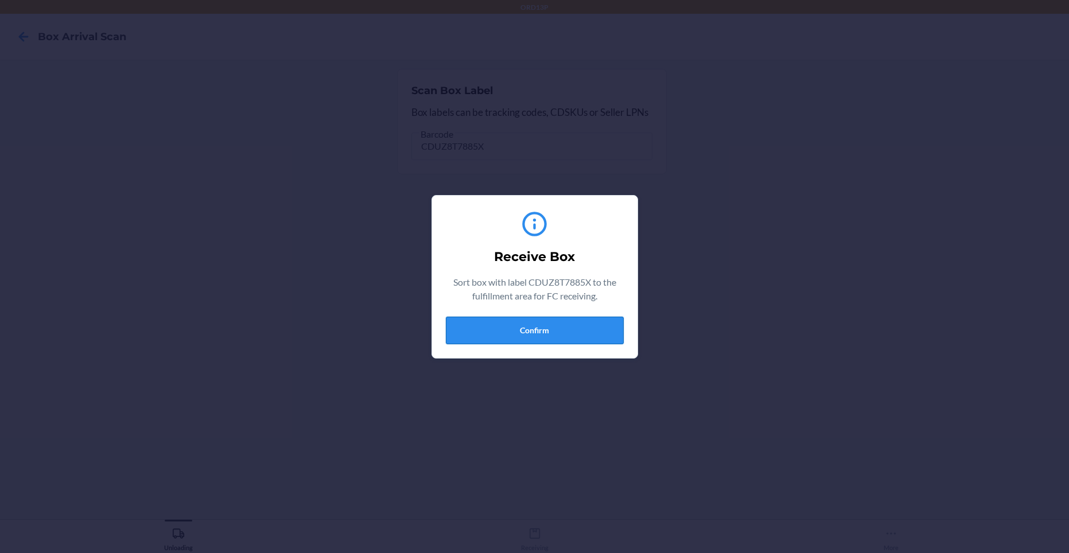
click at [521, 336] on button "Confirm" at bounding box center [535, 331] width 178 height 28
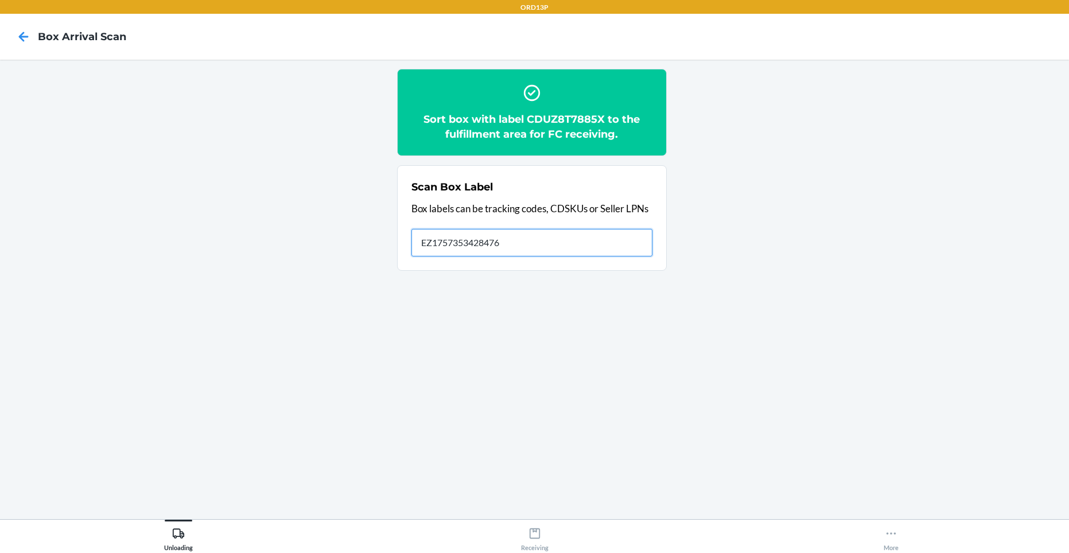
type input "EZ17573534284760"
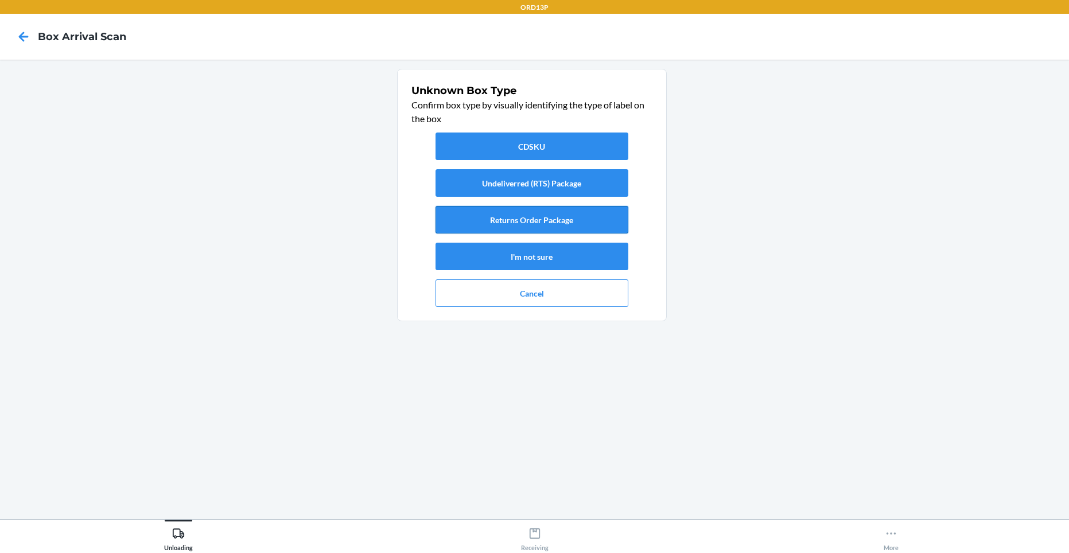
click at [485, 215] on button "Returns Order Package" at bounding box center [531, 220] width 193 height 28
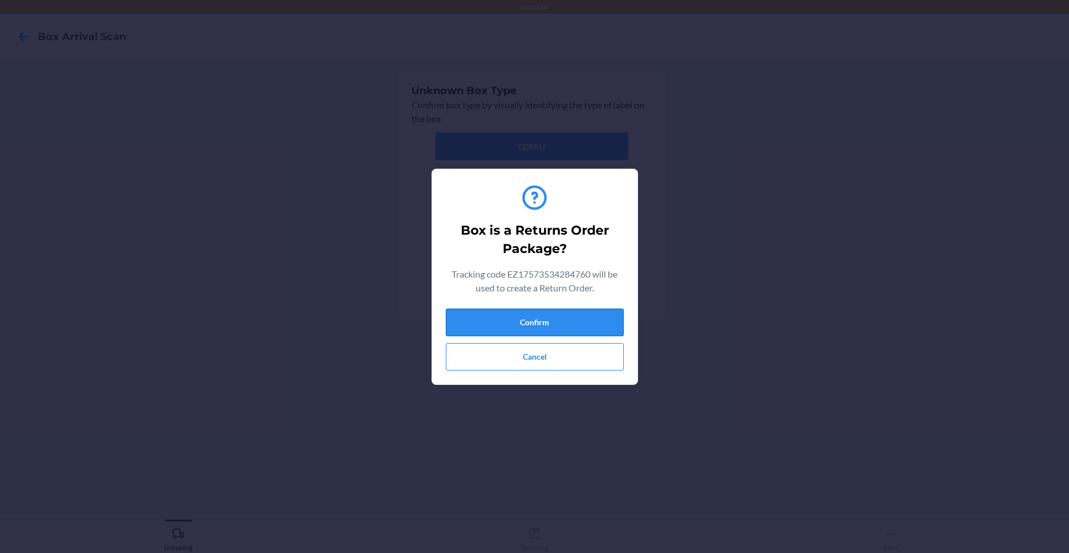
click at [514, 323] on button "Confirm" at bounding box center [535, 323] width 178 height 28
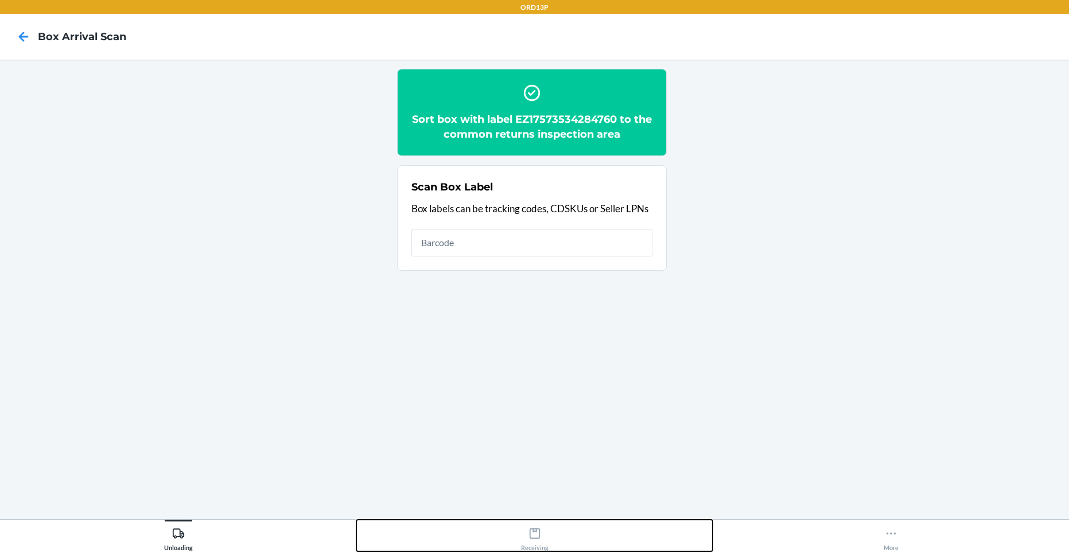
drag, startPoint x: 533, startPoint y: 536, endPoint x: 556, endPoint y: 532, distance: 23.3
click at [536, 536] on icon at bounding box center [534, 533] width 13 height 13
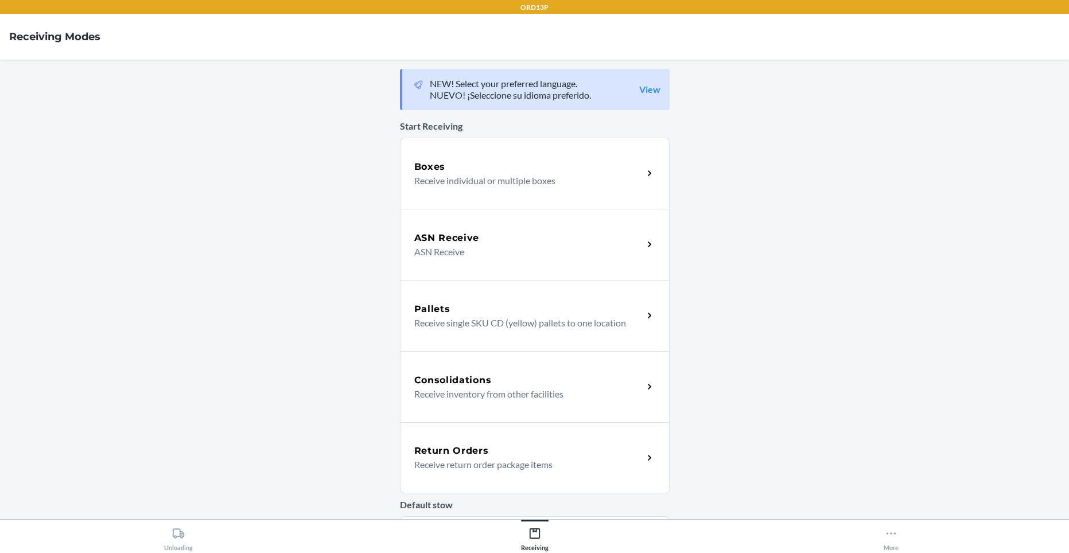
click at [466, 454] on h5 "Return Orders" at bounding box center [451, 451] width 75 height 14
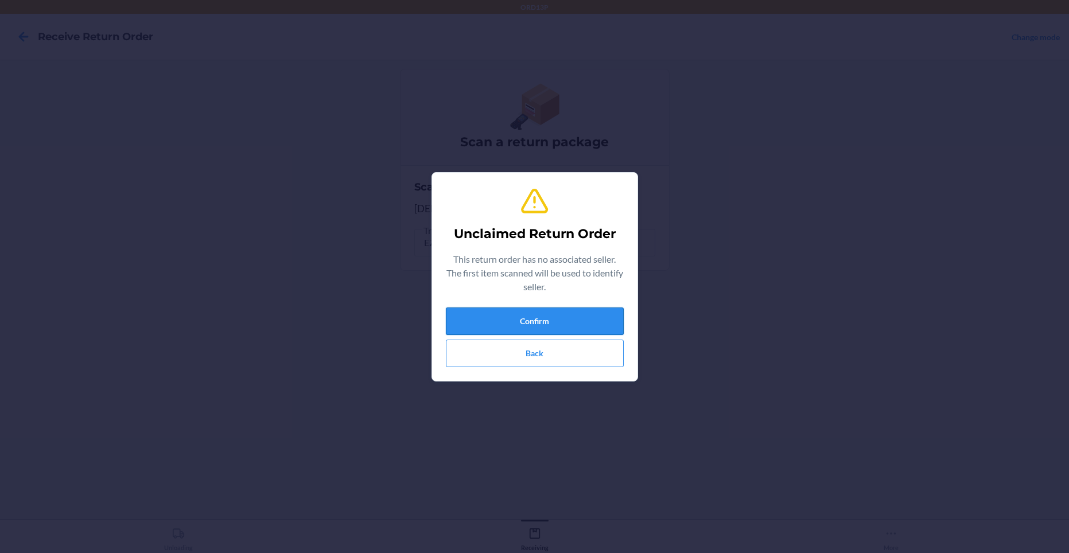
click at [550, 314] on button "Confirm" at bounding box center [535, 321] width 178 height 28
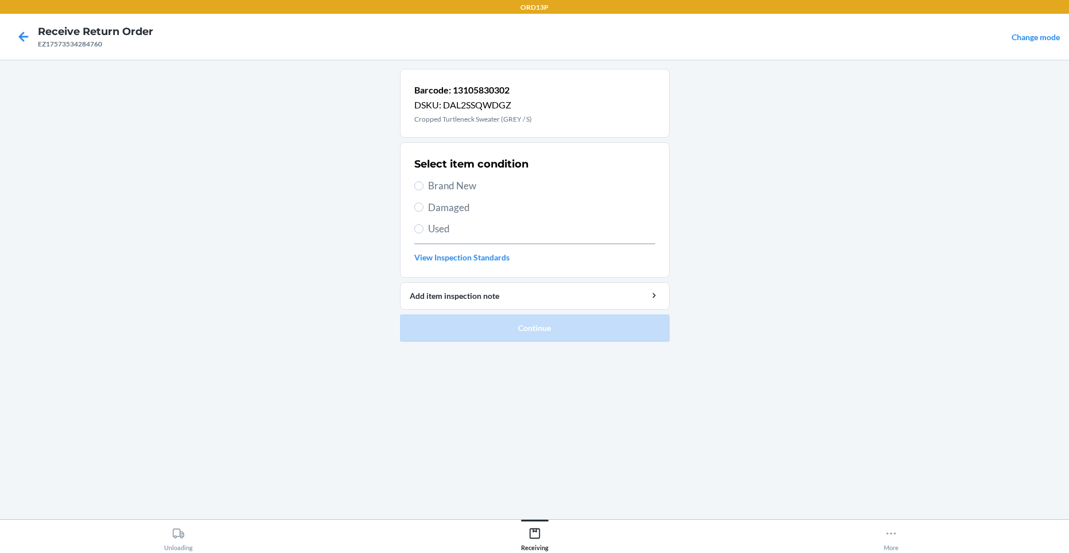
click at [459, 184] on span "Brand New" at bounding box center [541, 185] width 227 height 15
click at [423, 184] on input "Brand New" at bounding box center [418, 185] width 9 height 9
radio input "true"
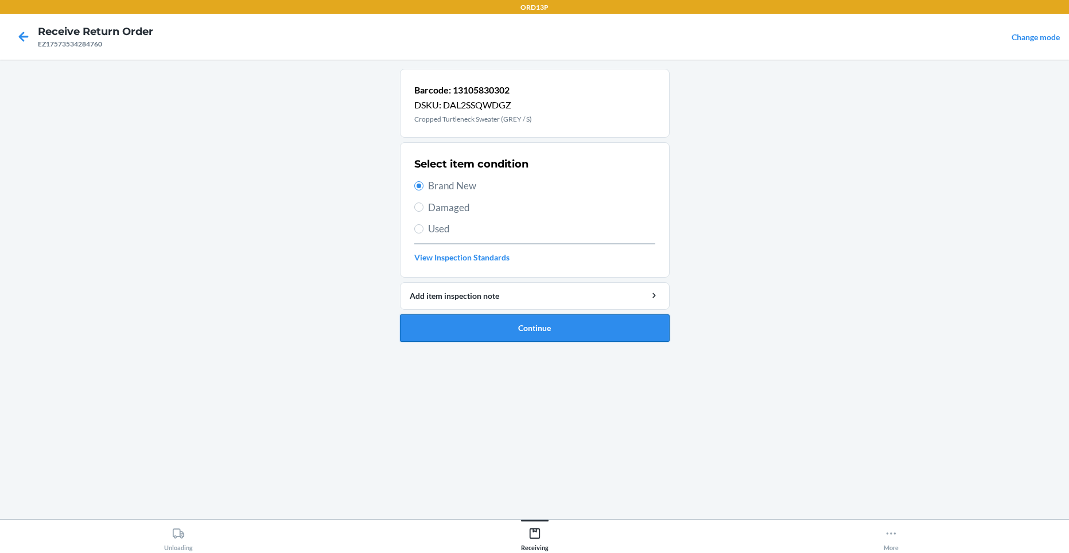
click at [530, 332] on button "Continue" at bounding box center [535, 328] width 270 height 28
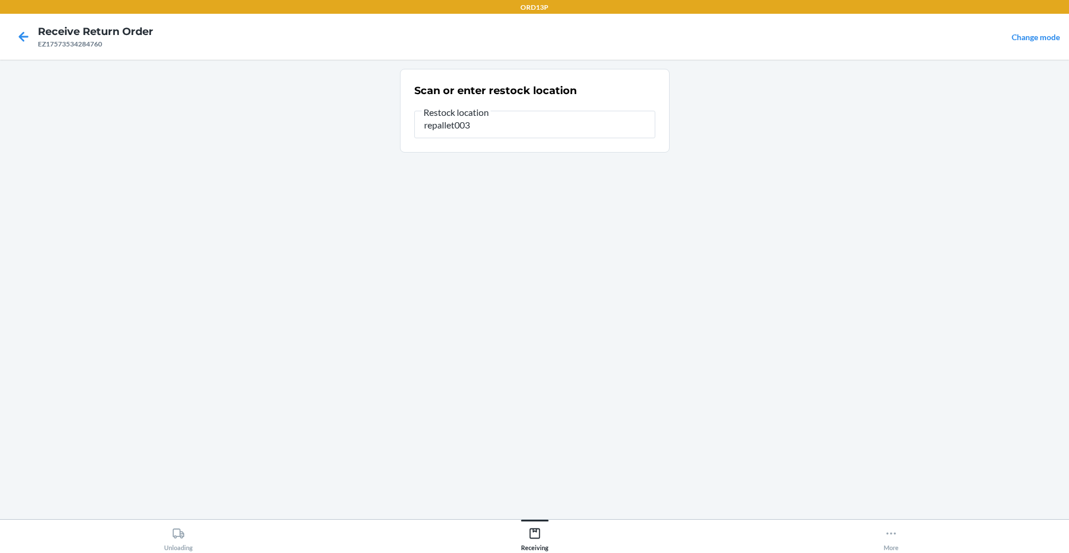
type input "repallet003"
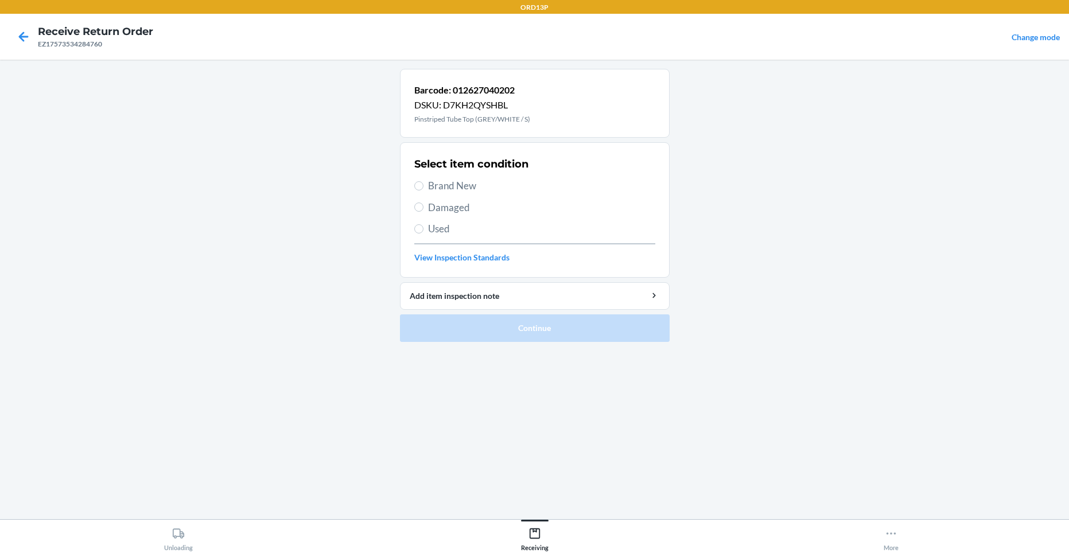
click at [451, 183] on span "Brand New" at bounding box center [541, 185] width 227 height 15
click at [423, 183] on input "Brand New" at bounding box center [418, 185] width 9 height 9
radio input "true"
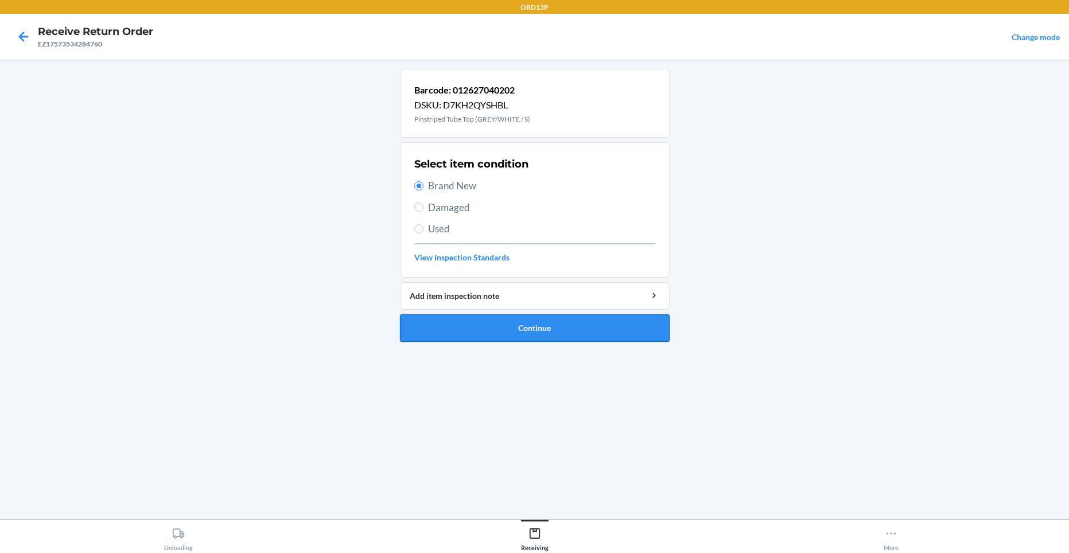
click at [479, 325] on button "Continue" at bounding box center [535, 328] width 270 height 28
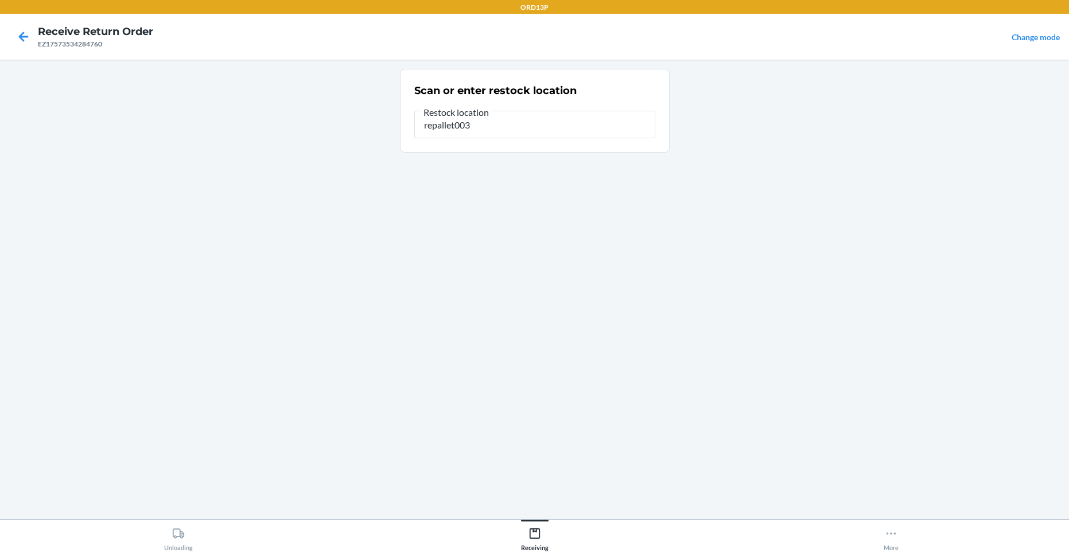
type input "repallet003"
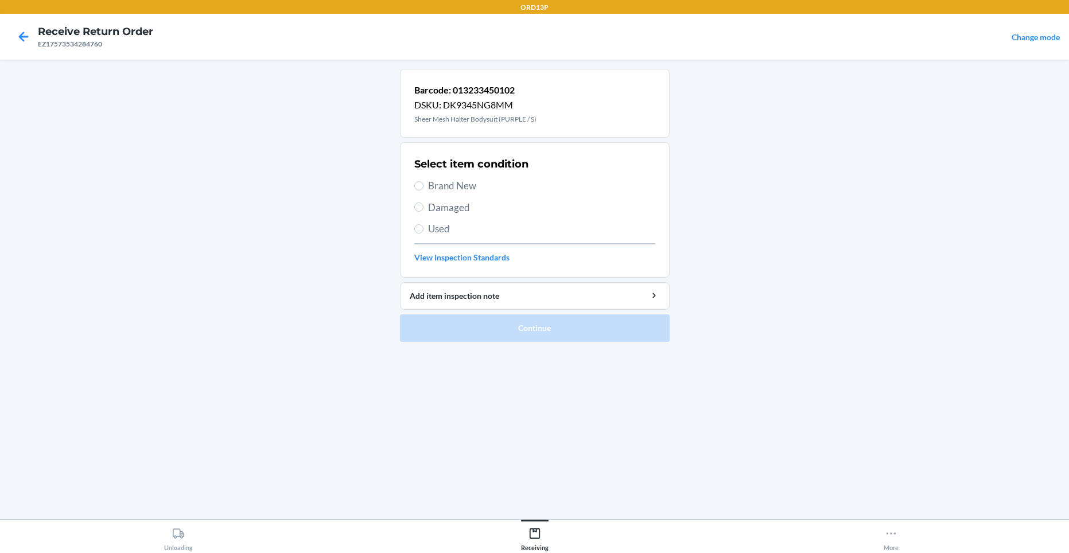
click at [478, 188] on span "Brand New" at bounding box center [541, 185] width 227 height 15
click at [423, 188] on input "Brand New" at bounding box center [418, 185] width 9 height 9
radio input "true"
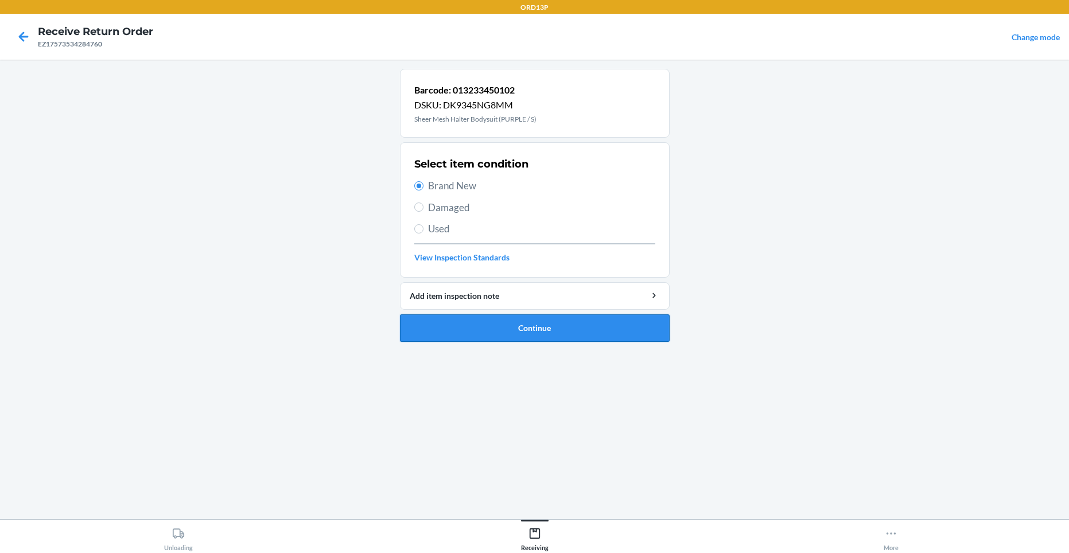
click at [525, 325] on button "Continue" at bounding box center [535, 328] width 270 height 28
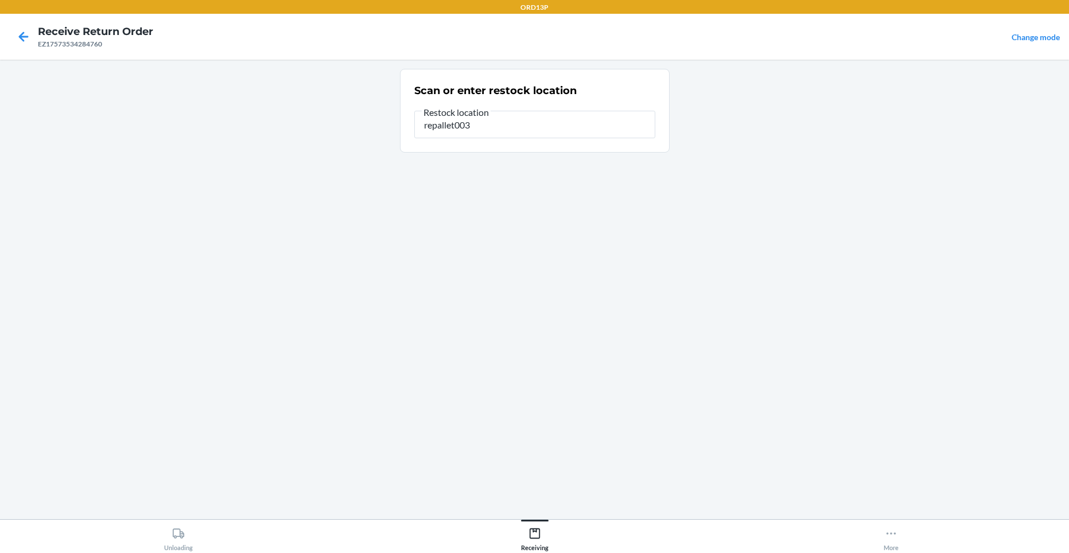
type input "repallet003"
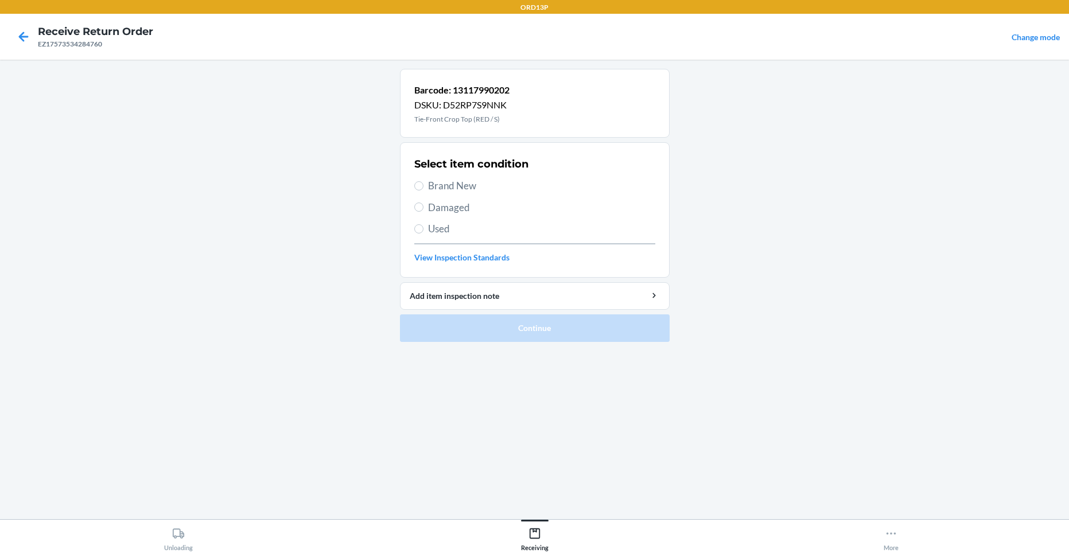
click at [501, 188] on span "Brand New" at bounding box center [541, 185] width 227 height 15
click at [423, 188] on input "Brand New" at bounding box center [418, 185] width 9 height 9
radio input "true"
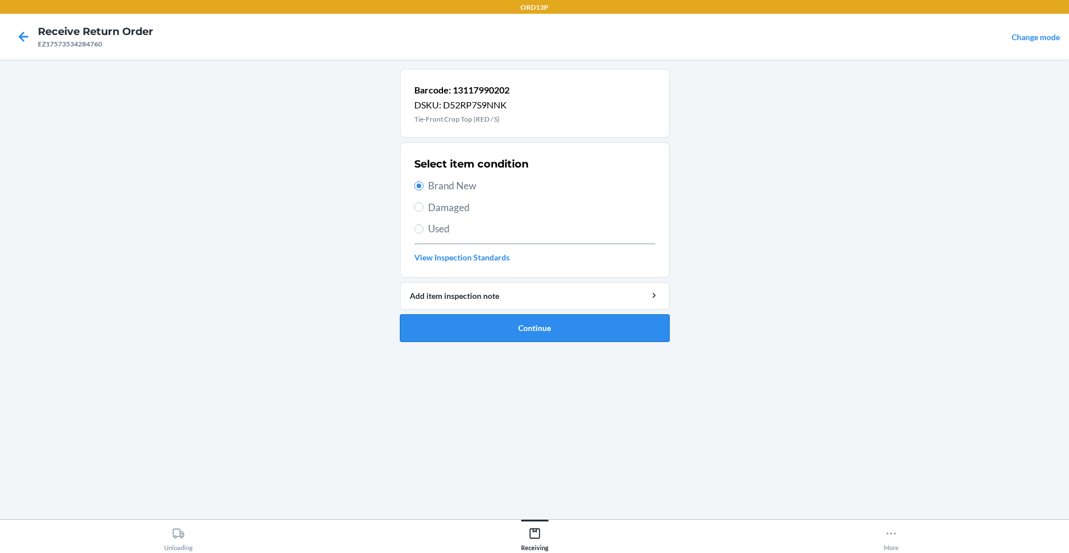
click at [489, 323] on button "Continue" at bounding box center [535, 328] width 270 height 28
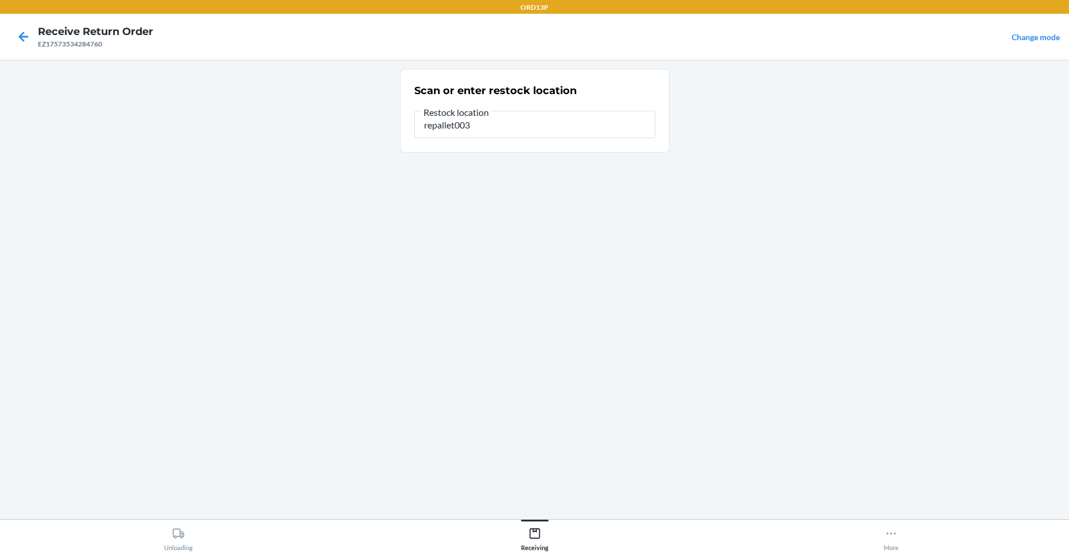
type input "repallet003"
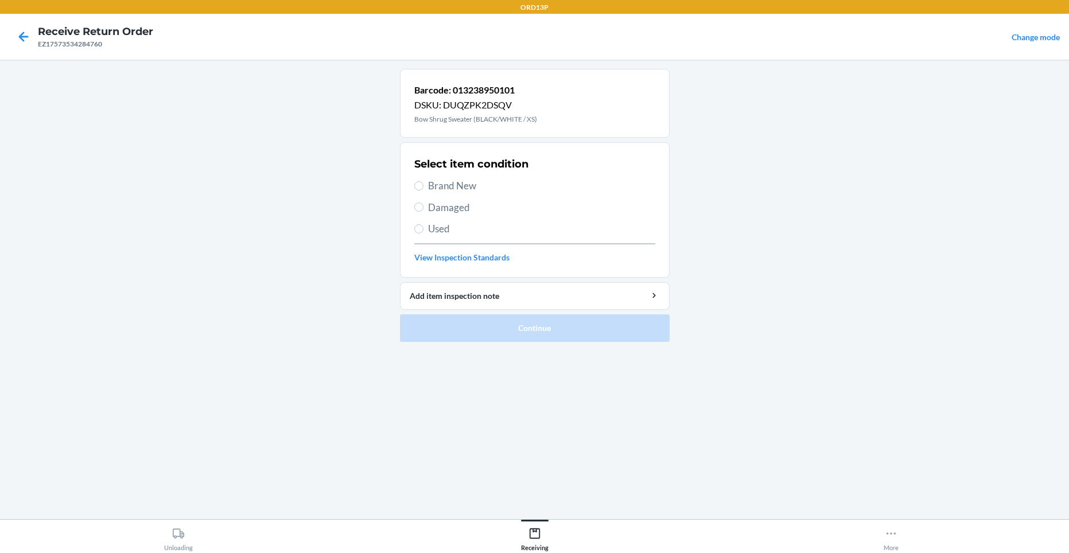
click at [457, 186] on span "Brand New" at bounding box center [541, 185] width 227 height 15
click at [423, 186] on input "Brand New" at bounding box center [418, 185] width 9 height 9
radio input "true"
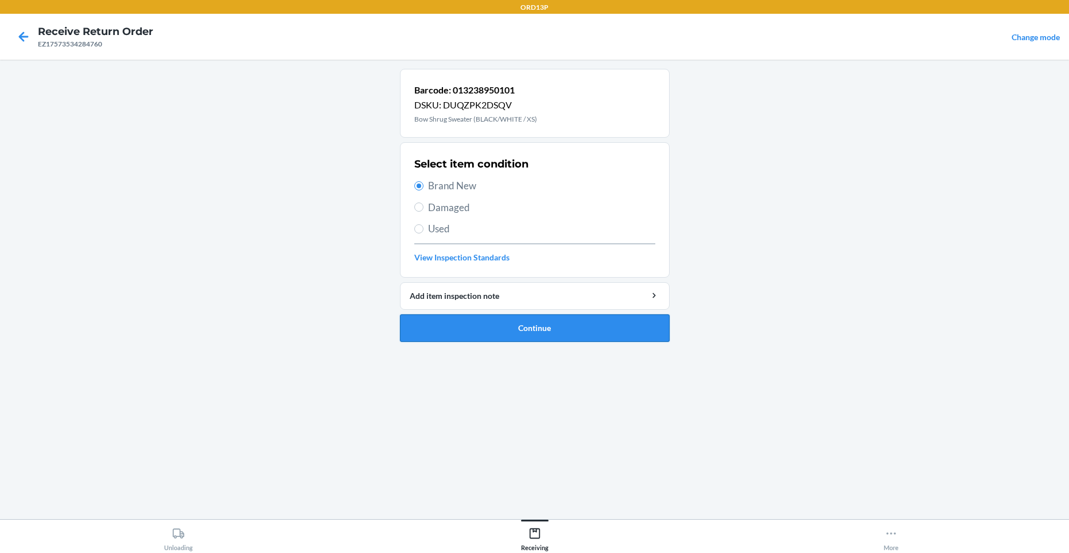
click at [570, 333] on button "Continue" at bounding box center [535, 328] width 270 height 28
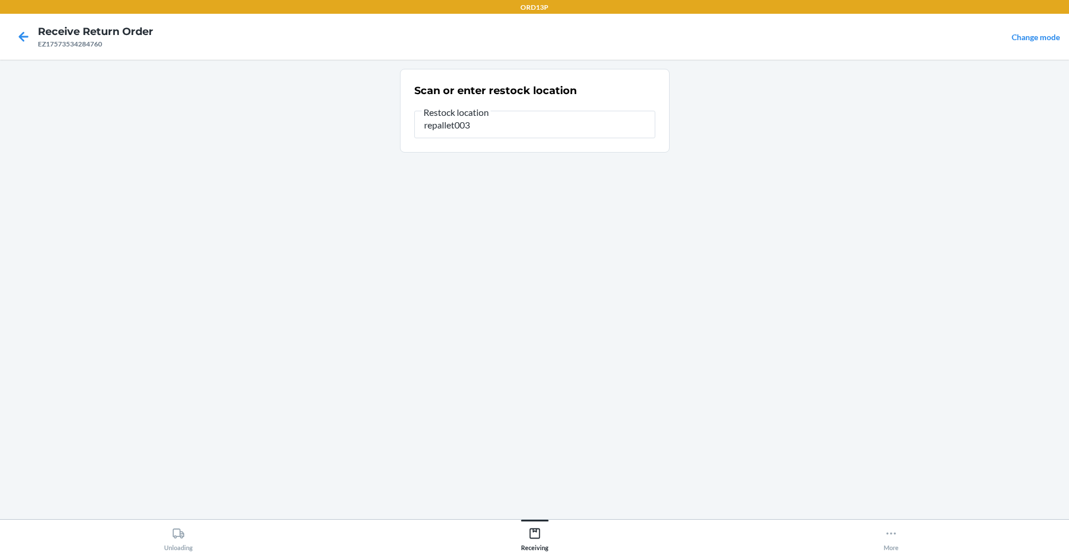
type input "repallet003"
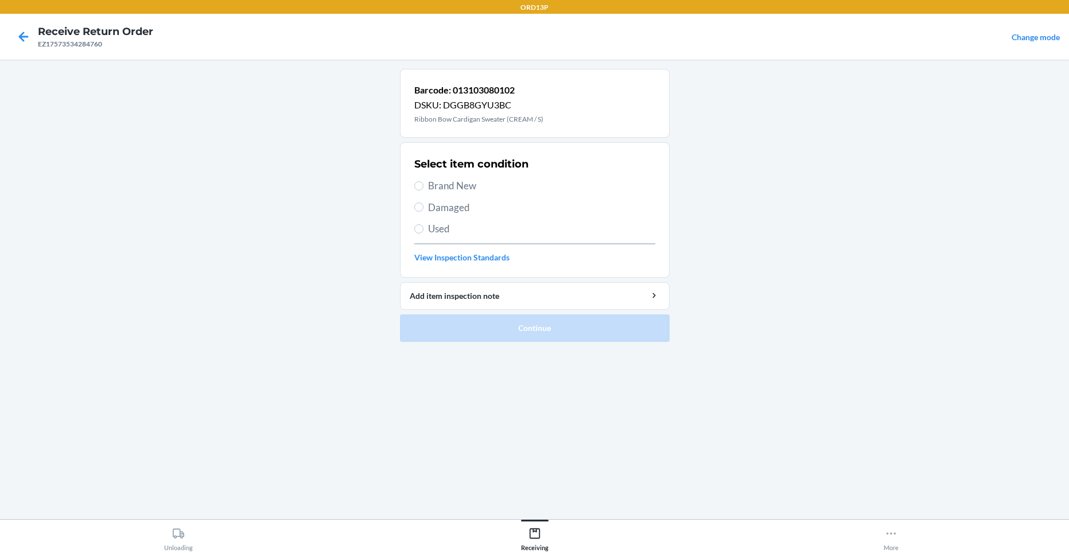
drag, startPoint x: 455, startPoint y: 182, endPoint x: 464, endPoint y: 202, distance: 22.1
click at [457, 182] on span "Brand New" at bounding box center [541, 185] width 227 height 15
click at [423, 182] on input "Brand New" at bounding box center [418, 185] width 9 height 9
radio input "true"
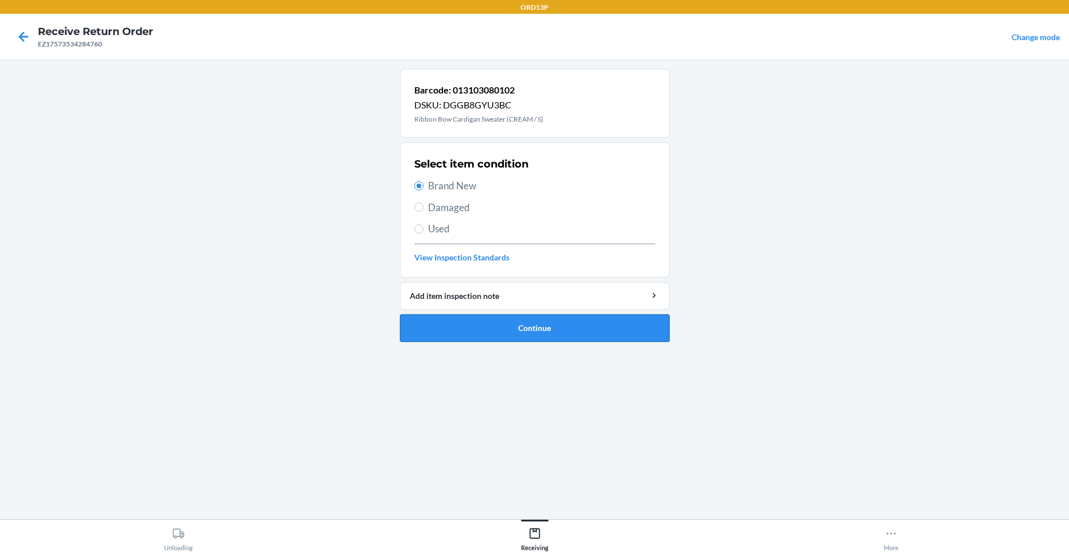
click at [483, 336] on button "Continue" at bounding box center [535, 328] width 270 height 28
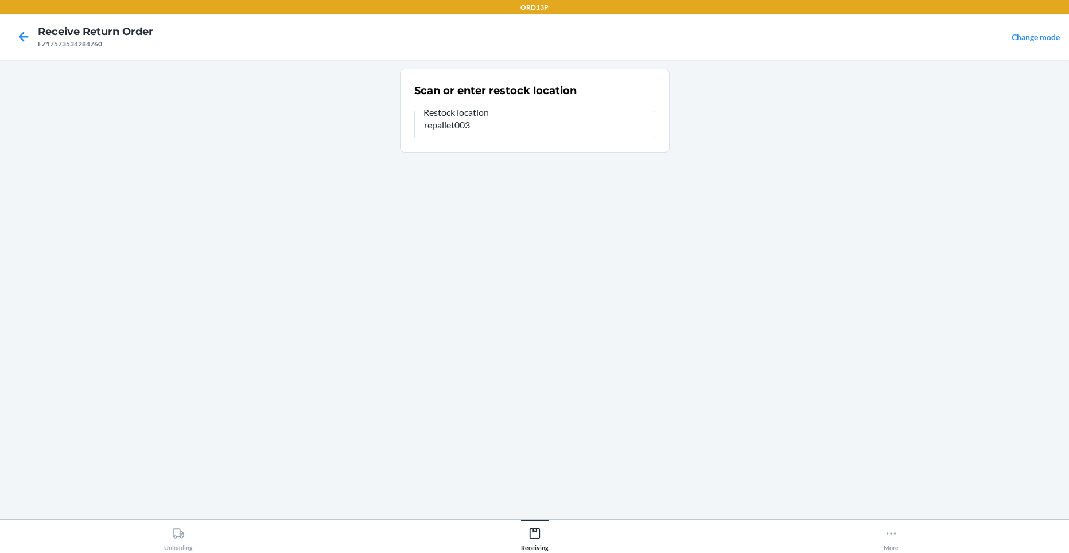
type input "repallet003"
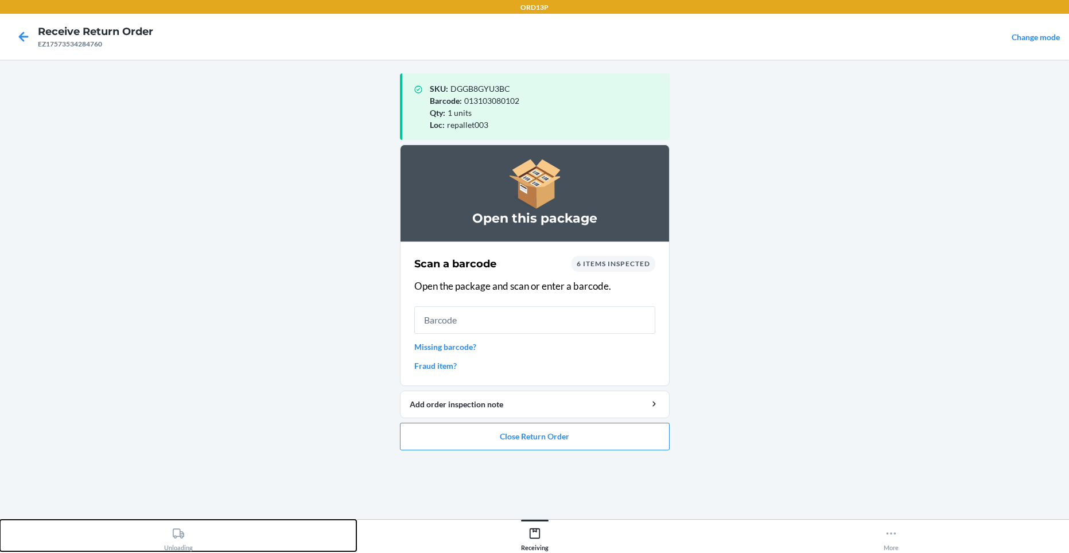
drag, startPoint x: 169, startPoint y: 536, endPoint x: 178, endPoint y: 532, distance: 9.3
click at [178, 532] on div "Unloading" at bounding box center [178, 536] width 29 height 29
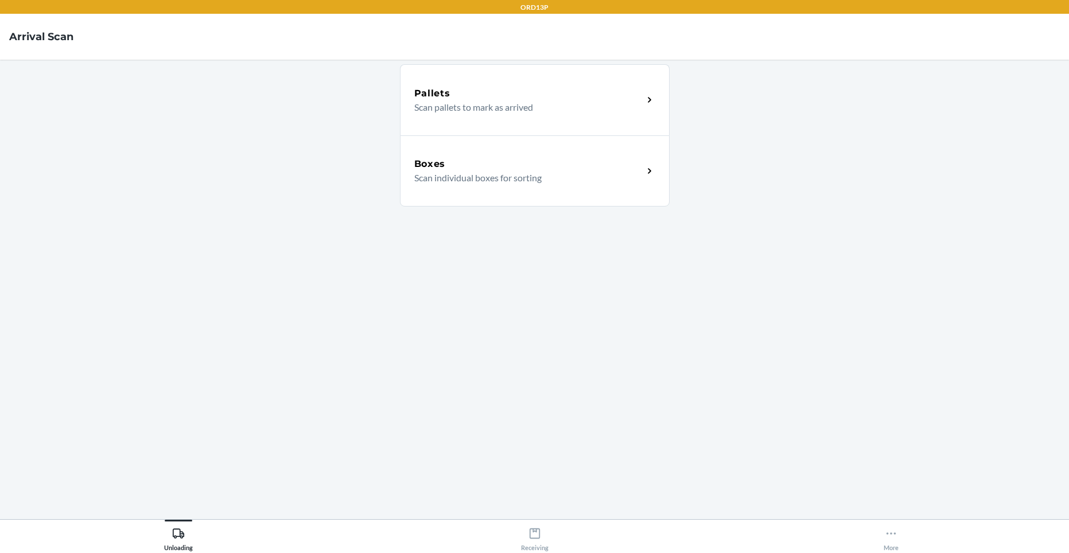
click at [519, 171] on p "Scan individual boxes for sorting" at bounding box center [524, 178] width 220 height 14
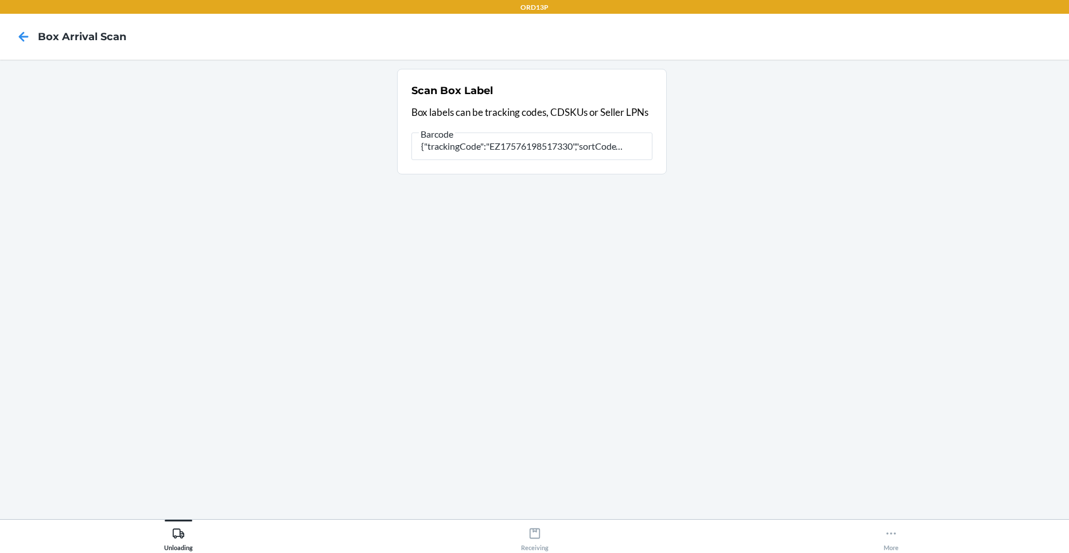
type input "{"trackingCode":"EZ17576198517330","sortCode":"ORD-V1"}"
type input "{"
type input "ez17576198517330"
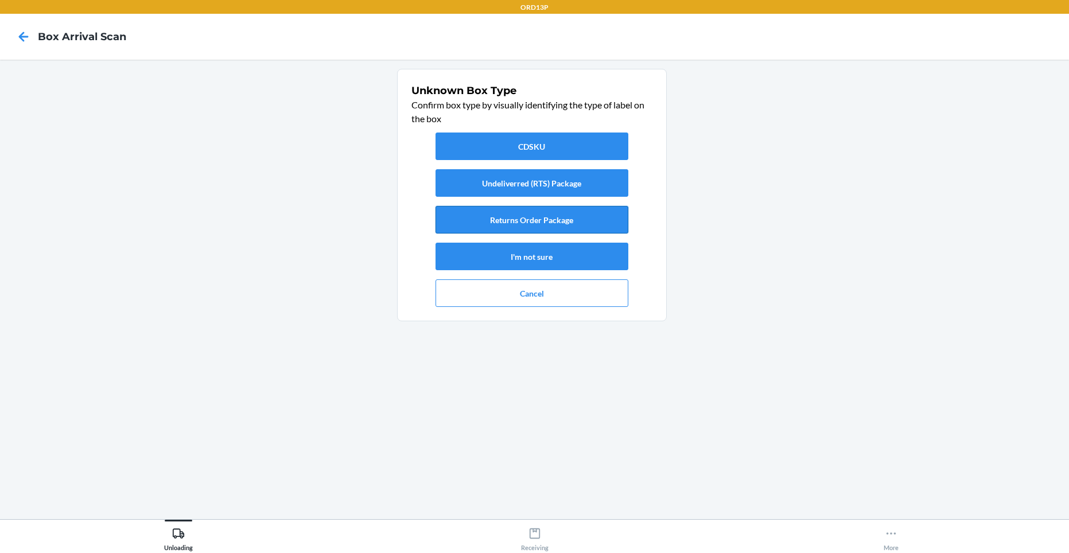
click at [610, 220] on button "Returns Order Package" at bounding box center [531, 220] width 193 height 28
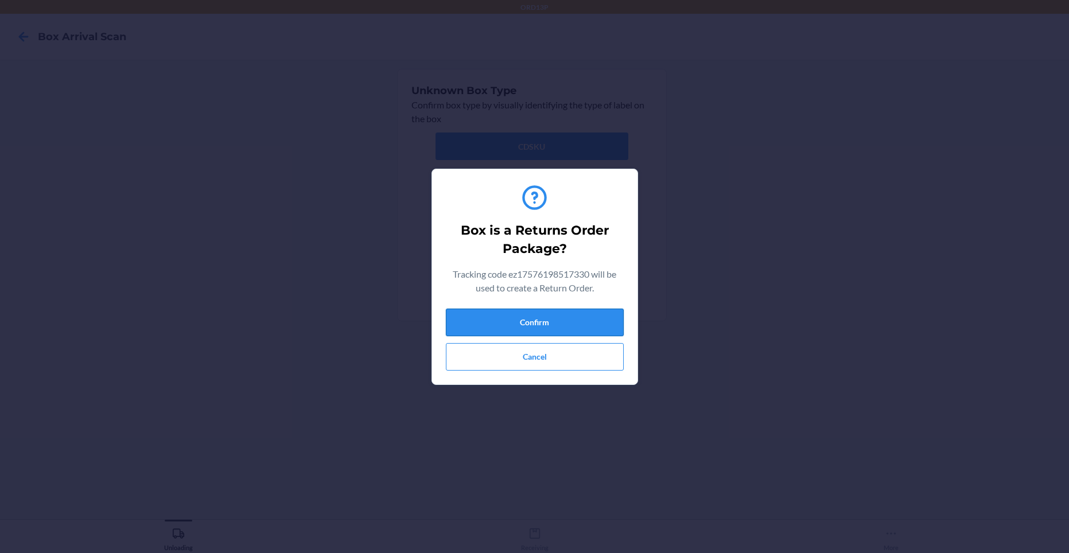
click at [620, 313] on button "Confirm" at bounding box center [535, 323] width 178 height 28
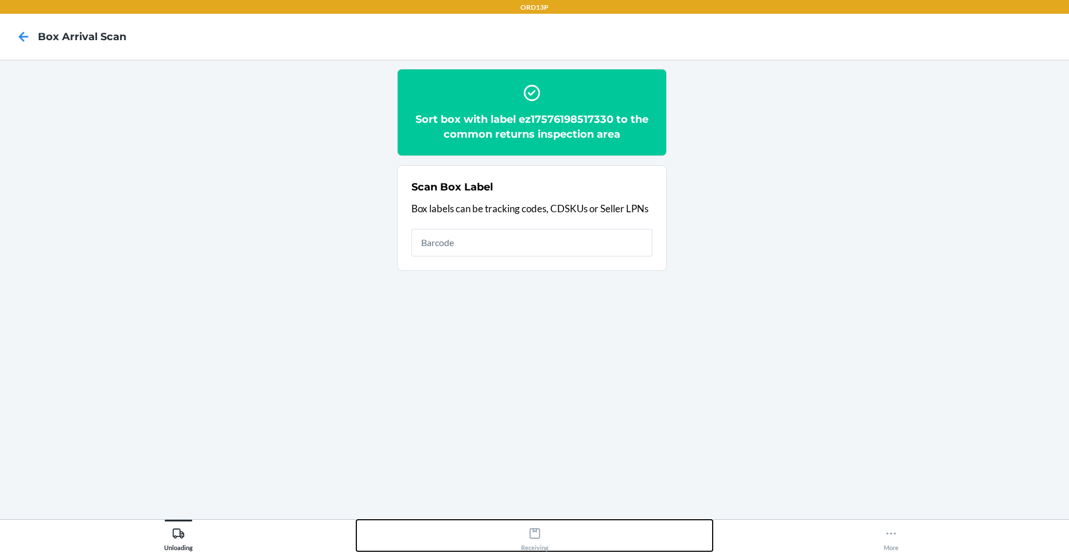
click at [533, 537] on icon at bounding box center [534, 533] width 13 height 13
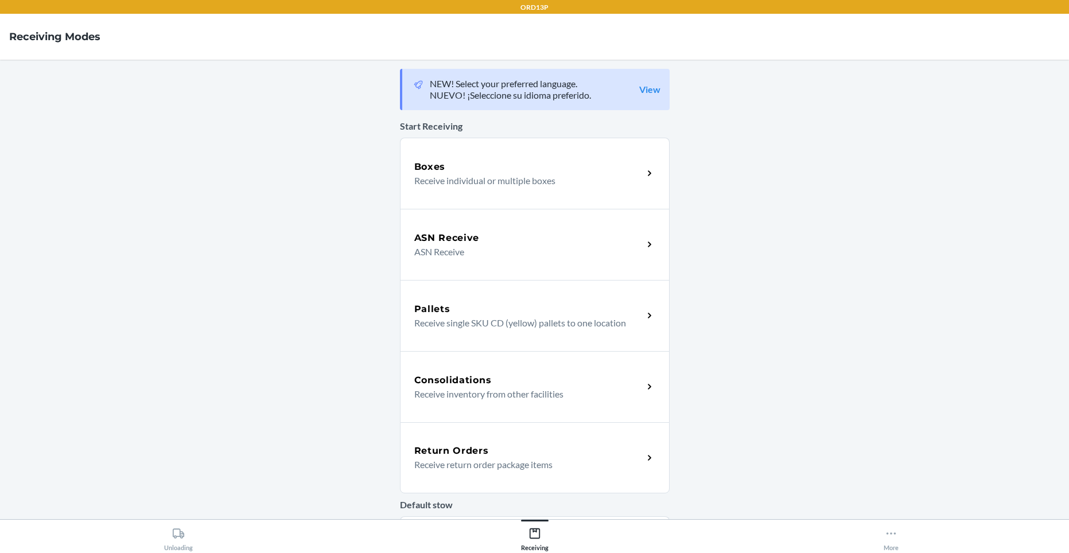
click at [493, 450] on div "Return Orders" at bounding box center [528, 451] width 229 height 14
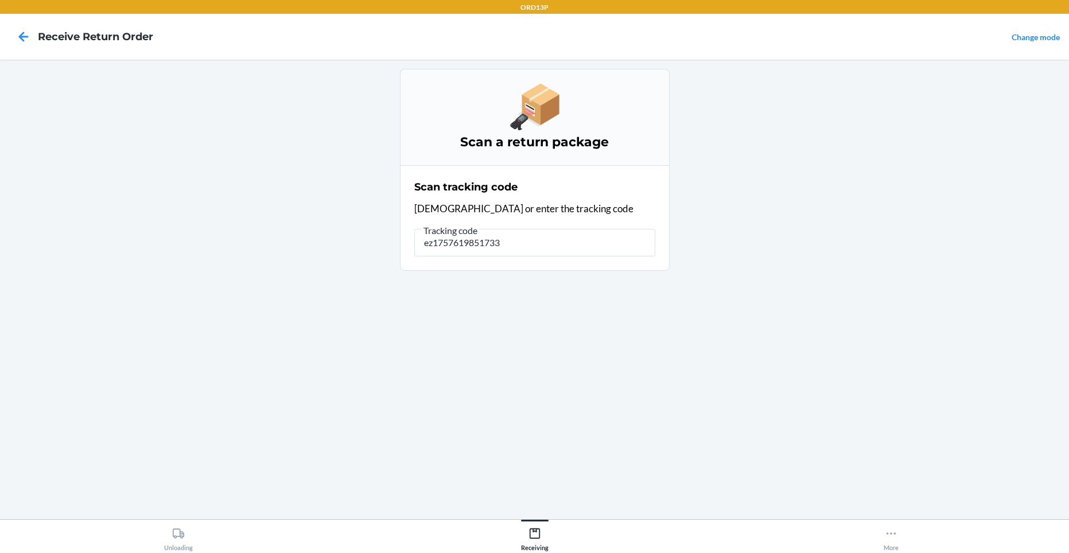
type input "ez17576198517330"
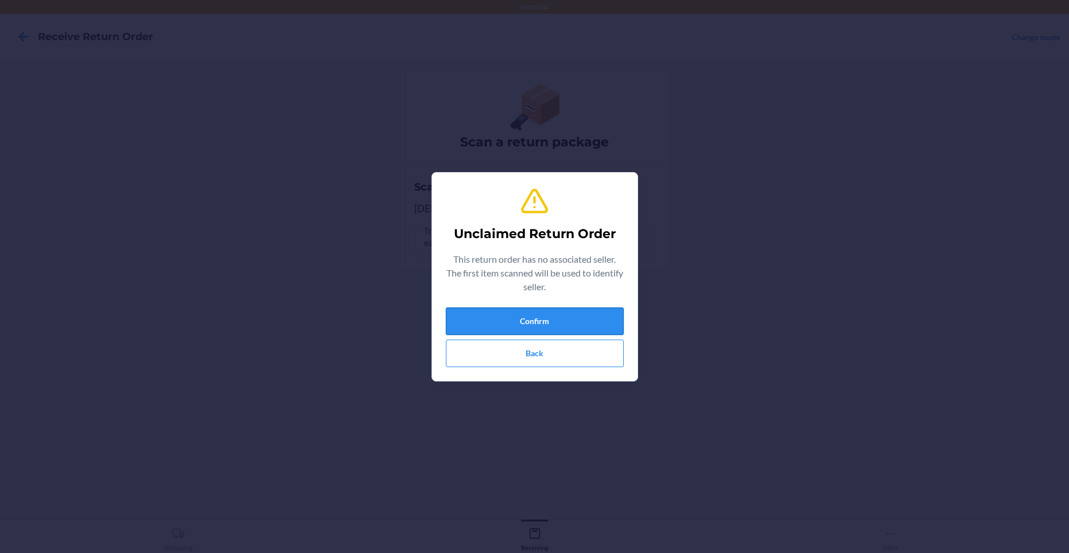
click at [449, 319] on button "Confirm" at bounding box center [535, 321] width 178 height 28
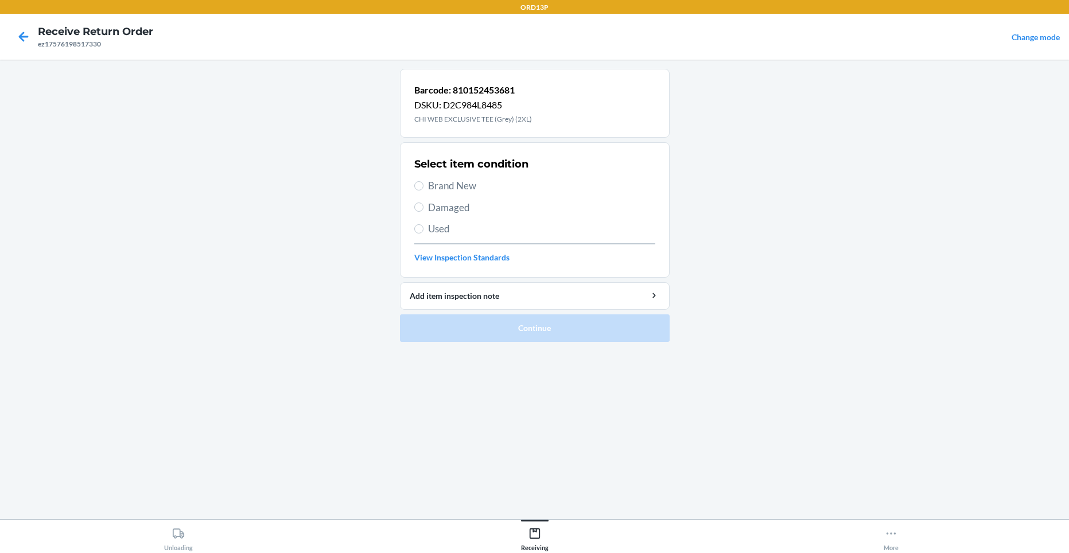
click at [440, 189] on span "Brand New" at bounding box center [541, 185] width 227 height 15
click at [423, 189] on input "Brand New" at bounding box center [418, 185] width 9 height 9
radio input "true"
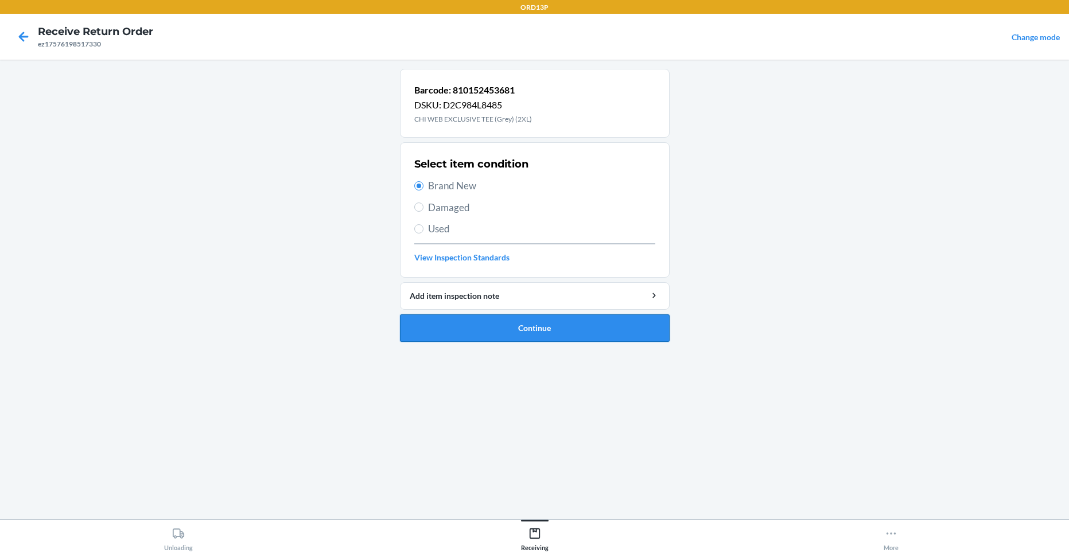
click at [450, 329] on button "Continue" at bounding box center [535, 328] width 270 height 28
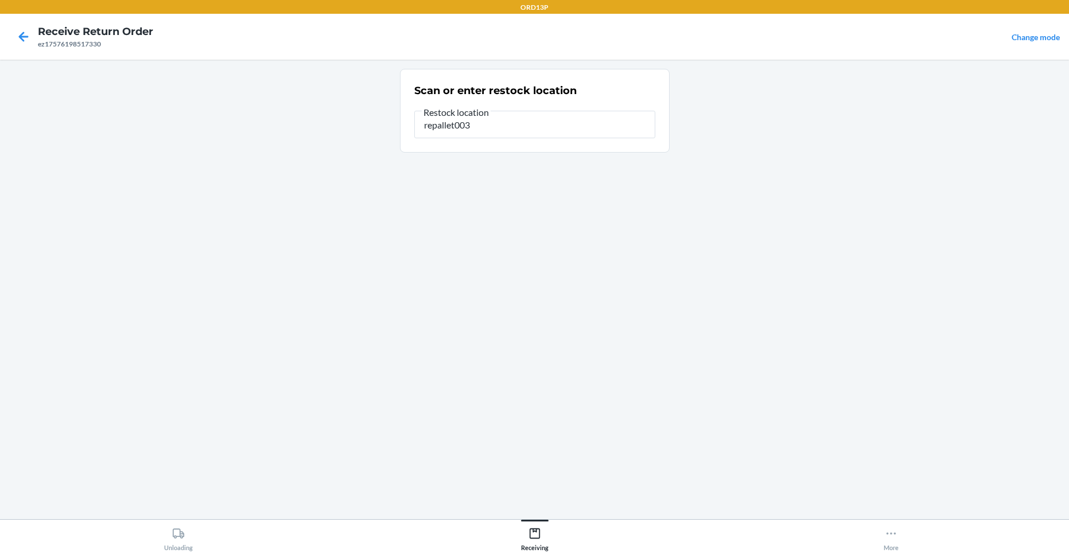
type input "repallet003"
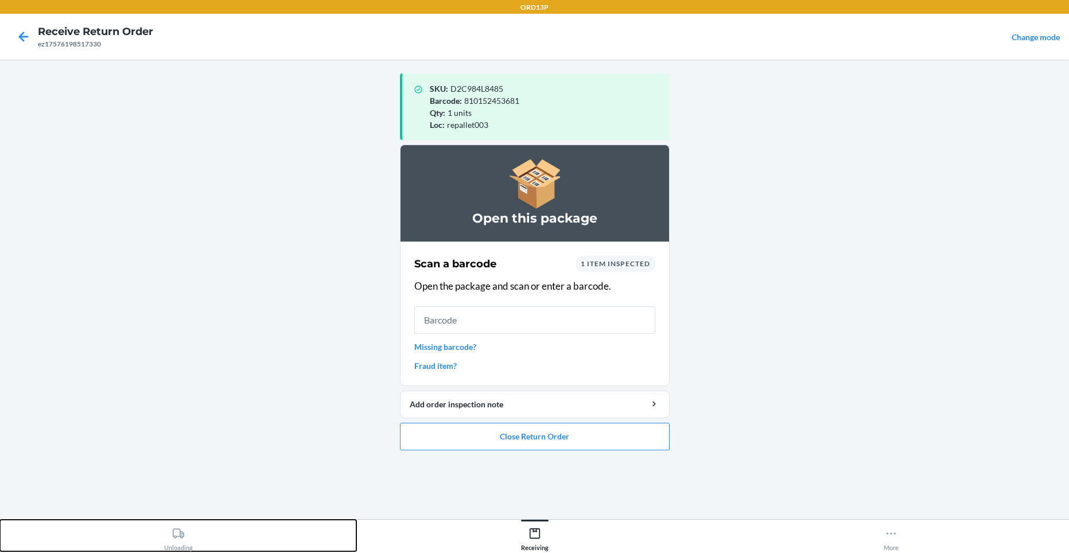
click at [179, 544] on div "Unloading" at bounding box center [178, 536] width 29 height 29
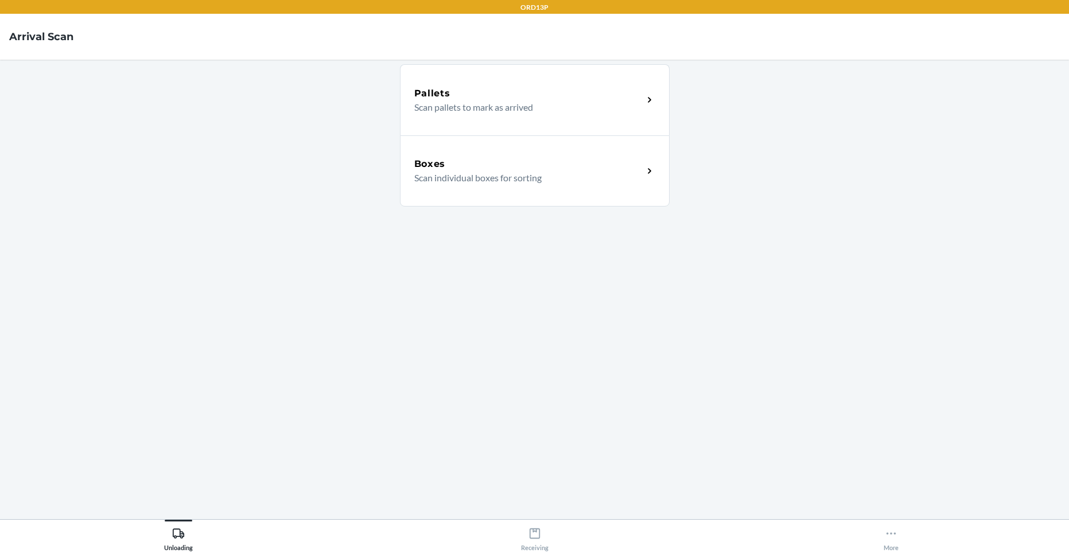
click at [419, 171] on p "Scan individual boxes for sorting" at bounding box center [524, 178] width 220 height 14
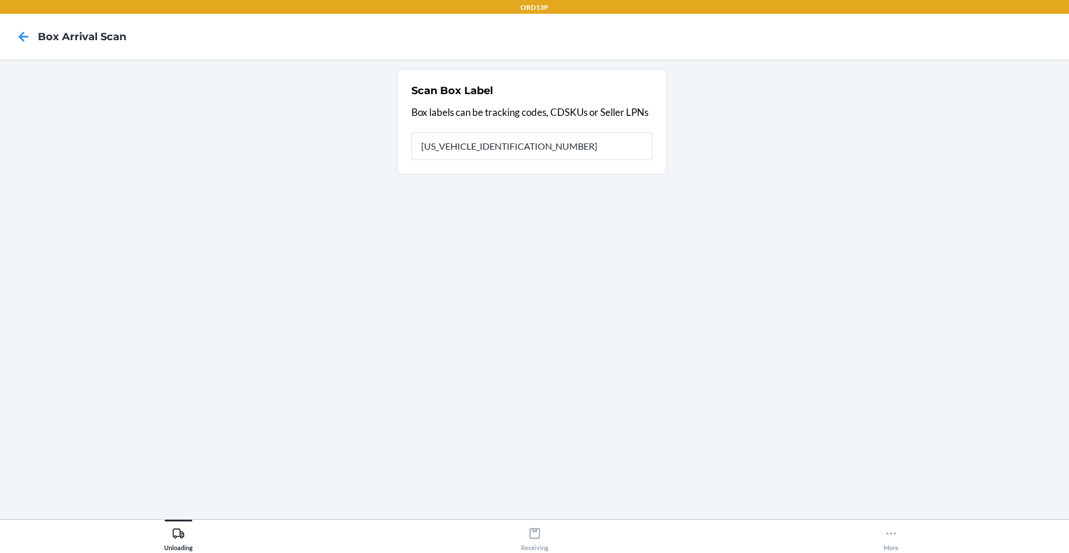
type input "[US_VEHICLE_IDENTIFICATION_NUMBER]"
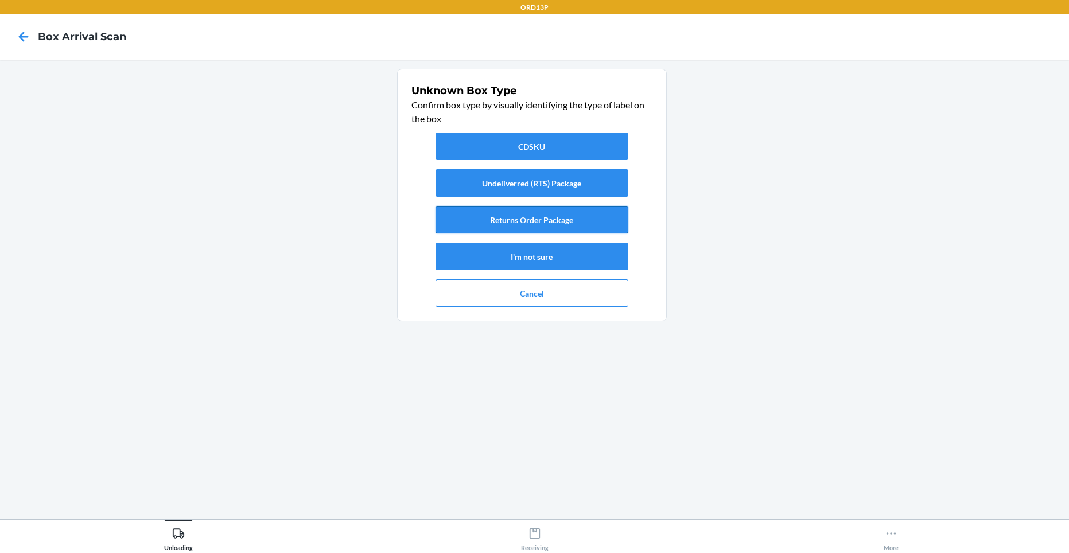
click at [458, 225] on button "Returns Order Package" at bounding box center [531, 220] width 193 height 28
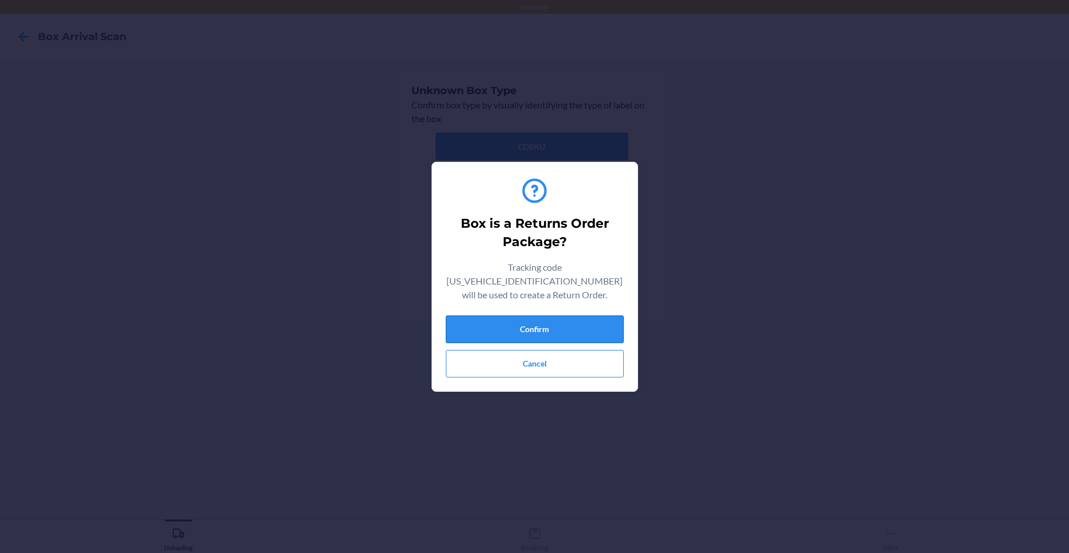
click at [483, 321] on button "Confirm" at bounding box center [535, 329] width 178 height 28
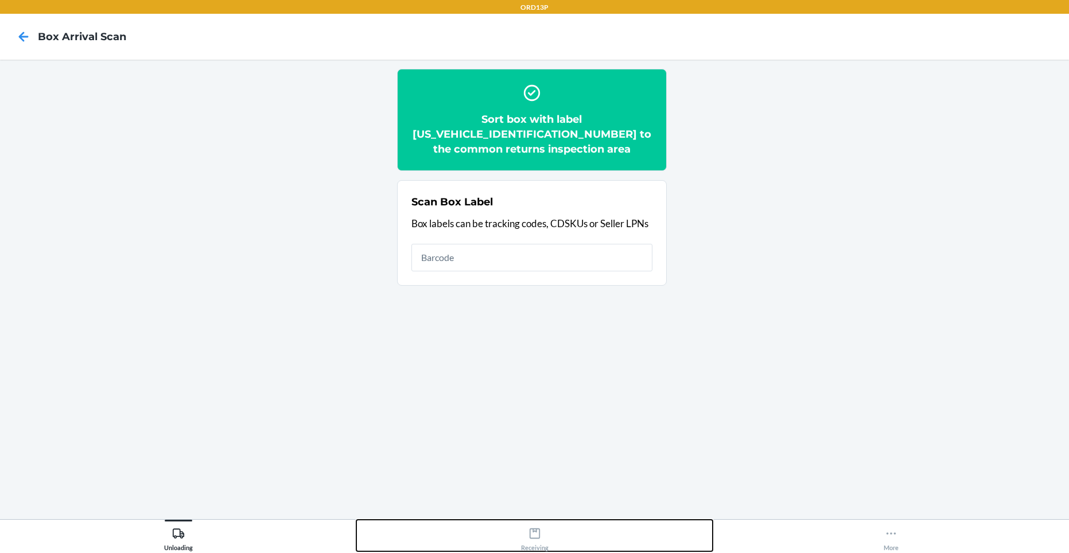
click at [529, 538] on icon at bounding box center [534, 533] width 10 height 10
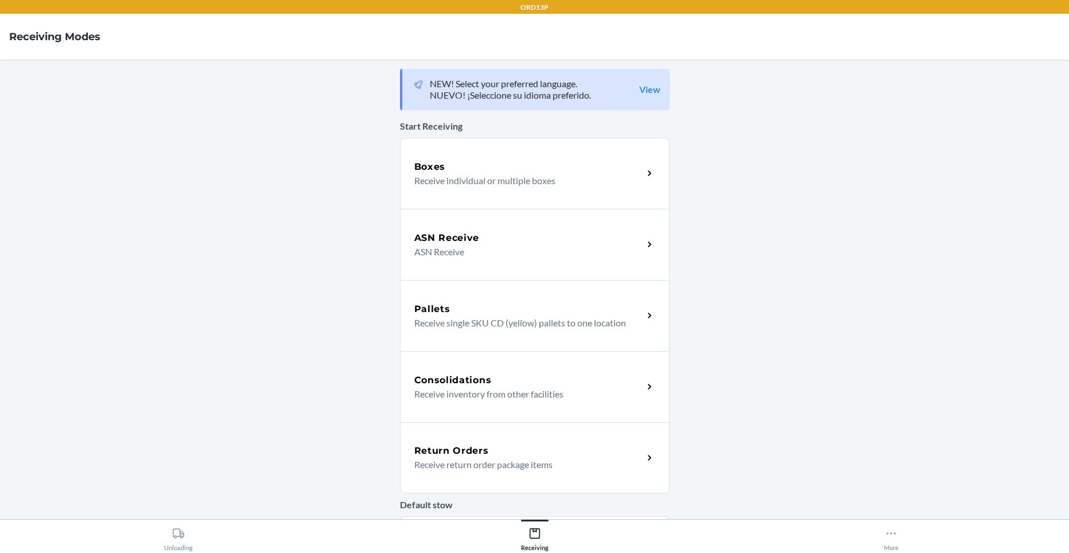
click at [471, 465] on p "Receive return order package items" at bounding box center [524, 465] width 220 height 14
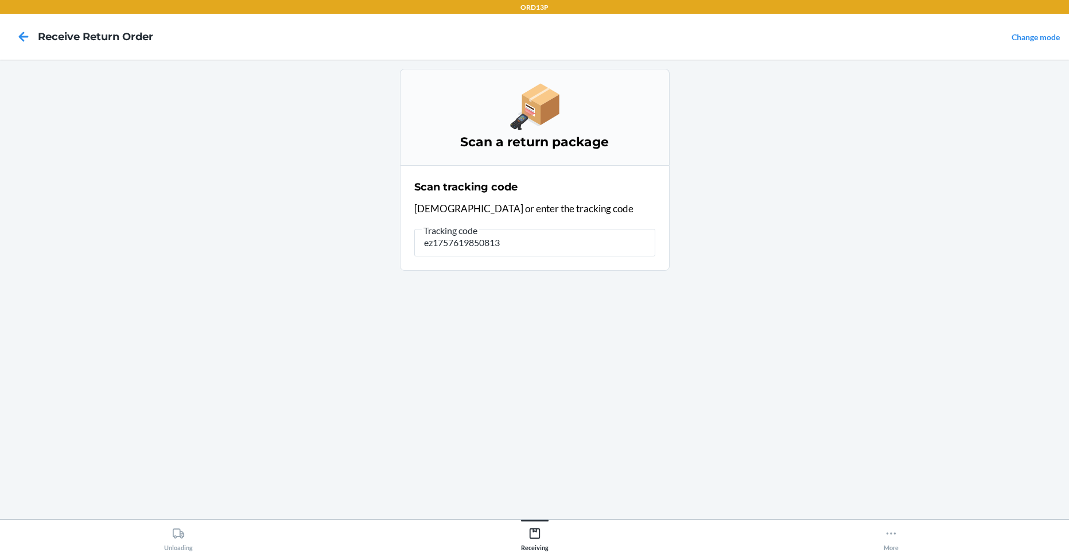
type input "ez17576198508135"
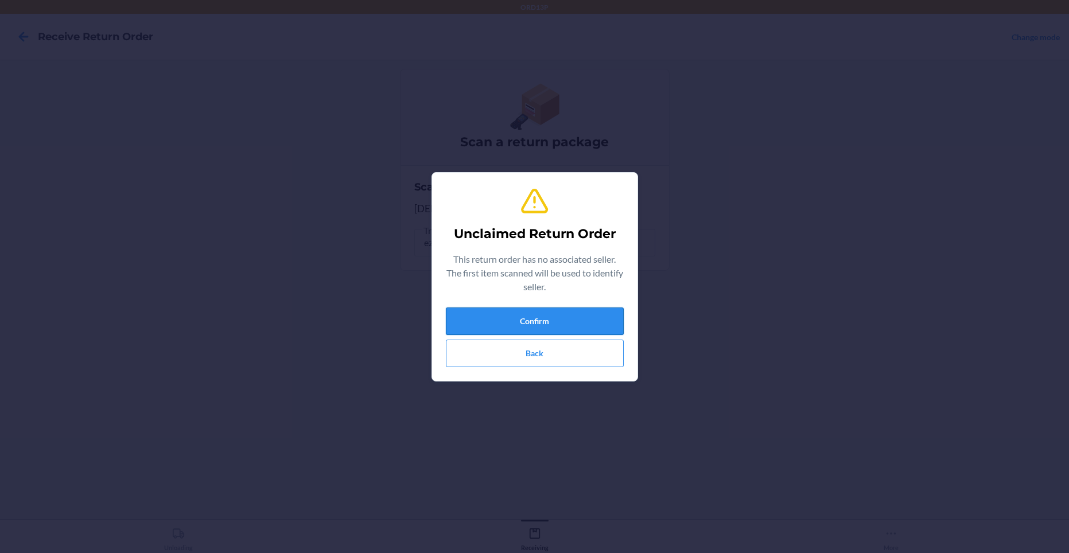
click at [478, 316] on button "Confirm" at bounding box center [535, 321] width 178 height 28
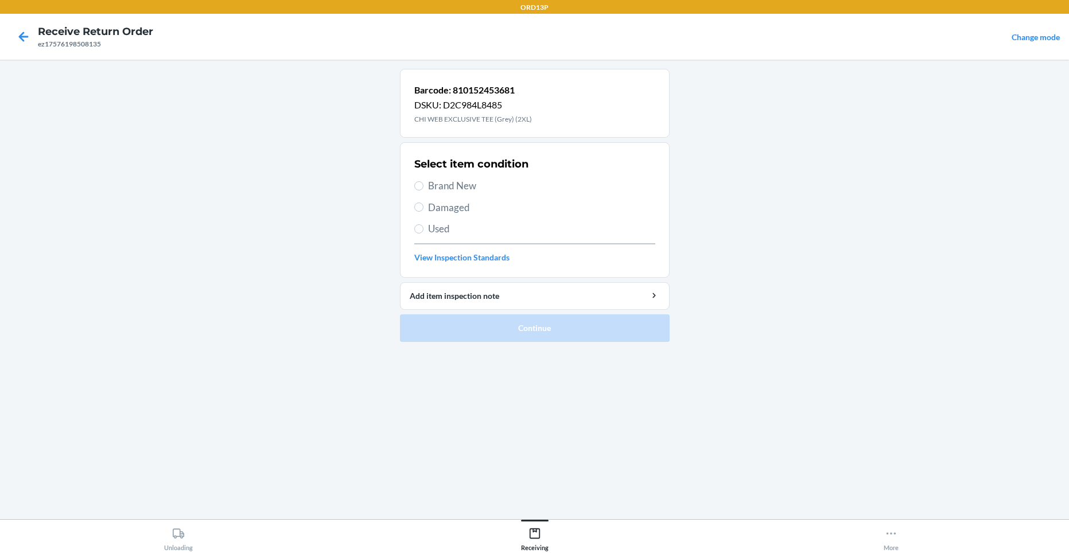
click at [462, 183] on span "Brand New" at bounding box center [541, 185] width 227 height 15
click at [423, 183] on input "Brand New" at bounding box center [418, 185] width 9 height 9
radio input "true"
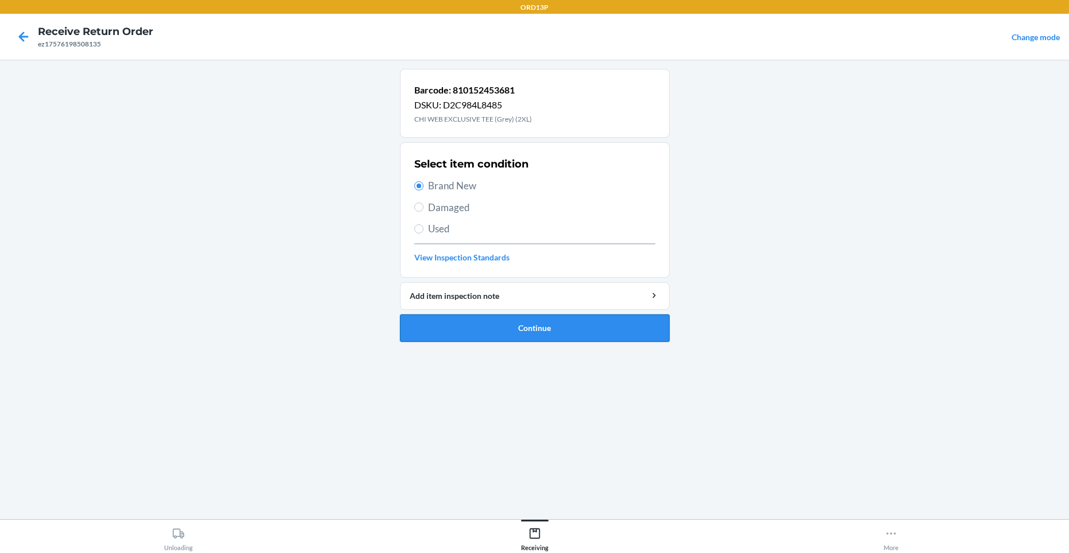
click at [476, 329] on button "Continue" at bounding box center [535, 328] width 270 height 28
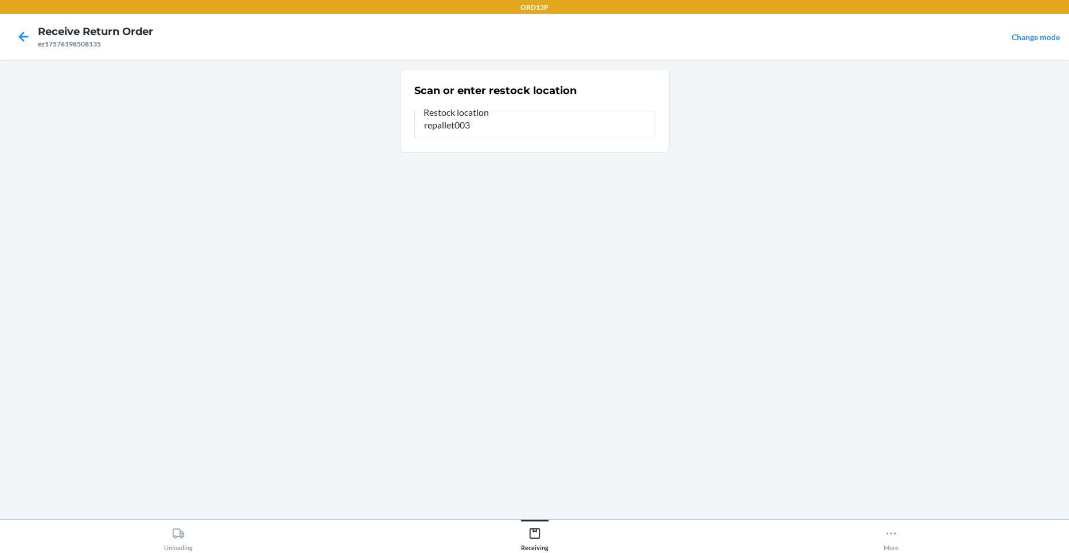
type input "repallet003"
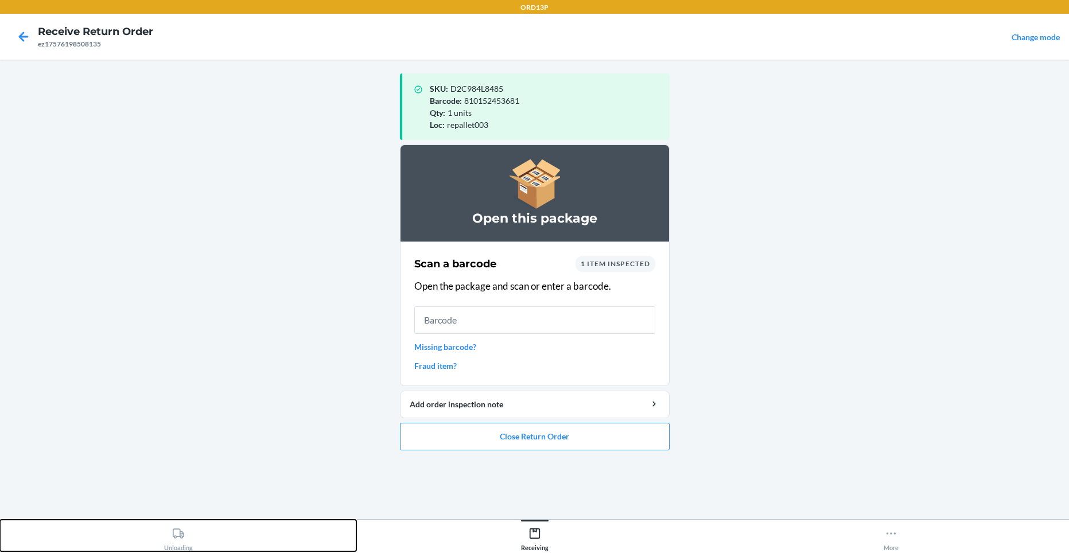
click at [182, 531] on icon at bounding box center [178, 533] width 13 height 13
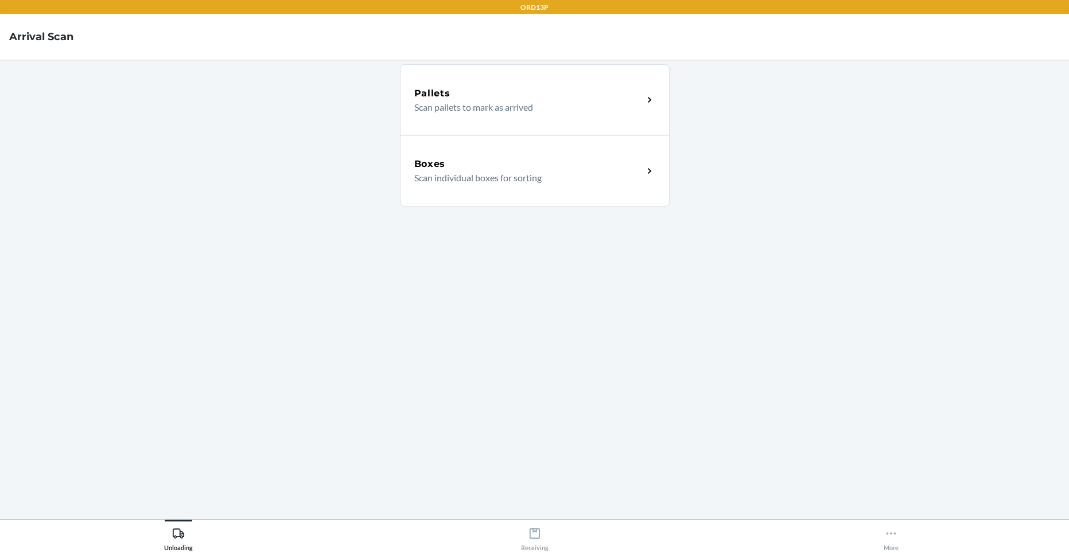
click at [524, 176] on p "Scan individual boxes for sorting" at bounding box center [524, 178] width 220 height 14
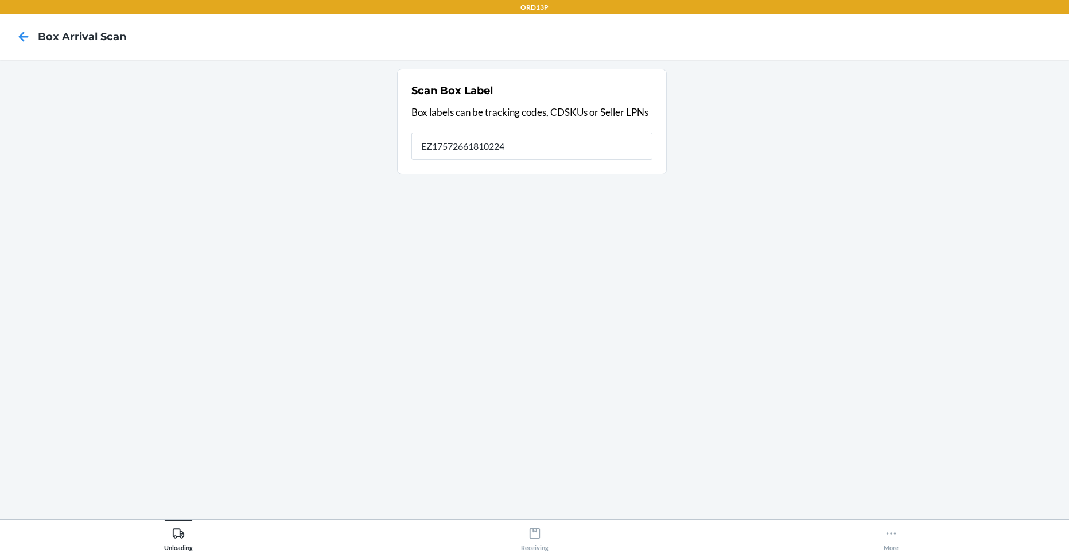
type input "EZ17572661810224"
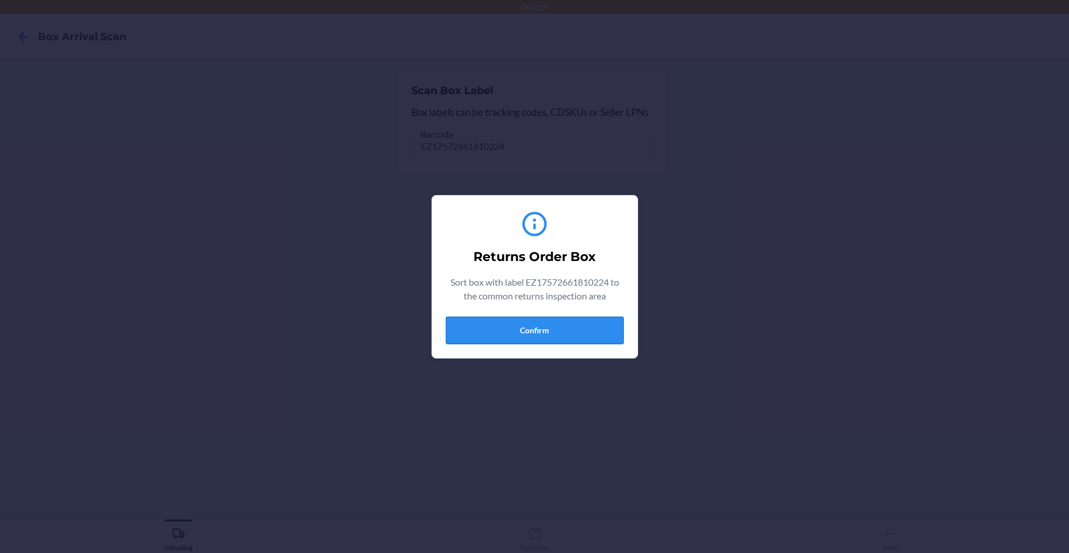
click at [532, 321] on button "Confirm" at bounding box center [535, 331] width 178 height 28
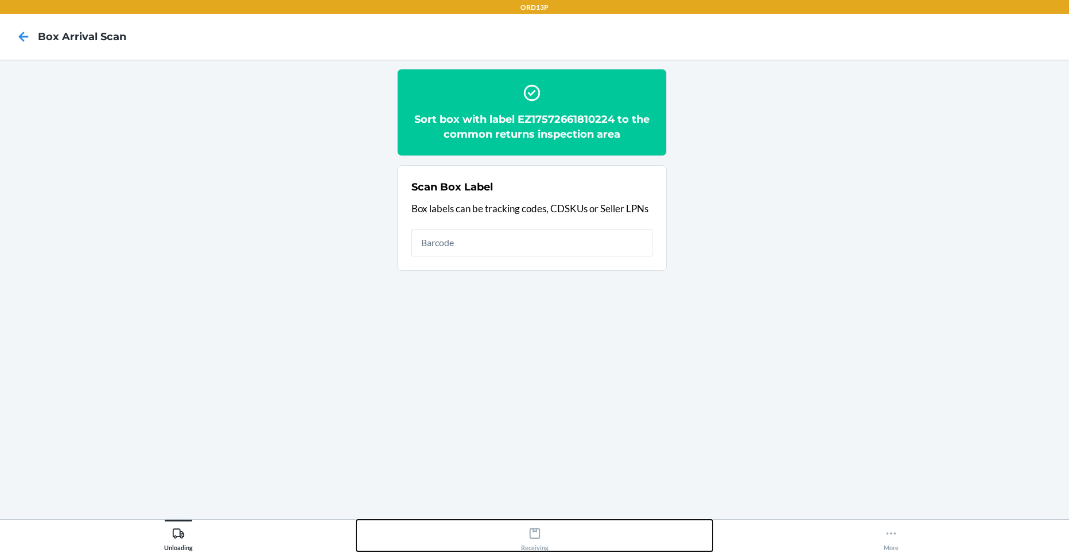
click at [540, 524] on div "Receiving" at bounding box center [535, 536] width 28 height 29
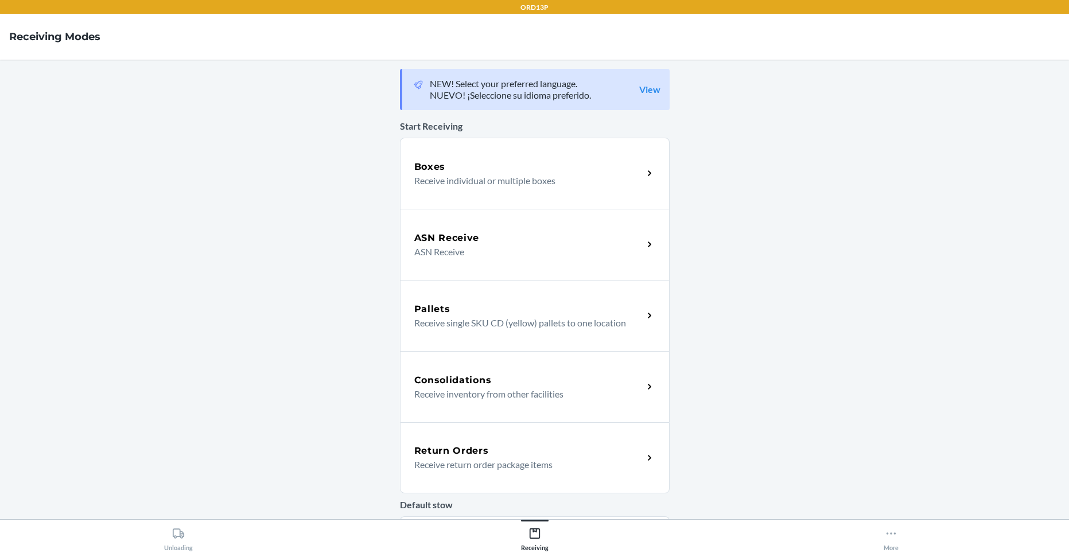
click link "Return Orders Receive return order package items" at bounding box center [535, 457] width 270 height 71
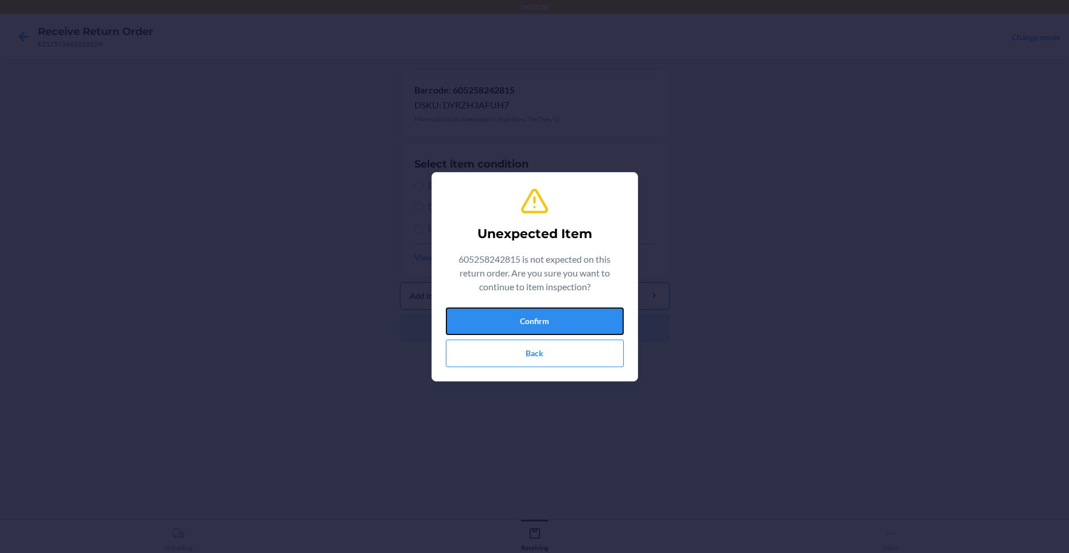
click at [507, 309] on button "Confirm" at bounding box center [535, 321] width 178 height 28
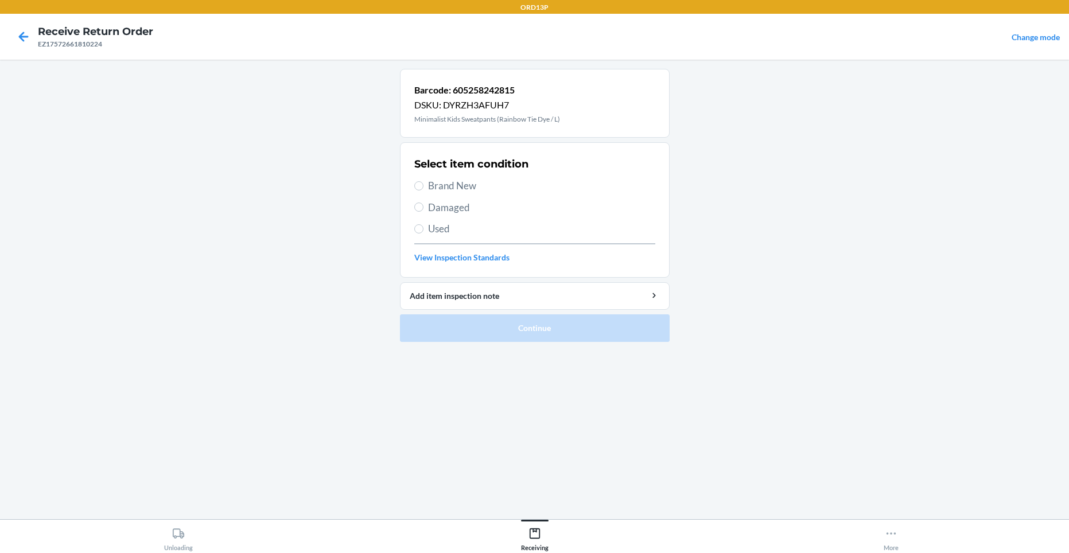
click at [441, 189] on span "Brand New" at bounding box center [541, 185] width 227 height 15
click at [423, 189] on input "Brand New" at bounding box center [418, 185] width 9 height 9
radio input "true"
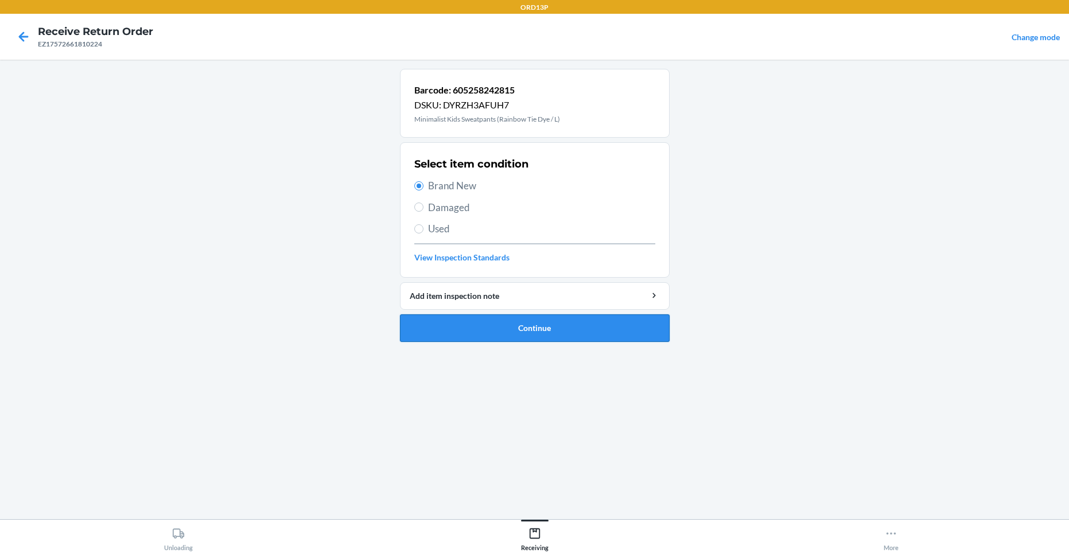
click at [478, 330] on button "Continue" at bounding box center [535, 328] width 270 height 28
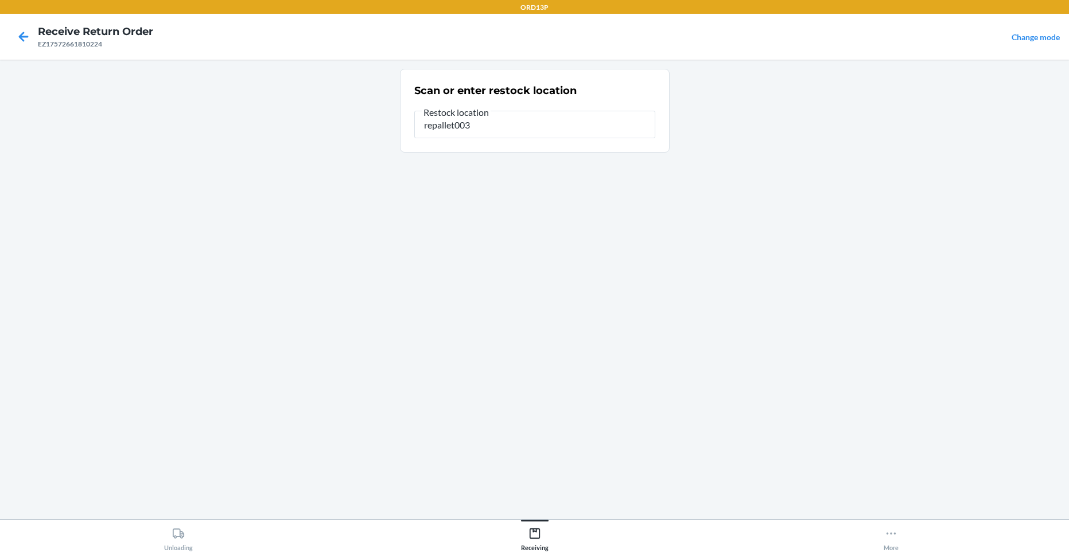
type input "repallet003"
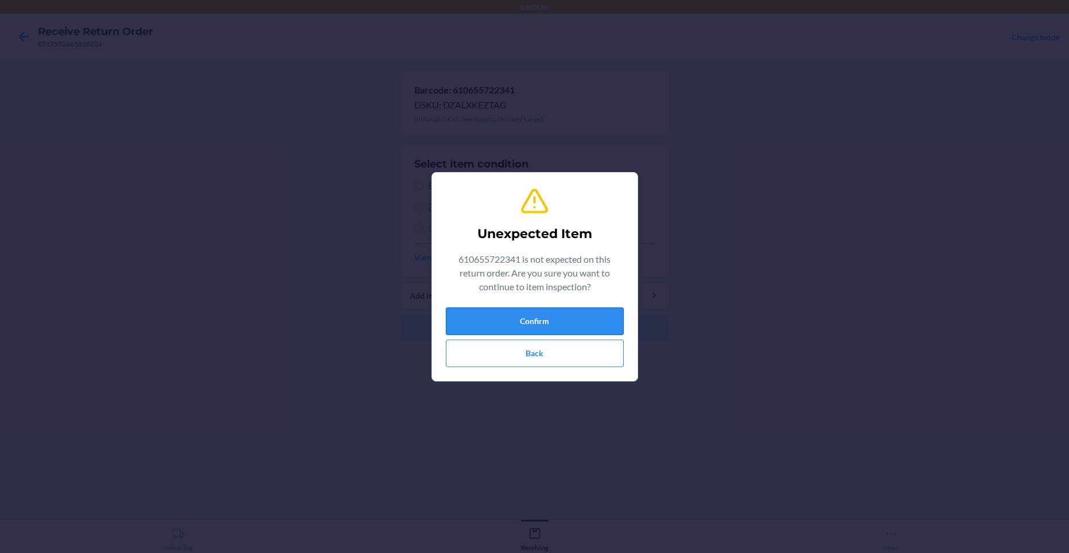
click at [503, 325] on button "Confirm" at bounding box center [535, 321] width 178 height 28
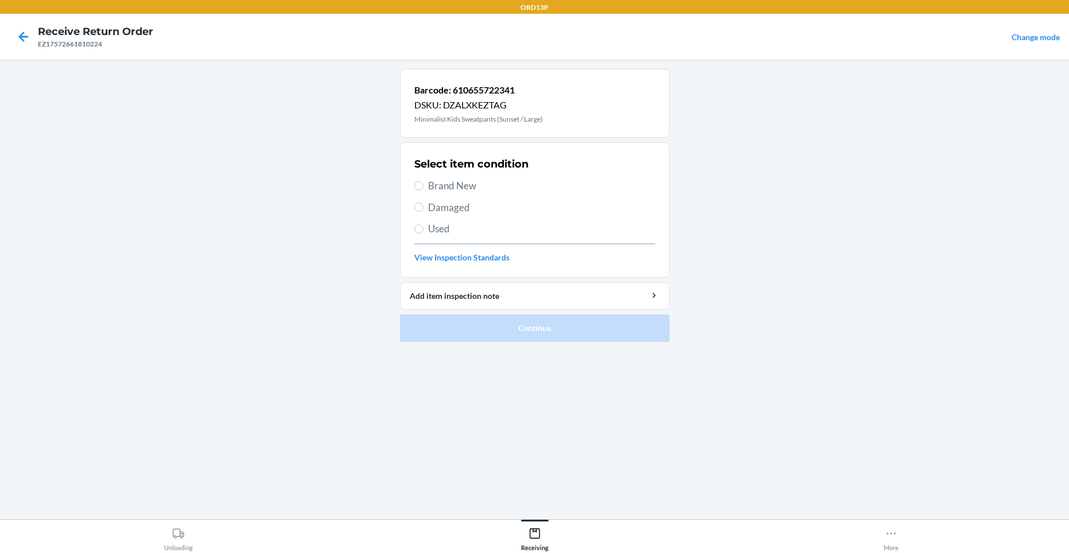
click at [471, 191] on span "Brand New" at bounding box center [541, 185] width 227 height 15
click at [423, 190] on input "Brand New" at bounding box center [418, 185] width 9 height 9
radio input "true"
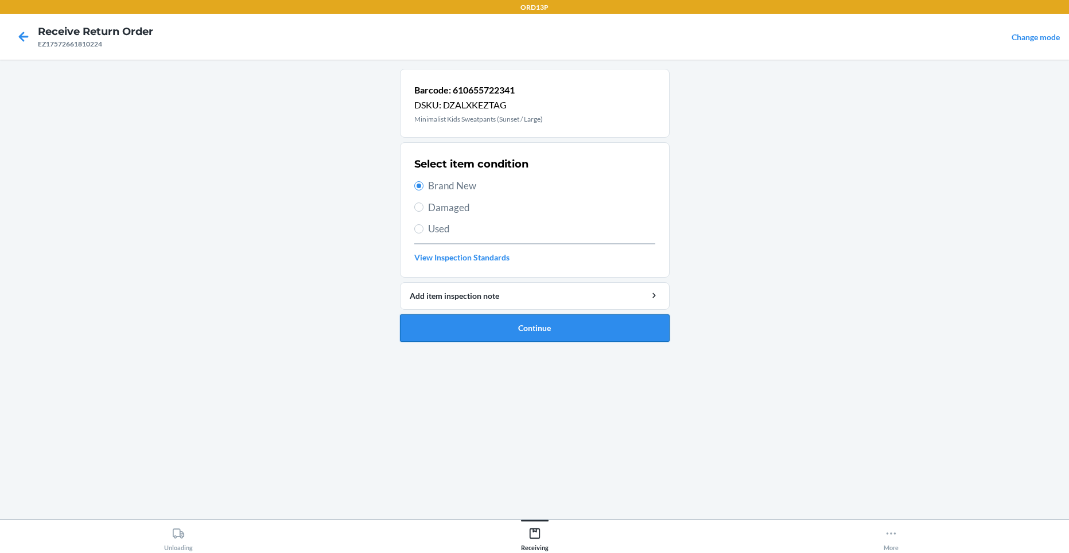
click at [457, 320] on button "Continue" at bounding box center [535, 328] width 270 height 28
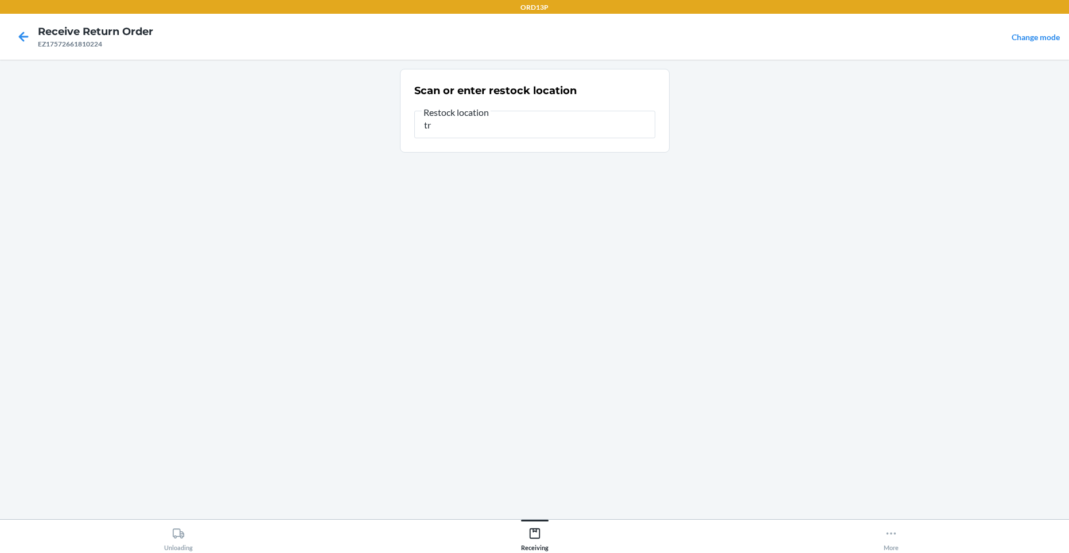
type input "t"
type input "repallet003"
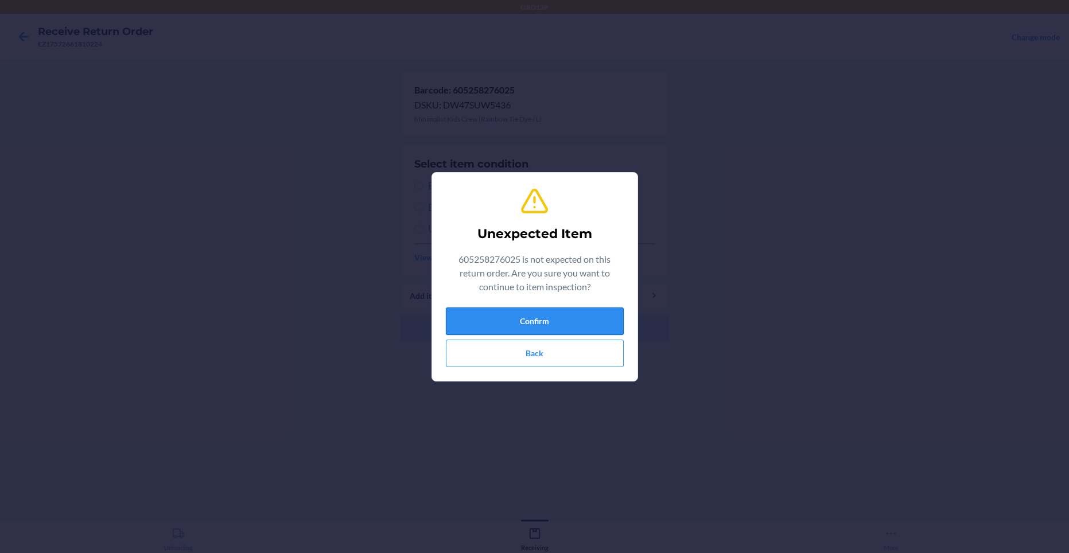
click at [516, 332] on button "Confirm" at bounding box center [535, 321] width 178 height 28
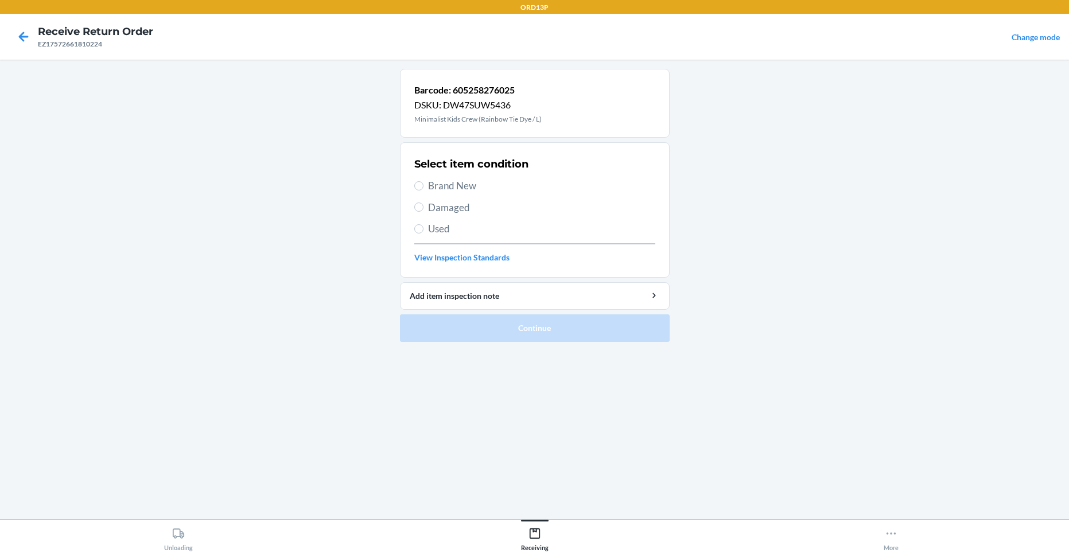
click at [453, 192] on span "Brand New" at bounding box center [541, 185] width 227 height 15
click at [423, 190] on input "Brand New" at bounding box center [418, 185] width 9 height 9
radio input "true"
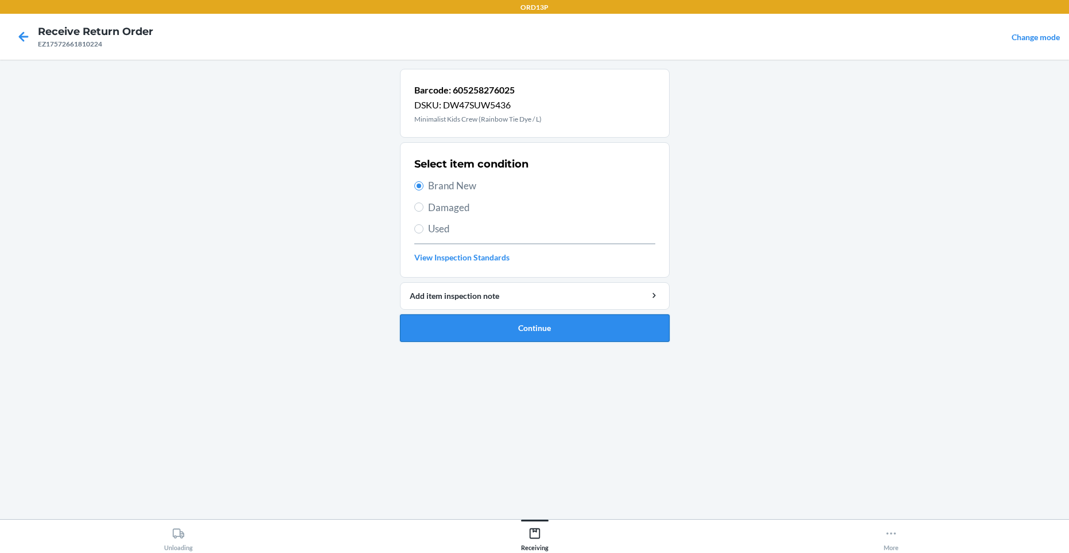
click at [476, 322] on button "Continue" at bounding box center [535, 328] width 270 height 28
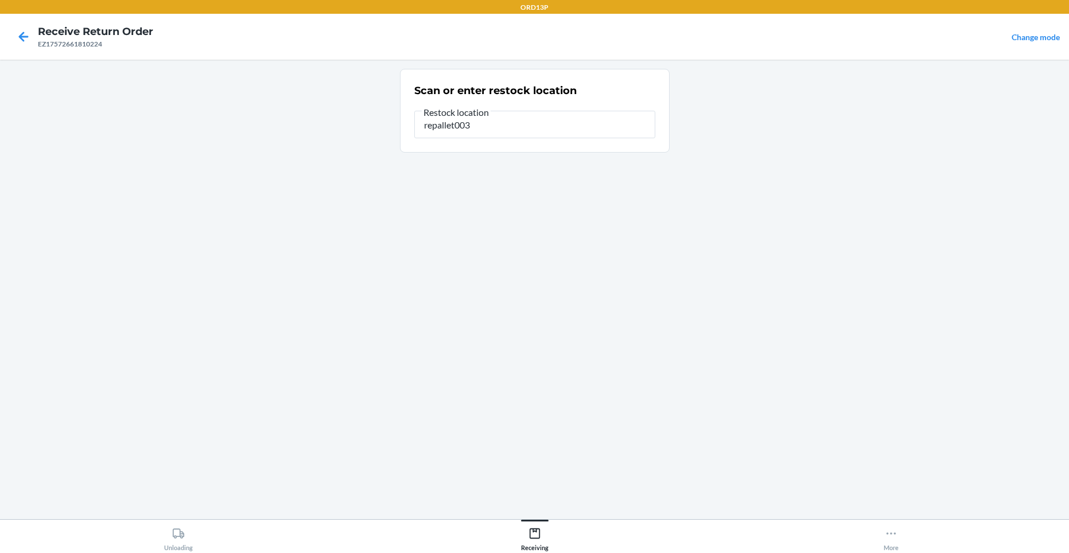
type input "repallet003"
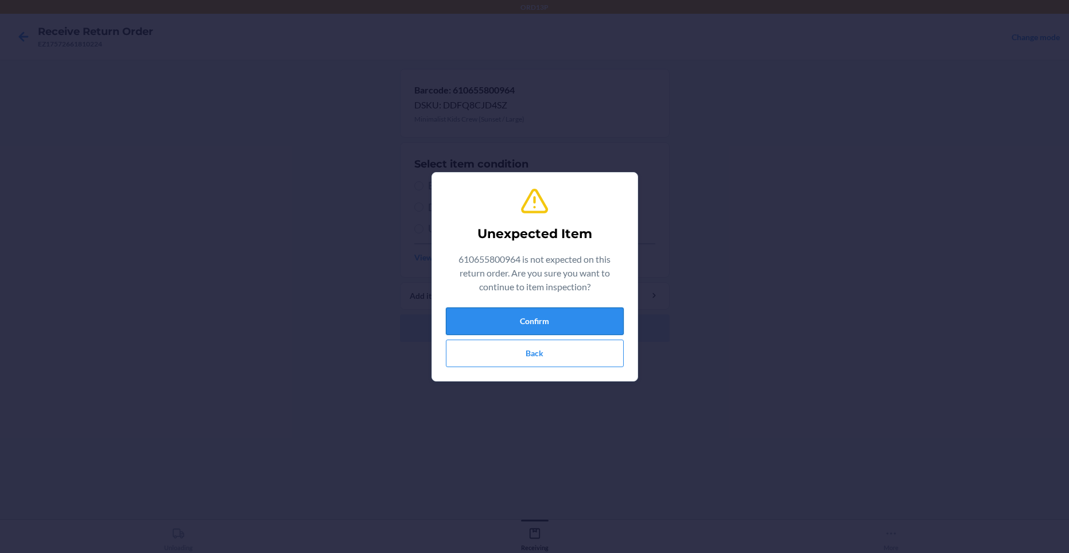
click at [521, 325] on button "Confirm" at bounding box center [535, 321] width 178 height 28
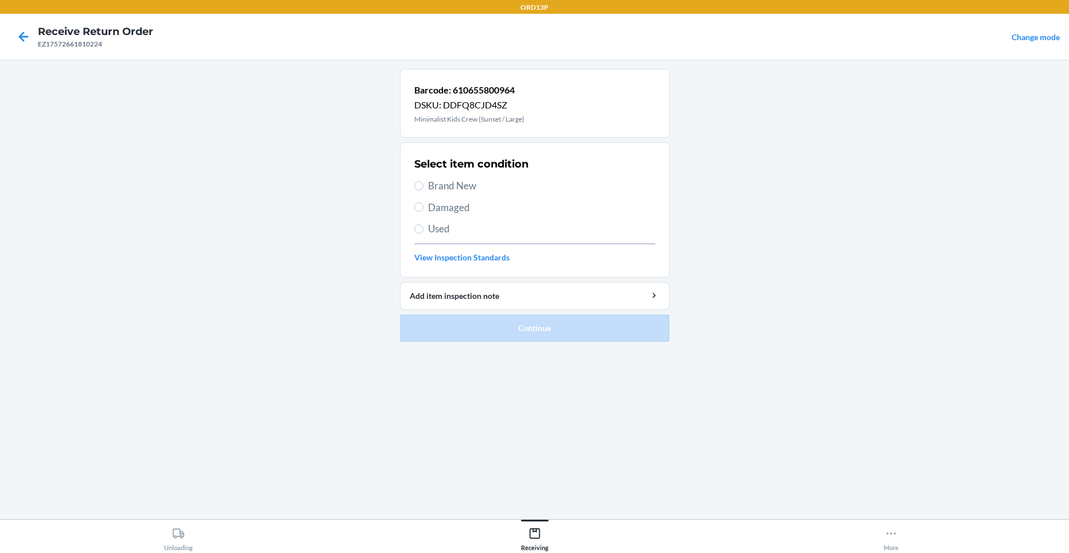
click at [486, 176] on div "Select item condition Brand New Damaged Used View Inspection Standards" at bounding box center [534, 210] width 241 height 114
click at [480, 181] on span "Brand New" at bounding box center [541, 185] width 227 height 15
click at [423, 181] on input "Brand New" at bounding box center [418, 185] width 9 height 9
radio input "true"
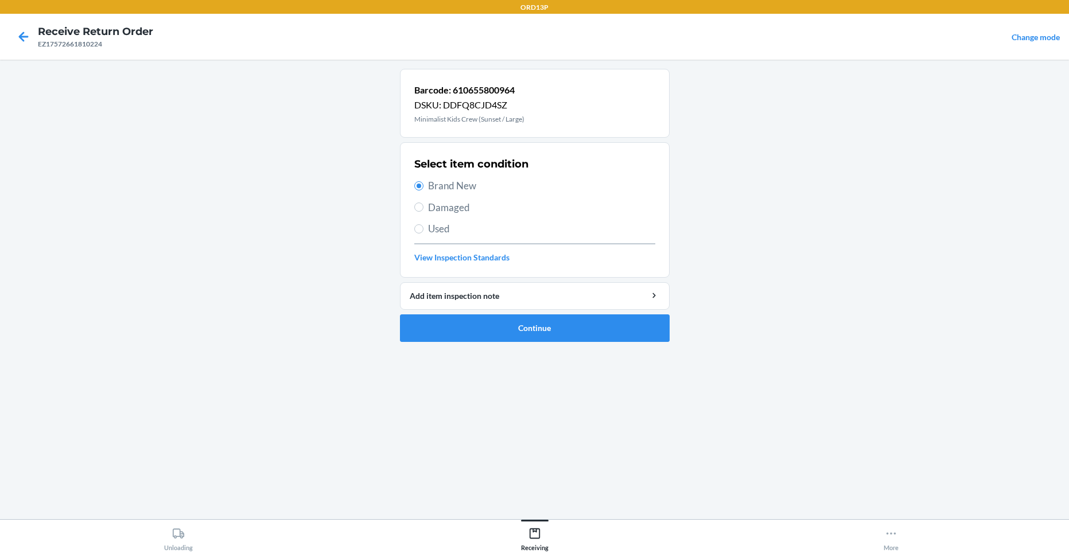
click at [499, 346] on ol "Barcode: 610655800964 DSKU: DDFQ8CJD4SZ Minimalist Kids Crew (Sunset / Large) S…" at bounding box center [535, 210] width 270 height 282
click at [518, 333] on button "Continue" at bounding box center [535, 328] width 270 height 28
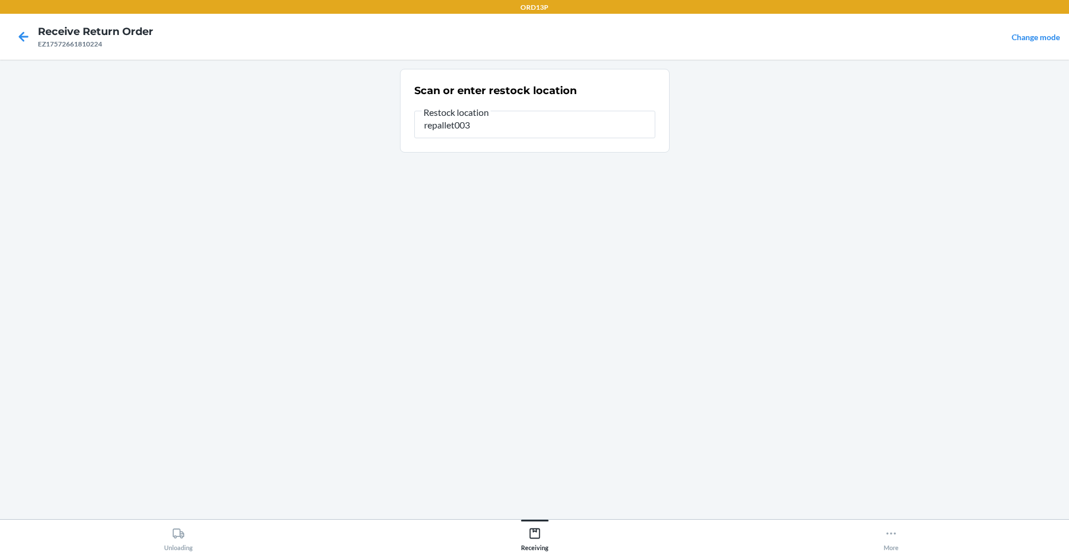
type input "repallet003"
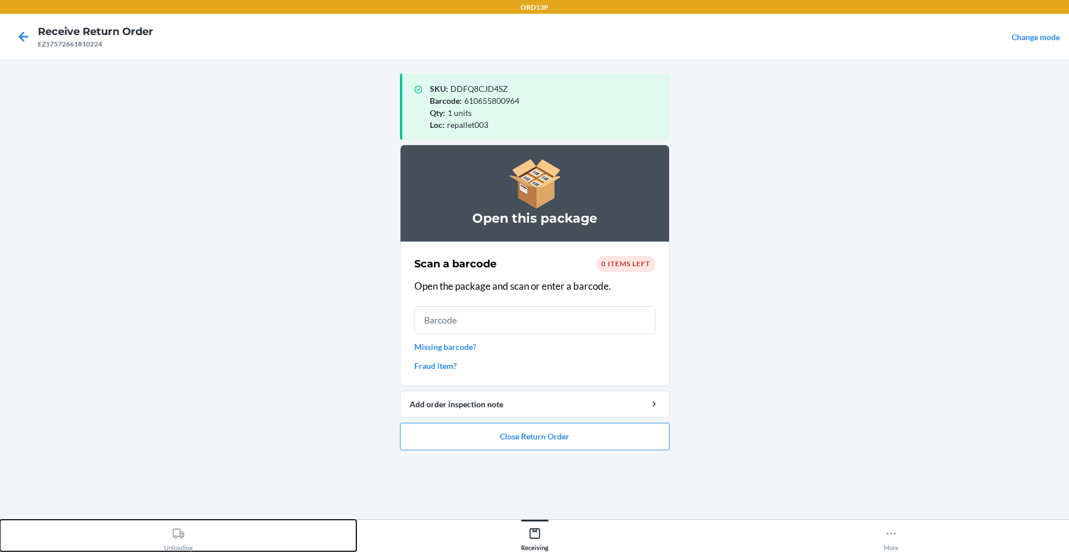
click at [174, 533] on icon at bounding box center [178, 533] width 13 height 13
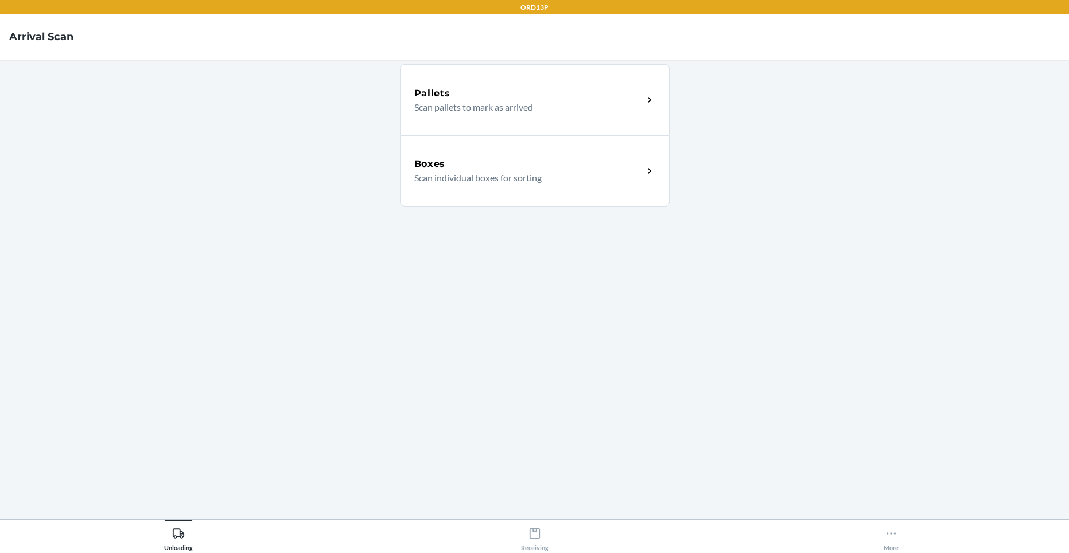
click at [475, 182] on p "Scan individual boxes for sorting" at bounding box center [524, 178] width 220 height 14
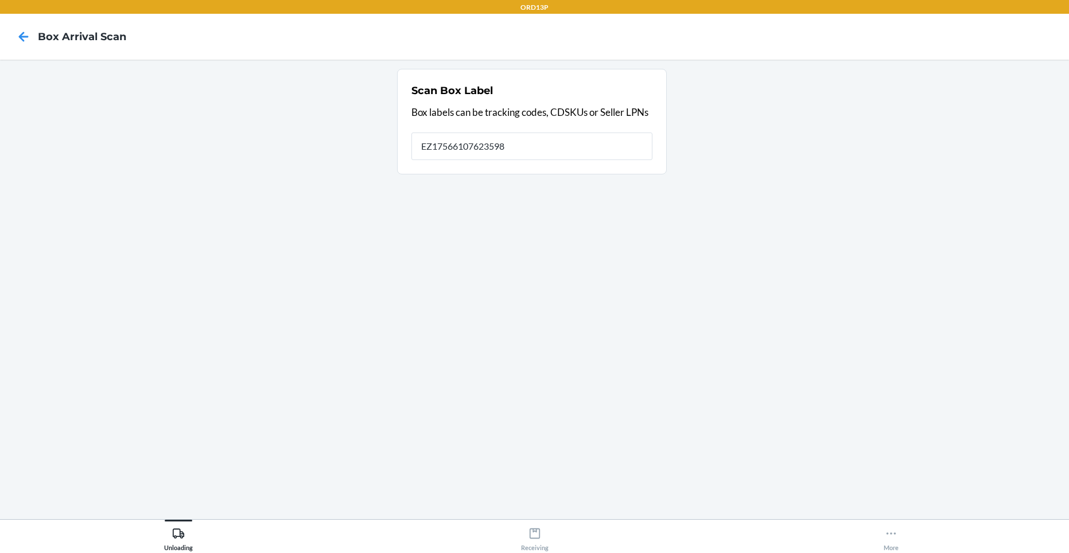
type input "EZ17566107623598"
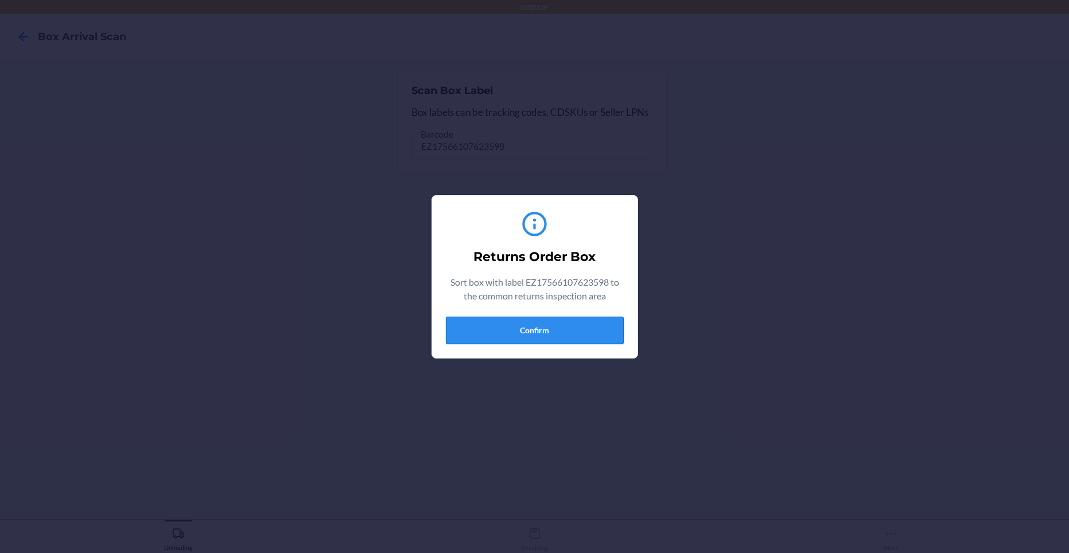
click at [590, 317] on button "Confirm" at bounding box center [535, 331] width 178 height 28
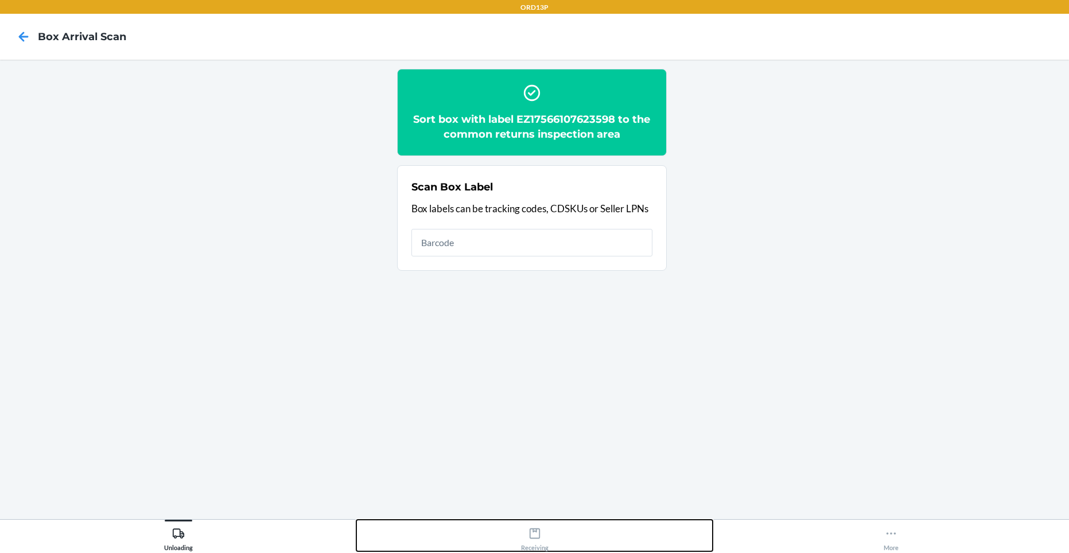
click at [544, 533] on div "Receiving" at bounding box center [535, 536] width 28 height 29
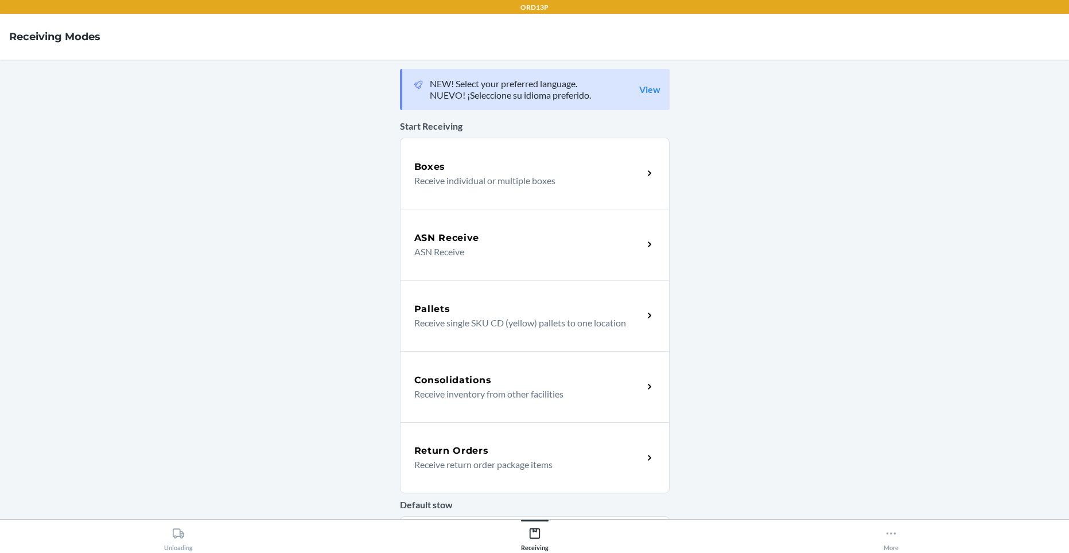
click at [535, 451] on div "Return Orders" at bounding box center [528, 451] width 229 height 14
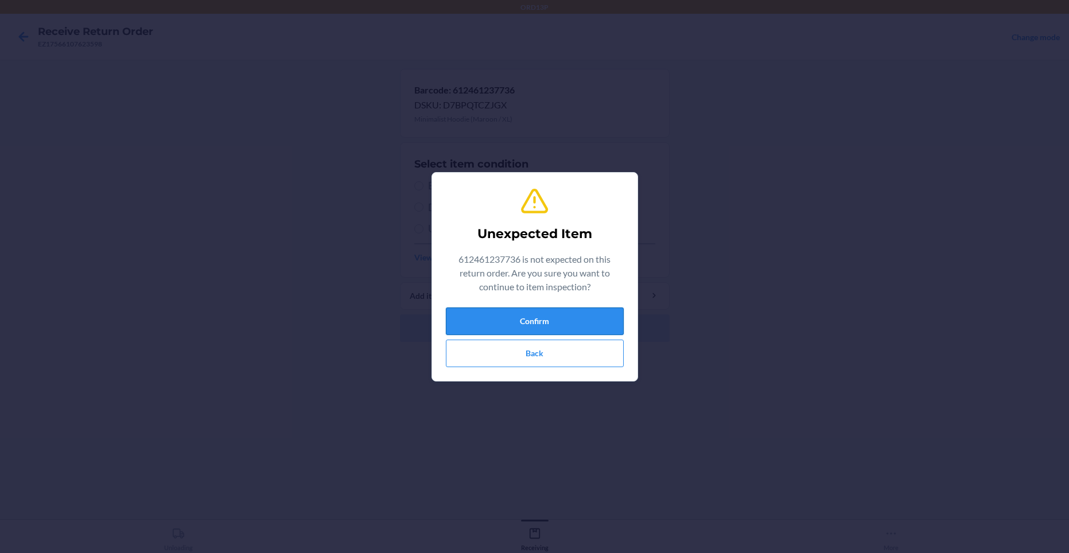
click at [611, 314] on button "Confirm" at bounding box center [535, 321] width 178 height 28
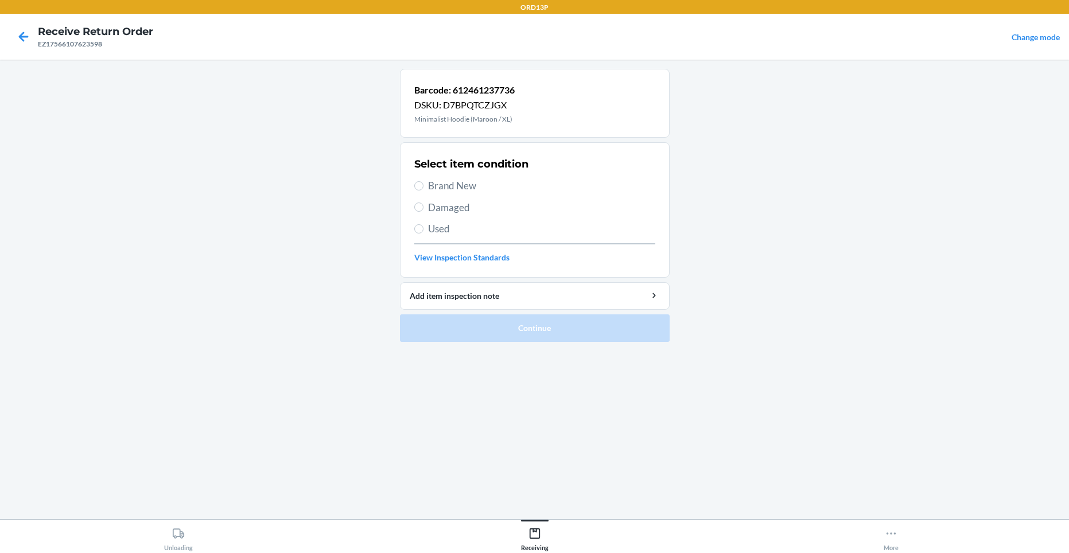
click at [520, 182] on span "Brand New" at bounding box center [541, 185] width 227 height 15
click at [423, 182] on input "Brand New" at bounding box center [418, 185] width 9 height 9
radio input "true"
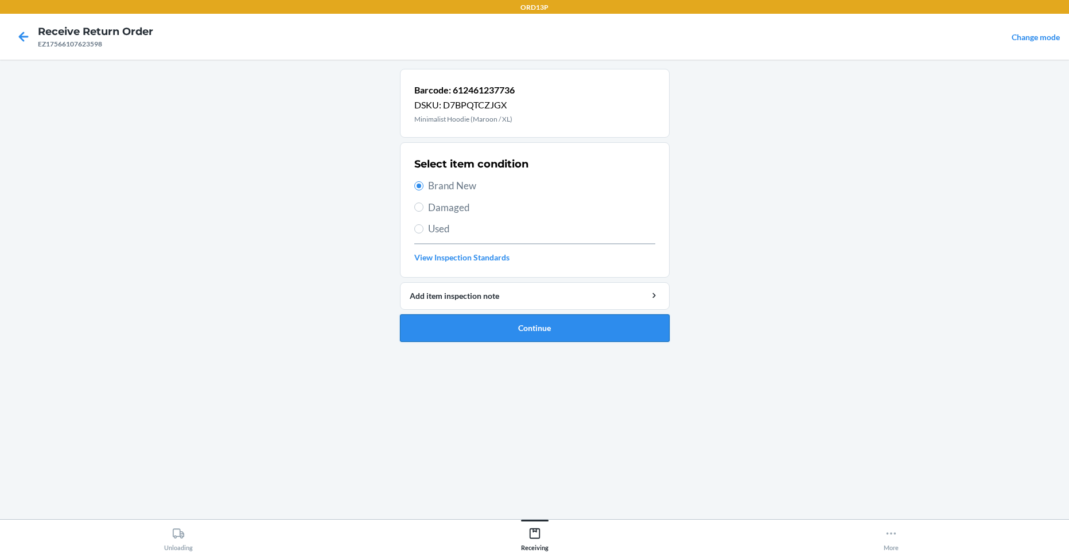
click at [582, 328] on button "Continue" at bounding box center [535, 328] width 270 height 28
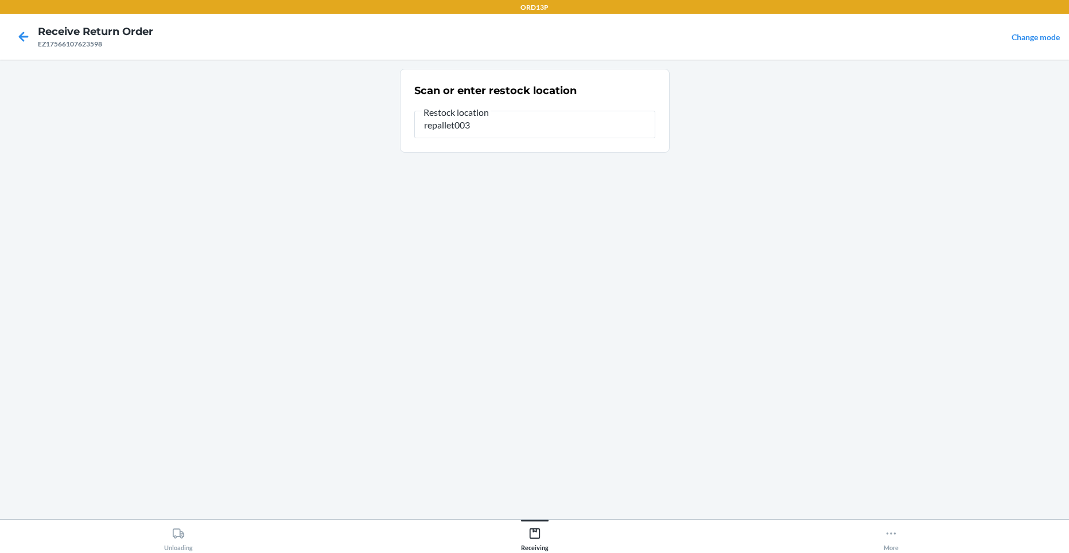
type input "repallet003"
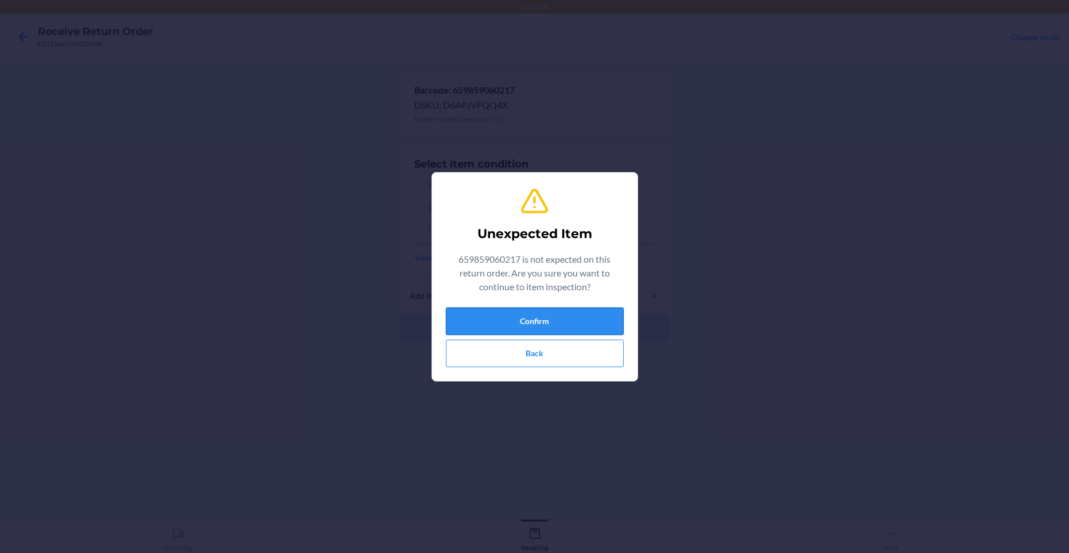
click at [551, 322] on button "Confirm" at bounding box center [535, 321] width 178 height 28
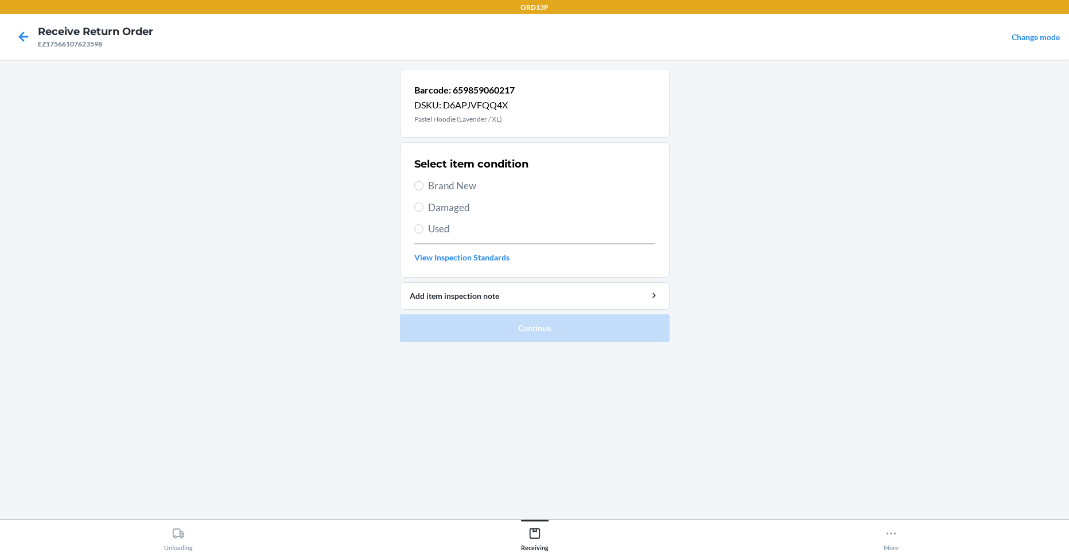
click at [453, 180] on span "Brand New" at bounding box center [541, 185] width 227 height 15
click at [423, 181] on input "Brand New" at bounding box center [418, 185] width 9 height 9
radio input "true"
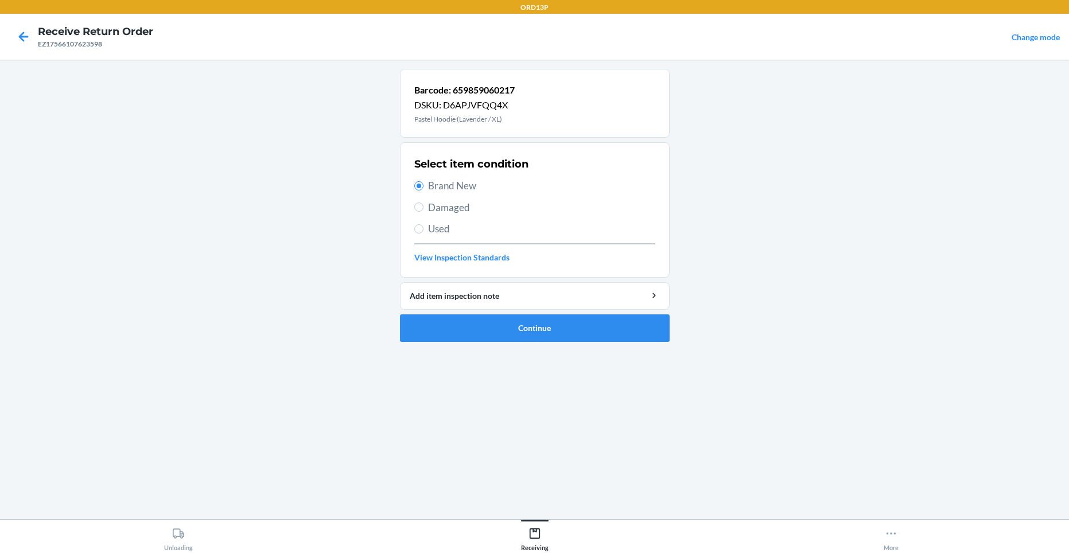
click at [446, 187] on span "Brand New" at bounding box center [541, 185] width 227 height 15
click at [423, 187] on input "Brand New" at bounding box center [418, 185] width 9 height 9
click at [456, 333] on button "Continue" at bounding box center [535, 328] width 270 height 28
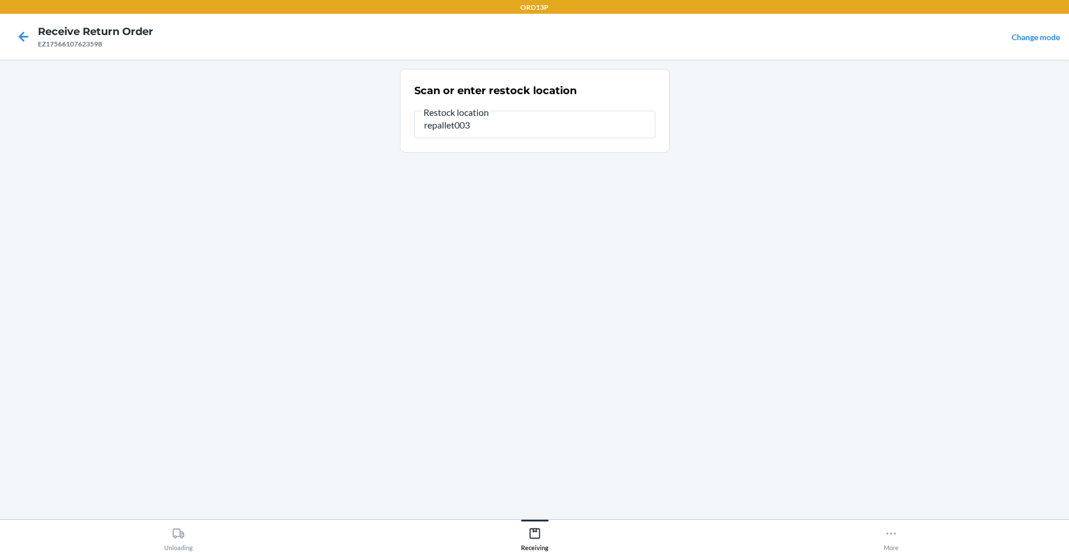
type input "repallet003"
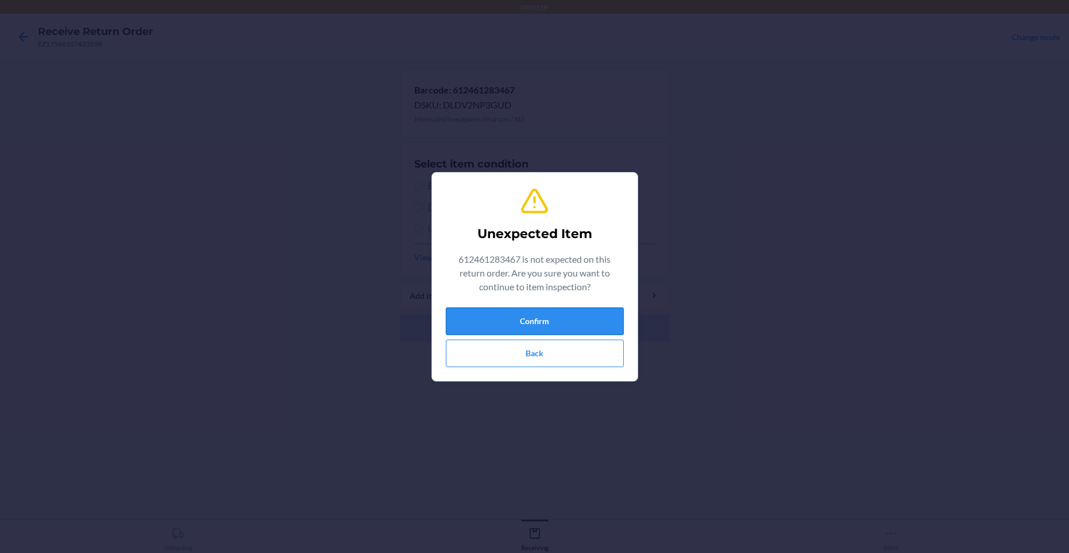
click at [485, 317] on button "Confirm" at bounding box center [535, 321] width 178 height 28
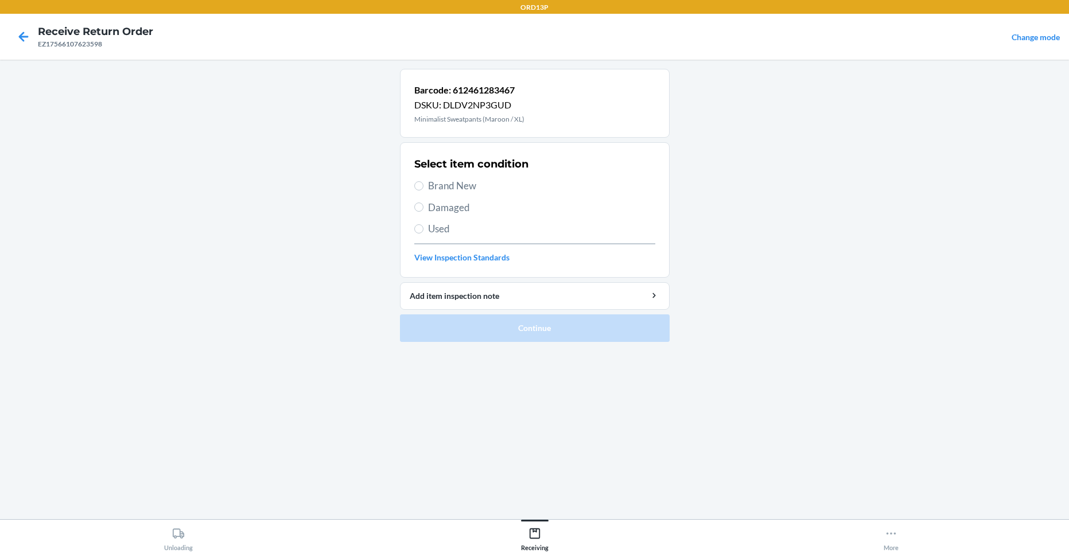
click at [520, 181] on span "Brand New" at bounding box center [541, 185] width 227 height 15
click at [423, 181] on input "Brand New" at bounding box center [418, 185] width 9 height 9
radio input "true"
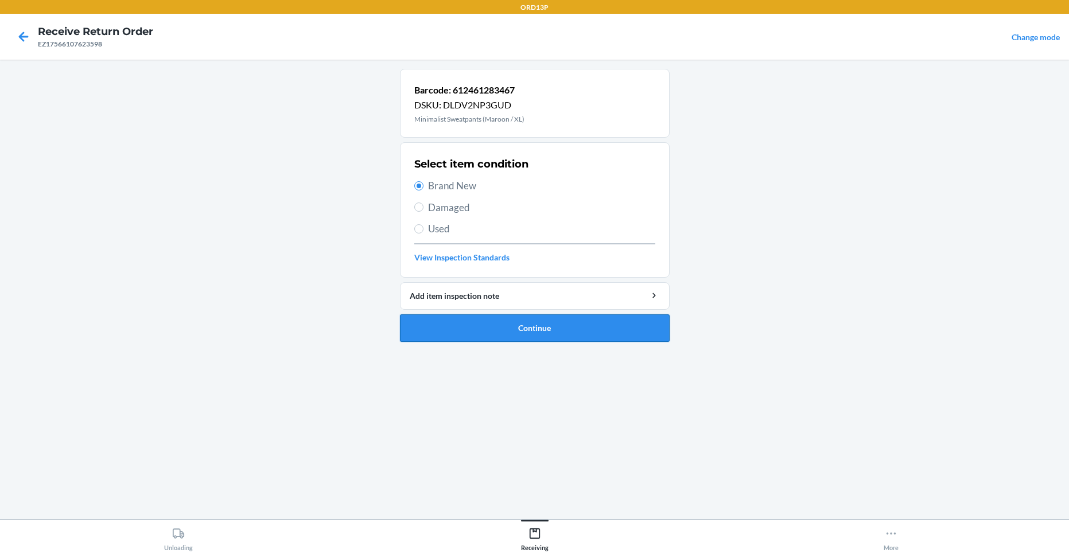
click at [543, 323] on button "Continue" at bounding box center [535, 328] width 270 height 28
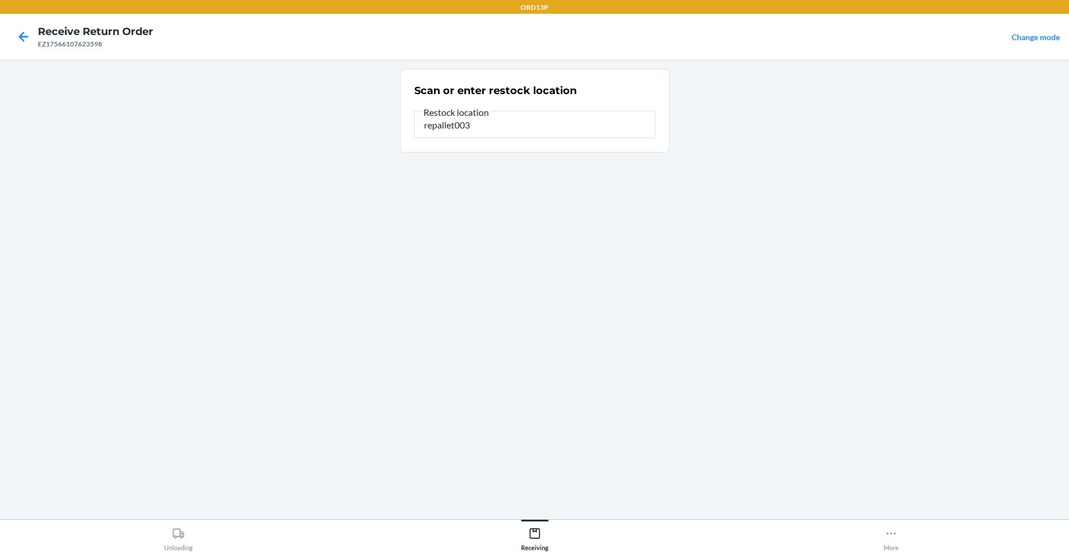
type input "repallet003"
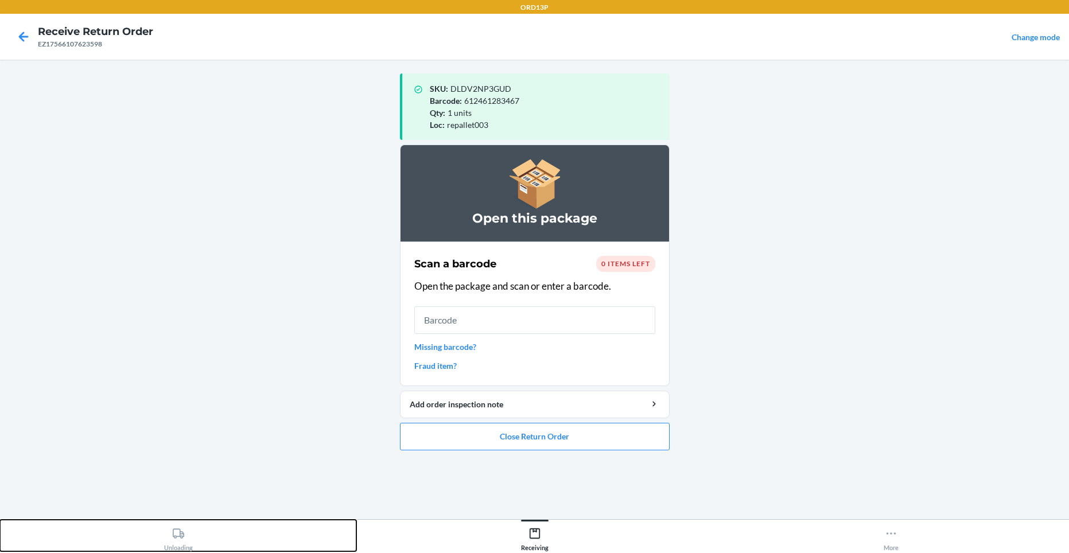
click at [177, 539] on icon at bounding box center [178, 533] width 13 height 13
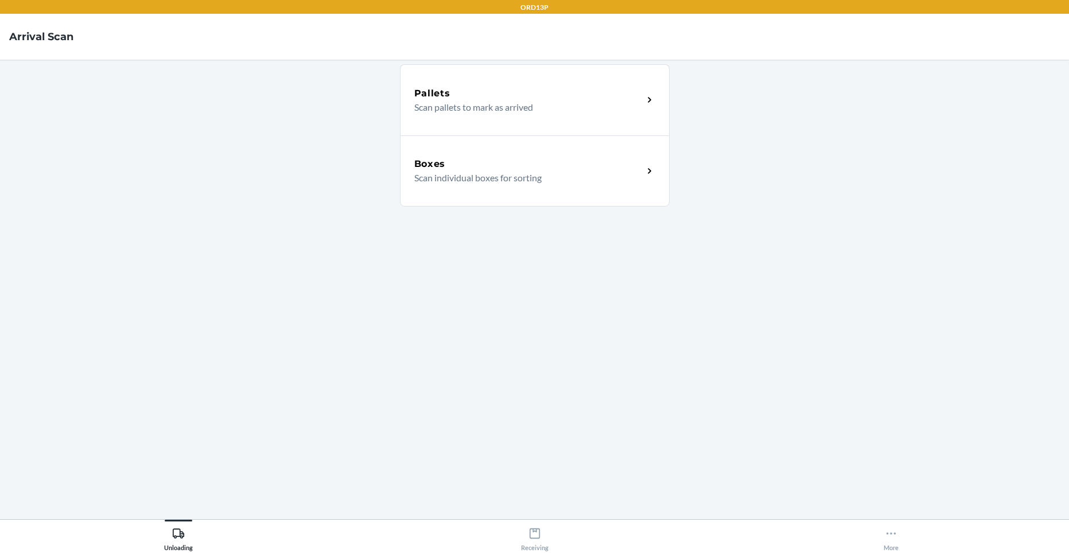
click at [493, 180] on p "Scan individual boxes for sorting" at bounding box center [524, 178] width 220 height 14
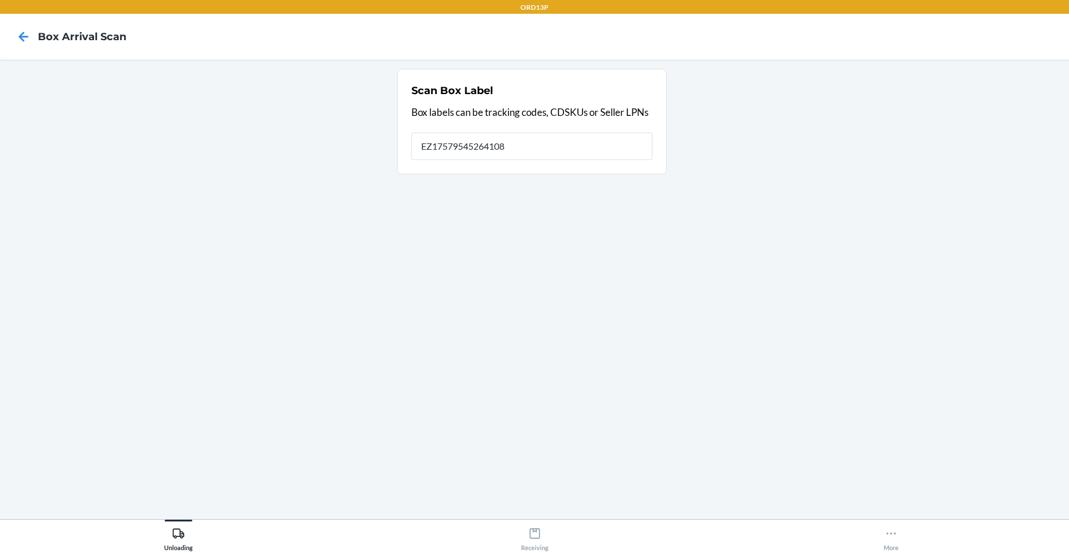
type input "EZ17579545264108"
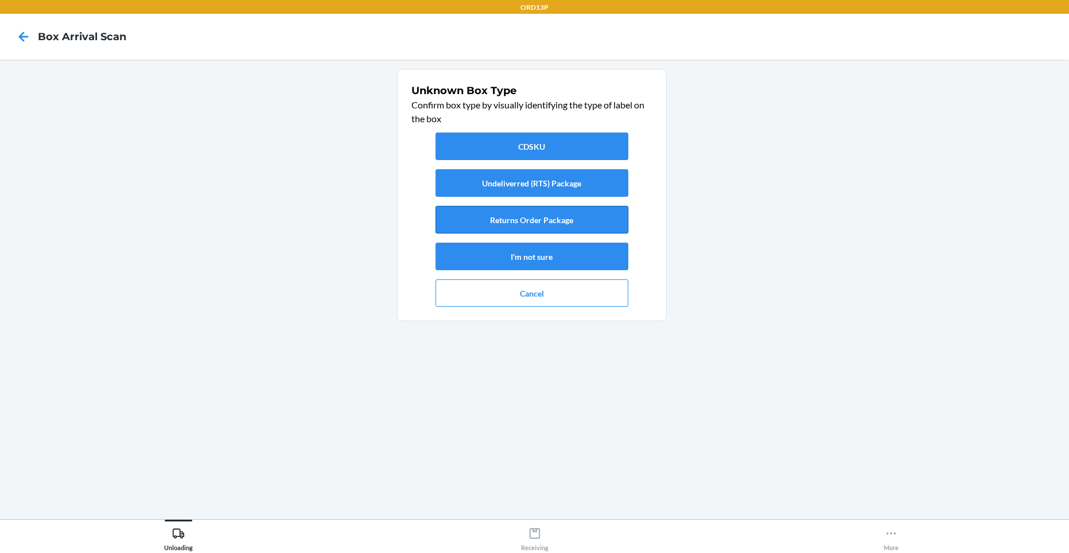
click at [555, 219] on button "Returns Order Package" at bounding box center [531, 220] width 193 height 28
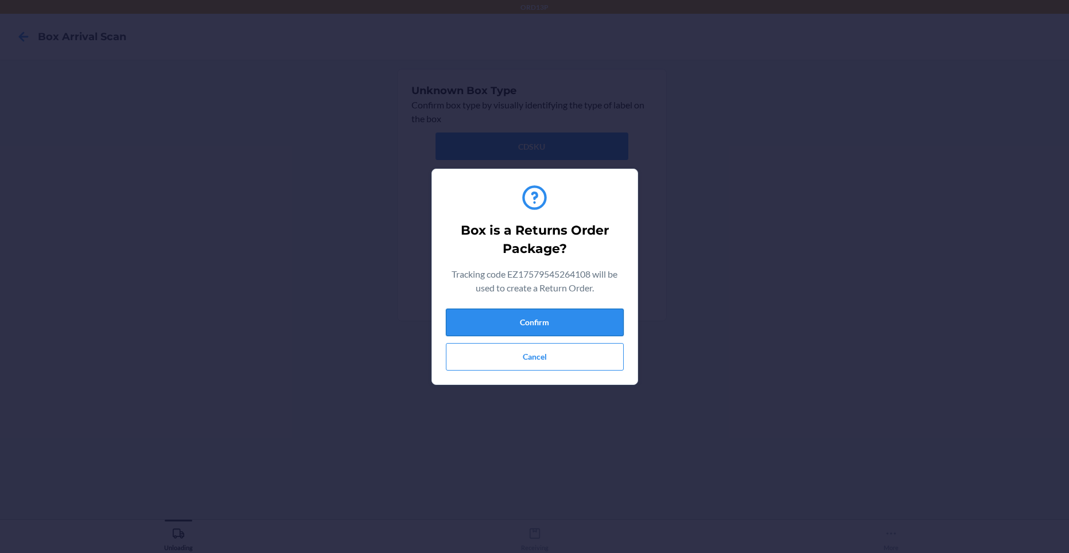
click at [506, 333] on button "Confirm" at bounding box center [535, 323] width 178 height 28
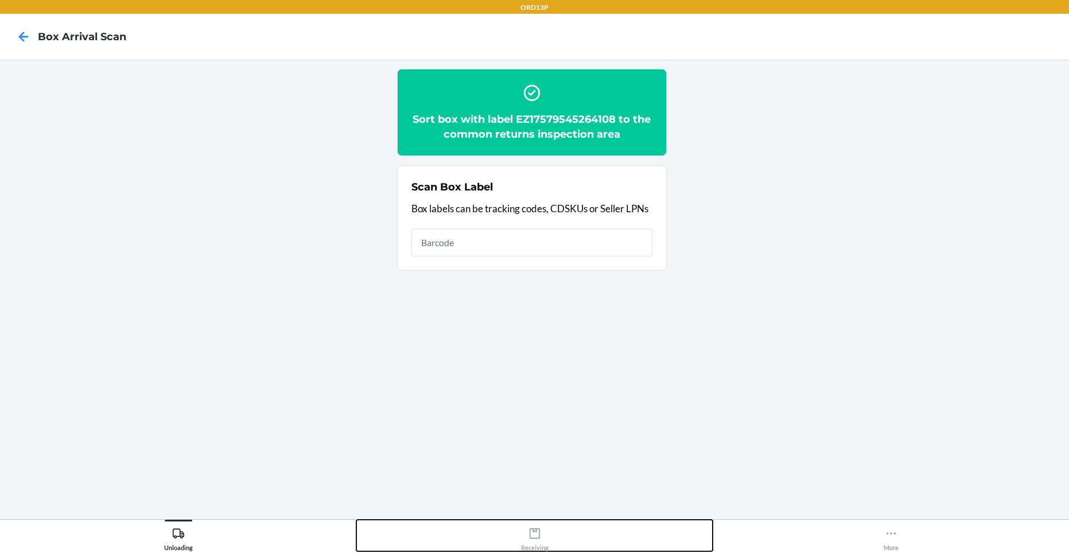
click at [530, 531] on icon at bounding box center [534, 533] width 10 height 10
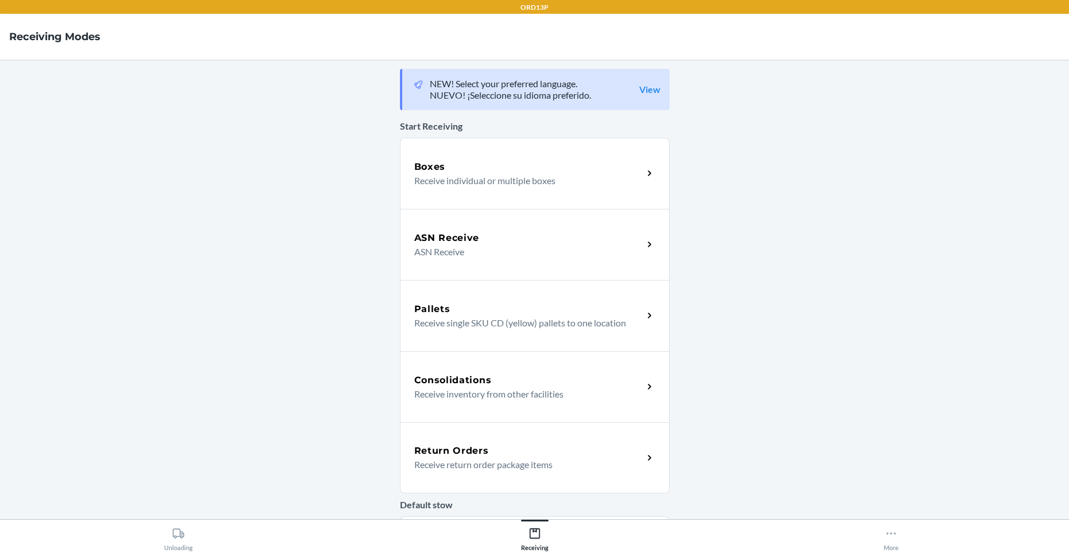
click at [449, 450] on h5 "Return Orders" at bounding box center [451, 451] width 75 height 14
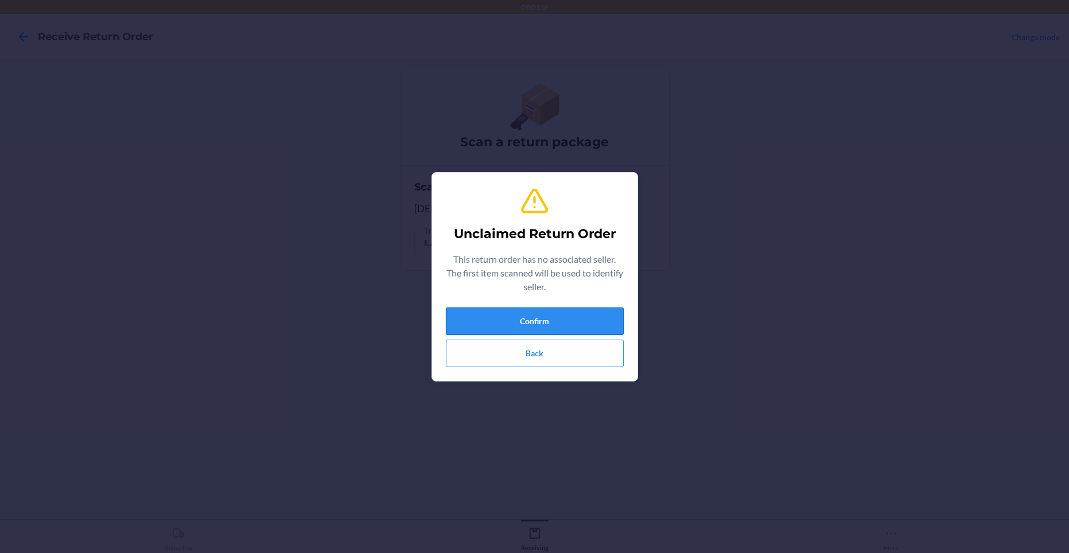
drag, startPoint x: 521, startPoint y: 304, endPoint x: 522, endPoint y: 310, distance: 5.8
click at [522, 303] on div "Unclaimed Return Order This return order has no associated seller. The first it…" at bounding box center [535, 277] width 178 height 190
click at [520, 313] on button "Confirm" at bounding box center [535, 321] width 178 height 28
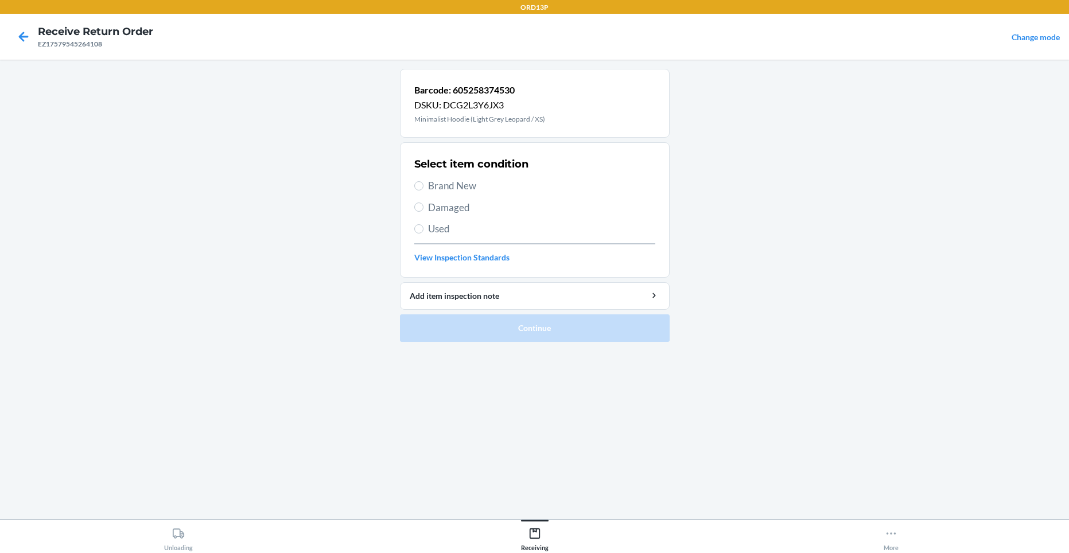
click at [449, 184] on span "Brand New" at bounding box center [541, 185] width 227 height 15
click at [423, 184] on input "Brand New" at bounding box center [418, 185] width 9 height 9
radio input "true"
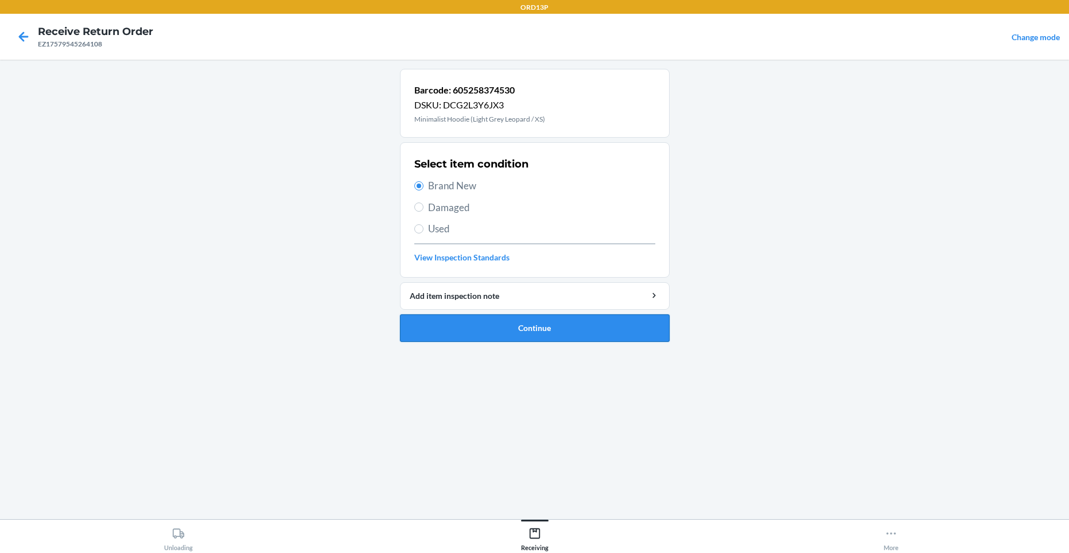
click at [512, 334] on button "Continue" at bounding box center [535, 328] width 270 height 28
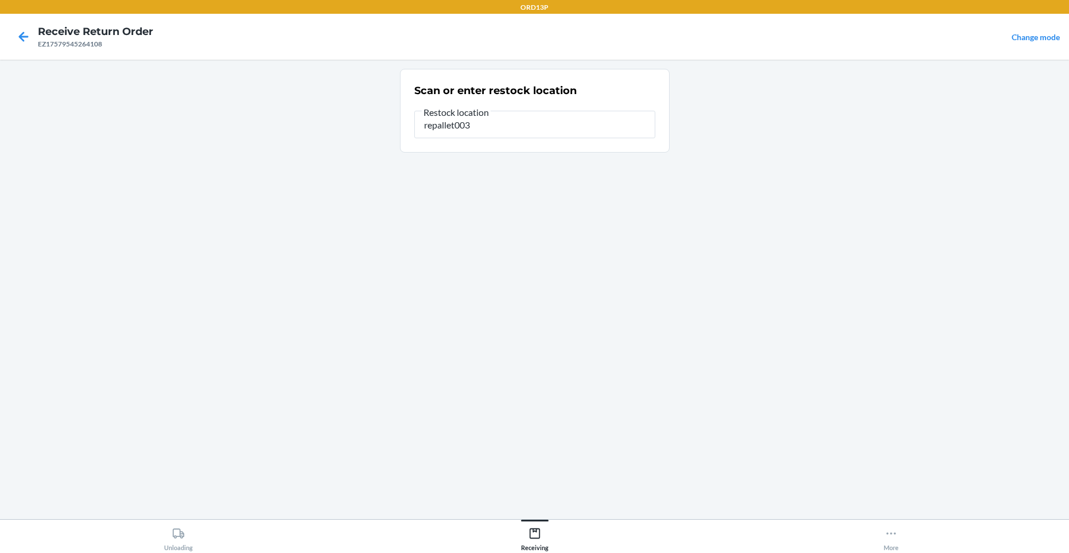
type input "repallet003"
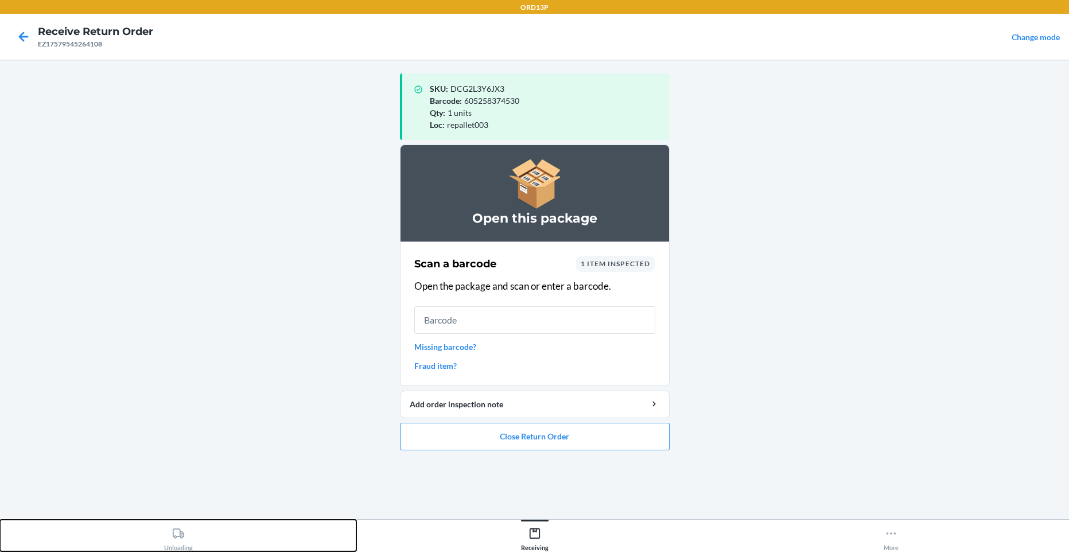
click at [172, 535] on icon at bounding box center [178, 533] width 13 height 13
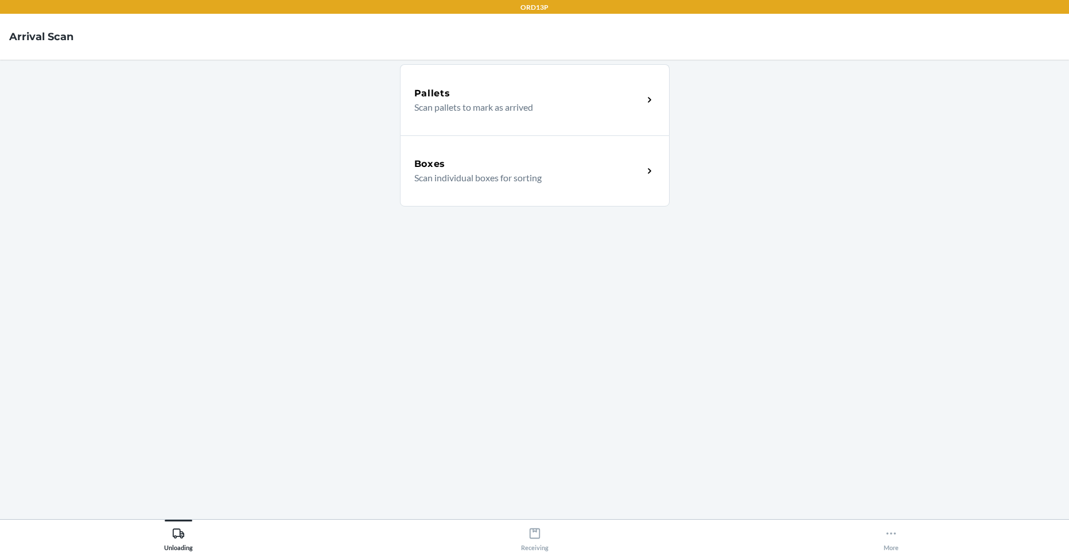
click at [466, 168] on div "Boxes" at bounding box center [528, 164] width 229 height 14
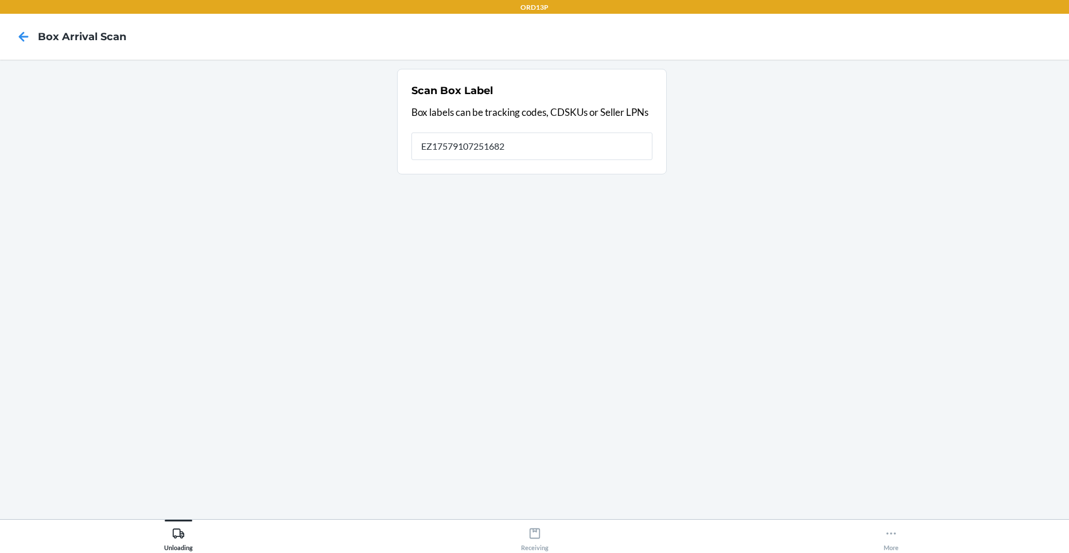
type input "EZ17579107251682"
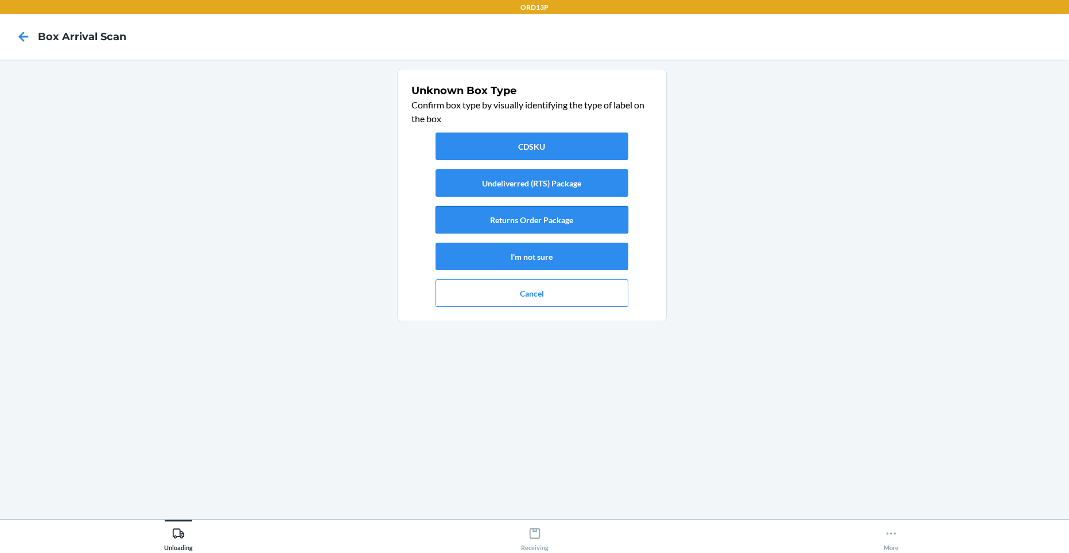
click at [548, 227] on button "Returns Order Package" at bounding box center [531, 220] width 193 height 28
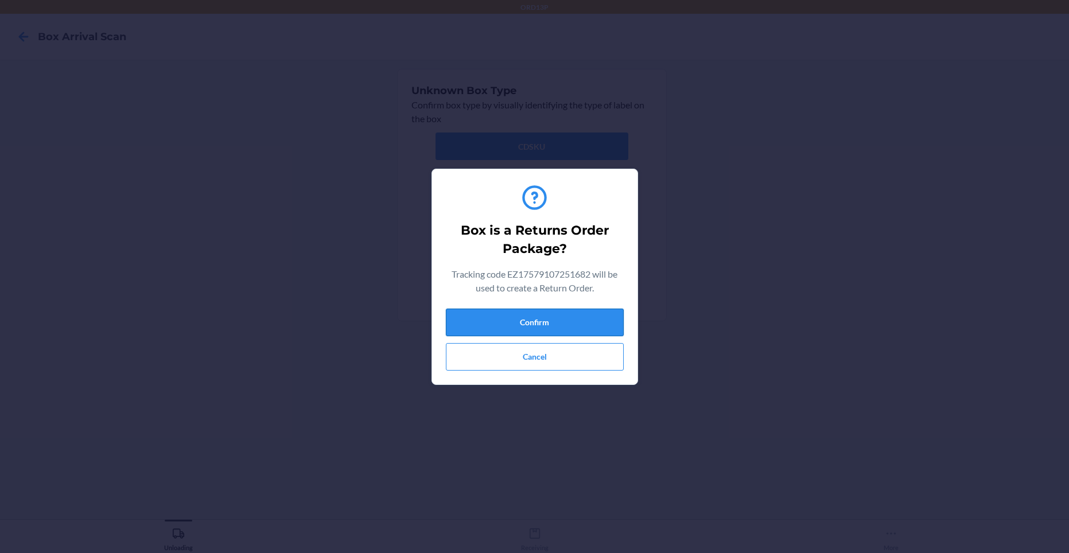
click at [535, 328] on button "Confirm" at bounding box center [535, 323] width 178 height 28
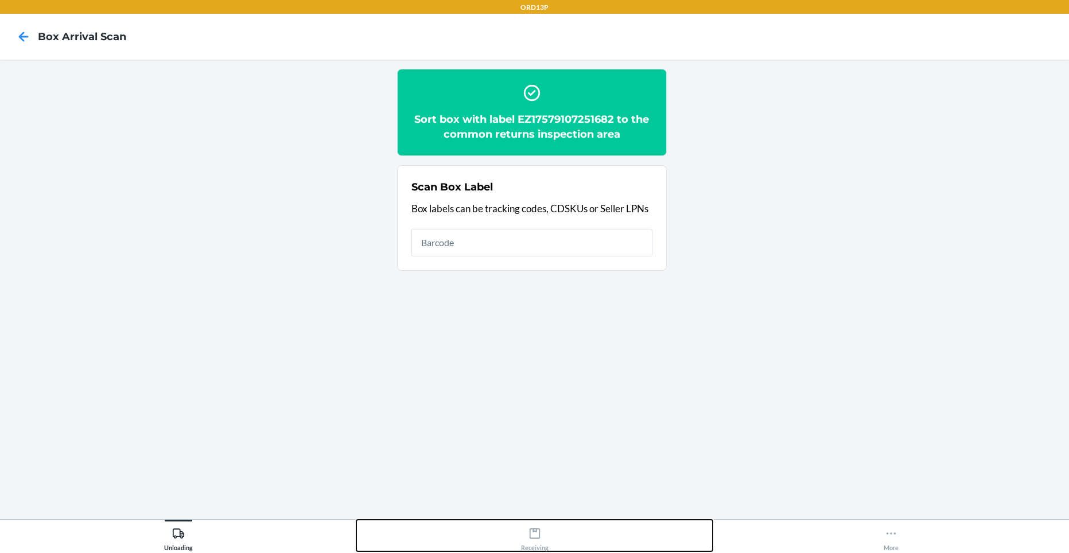
click at [541, 539] on div "Receiving" at bounding box center [535, 536] width 28 height 29
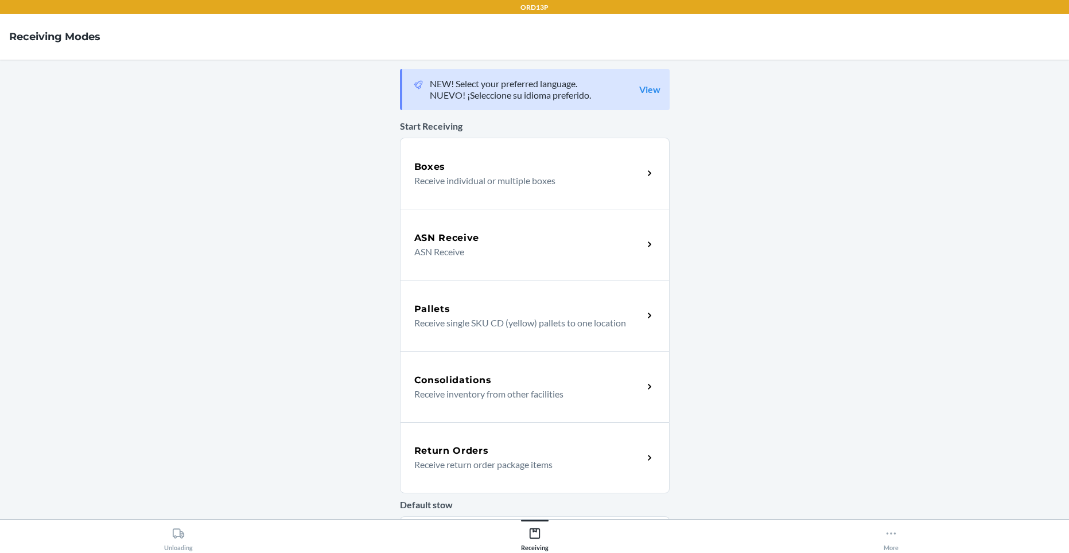
click at [485, 446] on div "Return Orders" at bounding box center [528, 451] width 229 height 14
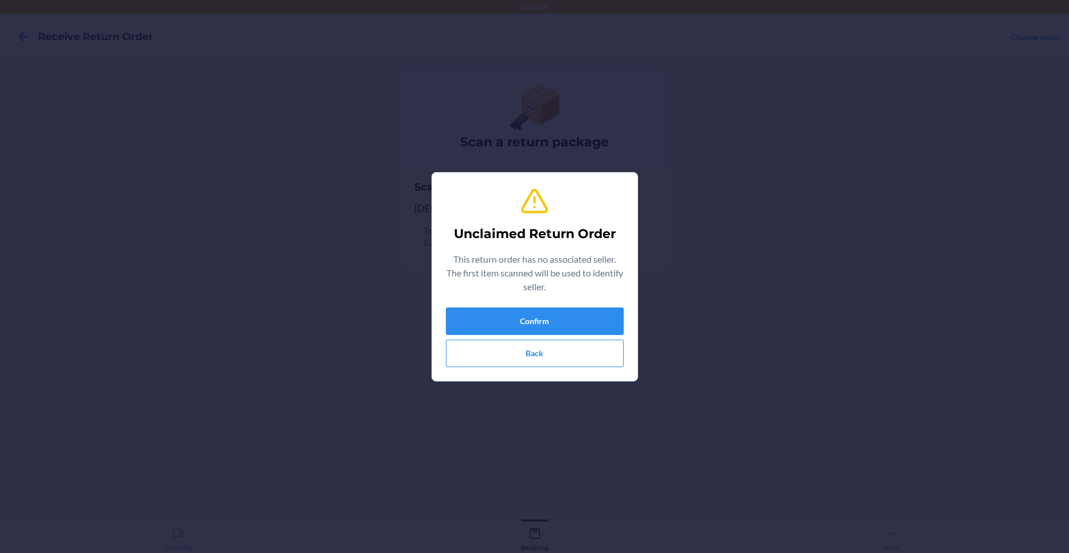
click at [508, 337] on div "Confirm Back" at bounding box center [535, 337] width 178 height 60
click at [507, 329] on button "Confirm" at bounding box center [535, 321] width 178 height 28
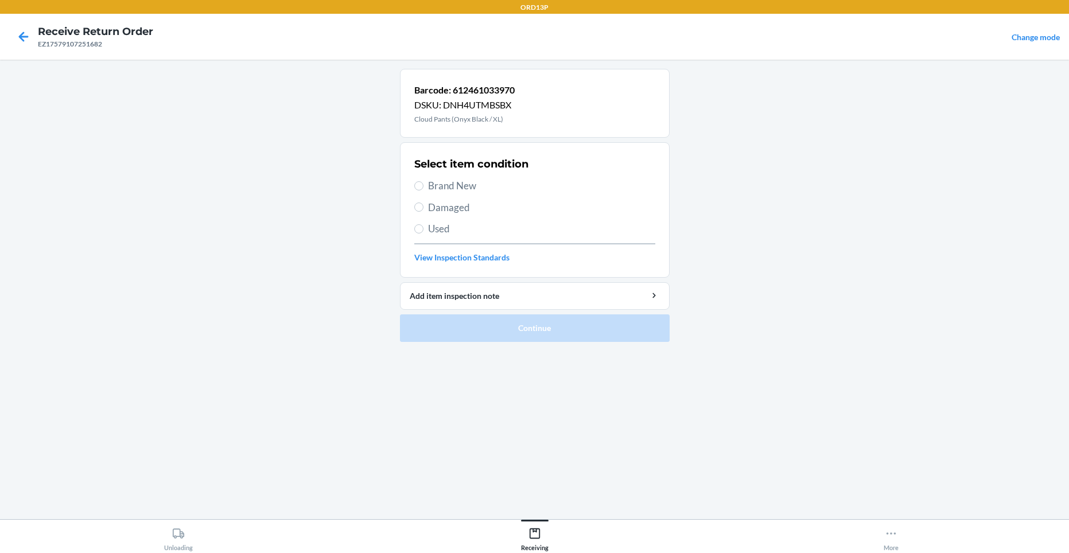
click at [432, 182] on span "Brand New" at bounding box center [541, 185] width 227 height 15
click at [423, 182] on input "Brand New" at bounding box center [418, 185] width 9 height 9
radio input "true"
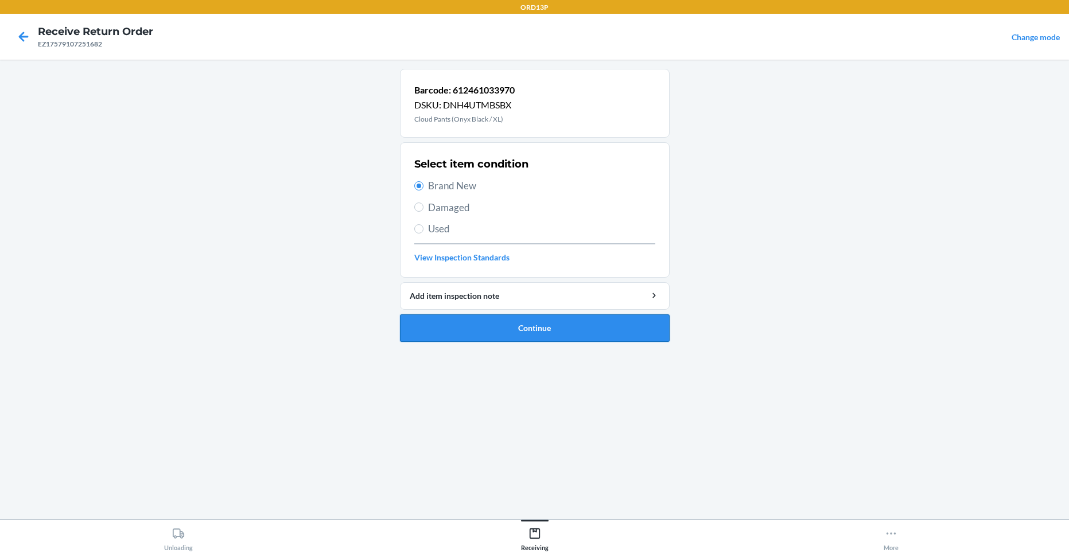
click at [443, 326] on button "Continue" at bounding box center [535, 328] width 270 height 28
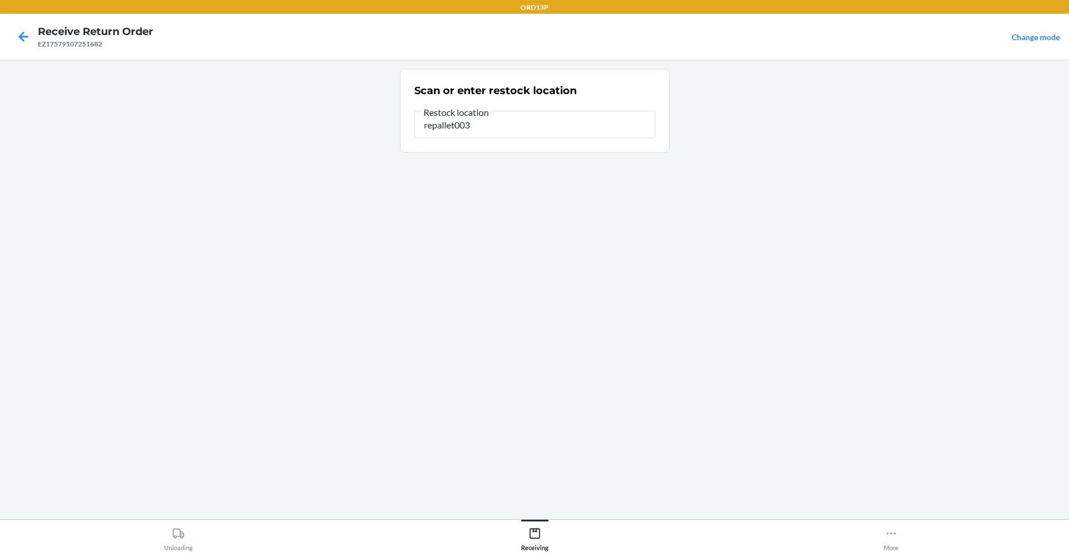
type input "repallet003"
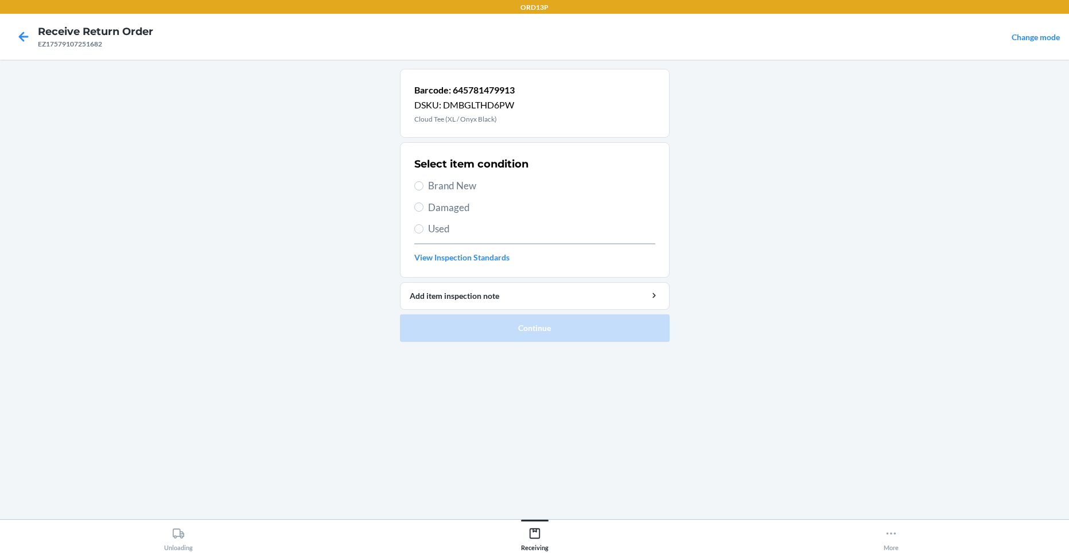
click at [431, 182] on span "Brand New" at bounding box center [541, 185] width 227 height 15
click at [423, 182] on input "Brand New" at bounding box center [418, 185] width 9 height 9
radio input "true"
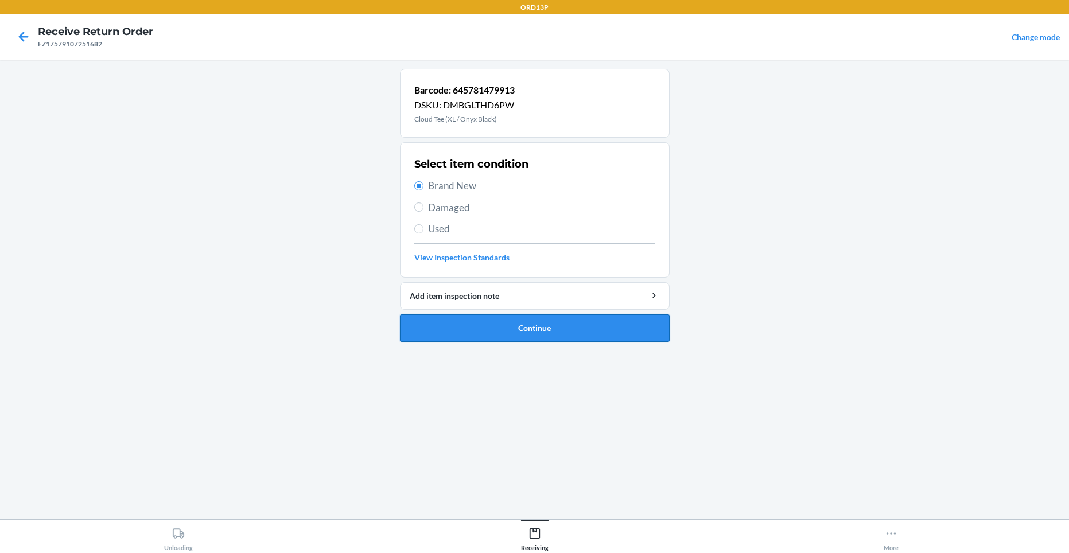
click at [511, 319] on button "Continue" at bounding box center [535, 328] width 270 height 28
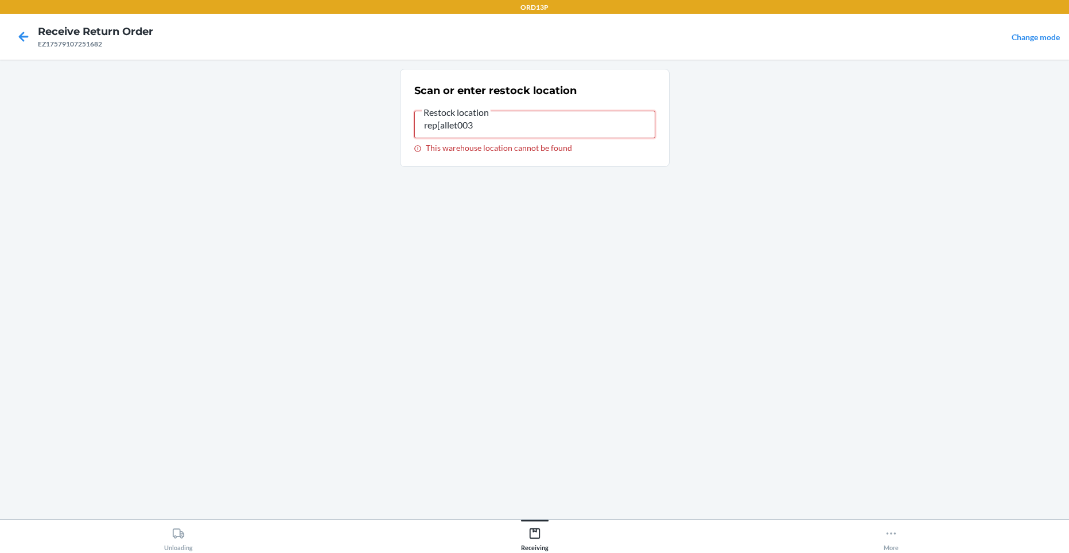
click at [441, 128] on input "rep[allet003" at bounding box center [534, 125] width 241 height 28
type input "repallet003"
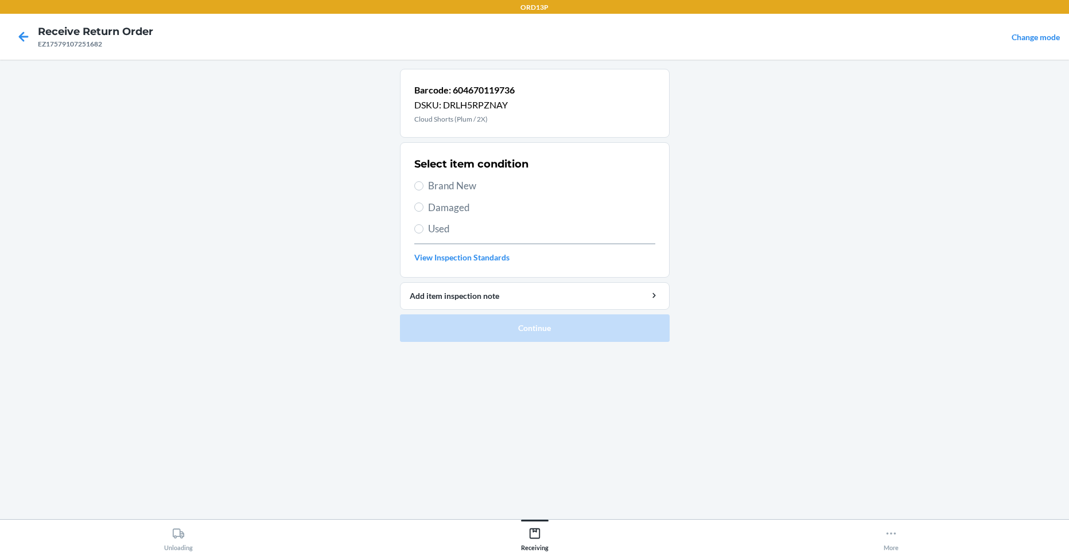
click at [425, 188] on label "Brand New" at bounding box center [534, 185] width 241 height 15
click at [423, 188] on input "Brand New" at bounding box center [418, 185] width 9 height 9
radio input "true"
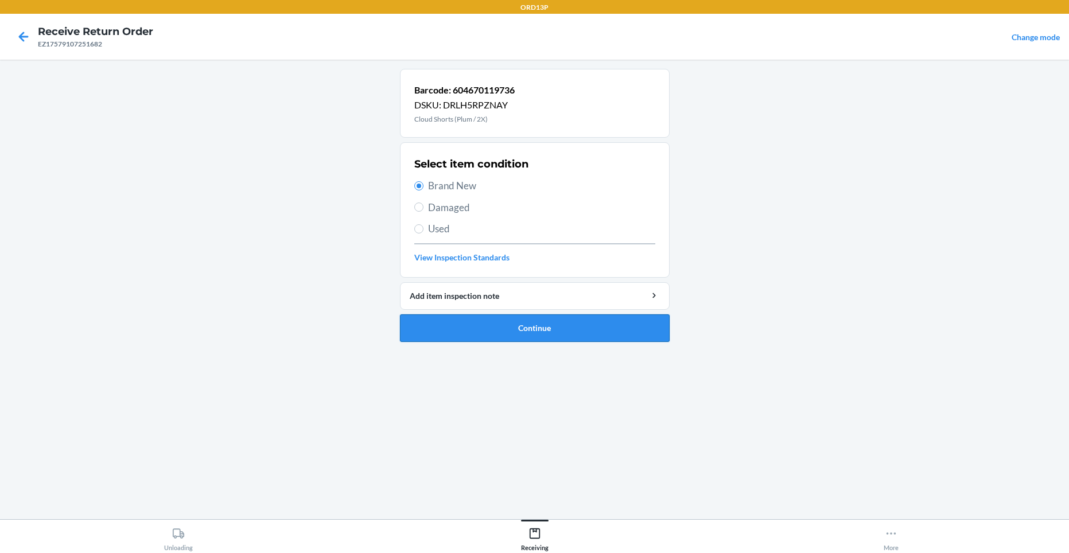
click at [444, 327] on button "Continue" at bounding box center [535, 328] width 270 height 28
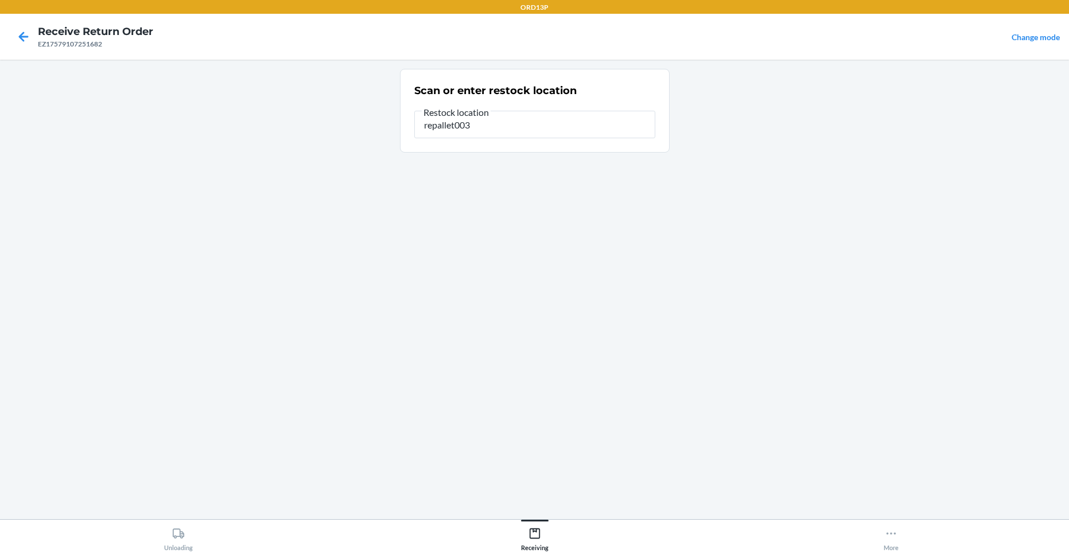
type input "repallet003"
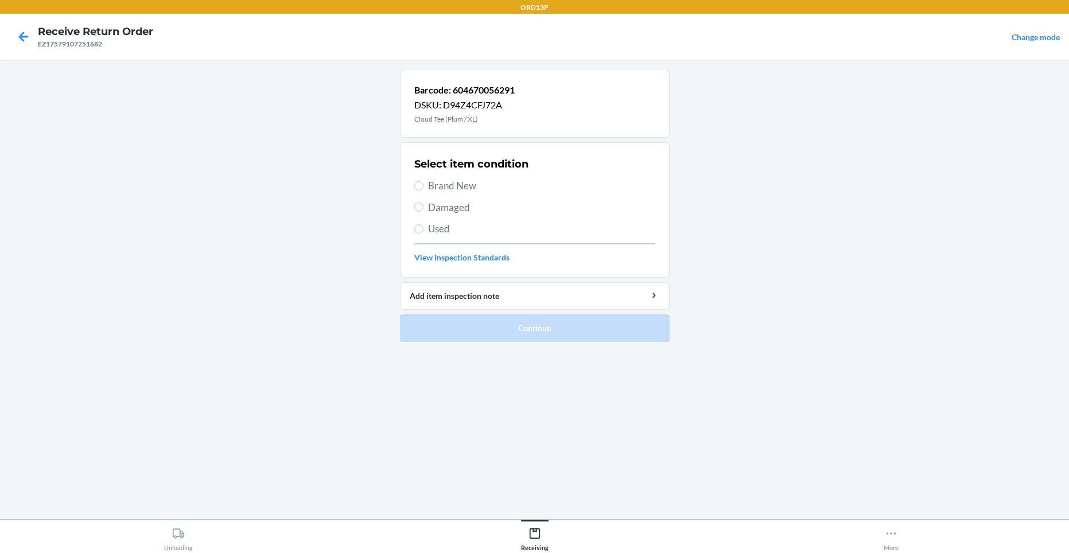
click at [436, 181] on span "Brand New" at bounding box center [541, 185] width 227 height 15
click at [423, 181] on input "Brand New" at bounding box center [418, 185] width 9 height 9
radio input "true"
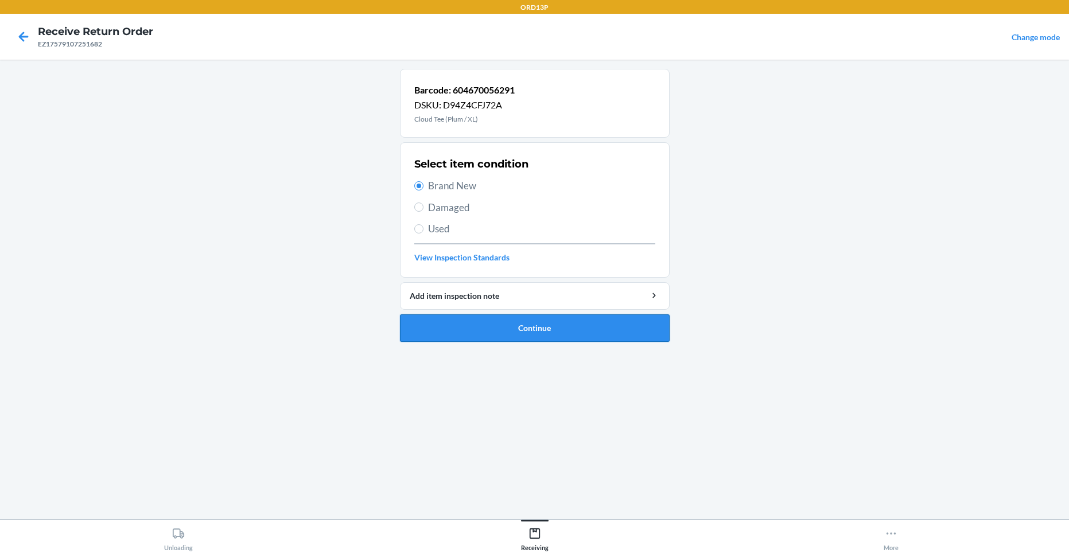
click at [463, 320] on button "Continue" at bounding box center [535, 328] width 270 height 28
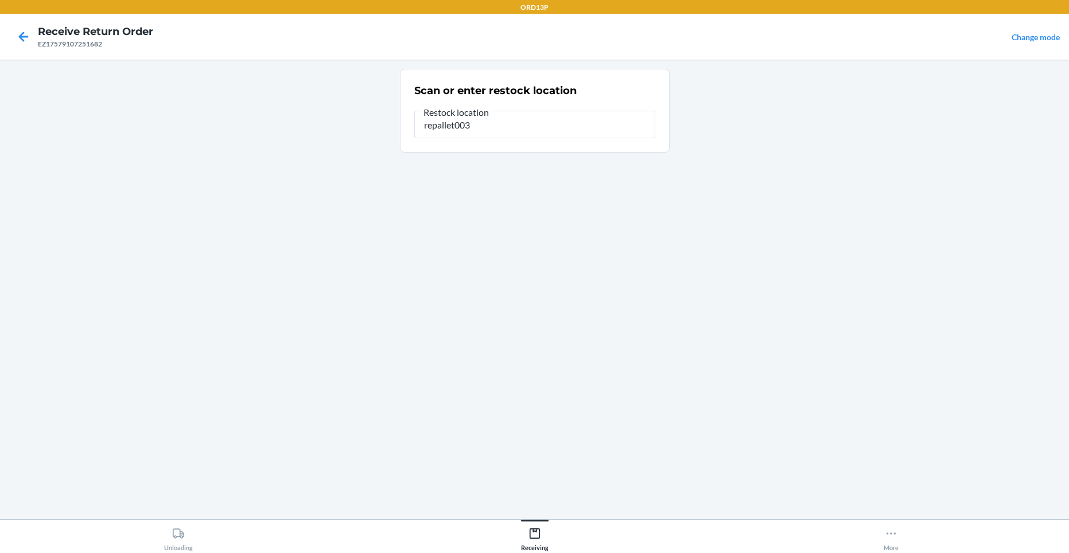
type input "repallet003"
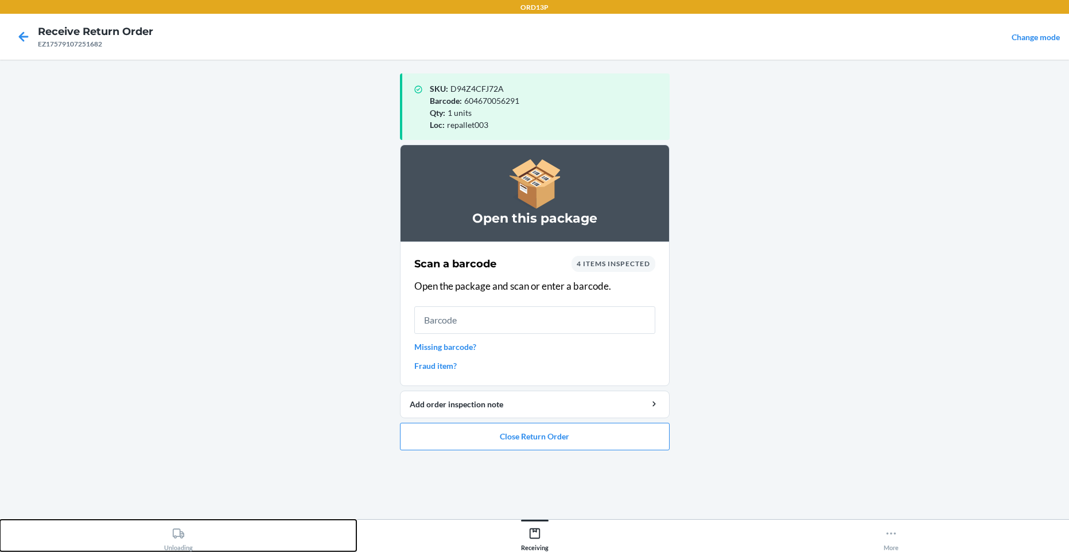
click at [167, 532] on div "Unloading" at bounding box center [178, 536] width 29 height 29
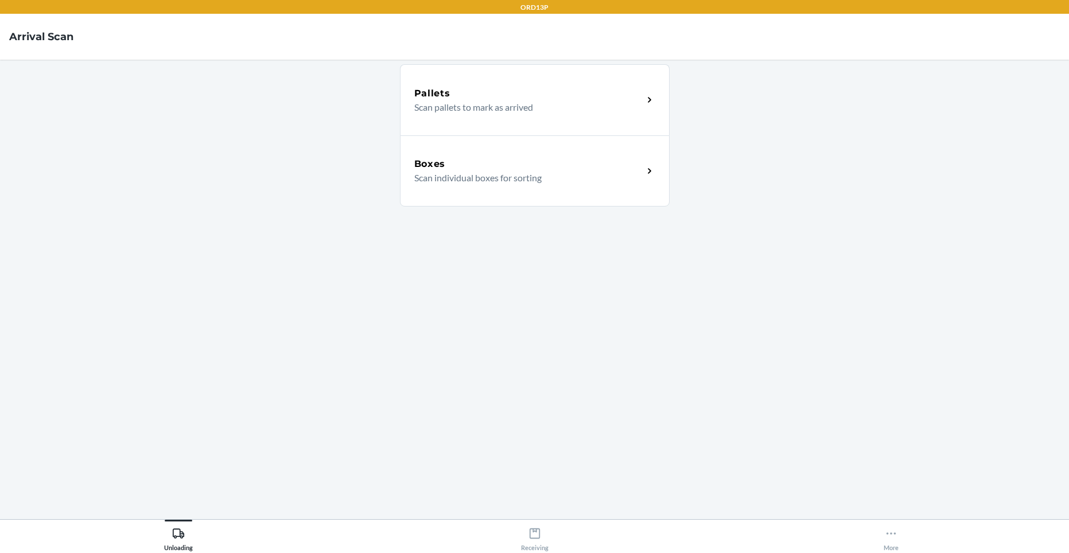
click at [549, 173] on p "Scan individual boxes for sorting" at bounding box center [524, 178] width 220 height 14
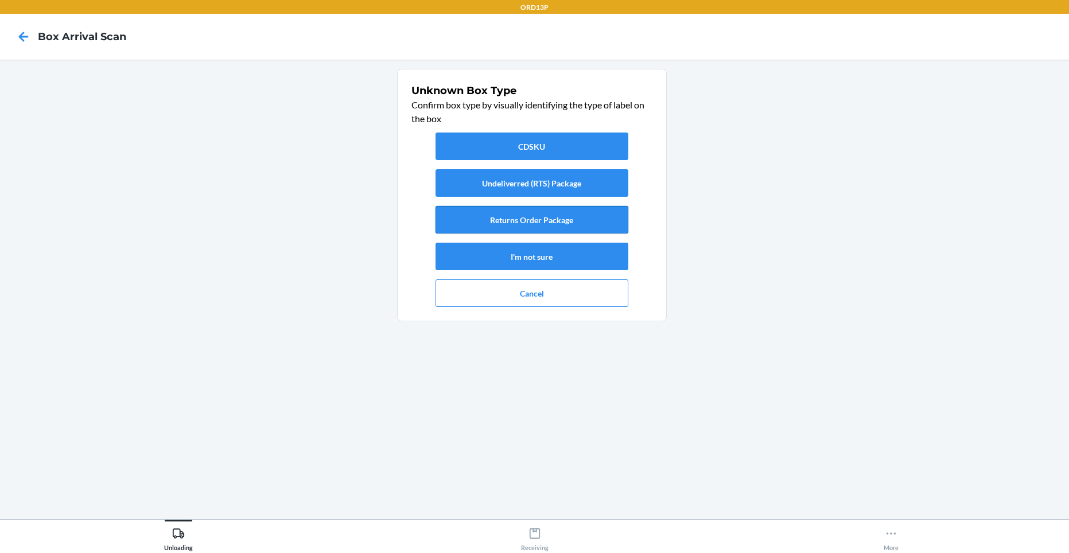
click at [502, 216] on button "Returns Order Package" at bounding box center [531, 220] width 193 height 28
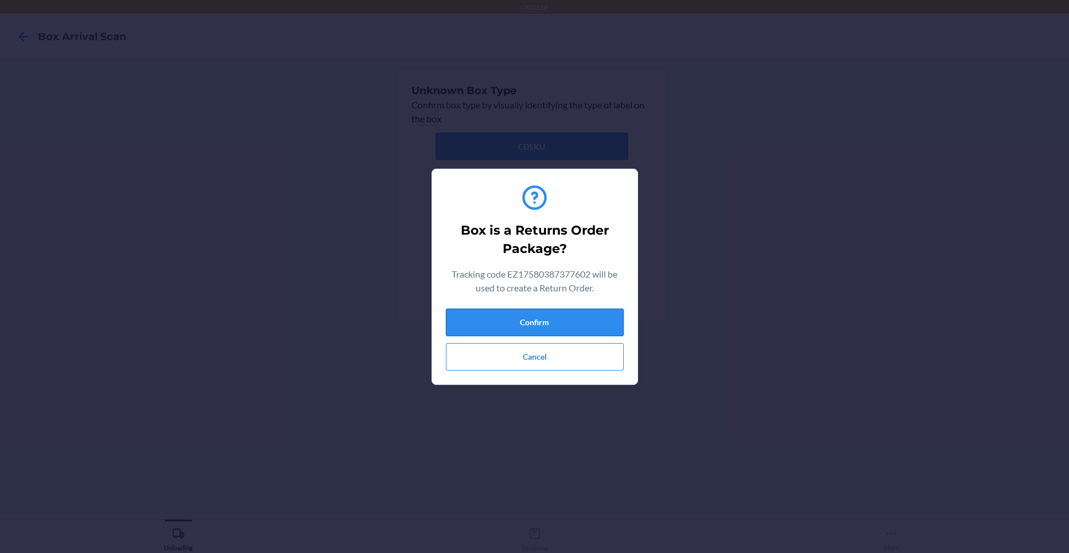
click at [547, 329] on button "Confirm" at bounding box center [535, 323] width 178 height 28
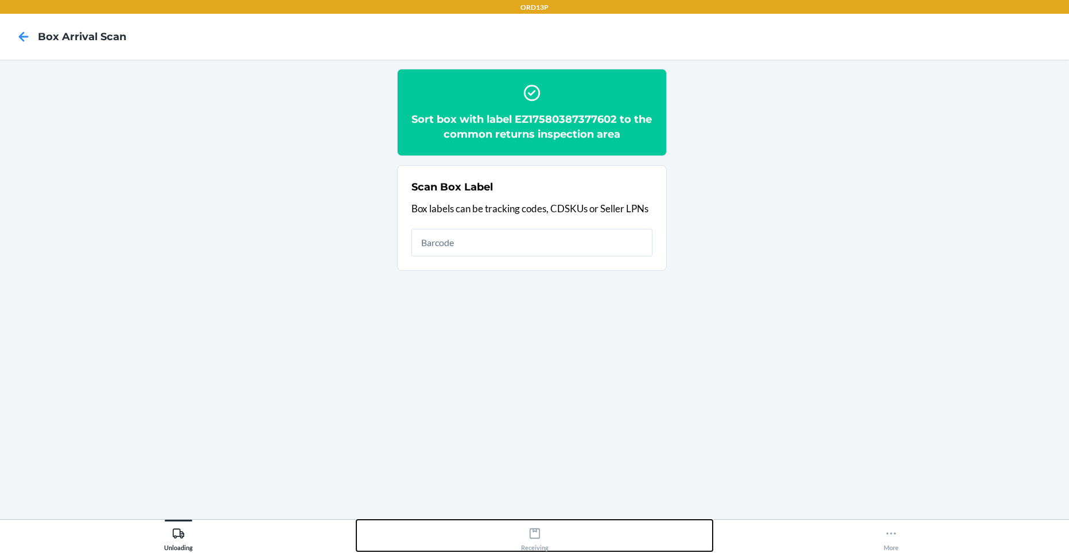
click at [531, 532] on icon at bounding box center [534, 533] width 13 height 13
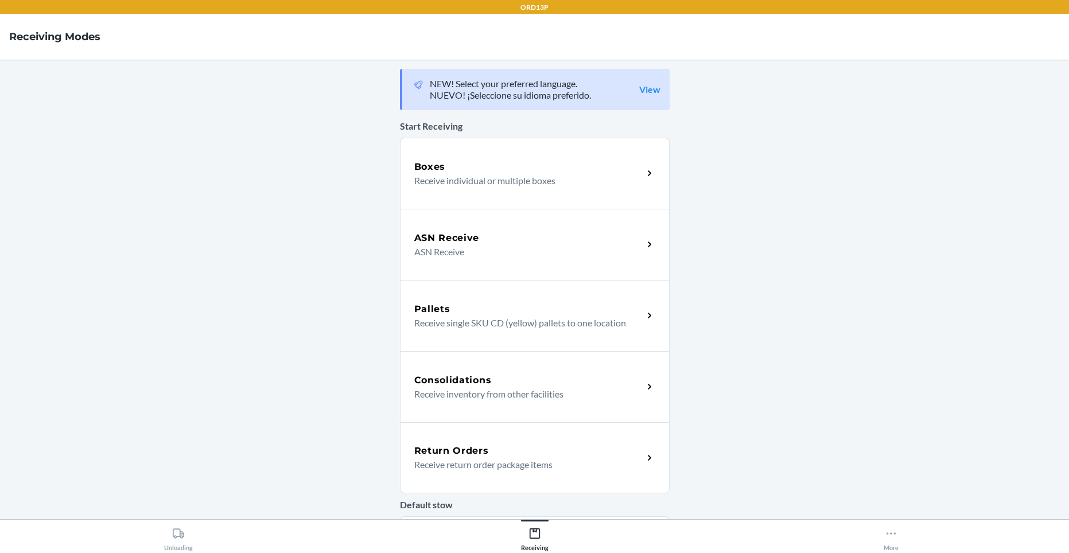
click at [493, 471] on p "Receive return order package items" at bounding box center [524, 465] width 220 height 14
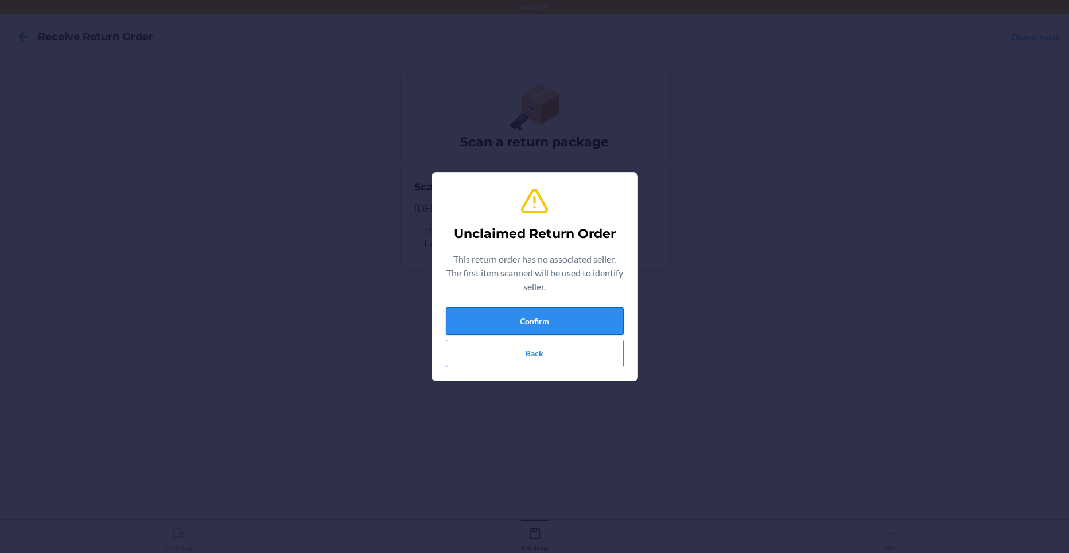
click at [545, 310] on button "Confirm" at bounding box center [535, 321] width 178 height 28
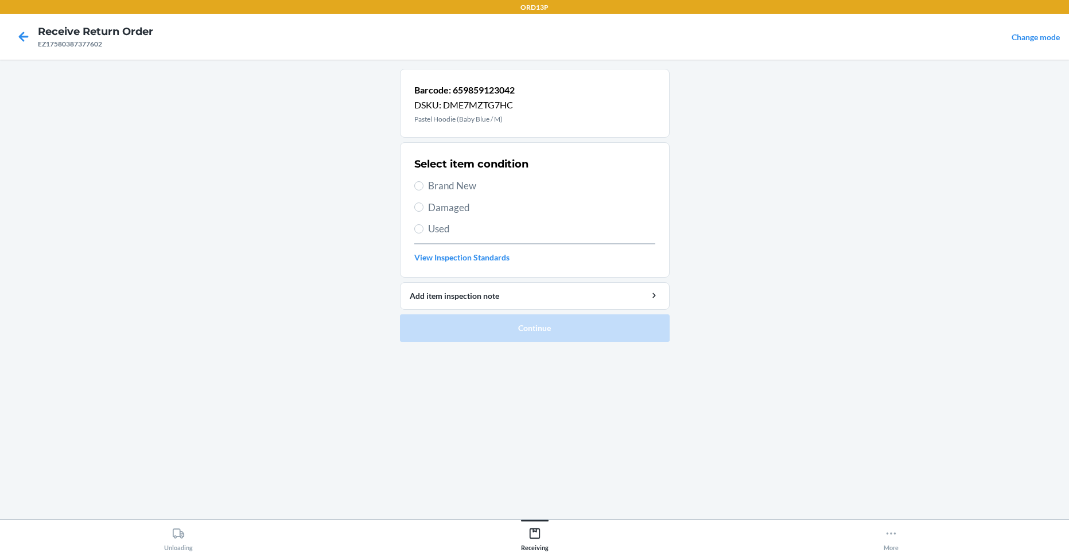
click at [497, 182] on span "Brand New" at bounding box center [541, 185] width 227 height 15
click at [423, 182] on input "Brand New" at bounding box center [418, 185] width 9 height 9
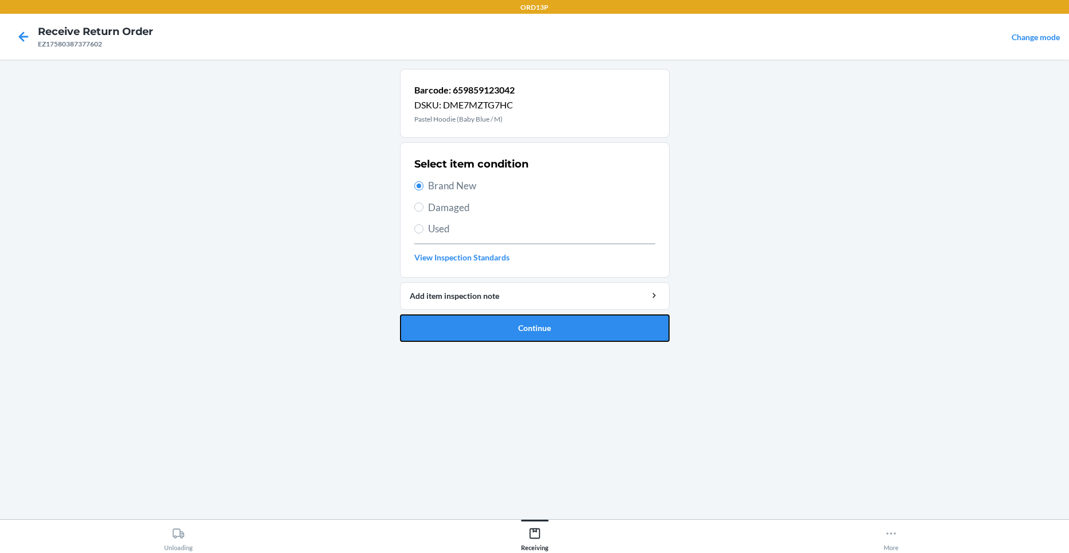
drag, startPoint x: 547, startPoint y: 320, endPoint x: 547, endPoint y: 293, distance: 27.0
click at [549, 320] on button "Continue" at bounding box center [535, 328] width 270 height 28
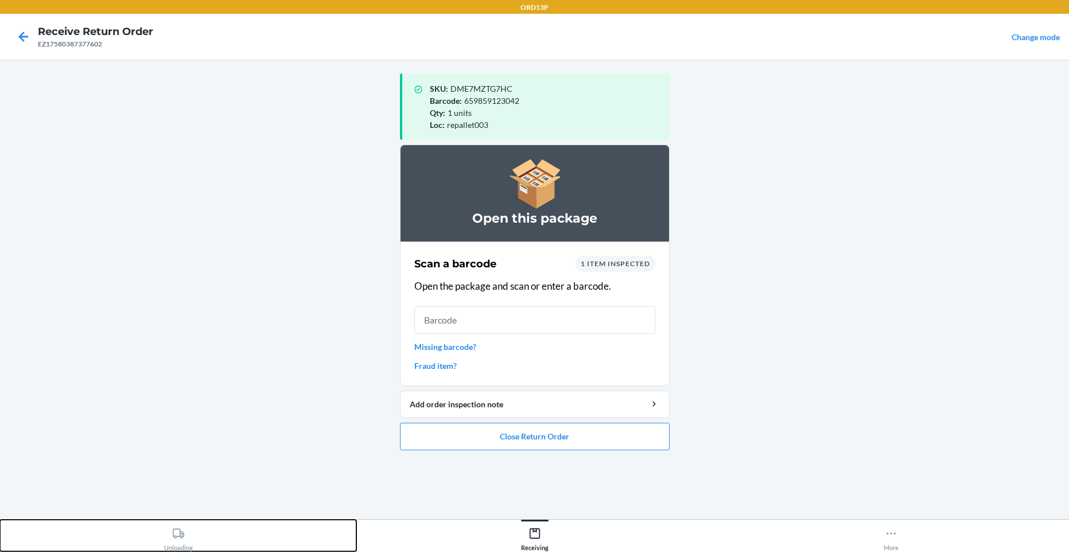
click at [182, 527] on icon at bounding box center [178, 533] width 13 height 13
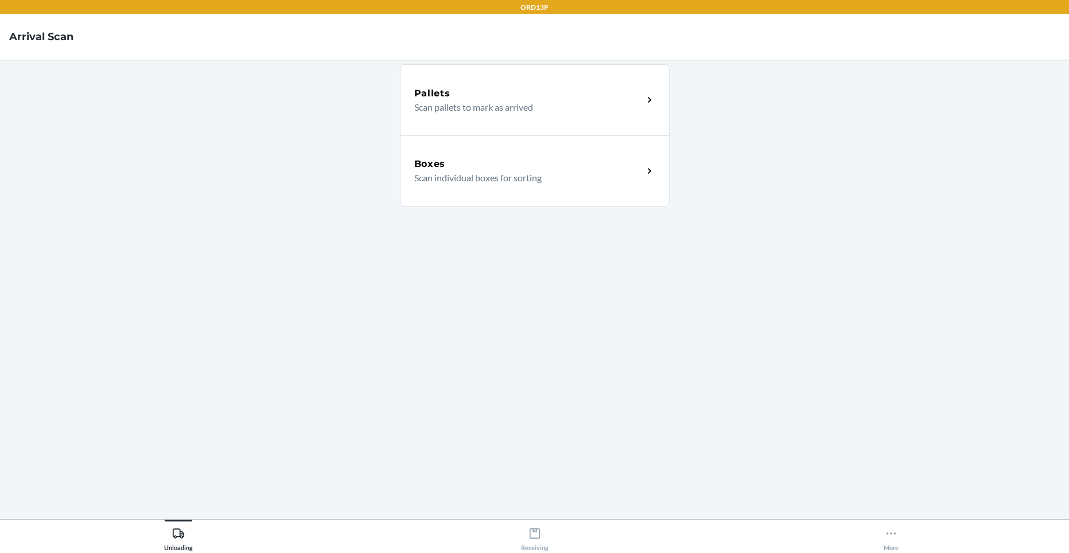
click at [520, 182] on p "Scan individual boxes for sorting" at bounding box center [524, 178] width 220 height 14
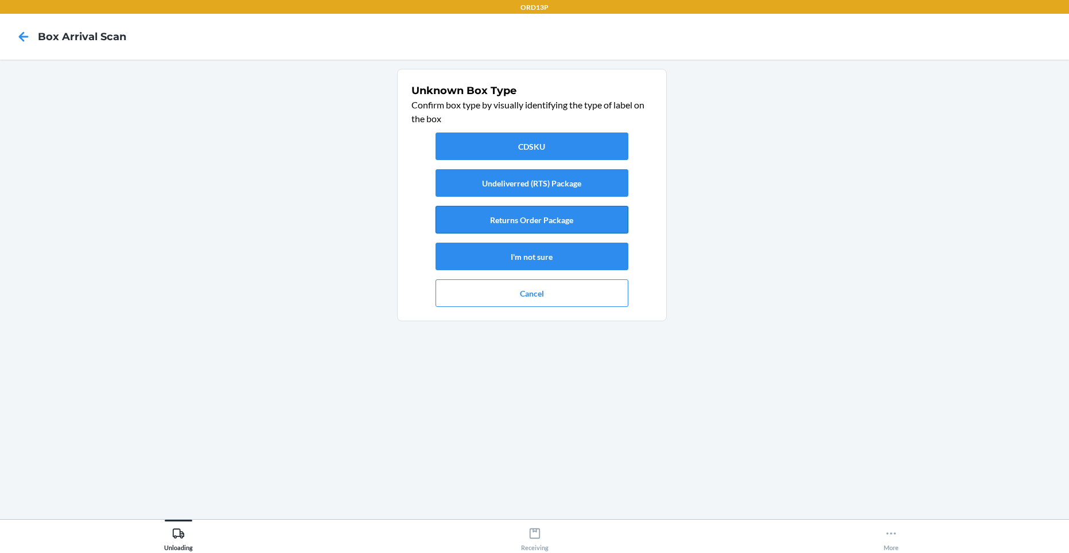
click at [513, 218] on button "Returns Order Package" at bounding box center [531, 220] width 193 height 28
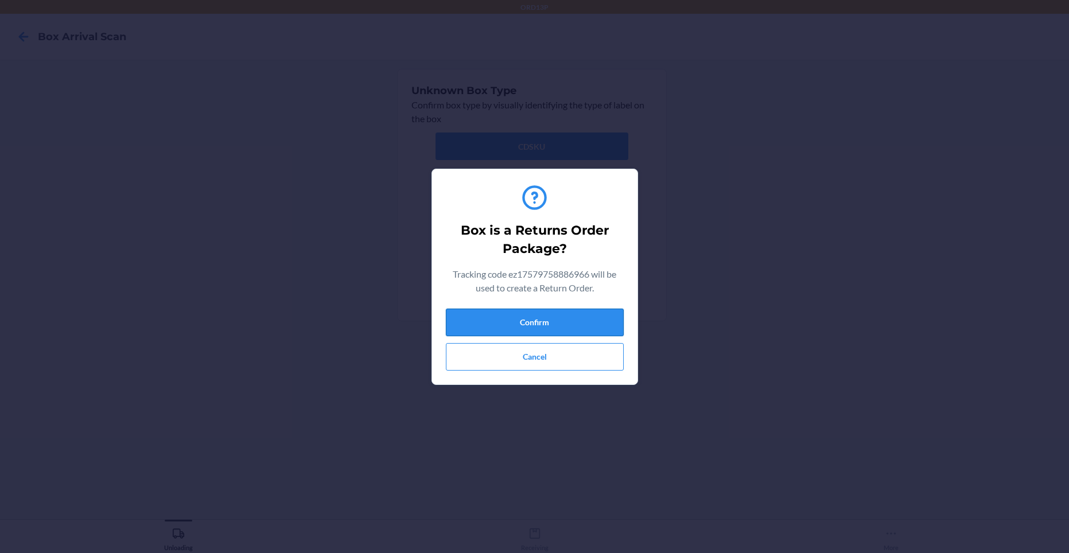
click at [519, 317] on button "Confirm" at bounding box center [535, 323] width 178 height 28
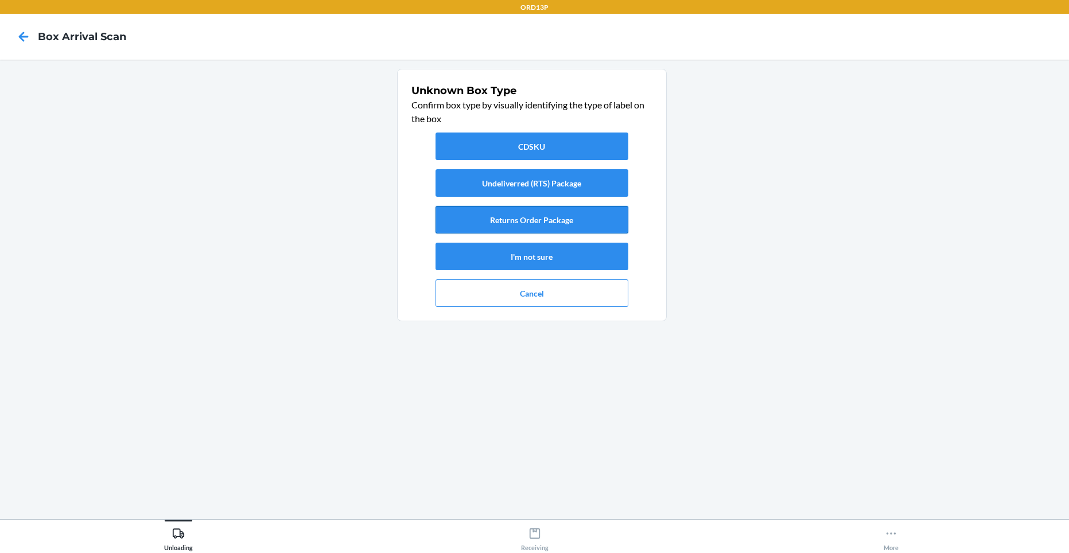
click at [537, 212] on button "Returns Order Package" at bounding box center [531, 220] width 193 height 28
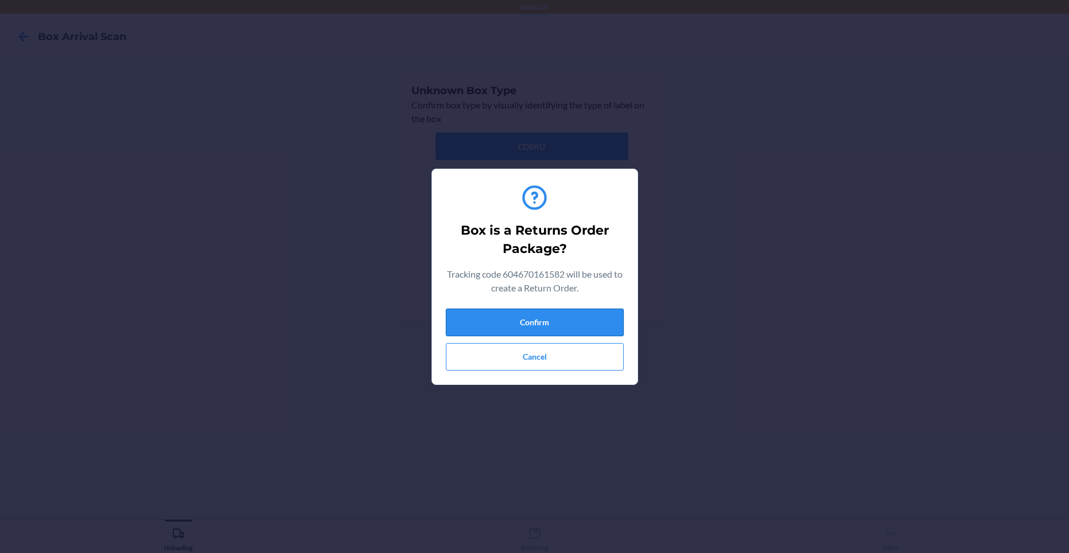
click at [554, 322] on button "Confirm" at bounding box center [535, 323] width 178 height 28
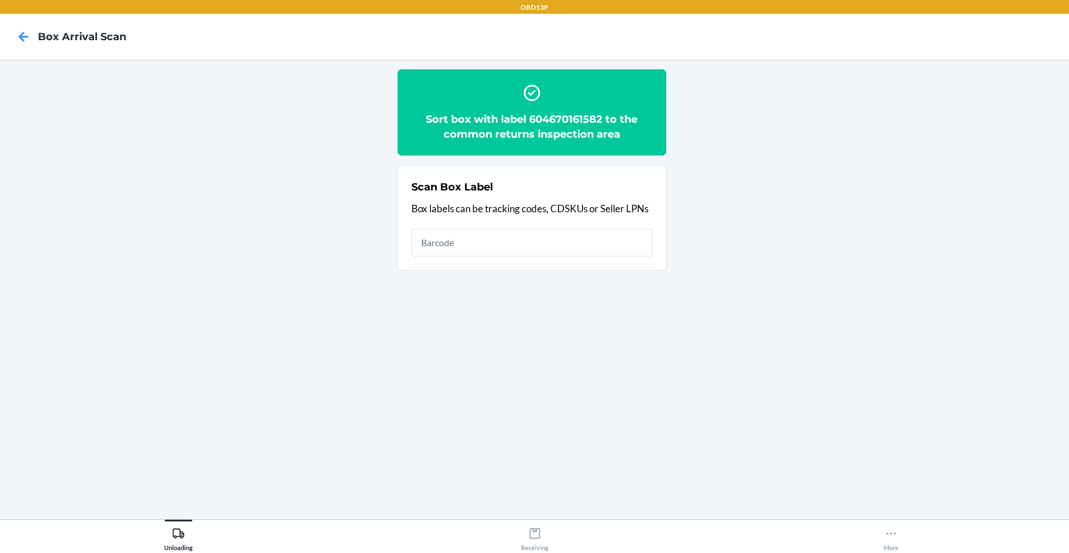
drag, startPoint x: 506, startPoint y: 456, endPoint x: 513, endPoint y: 485, distance: 29.4
click at [512, 480] on section "Sort box with label 604670161582 to the common returns inspection area Scan Box…" at bounding box center [534, 289] width 1050 height 441
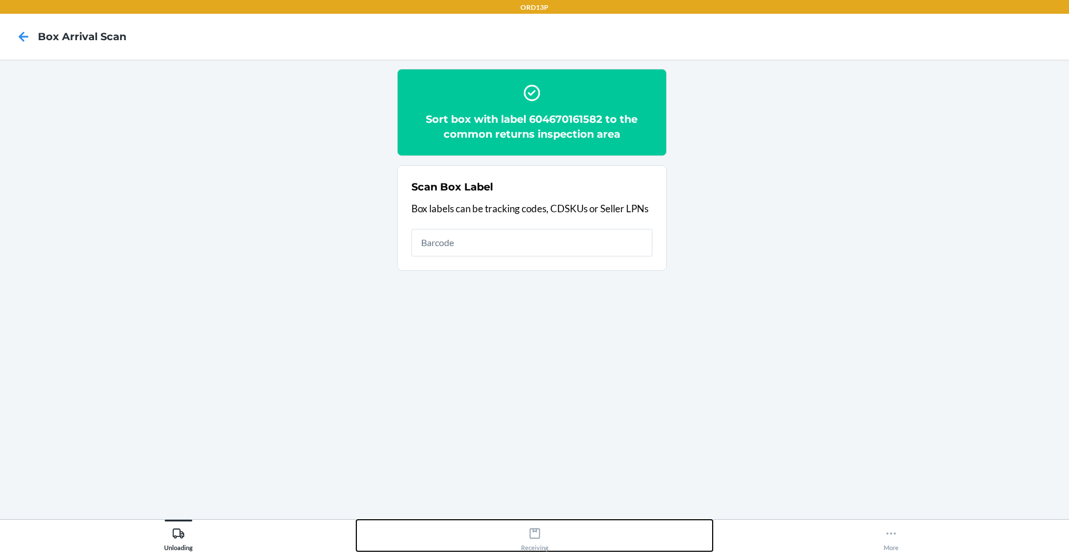
drag, startPoint x: 536, startPoint y: 544, endPoint x: 539, endPoint y: 526, distance: 18.7
click at [537, 538] on div "Receiving" at bounding box center [535, 536] width 28 height 29
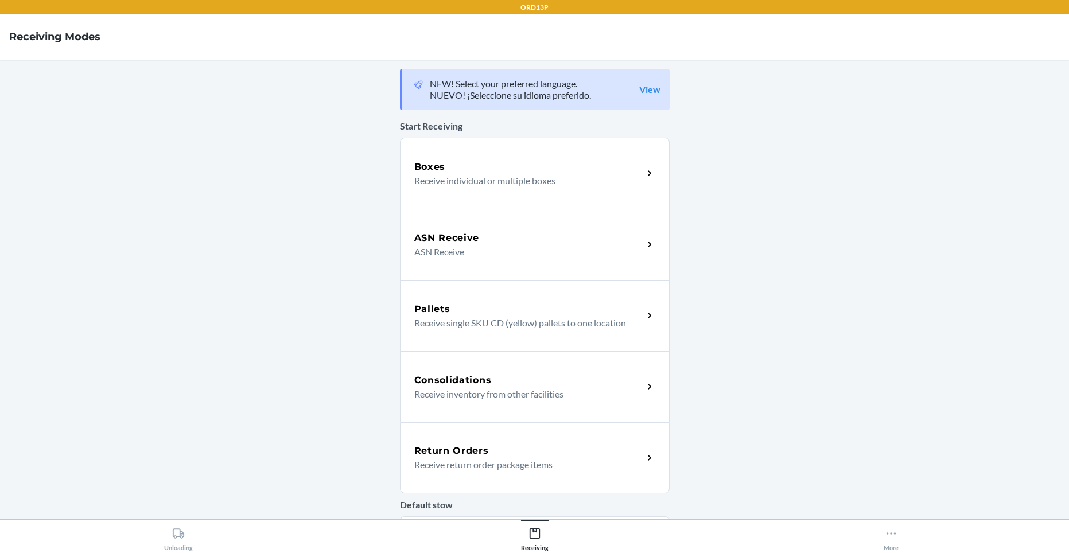
click at [500, 452] on div "Return Orders" at bounding box center [528, 451] width 229 height 14
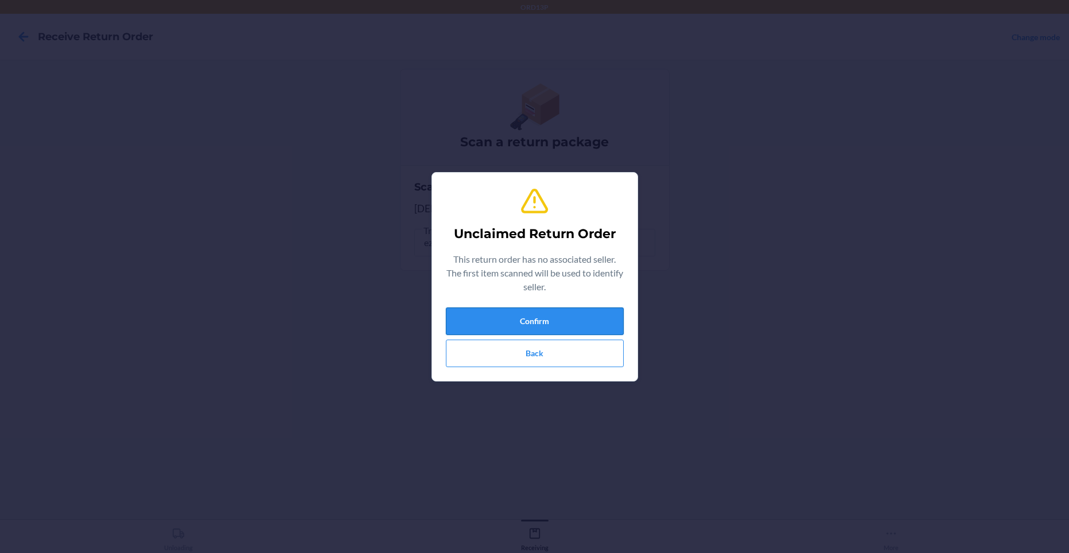
click at [500, 326] on button "Confirm" at bounding box center [535, 321] width 178 height 28
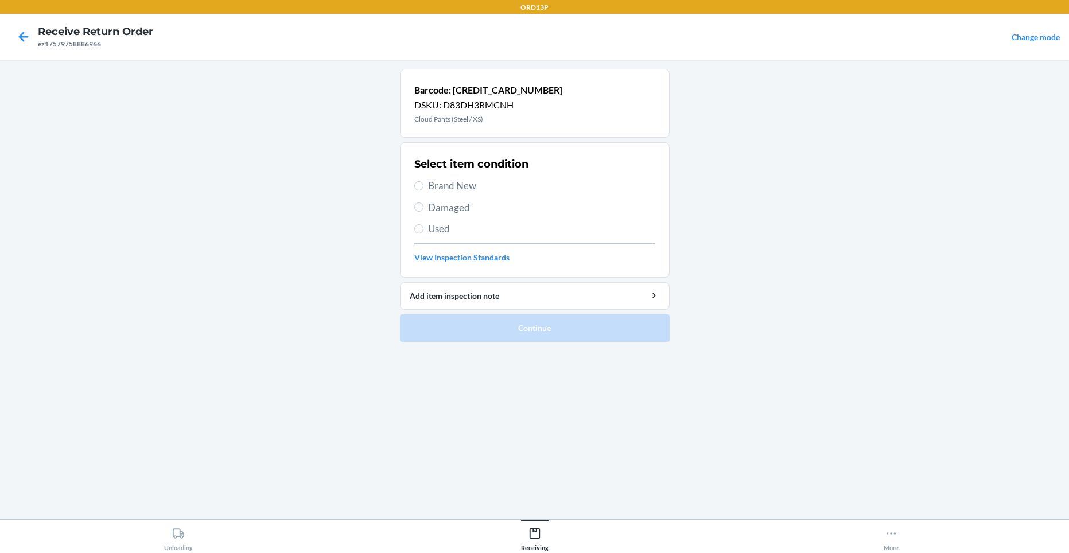
click at [455, 184] on span "Brand New" at bounding box center [541, 185] width 227 height 15
click at [423, 184] on input "Brand New" at bounding box center [418, 185] width 9 height 9
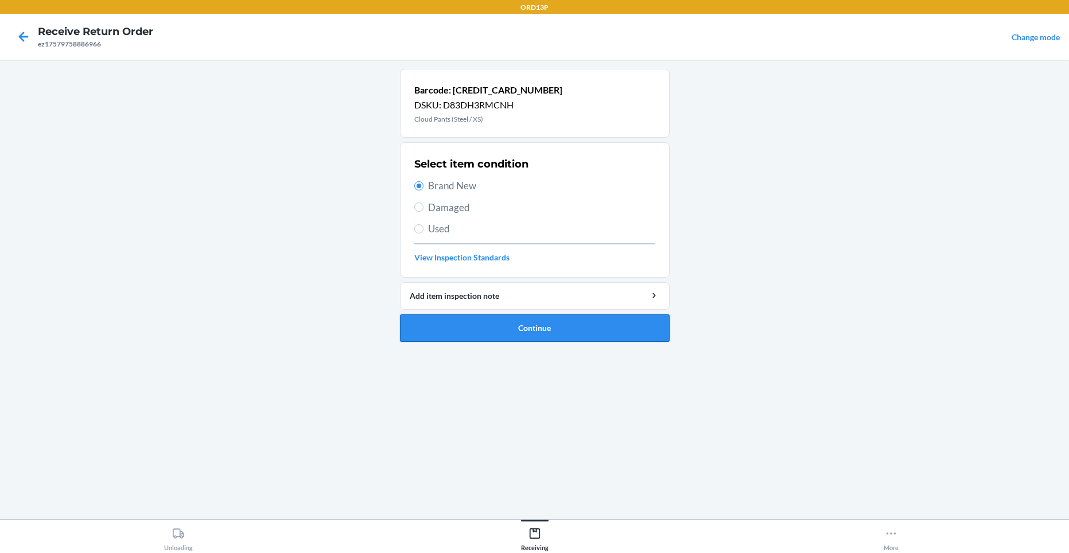
click at [509, 333] on button "Continue" at bounding box center [535, 328] width 270 height 28
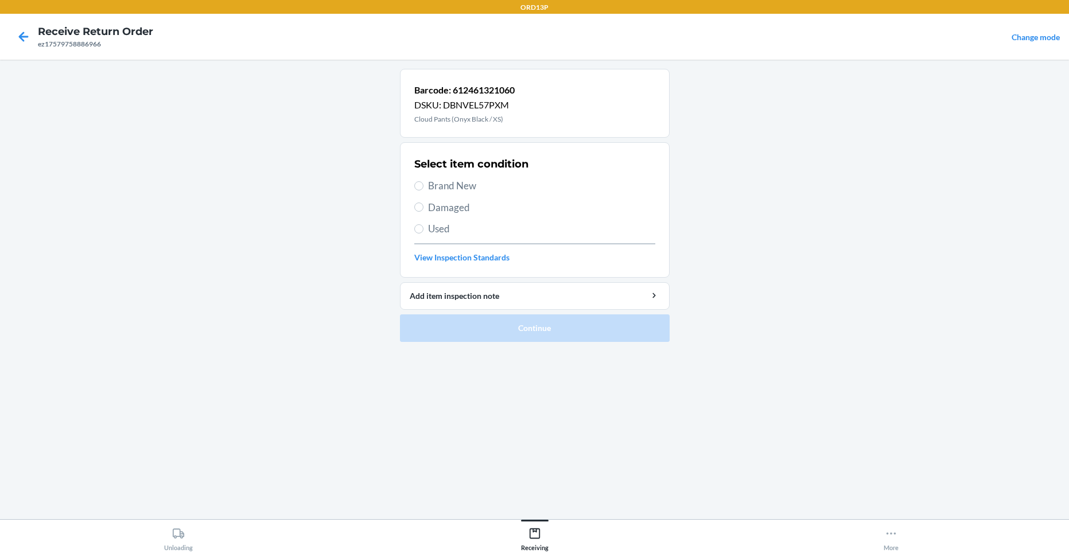
click at [428, 190] on span "Brand New" at bounding box center [541, 185] width 227 height 15
click at [423, 190] on input "Brand New" at bounding box center [418, 185] width 9 height 9
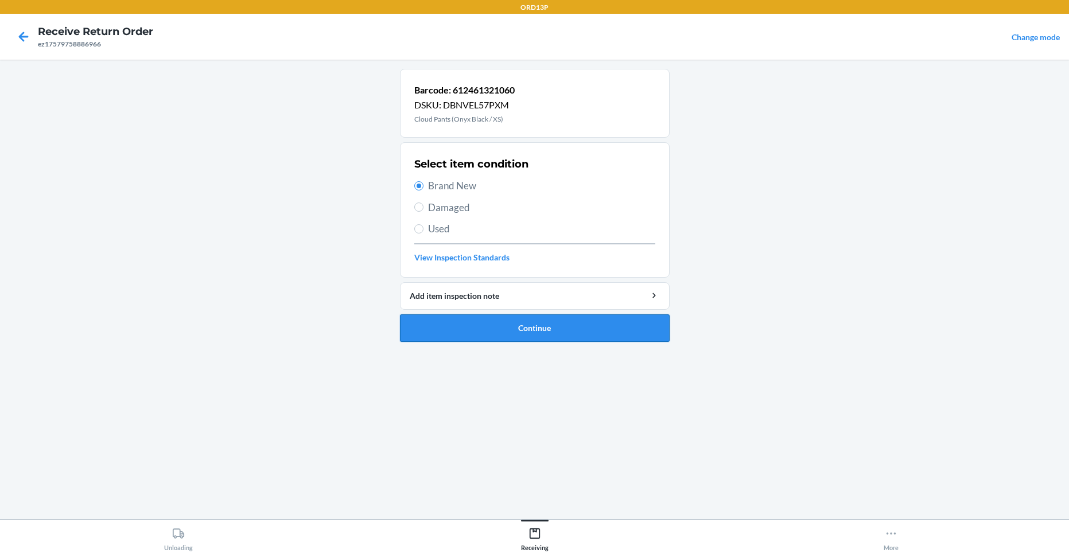
click at [465, 332] on button "Continue" at bounding box center [535, 328] width 270 height 28
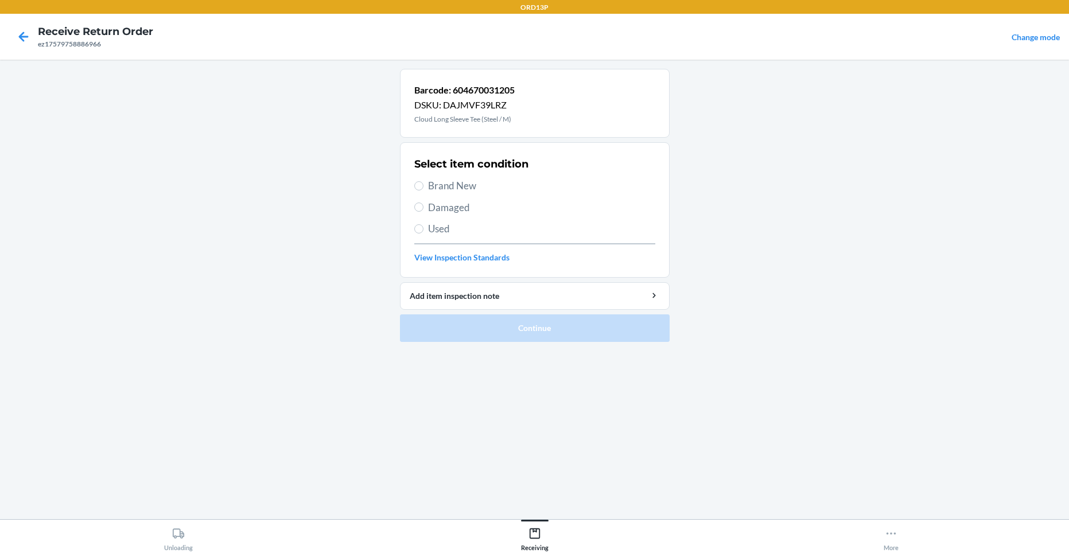
click at [462, 186] on span "Brand New" at bounding box center [541, 185] width 227 height 15
click at [423, 186] on input "Brand New" at bounding box center [418, 185] width 9 height 9
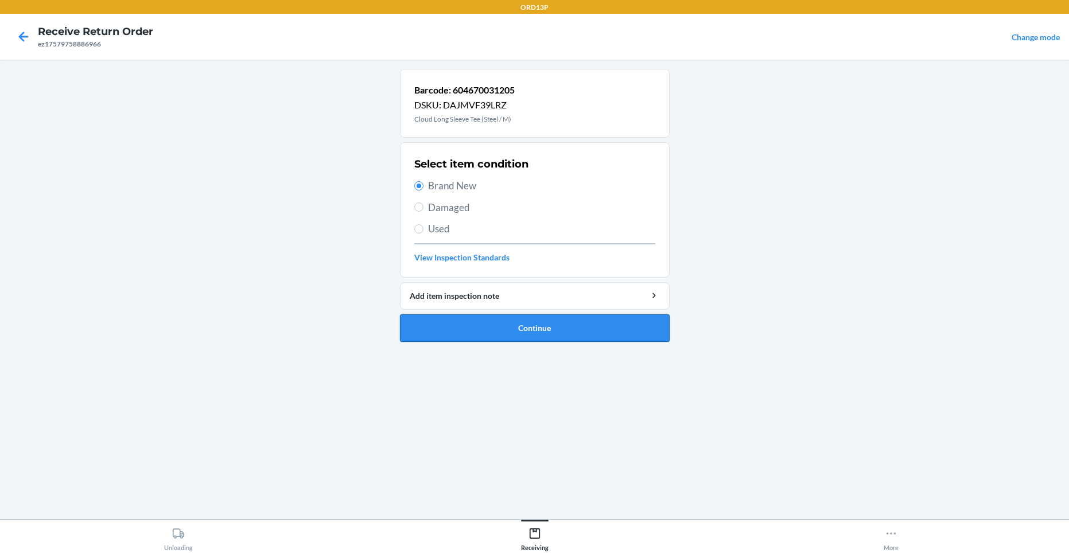
click at [482, 332] on button "Continue" at bounding box center [535, 328] width 270 height 28
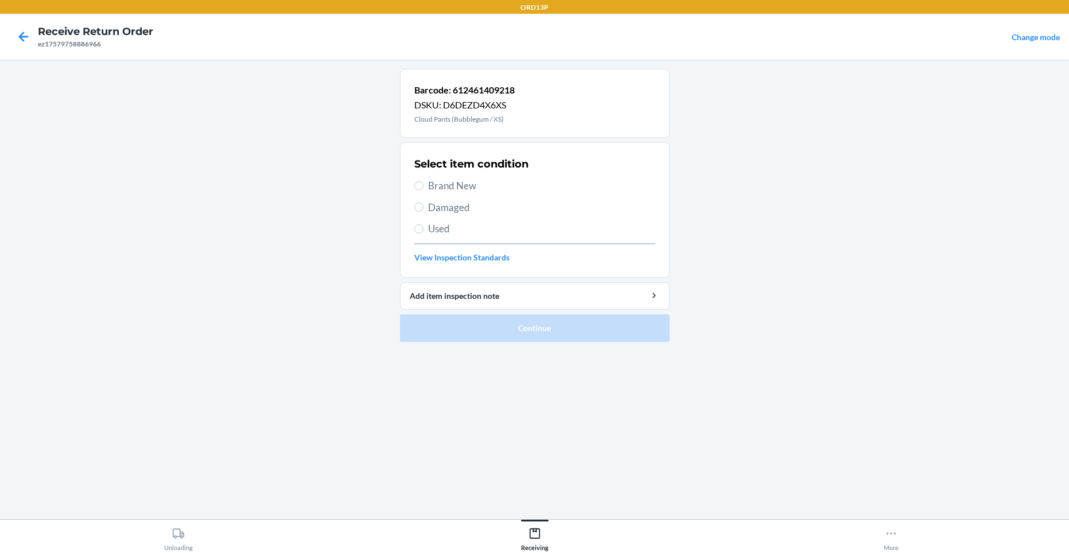
click at [457, 181] on span "Brand New" at bounding box center [541, 185] width 227 height 15
click at [423, 181] on input "Brand New" at bounding box center [418, 185] width 9 height 9
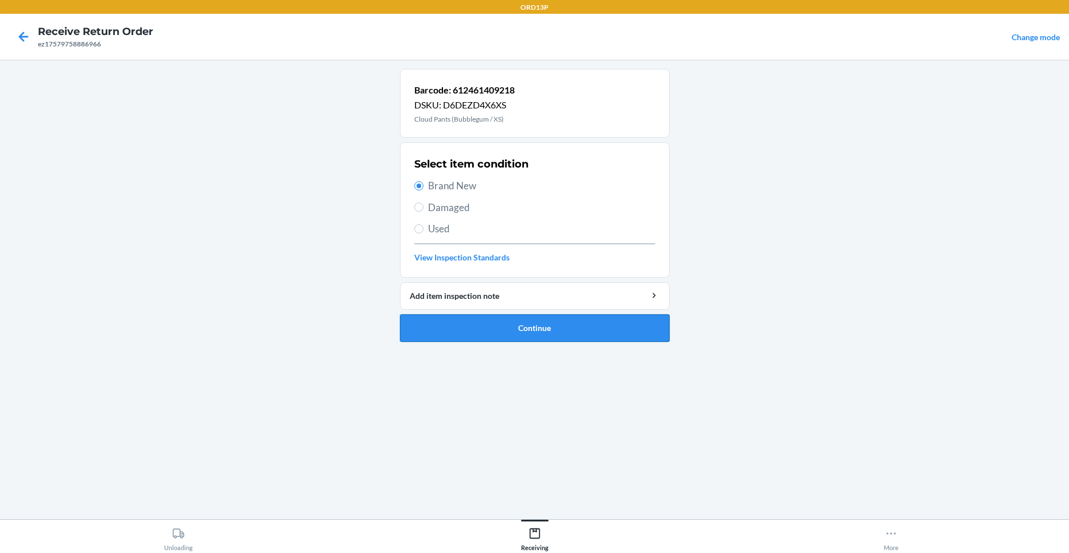
click at [474, 330] on button "Continue" at bounding box center [535, 328] width 270 height 28
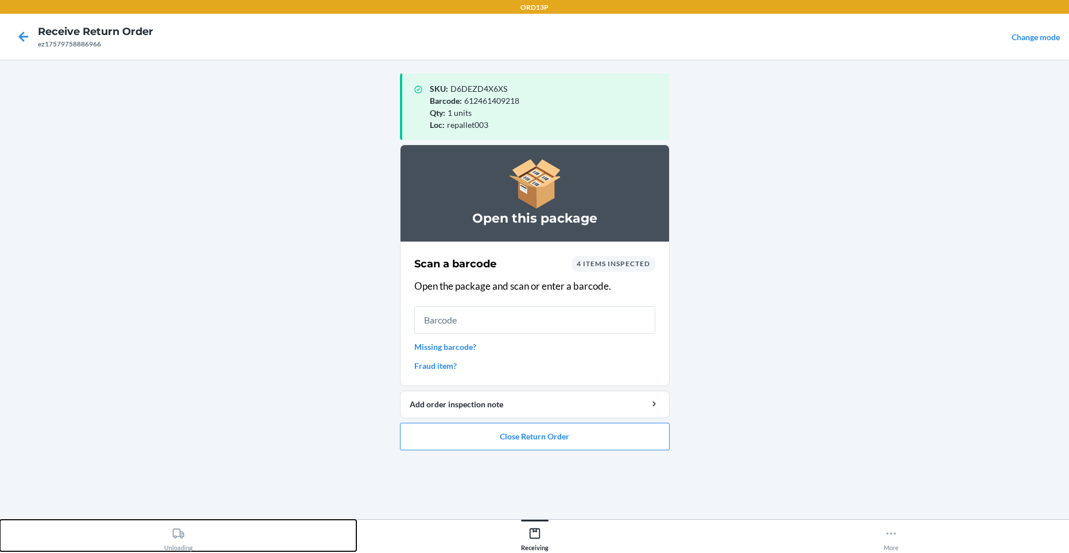
click at [172, 540] on div "Unloading" at bounding box center [178, 536] width 29 height 29
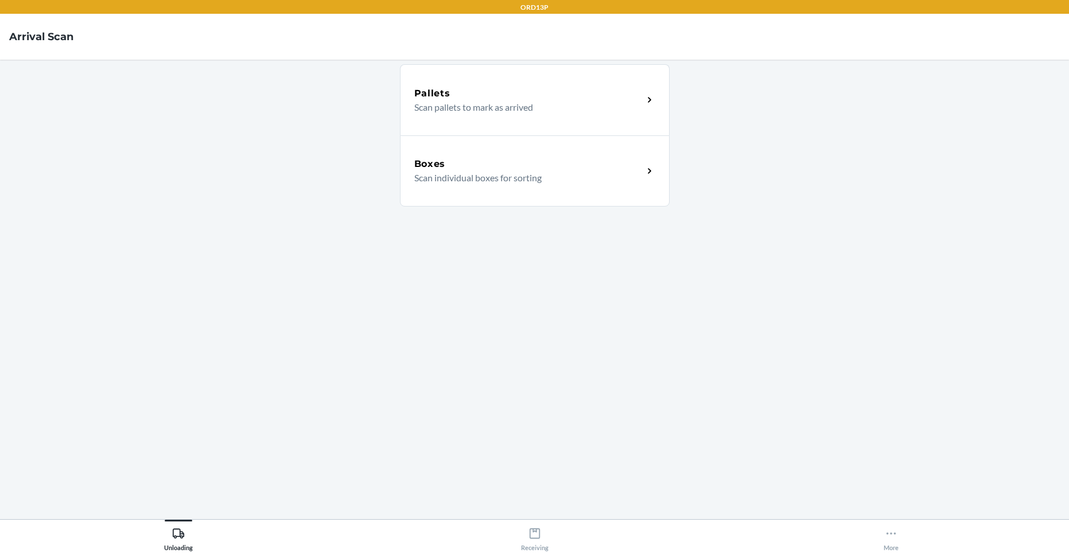
click at [490, 181] on p "Scan individual boxes for sorting" at bounding box center [524, 178] width 220 height 14
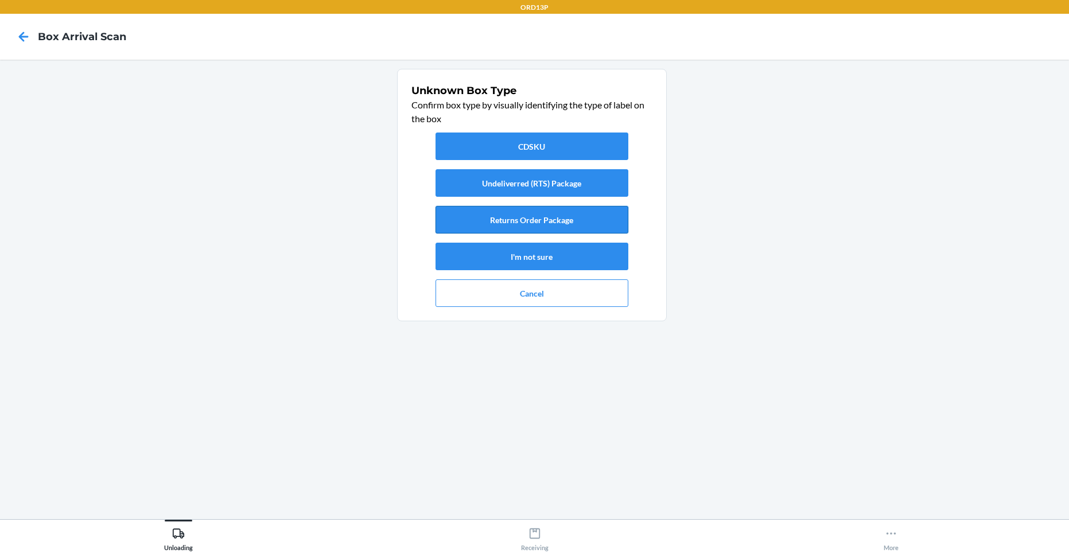
click at [474, 219] on button "Returns Order Package" at bounding box center [531, 220] width 193 height 28
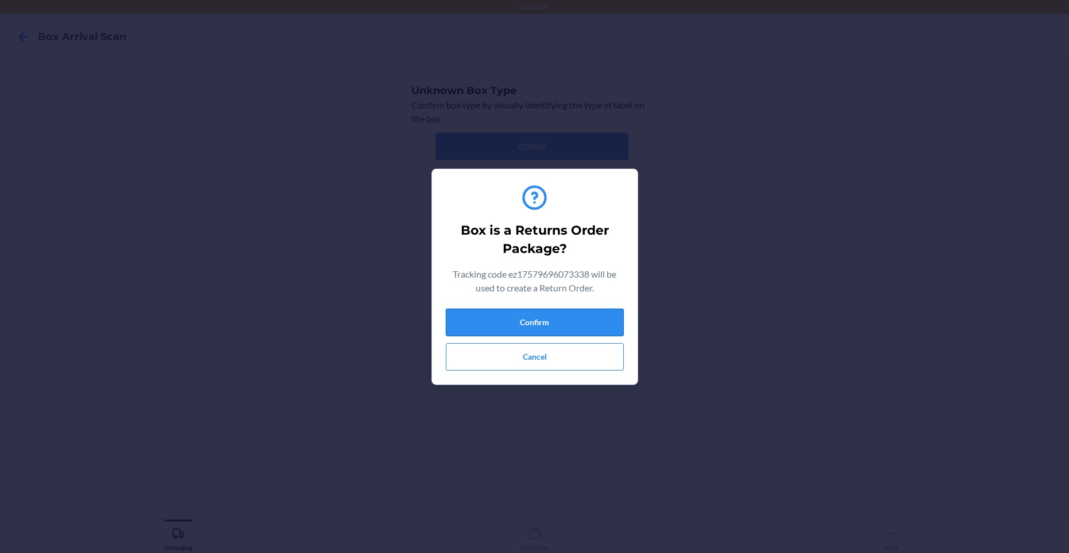
click at [455, 319] on button "Confirm" at bounding box center [535, 323] width 178 height 28
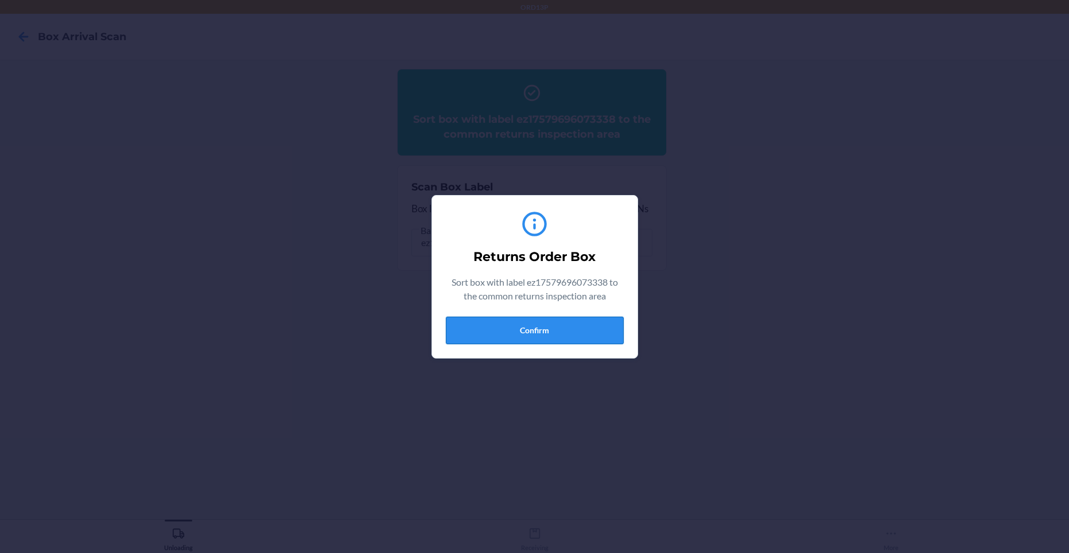
click at [477, 340] on button "Confirm" at bounding box center [535, 331] width 178 height 28
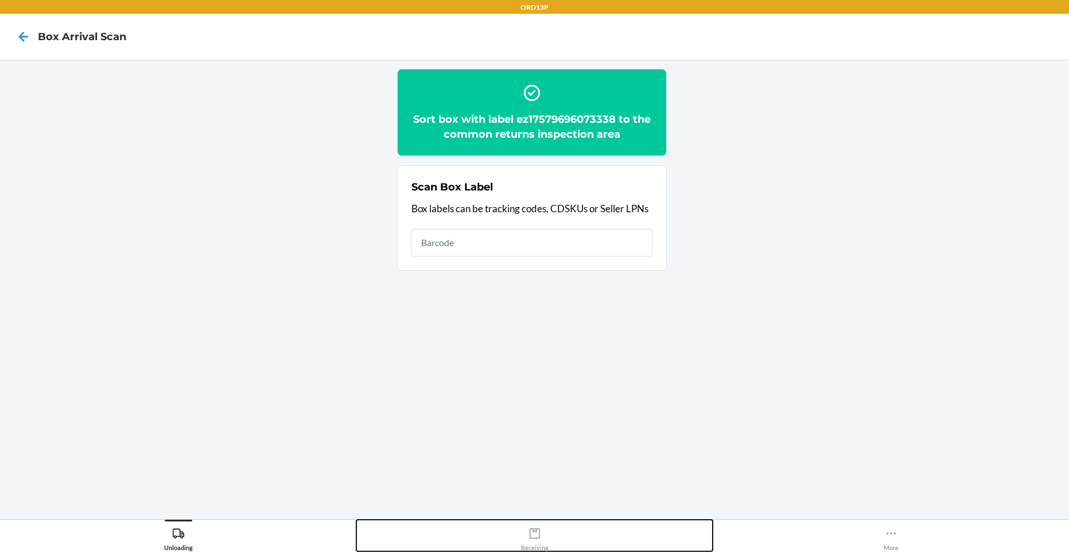
click at [530, 536] on icon at bounding box center [534, 533] width 10 height 10
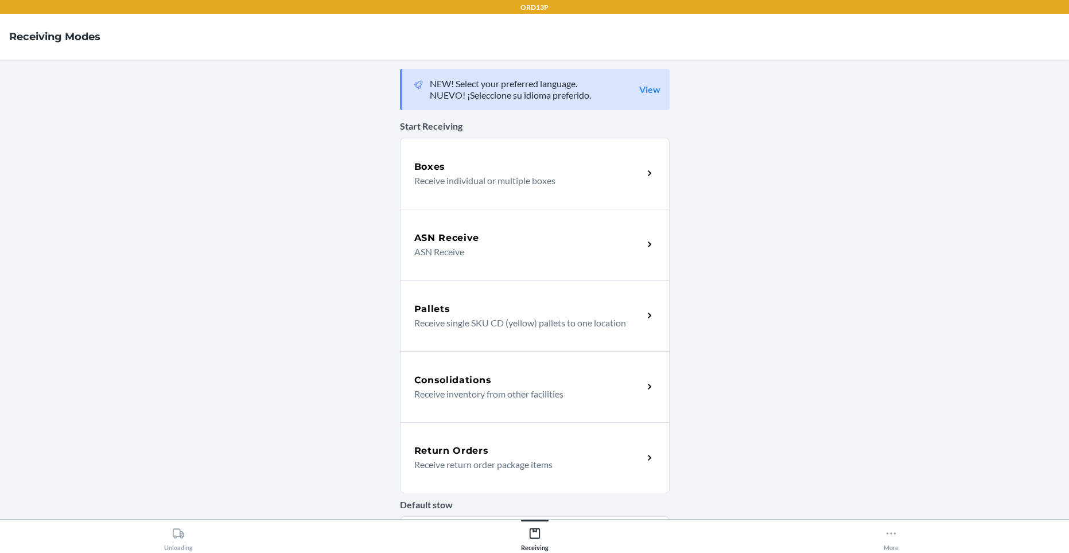
click at [498, 451] on div "Return Orders" at bounding box center [528, 451] width 229 height 14
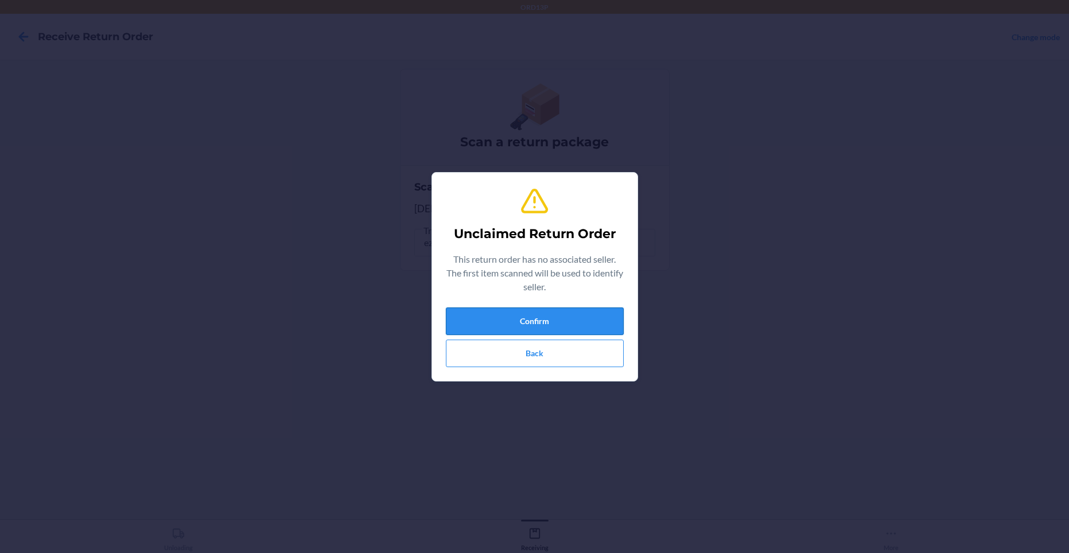
click at [502, 317] on button "Confirm" at bounding box center [535, 321] width 178 height 28
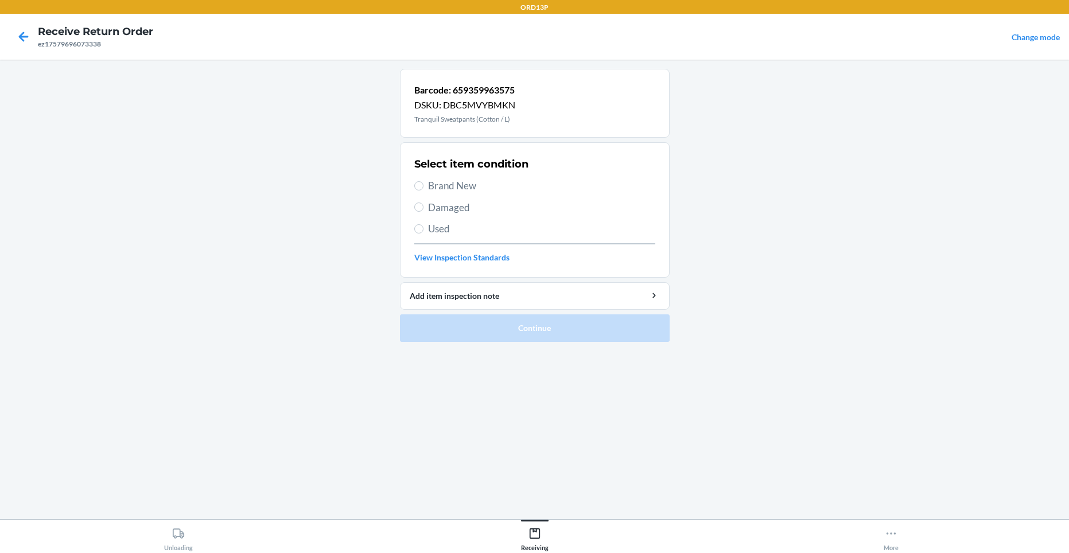
click at [474, 186] on span "Brand New" at bounding box center [541, 185] width 227 height 15
click at [423, 186] on input "Brand New" at bounding box center [418, 185] width 9 height 9
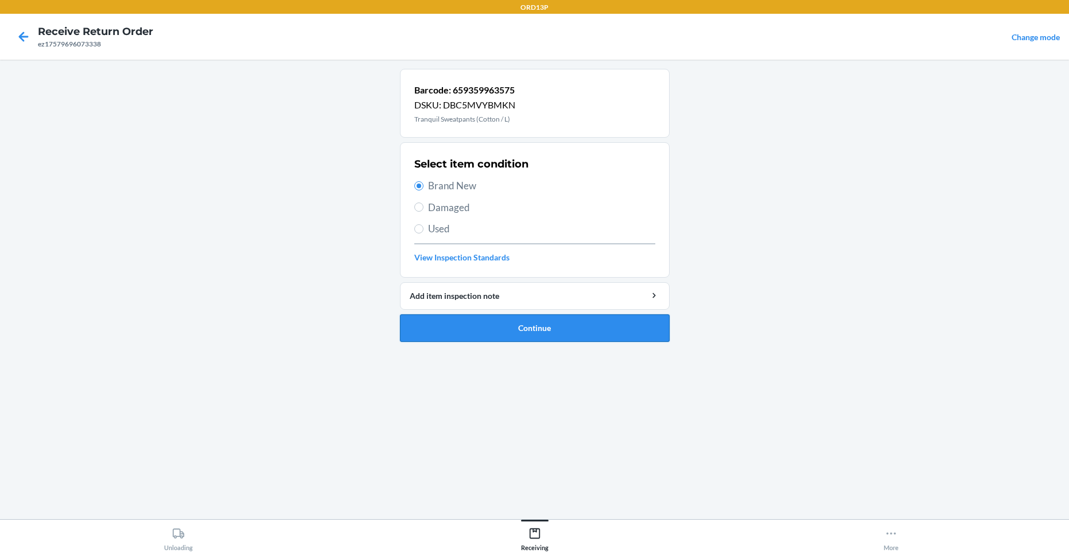
click at [498, 325] on button "Continue" at bounding box center [535, 328] width 270 height 28
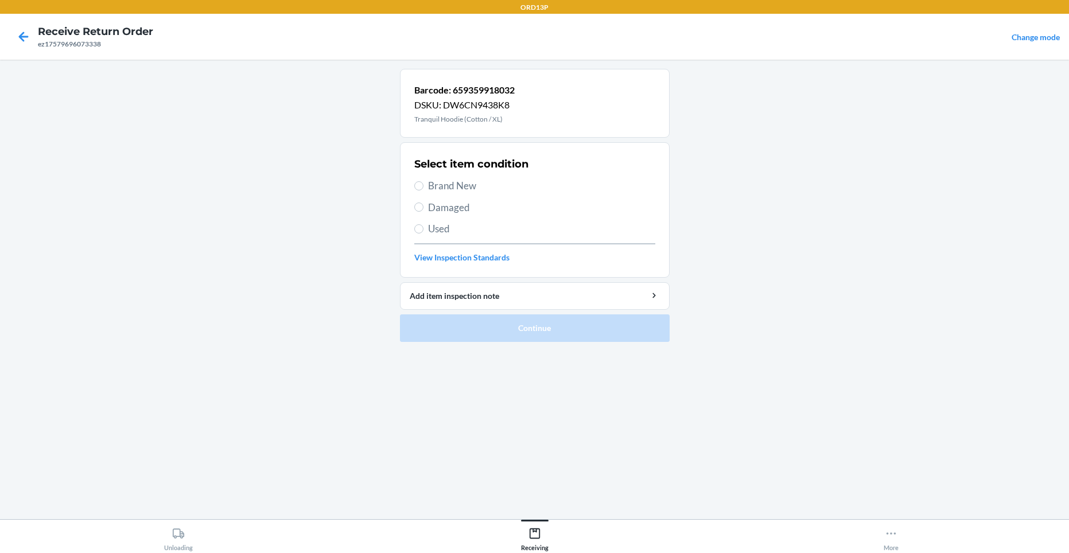
click at [474, 189] on span "Brand New" at bounding box center [541, 185] width 227 height 15
click at [423, 189] on input "Brand New" at bounding box center [418, 185] width 9 height 9
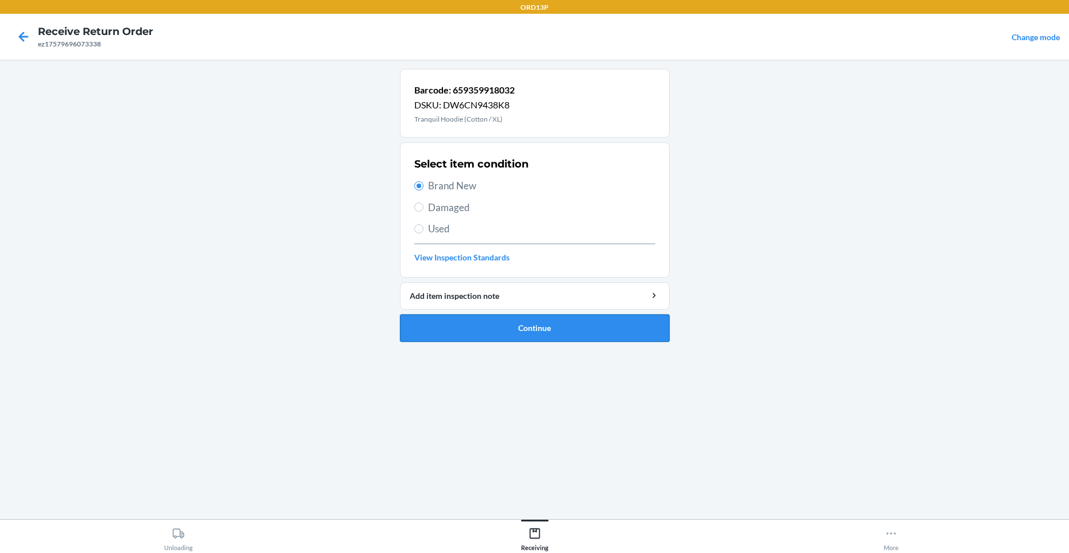
click at [450, 340] on button "Continue" at bounding box center [535, 328] width 270 height 28
